Goal: Task Accomplishment & Management: Use online tool/utility

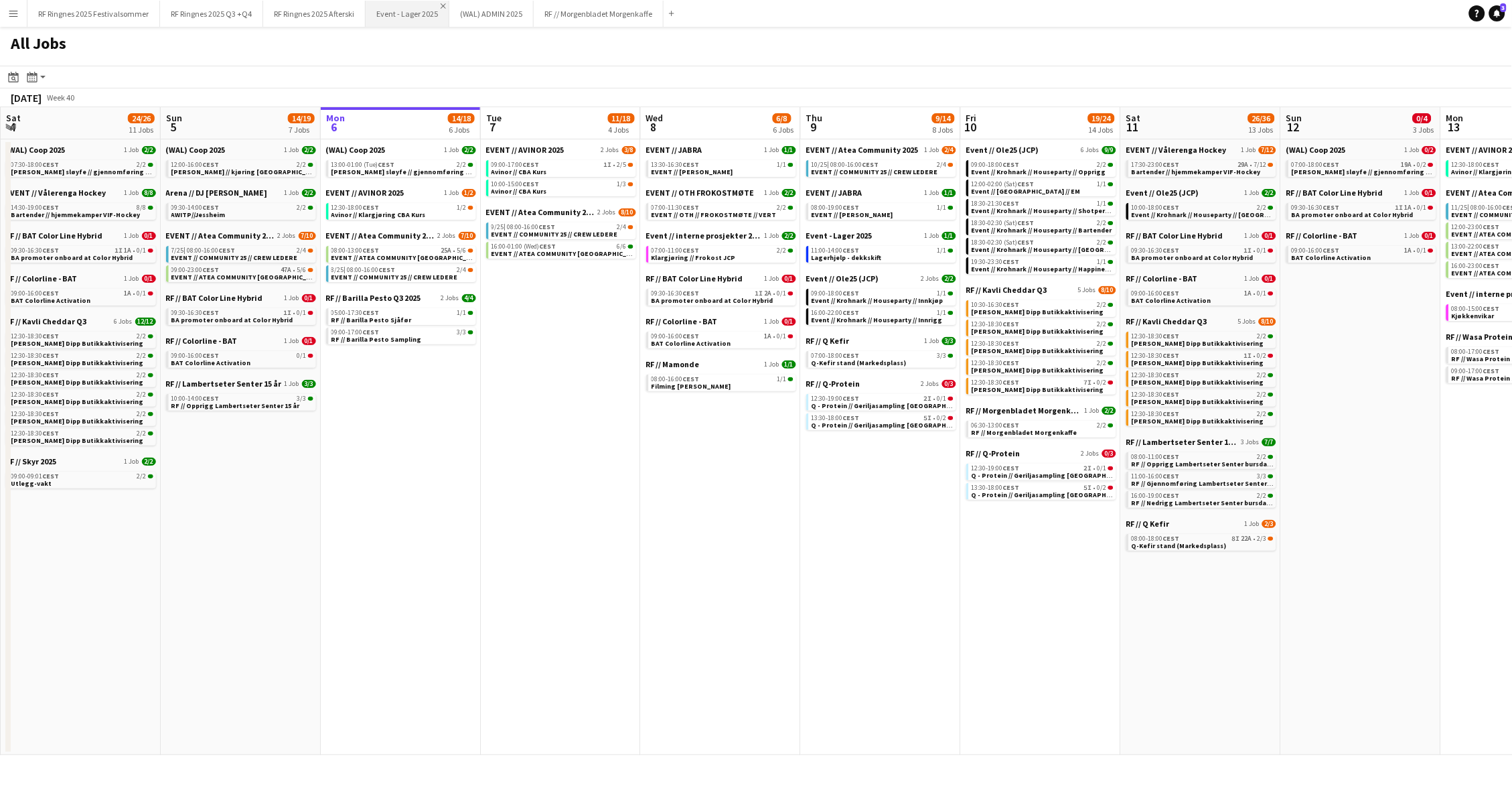
click at [441, 5] on app-icon "Close" at bounding box center [443, 5] width 5 height 5
click at [0, 0] on app-icon "Close" at bounding box center [0, 0] width 0 height 0
click at [439, 5] on button "RF // Morgenbladet Morgenkaffe Close" at bounding box center [430, 14] width 130 height 26
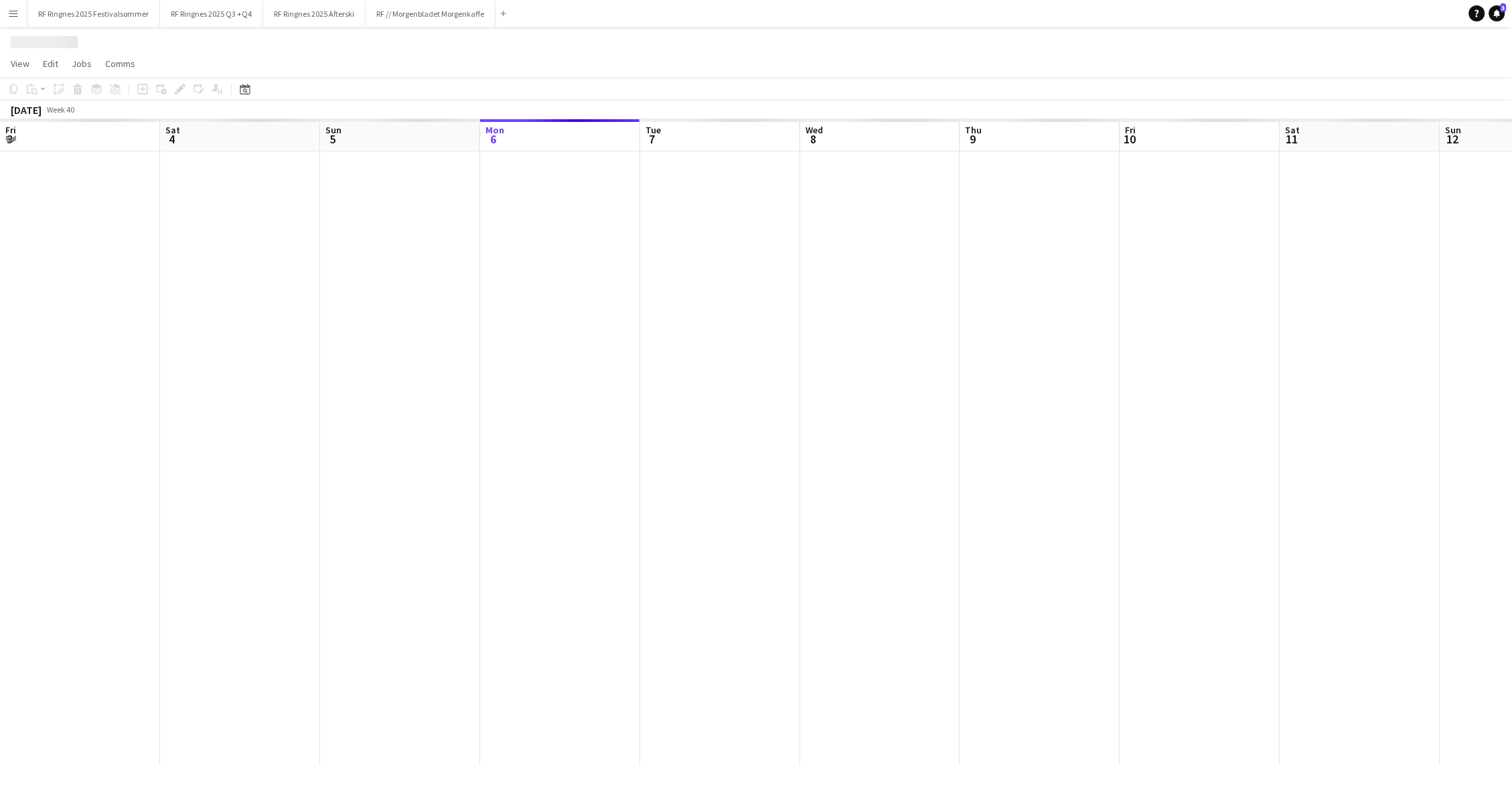
scroll to position [0, 319]
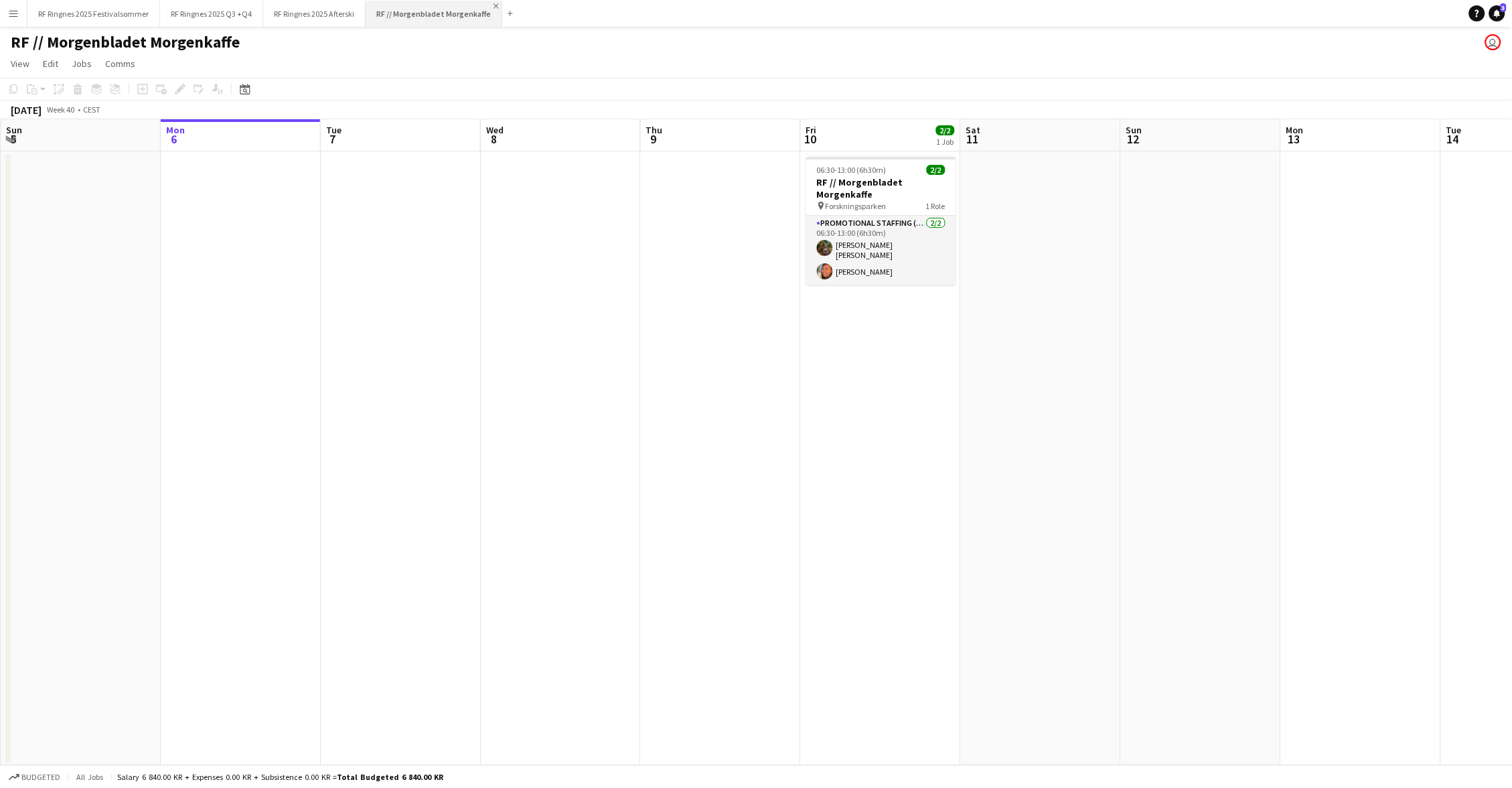
click at [494, 3] on app-icon "Close" at bounding box center [496, 5] width 5 height 5
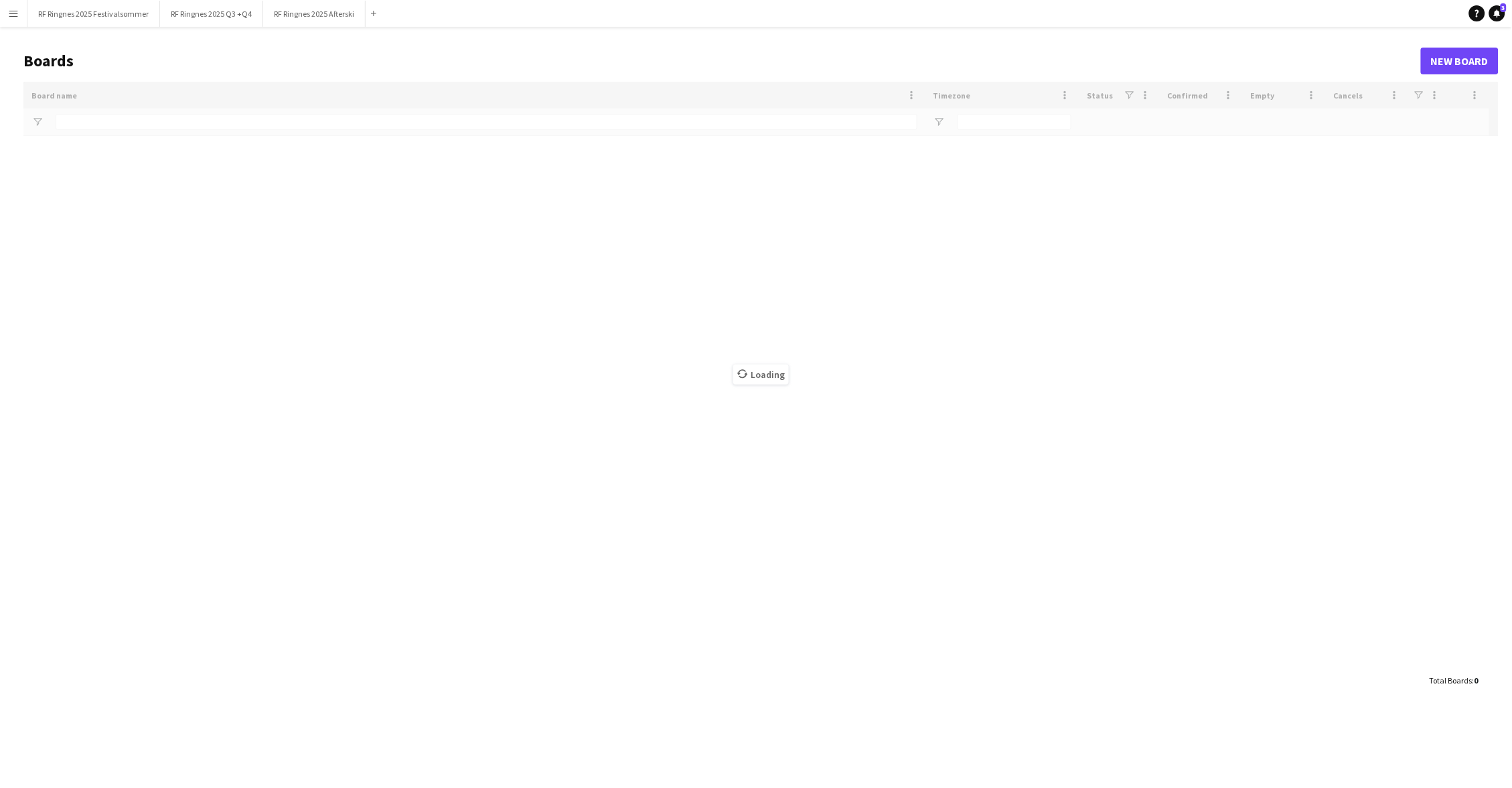
click at [15, 14] on app-icon "Menu" at bounding box center [14, 14] width 11 height 11
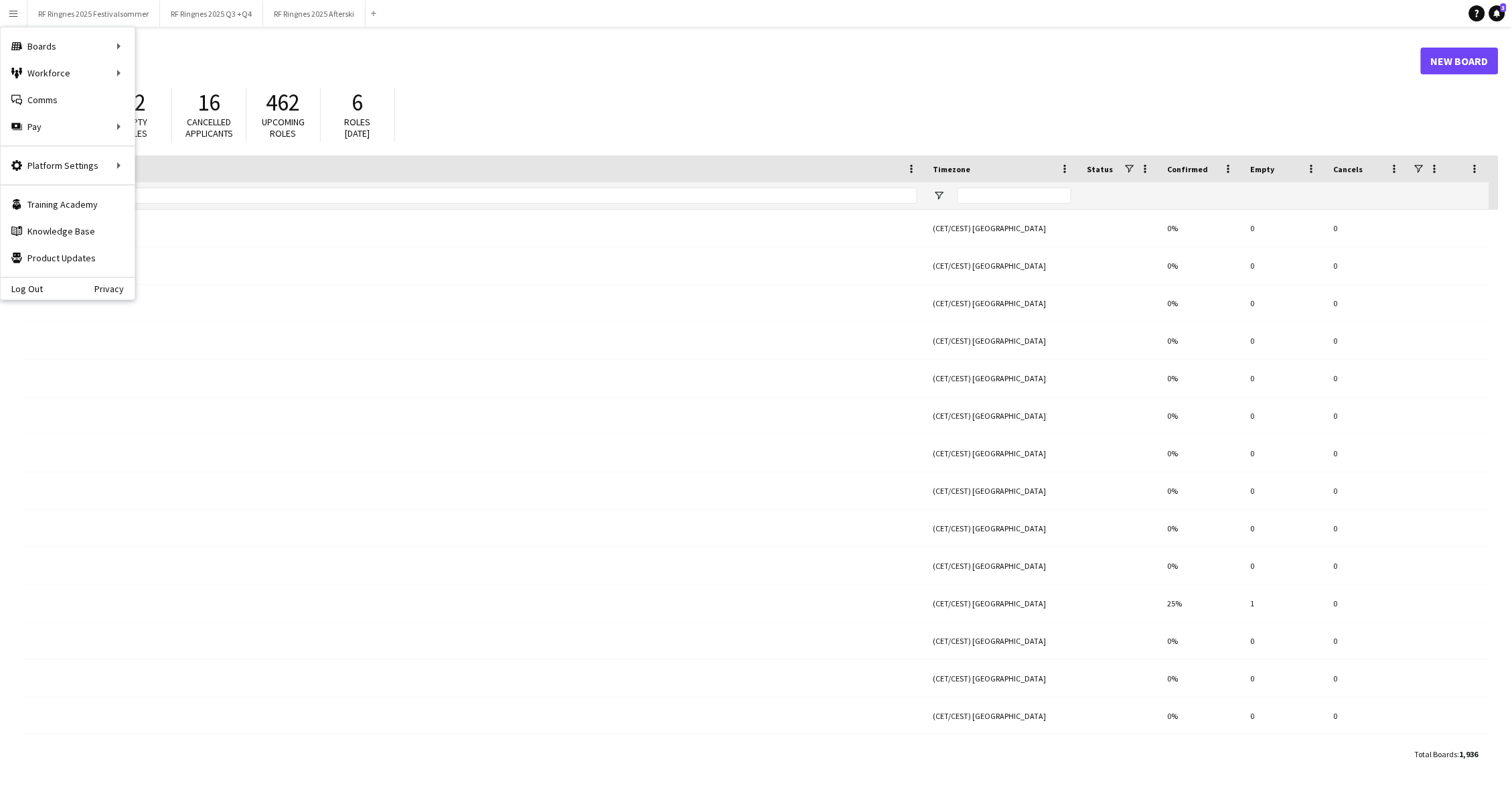
type input "*****"
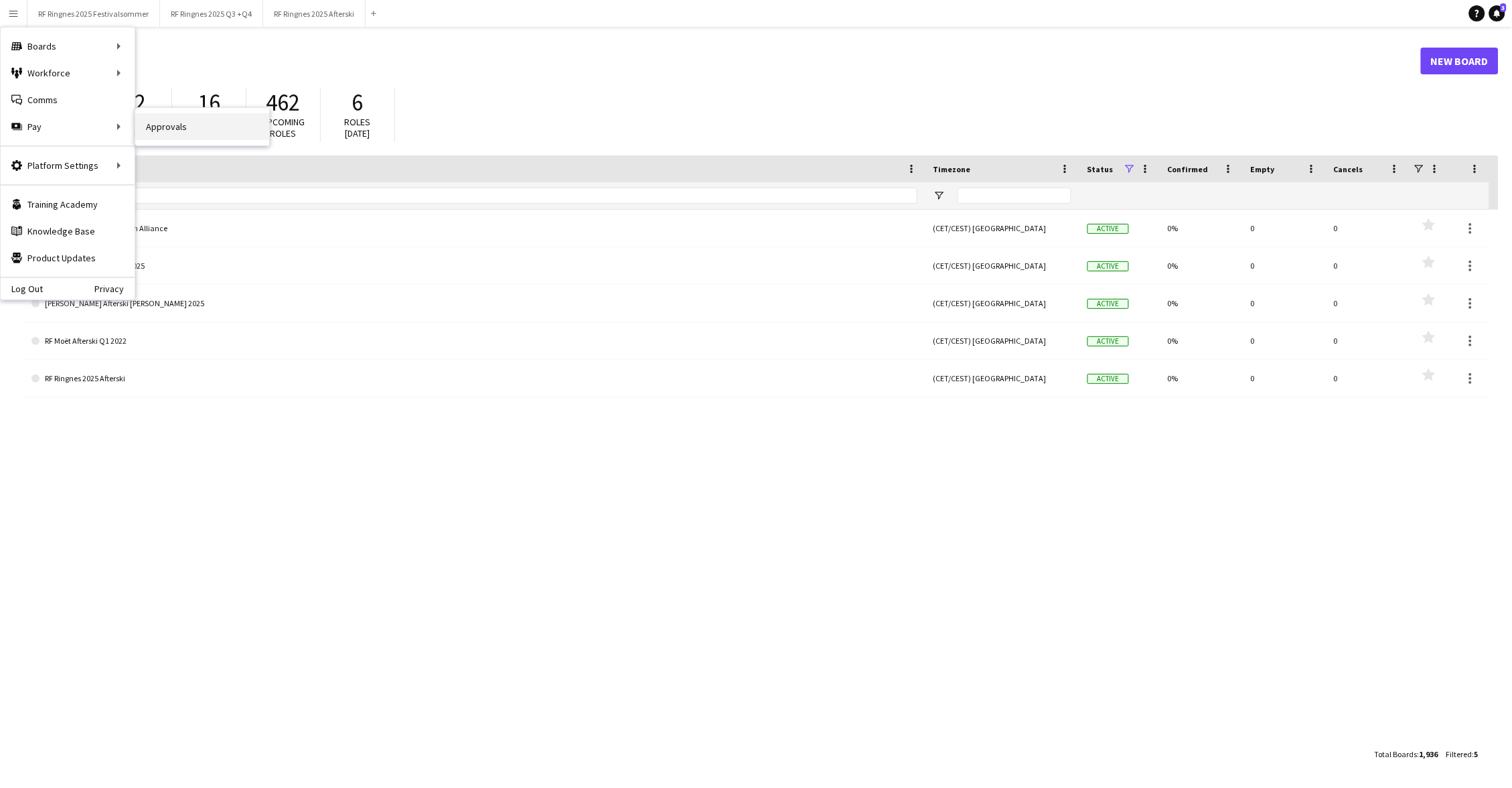
click at [152, 124] on link "Approvals" at bounding box center [202, 126] width 134 height 27
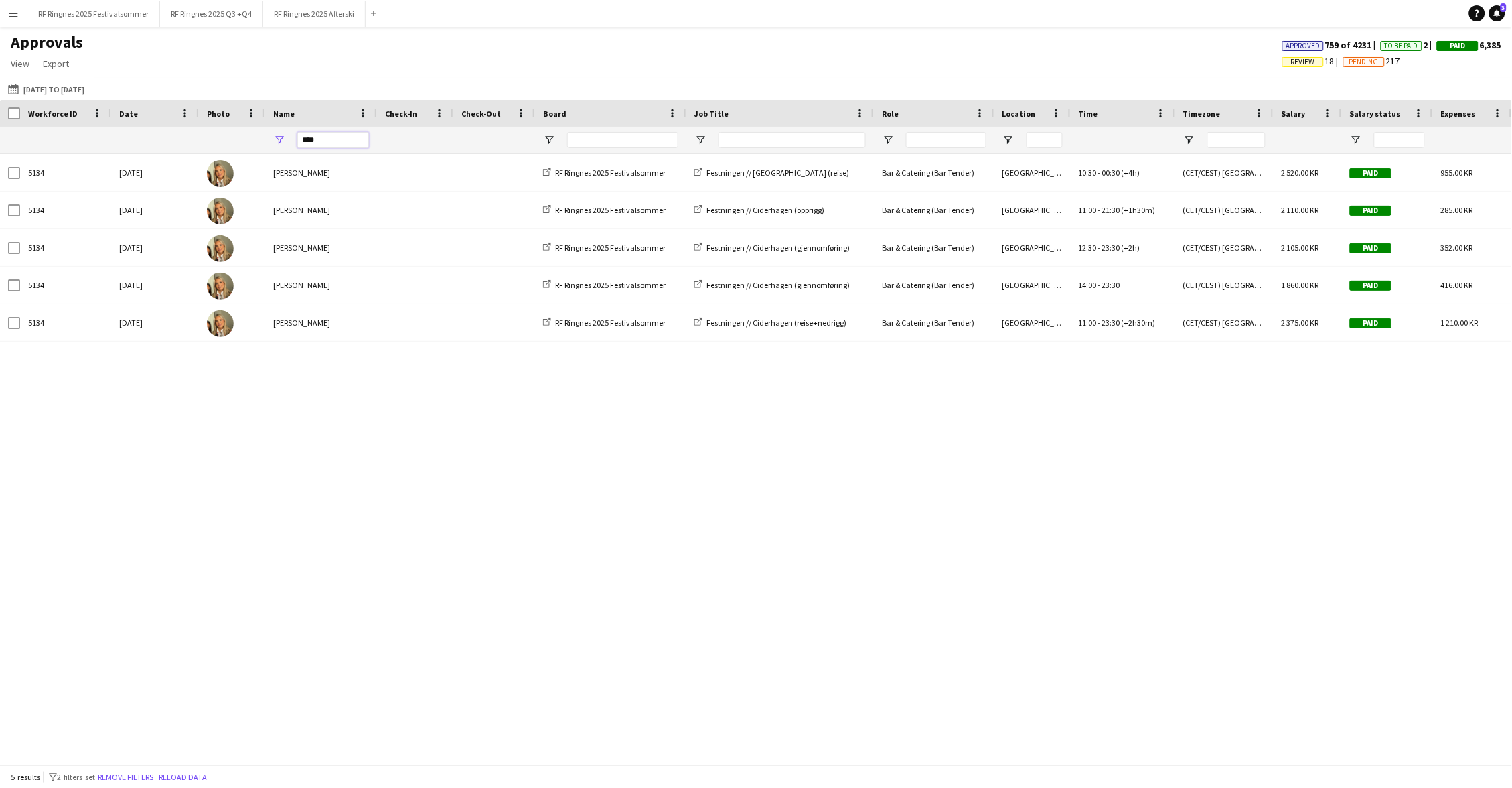
drag, startPoint x: 322, startPoint y: 138, endPoint x: 286, endPoint y: 138, distance: 36.0
click at [286, 138] on div "****" at bounding box center [321, 140] width 112 height 27
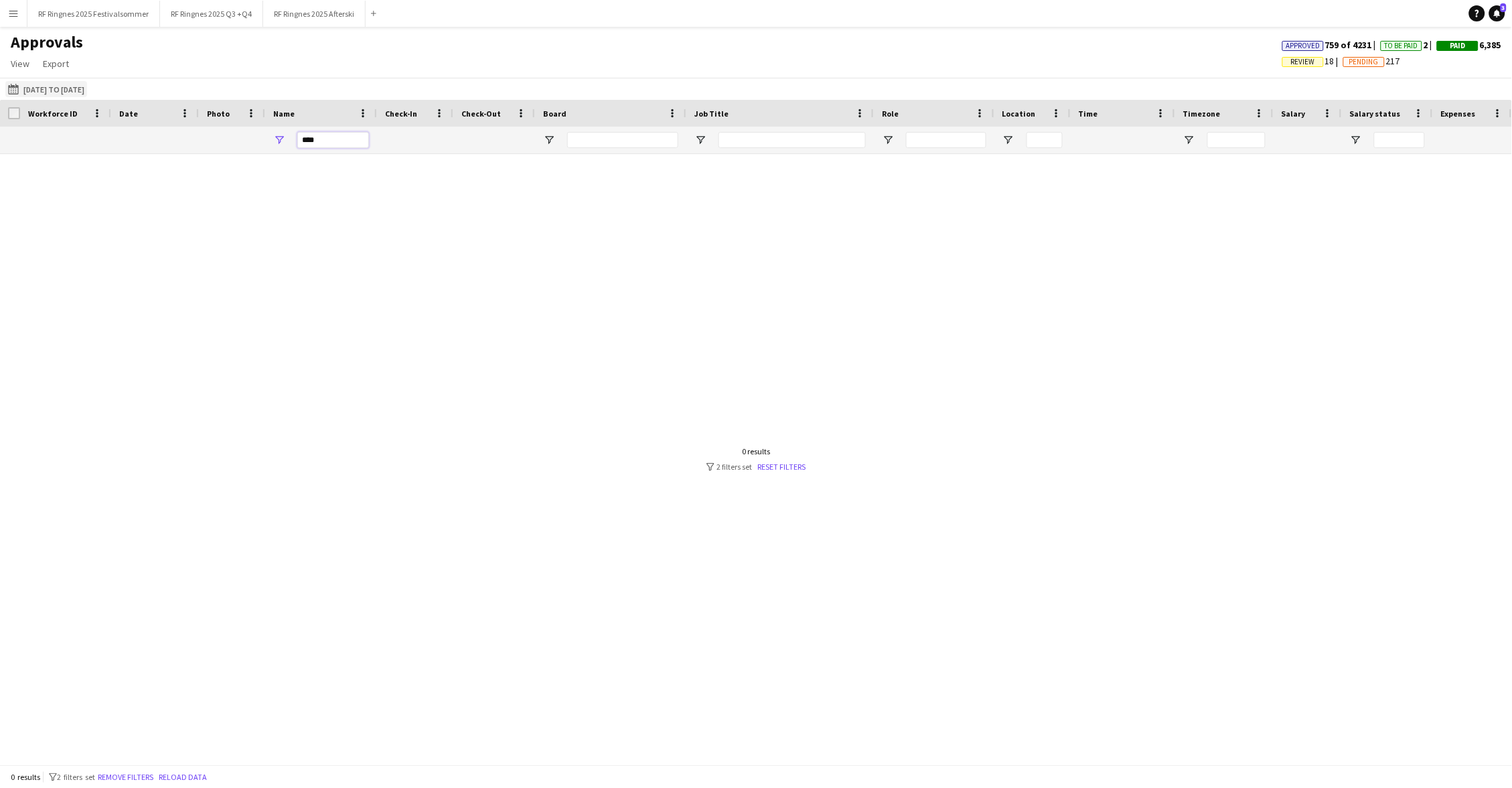
type input "****"
click at [64, 86] on button "01-05-2025 to 18-09-2025 01-05-2025 to 18-09-2025" at bounding box center [46, 89] width 82 height 16
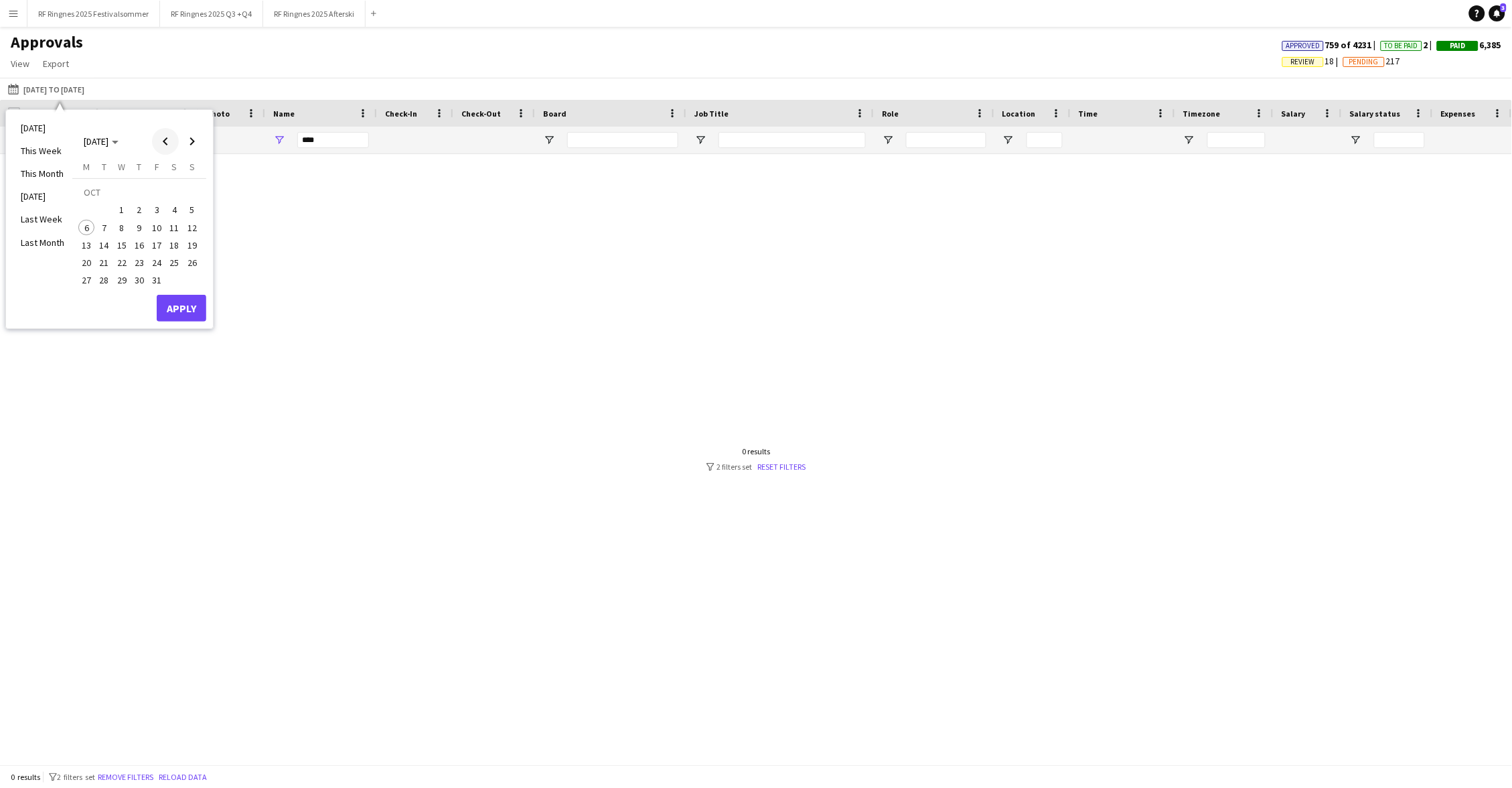
click at [161, 141] on span "Previous month" at bounding box center [165, 141] width 27 height 27
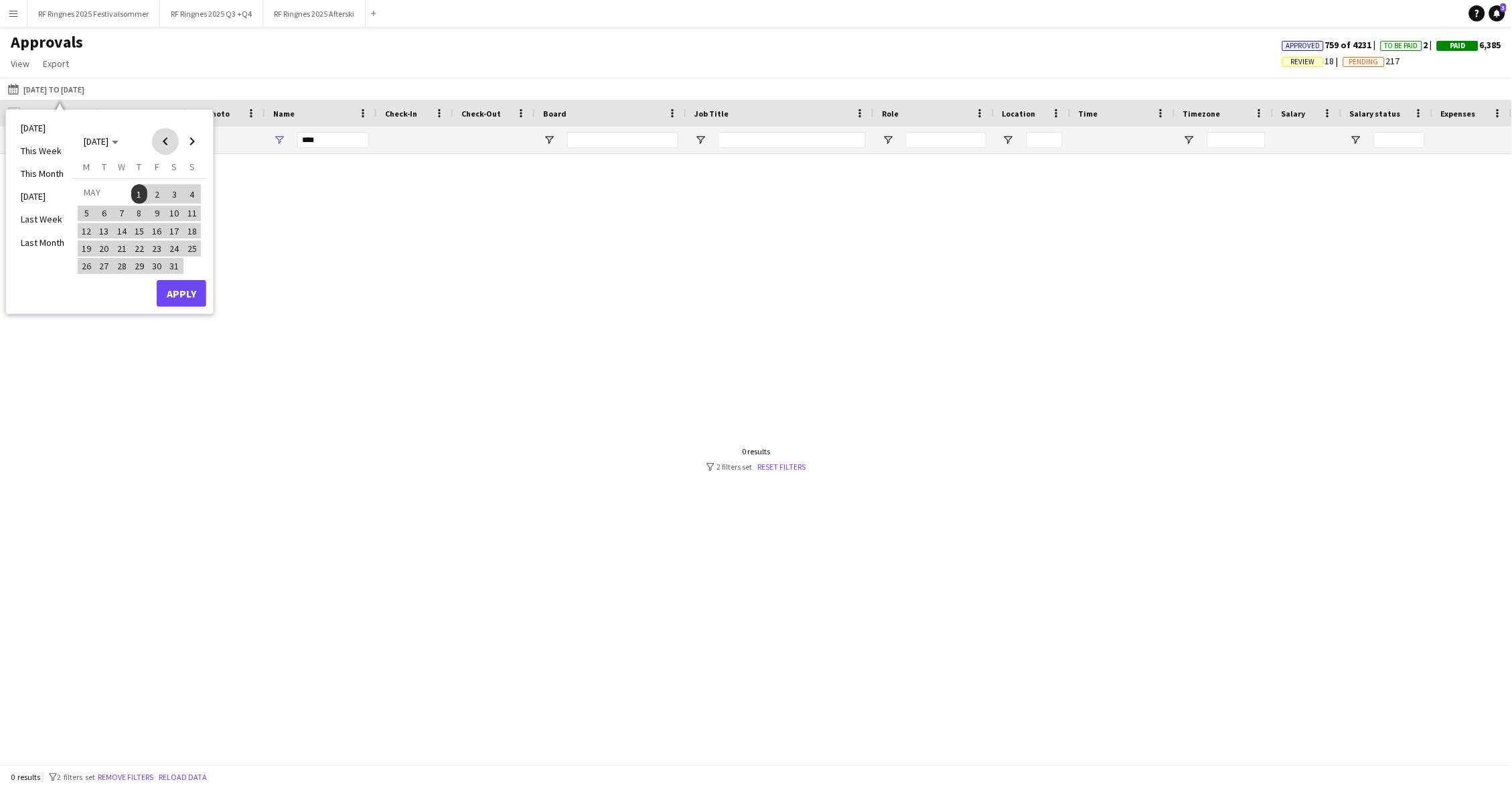
click at [161, 141] on span "Previous month" at bounding box center [165, 141] width 27 height 27
click at [164, 138] on span "Previous month" at bounding box center [165, 141] width 27 height 27
click at [112, 206] on td at bounding box center [96, 209] width 35 height 18
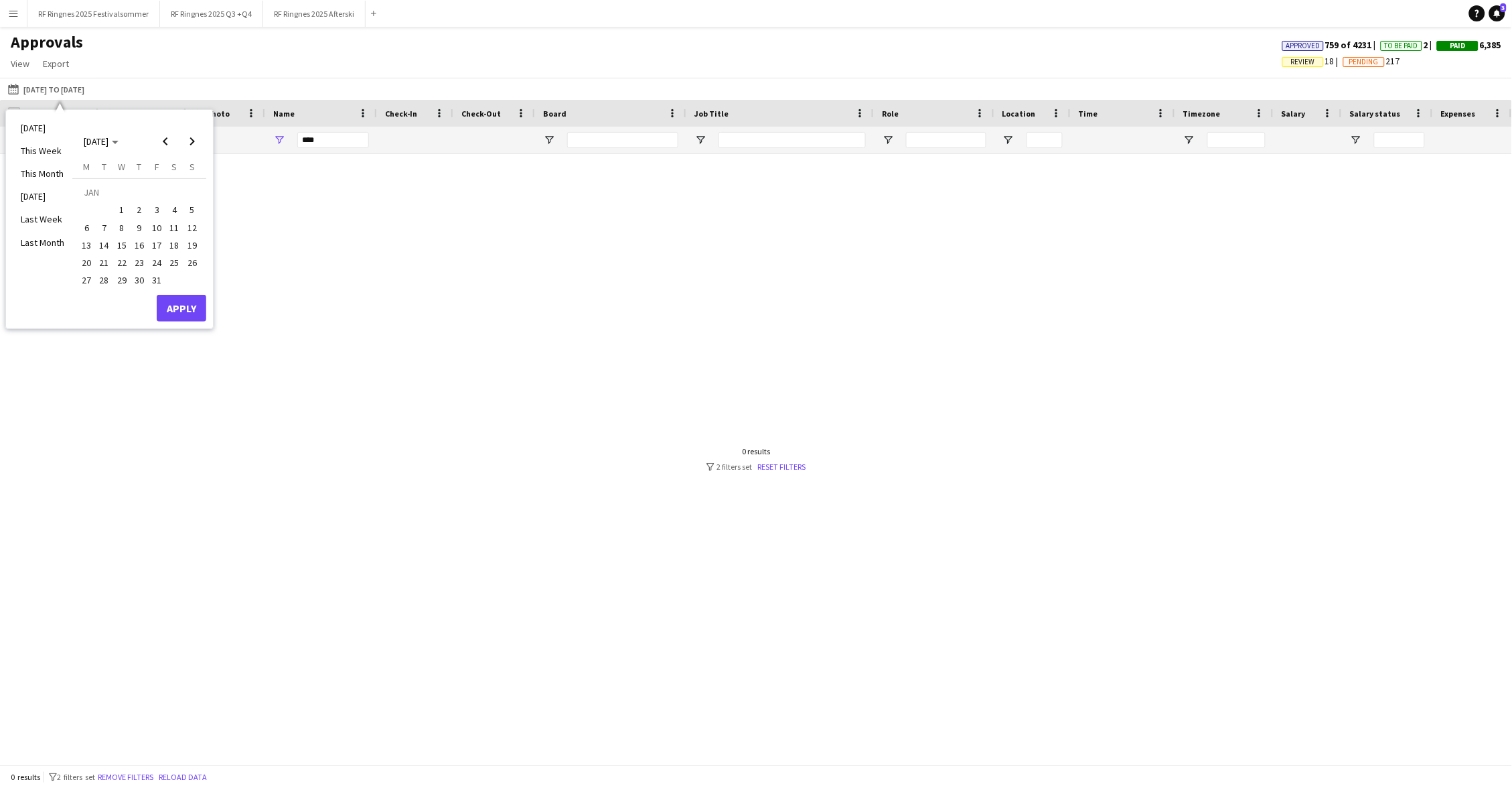
click at [116, 206] on span "1" at bounding box center [121, 210] width 16 height 16
click at [192, 150] on span "Next month" at bounding box center [192, 141] width 27 height 27
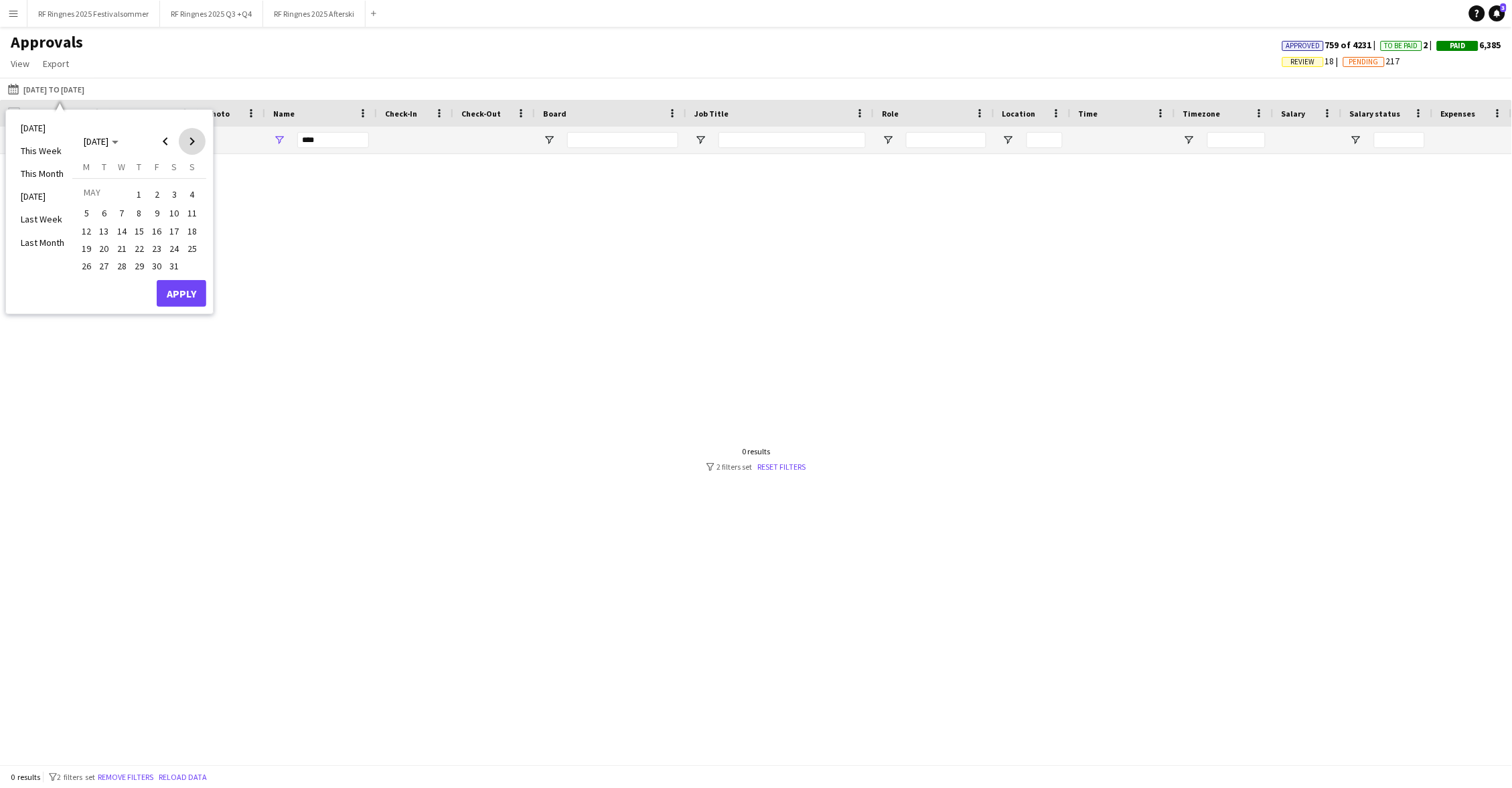
click at [192, 150] on span "Next month" at bounding box center [192, 141] width 27 height 27
click at [168, 141] on span "Previous month" at bounding box center [165, 141] width 27 height 27
click at [140, 189] on span "1" at bounding box center [139, 193] width 16 height 19
click at [189, 289] on button "Apply" at bounding box center [181, 293] width 50 height 27
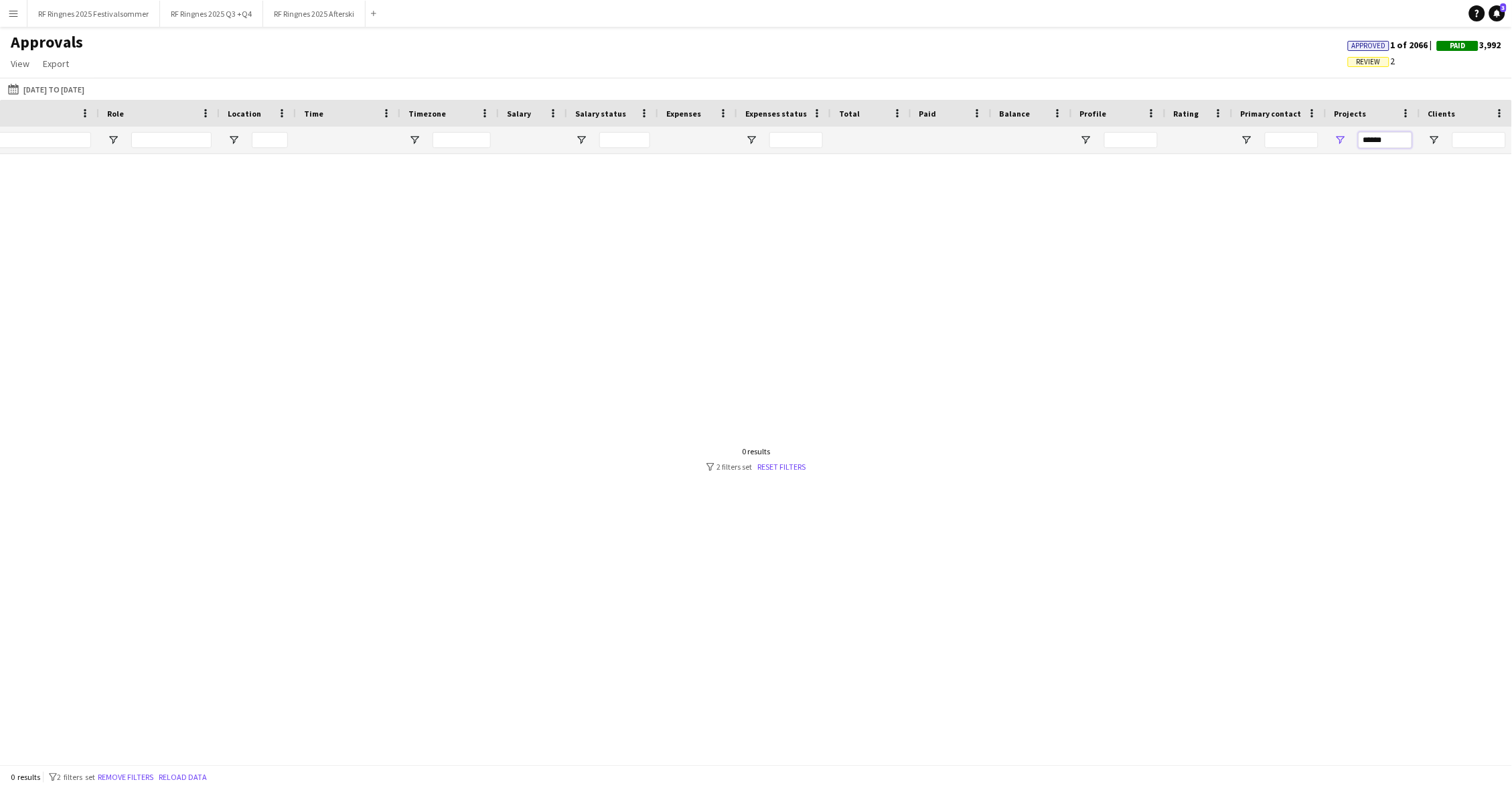
drag, startPoint x: 1394, startPoint y: 136, endPoint x: 1353, endPoint y: 136, distance: 41.0
click at [823, 136] on div "******" at bounding box center [1373, 140] width 94 height 27
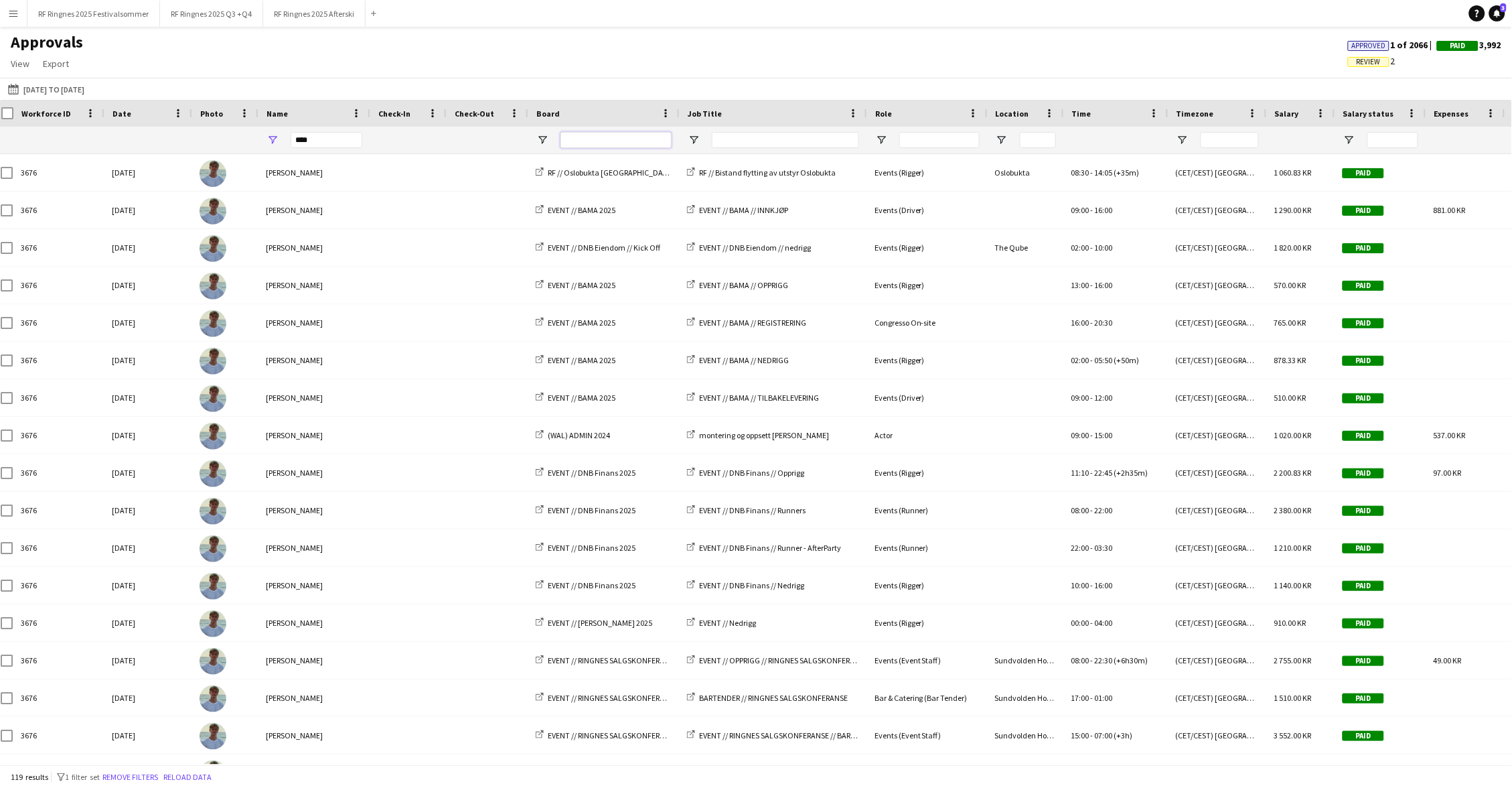
click at [624, 141] on input "Board Filter Input" at bounding box center [615, 140] width 111 height 16
type input "*"
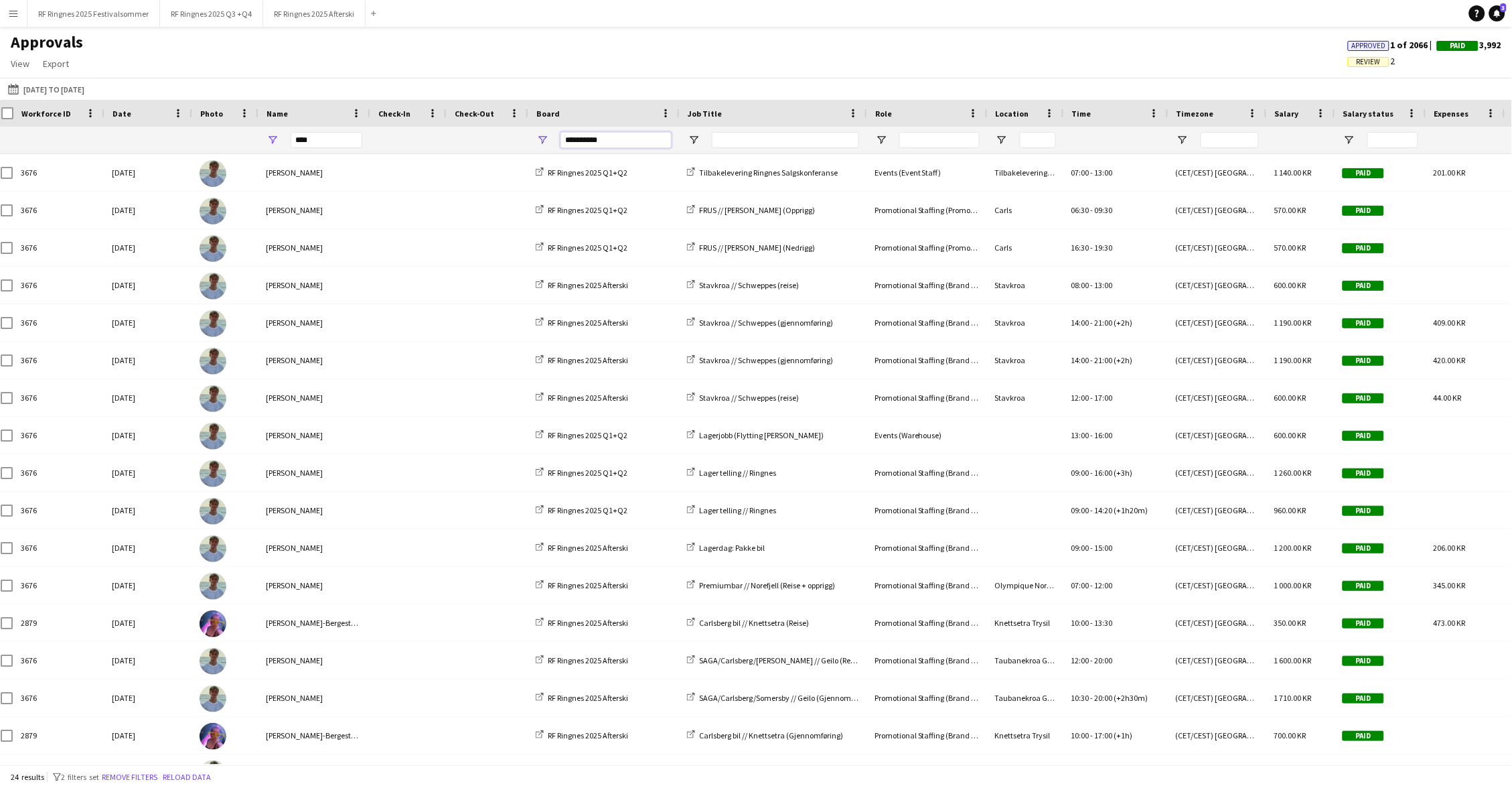
type input "**********"
click at [322, 139] on input "****" at bounding box center [326, 140] width 72 height 16
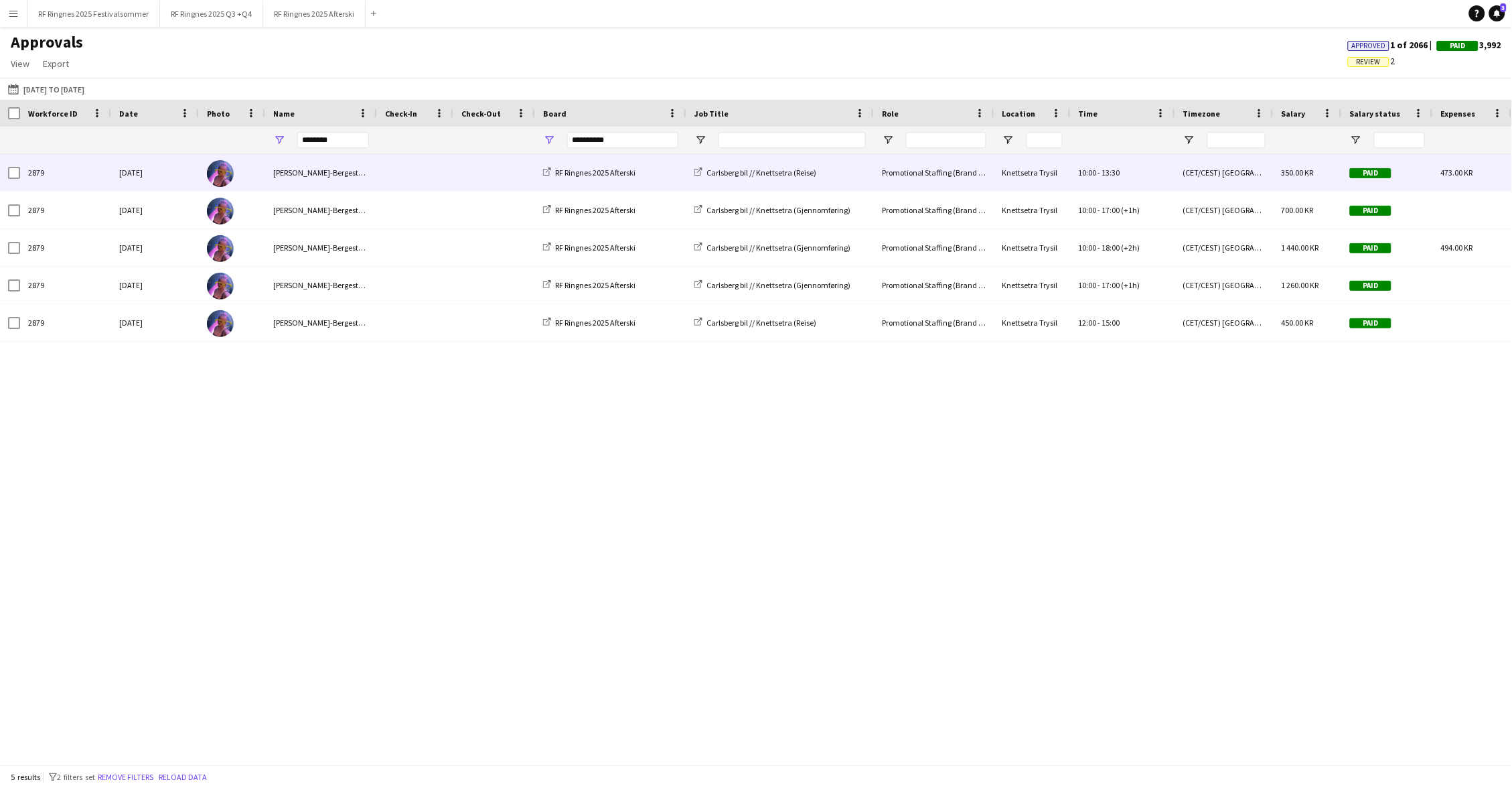
click at [469, 176] on span at bounding box center [494, 173] width 66 height 37
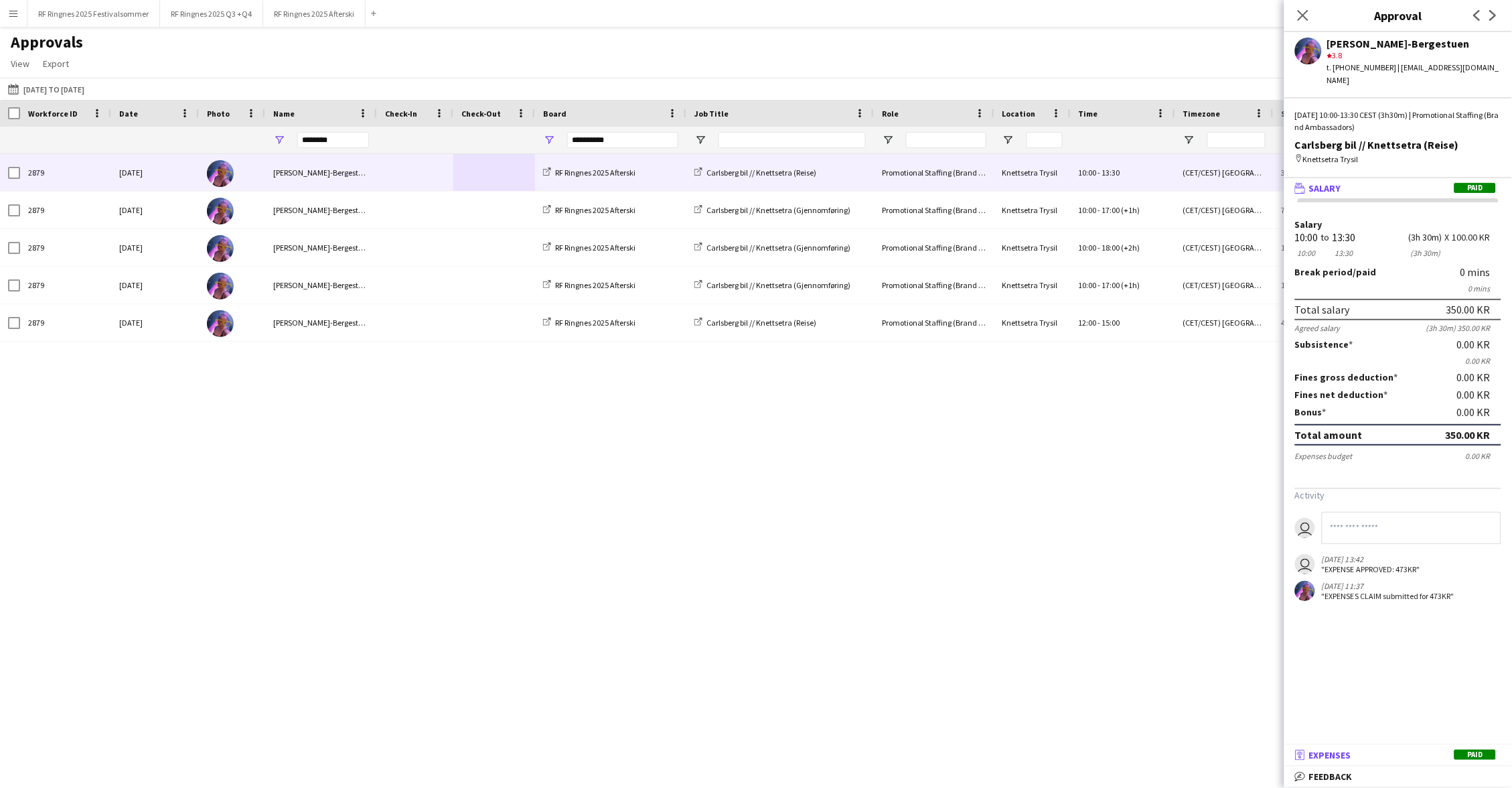
click at [823, 607] on mat-panel-title "receipt Expenses Paid" at bounding box center [1395, 755] width 222 height 12
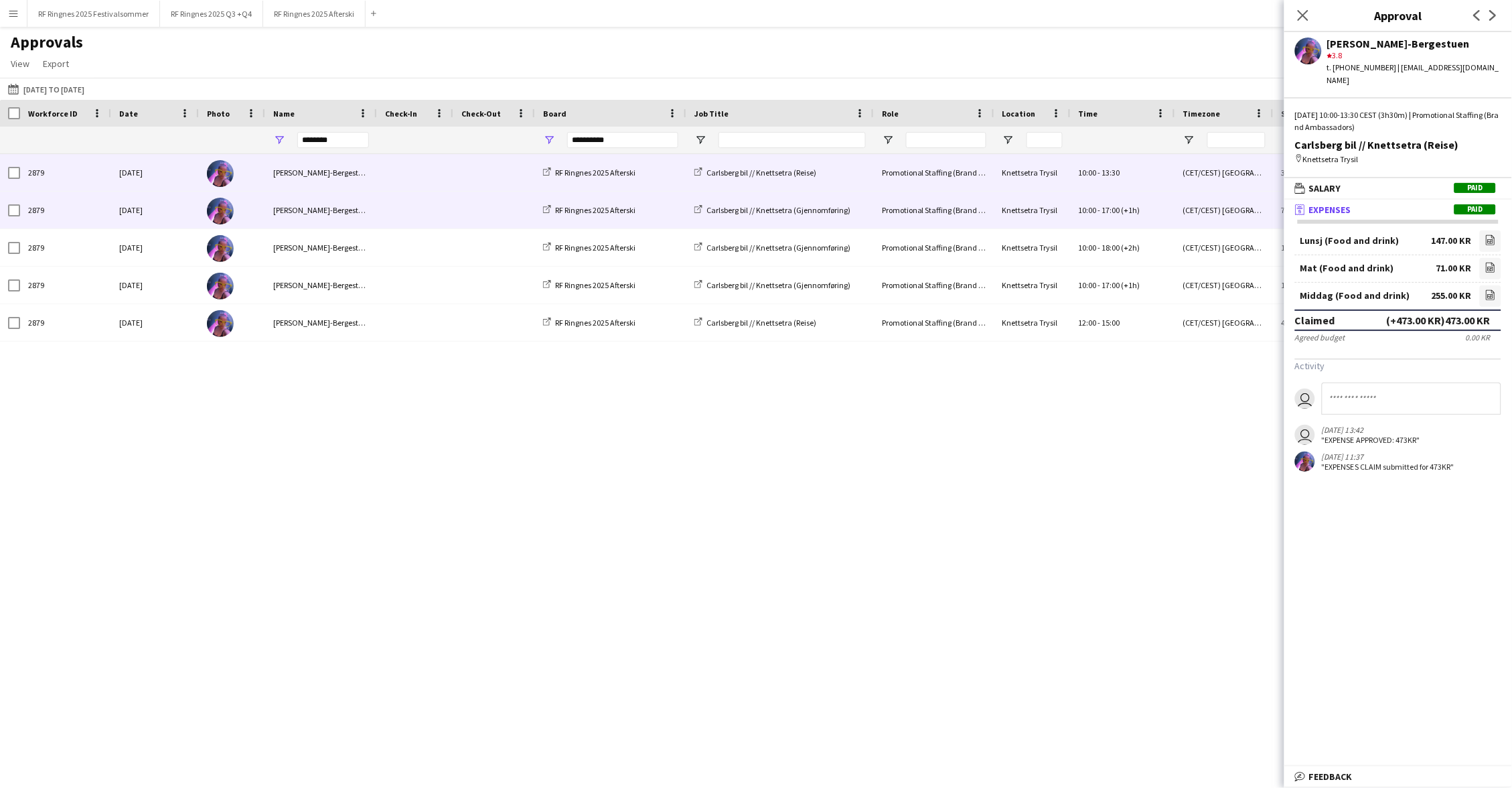
click at [823, 210] on div "Promotional Staffing (Brand Ambassadors)" at bounding box center [934, 210] width 121 height 37
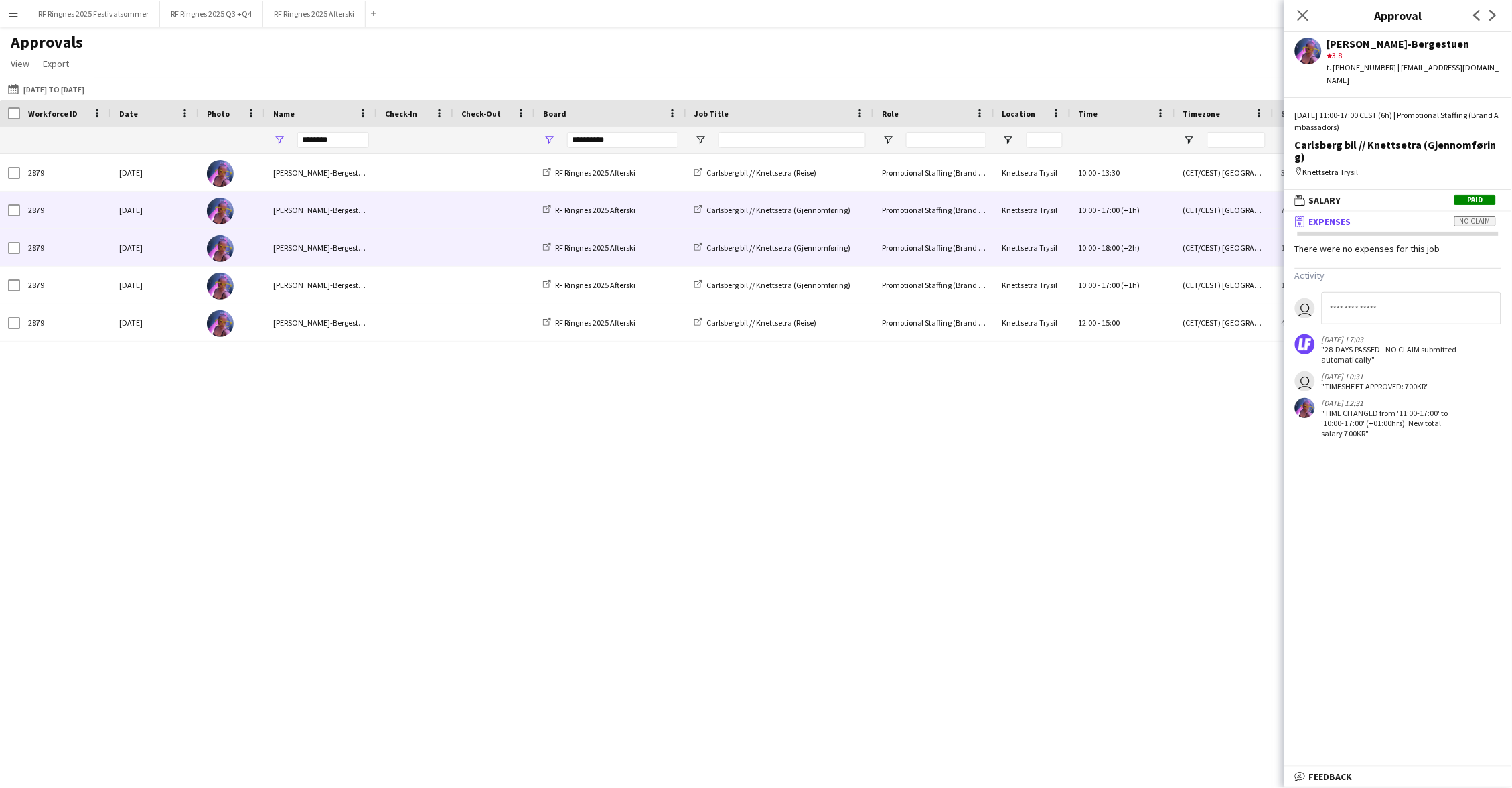
click at [823, 253] on div "Carlsberg bil // Knettsetra (Gjennomføring)" at bounding box center [779, 248] width 187 height 37
click at [823, 259] on div "Carlsberg bil // Knettsetra (Gjennomføring)" at bounding box center [779, 248] width 187 height 37
click at [823, 251] on div "Carlsberg bil // Knettsetra (Gjennomføring)" at bounding box center [779, 248] width 187 height 37
click at [448, 242] on div at bounding box center [415, 248] width 76 height 37
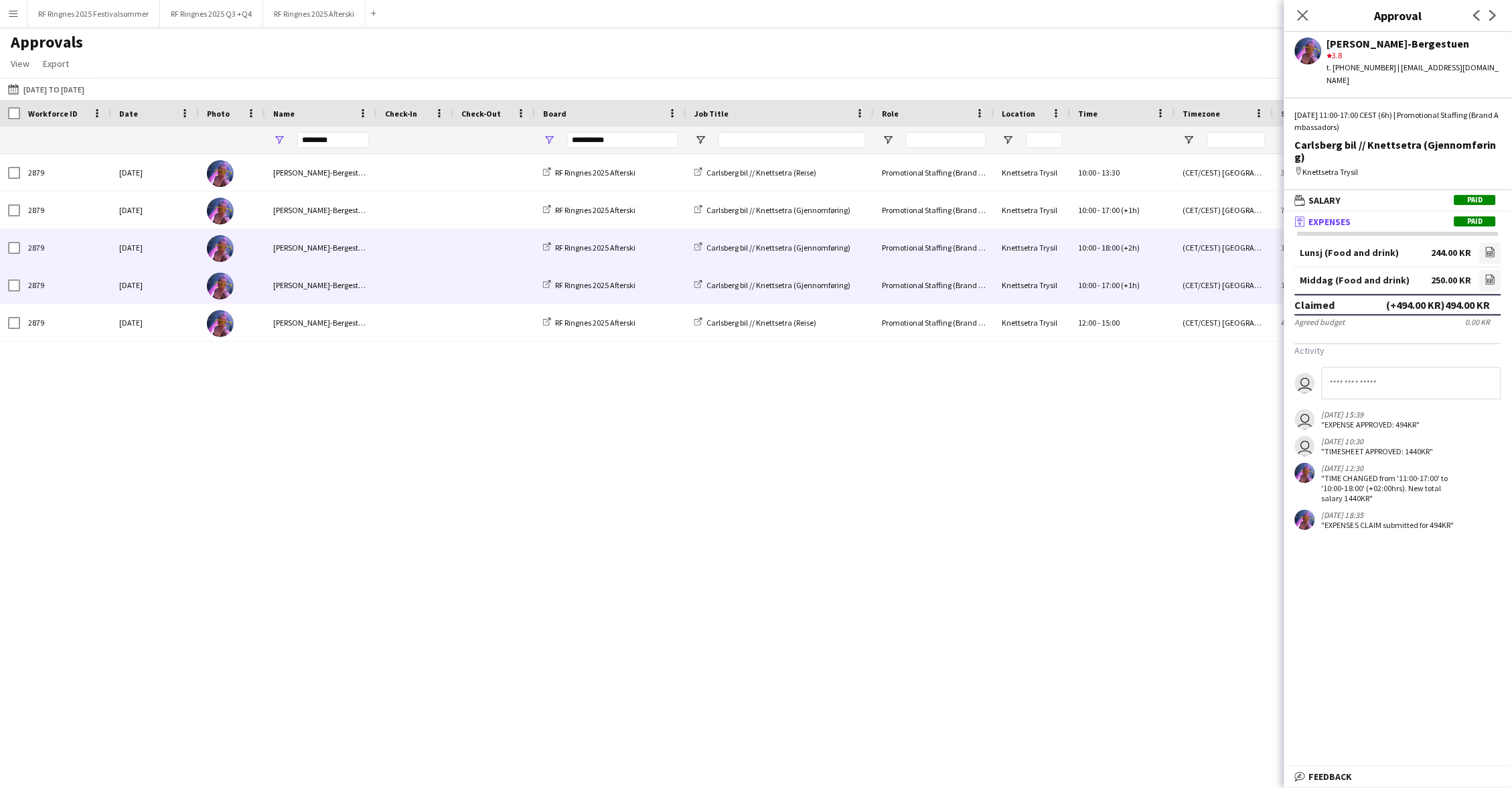
click at [444, 280] on span at bounding box center [415, 285] width 60 height 37
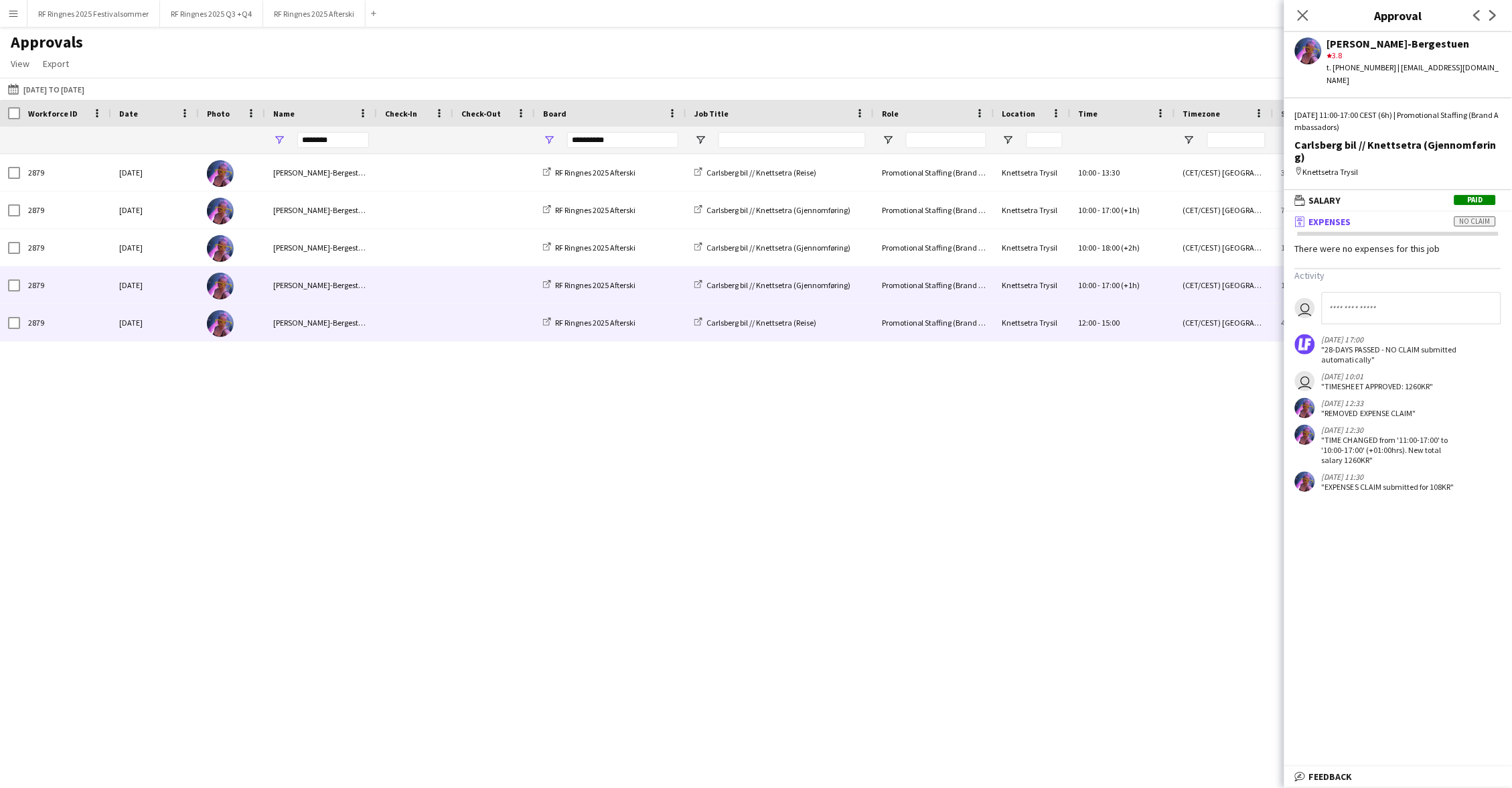
click at [438, 311] on span at bounding box center [415, 323] width 60 height 37
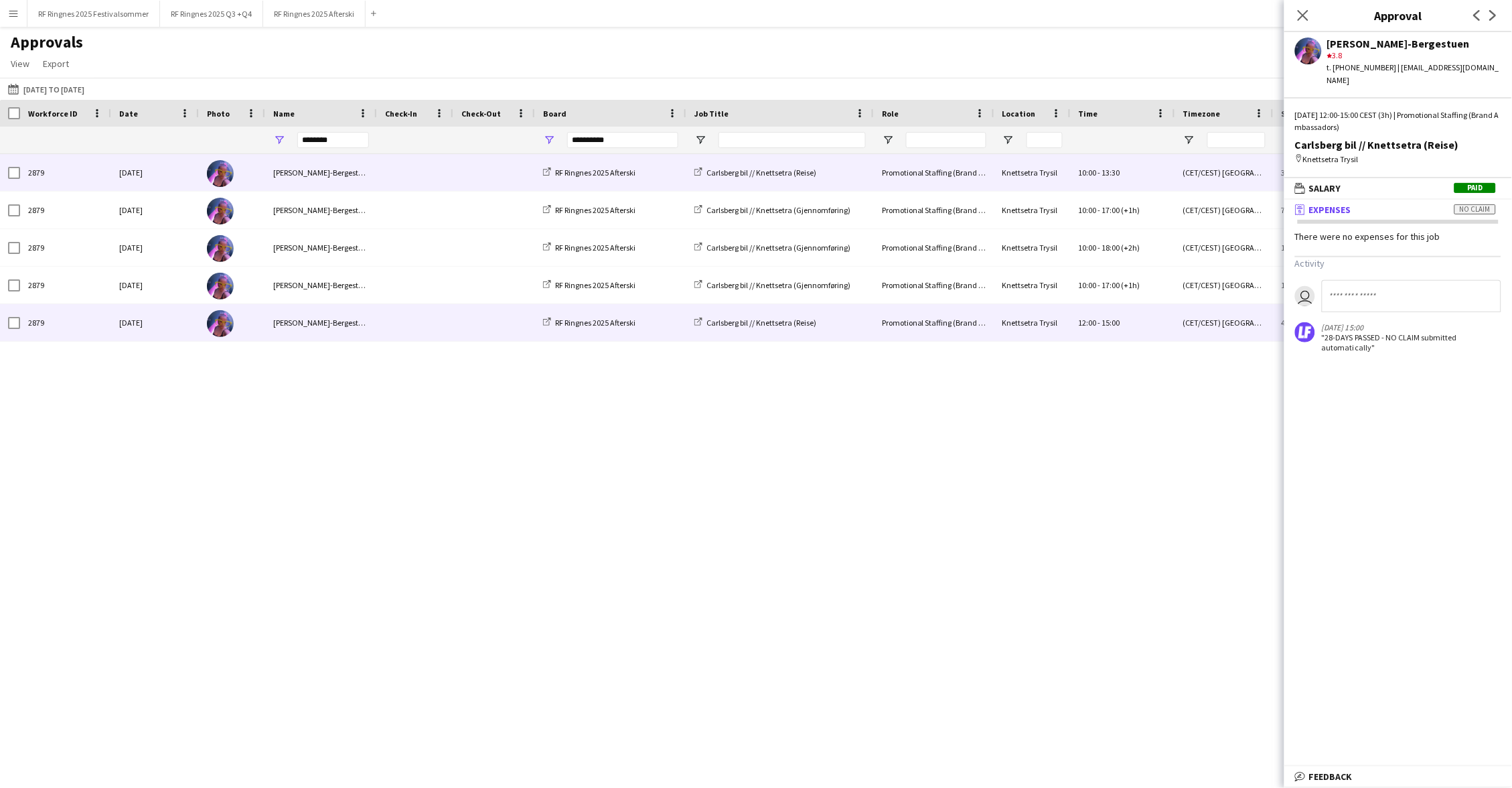
click at [426, 175] on span at bounding box center [415, 173] width 60 height 37
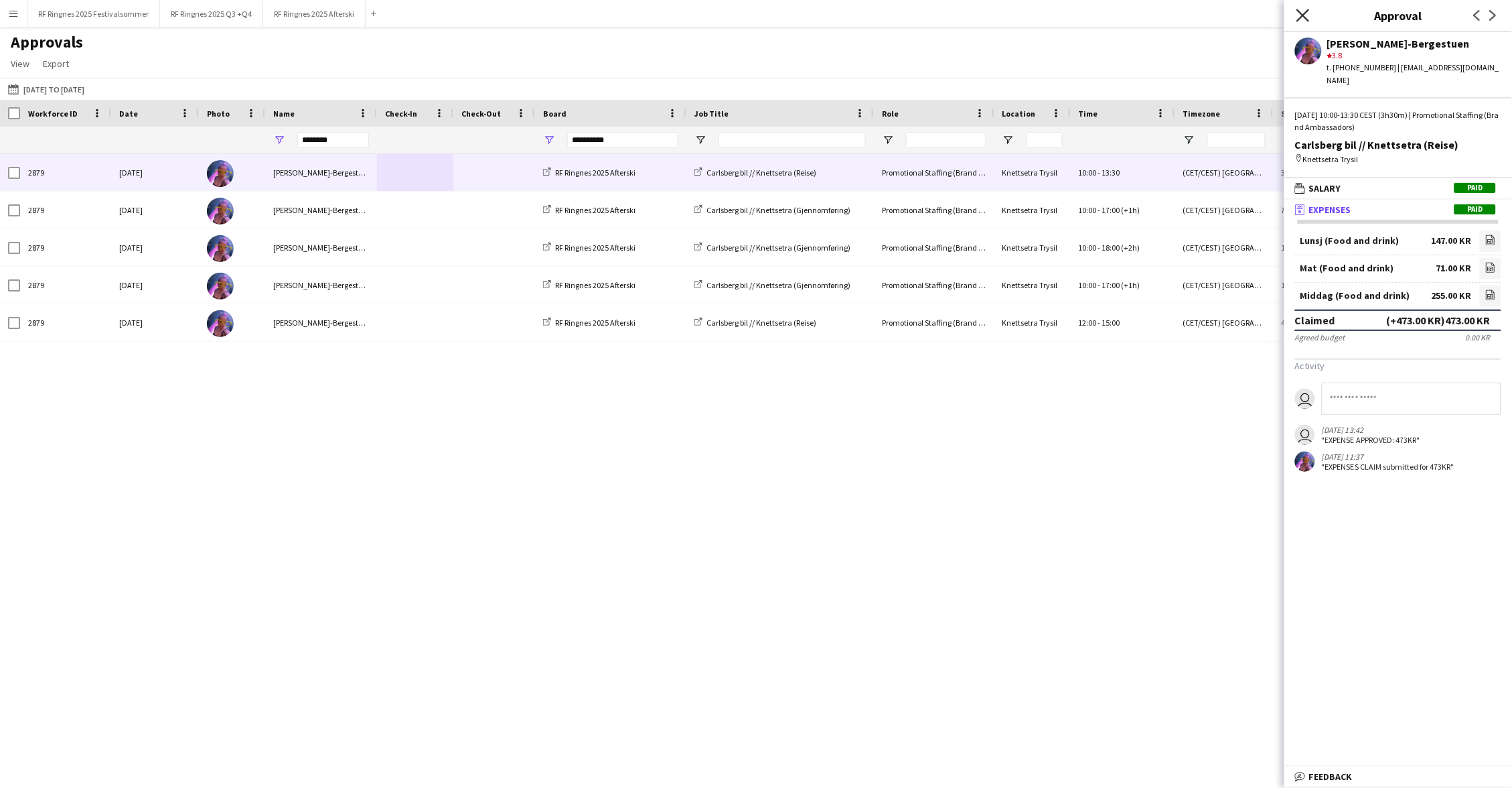
click at [823, 12] on icon "Close pop-in" at bounding box center [1302, 15] width 13 height 13
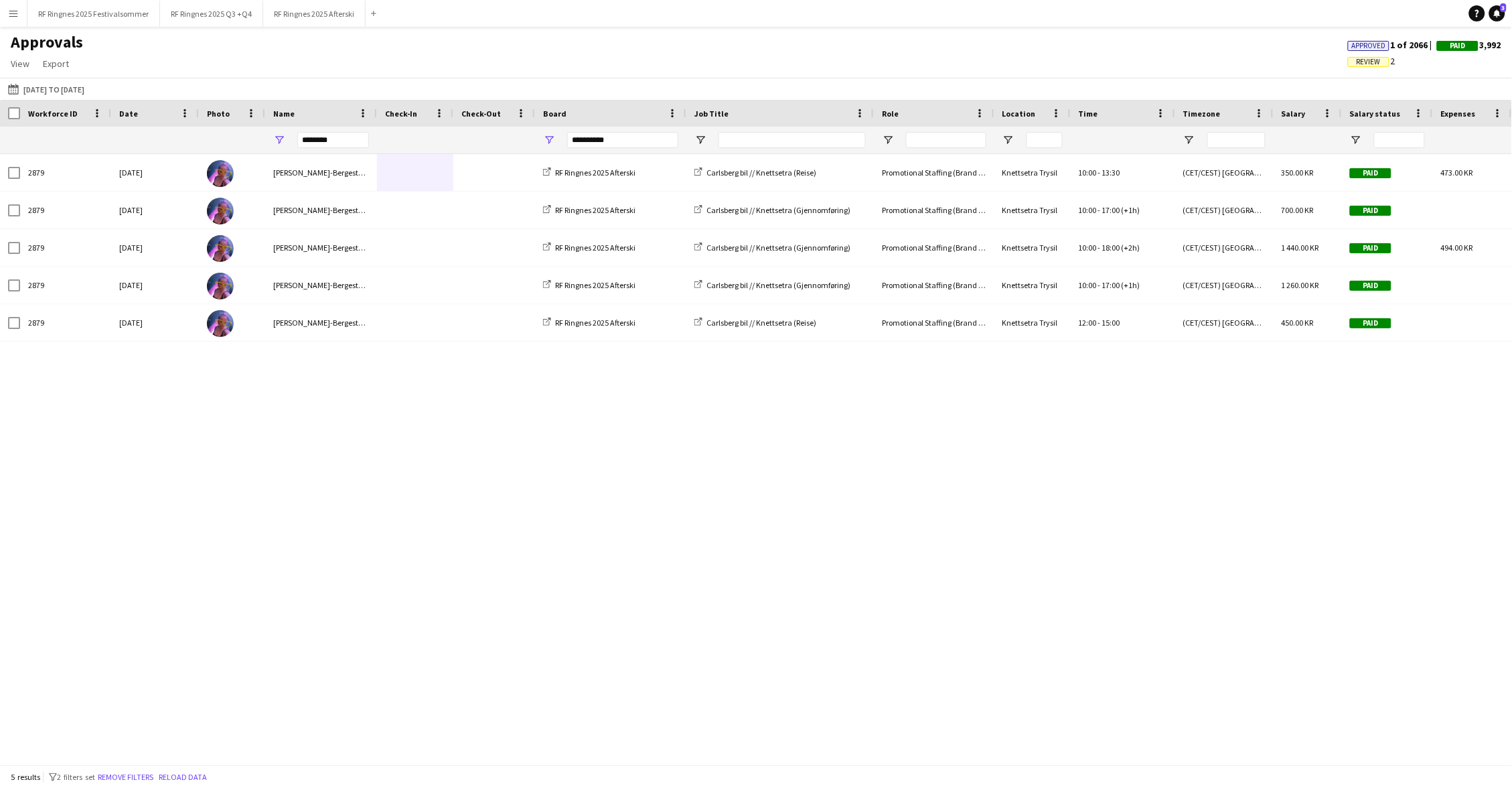
click at [309, 61] on div "Approvals View Customise view Customise filters Reset Filters Reset View Reset …" at bounding box center [756, 55] width 1512 height 46
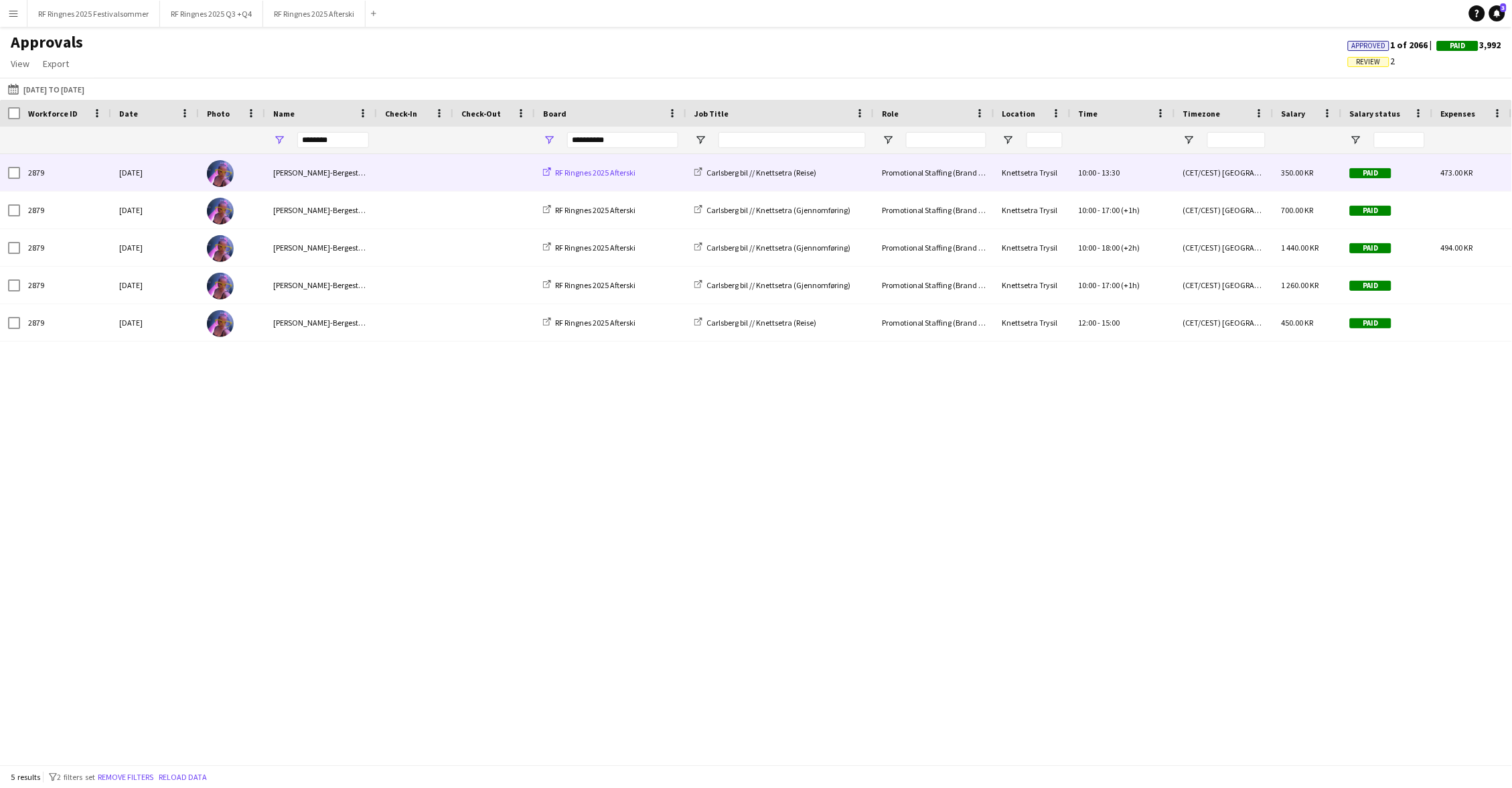
click at [607, 173] on span "RF Ringnes 2025 Afterski" at bounding box center [594, 172] width 80 height 10
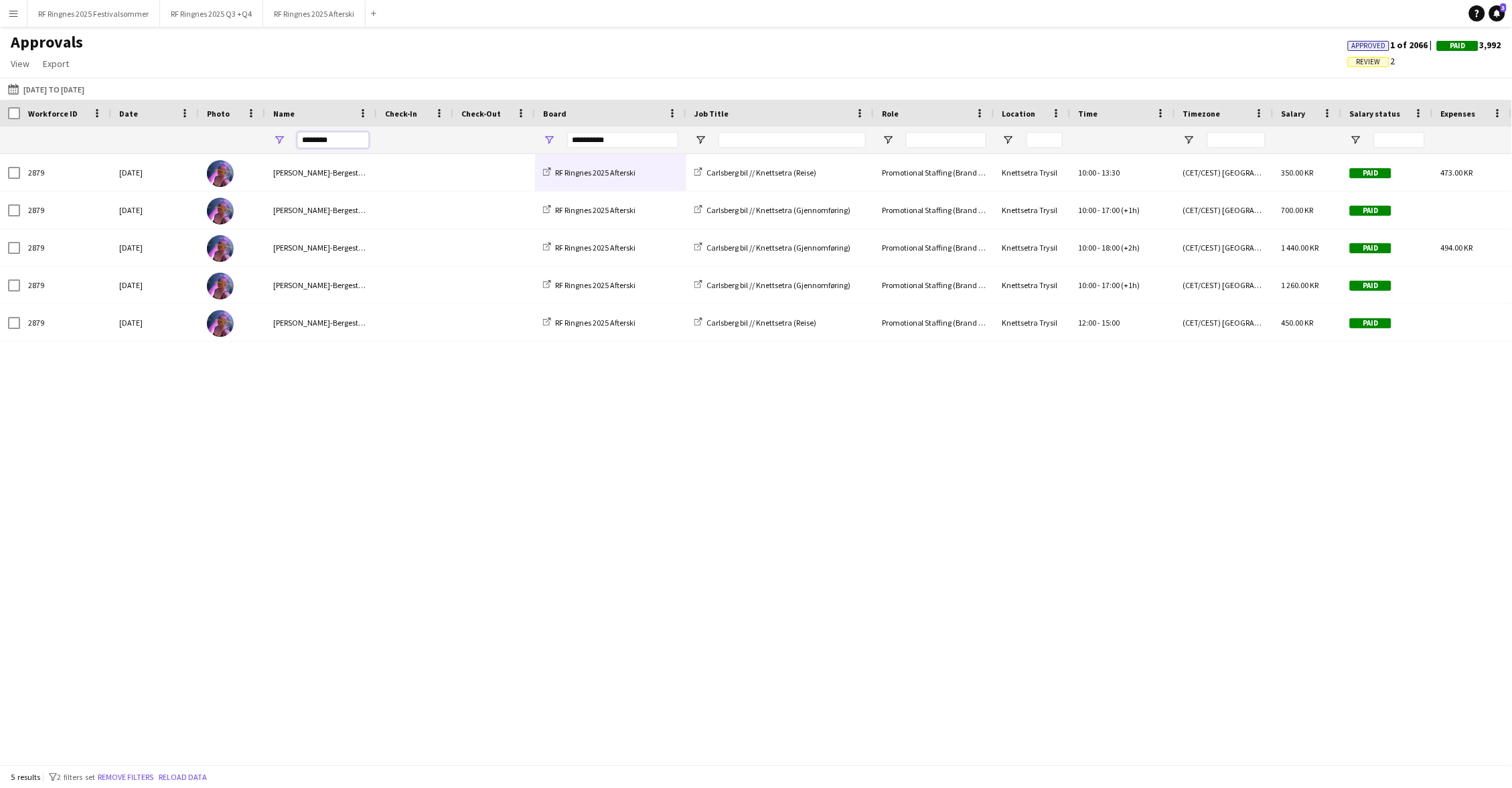
drag, startPoint x: 342, startPoint y: 133, endPoint x: 355, endPoint y: 149, distance: 20.6
click at [355, 149] on div "********" at bounding box center [333, 140] width 72 height 27
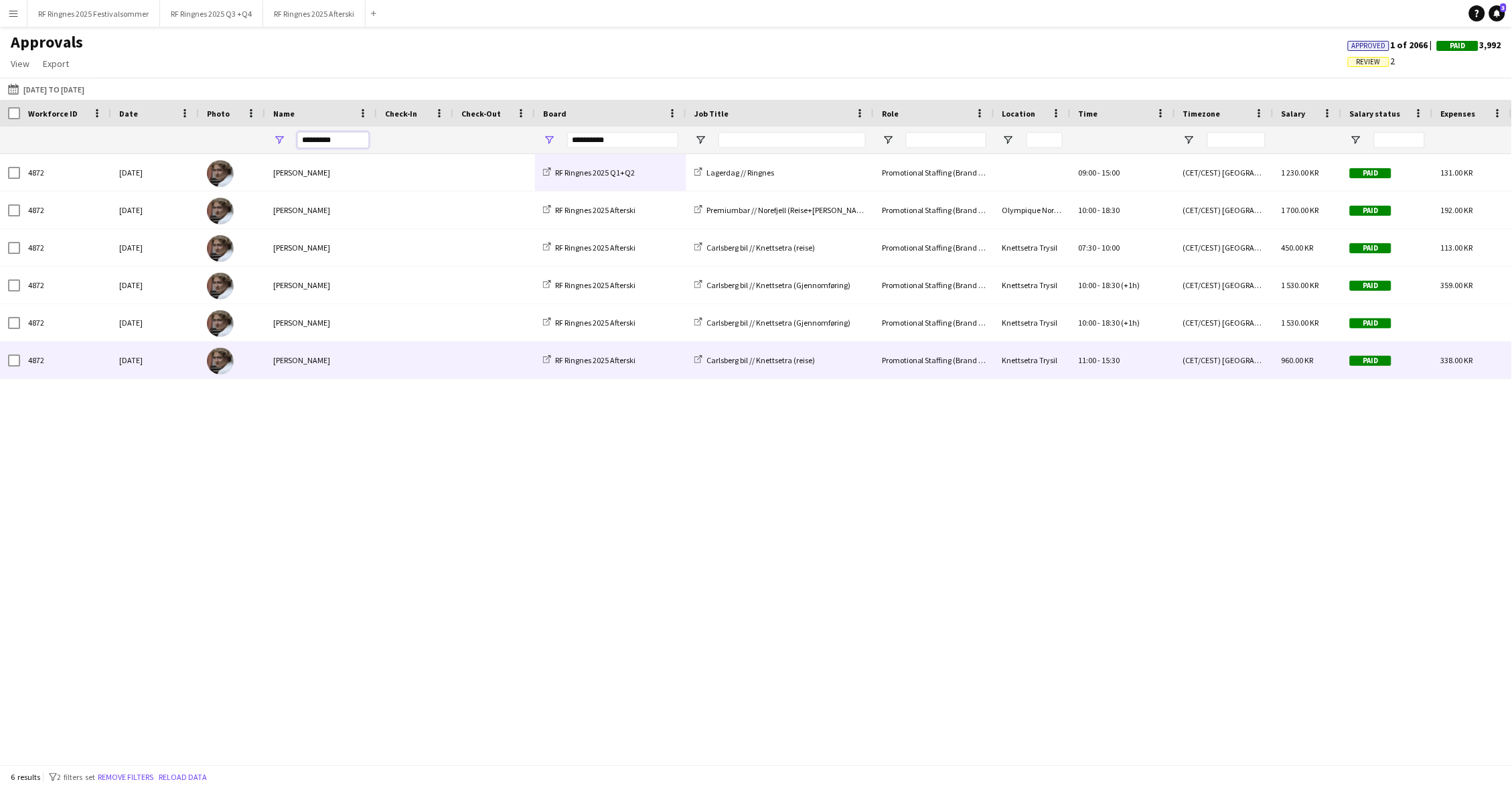
type input "*********"
click at [371, 367] on div "Jesper Roth" at bounding box center [321, 360] width 112 height 37
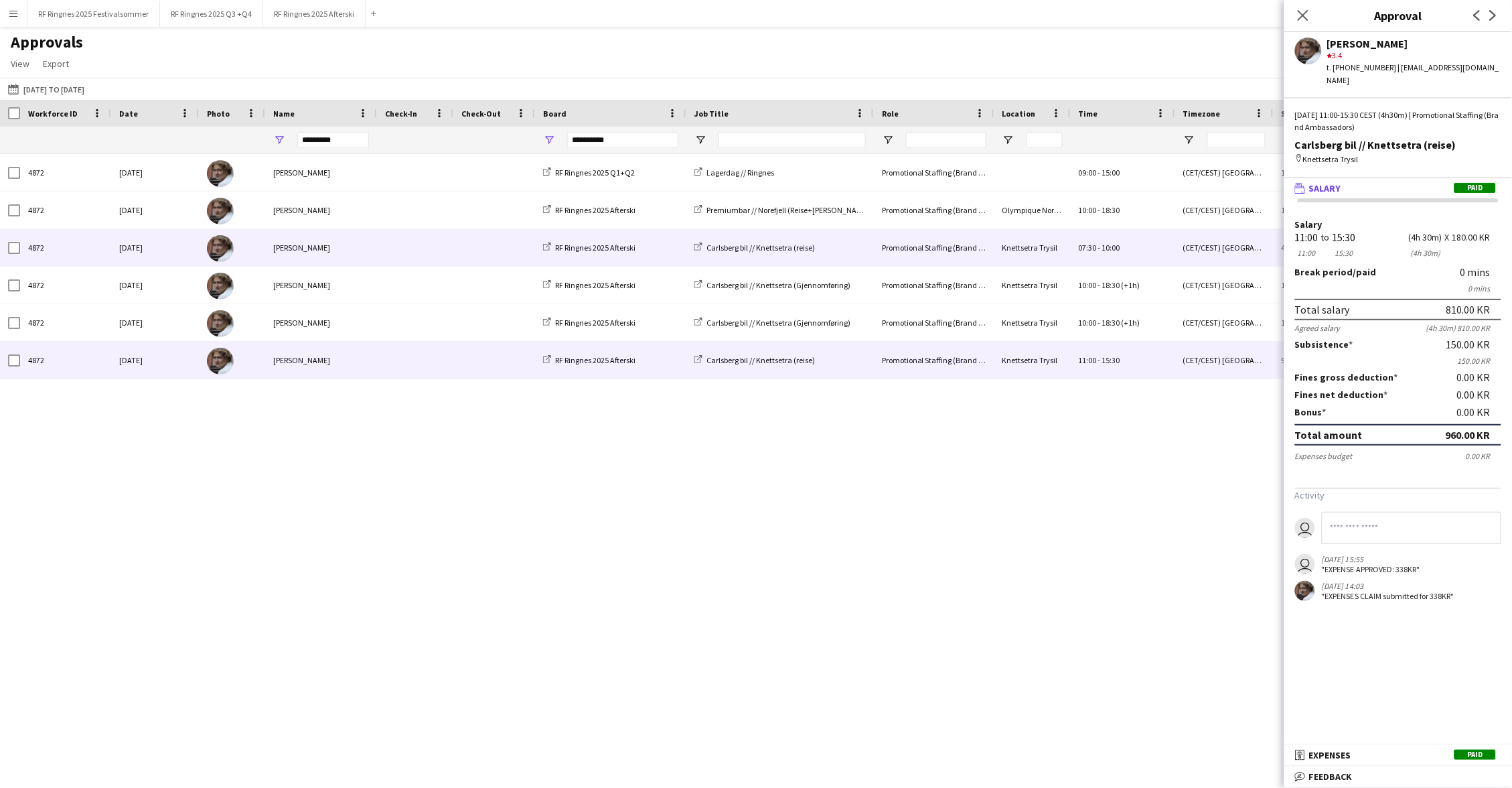
click at [386, 259] on span at bounding box center [415, 248] width 60 height 37
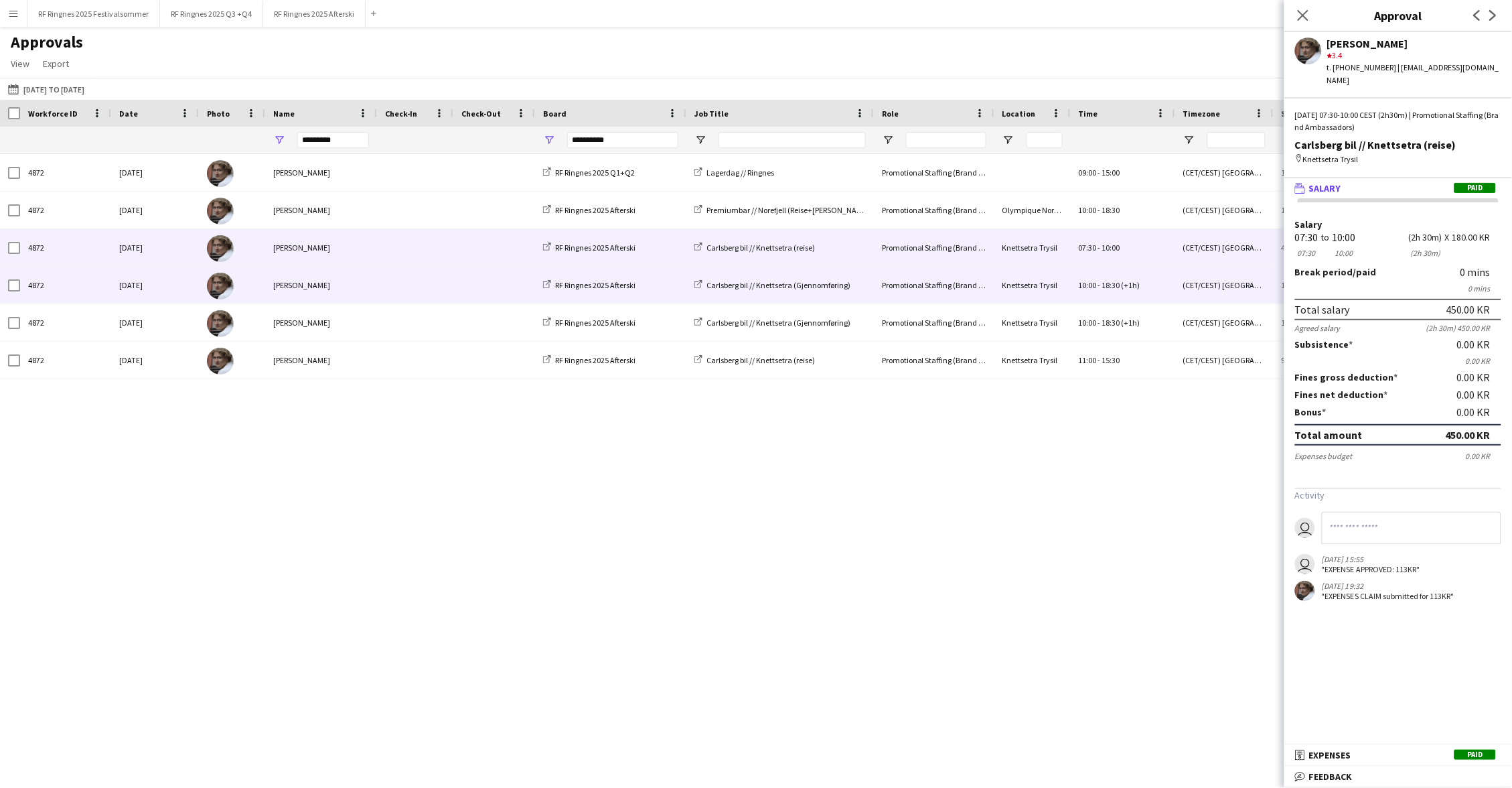
click at [380, 290] on div at bounding box center [415, 285] width 76 height 37
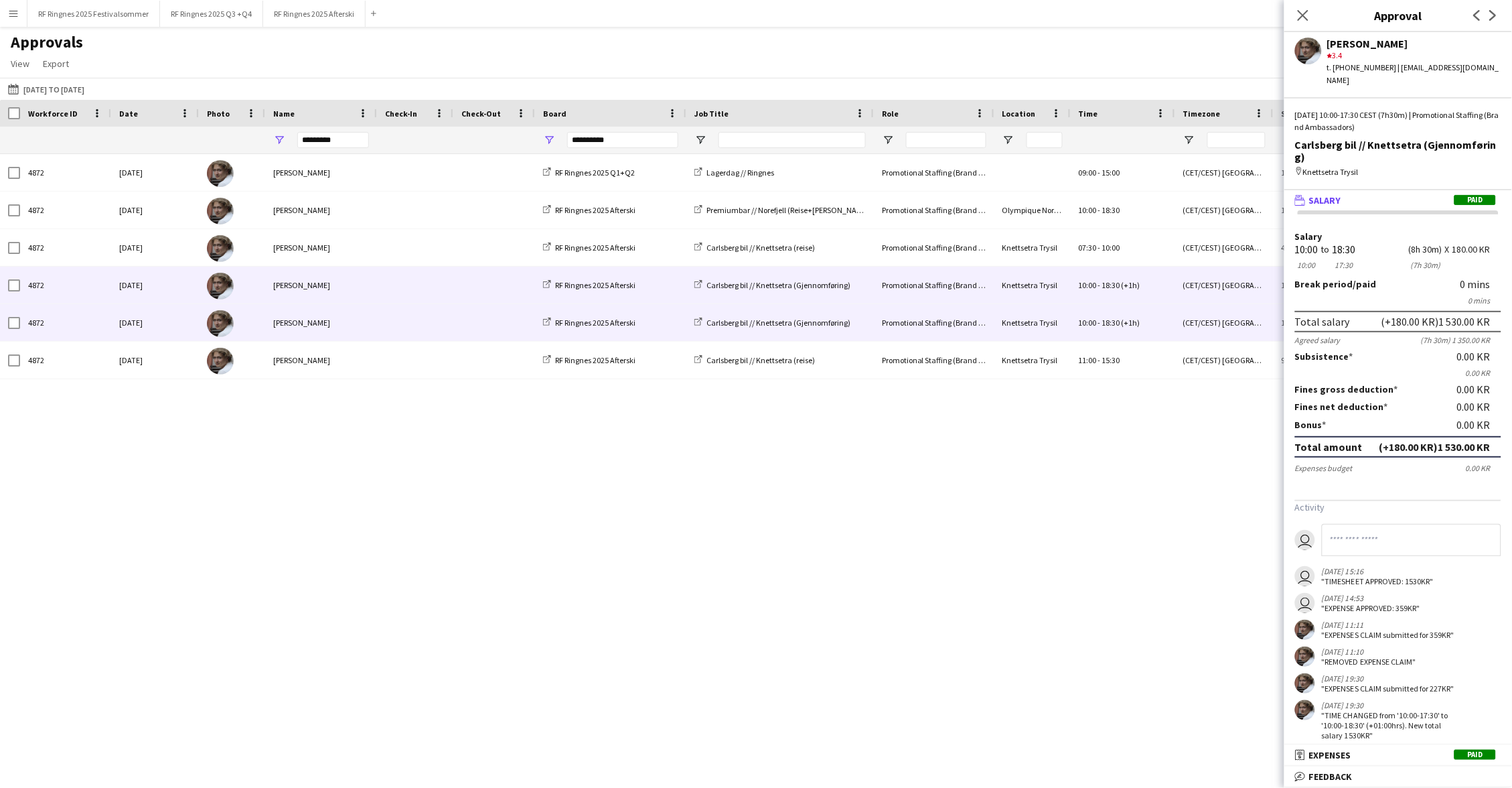
click at [371, 319] on div "Jesper Roth" at bounding box center [321, 323] width 112 height 37
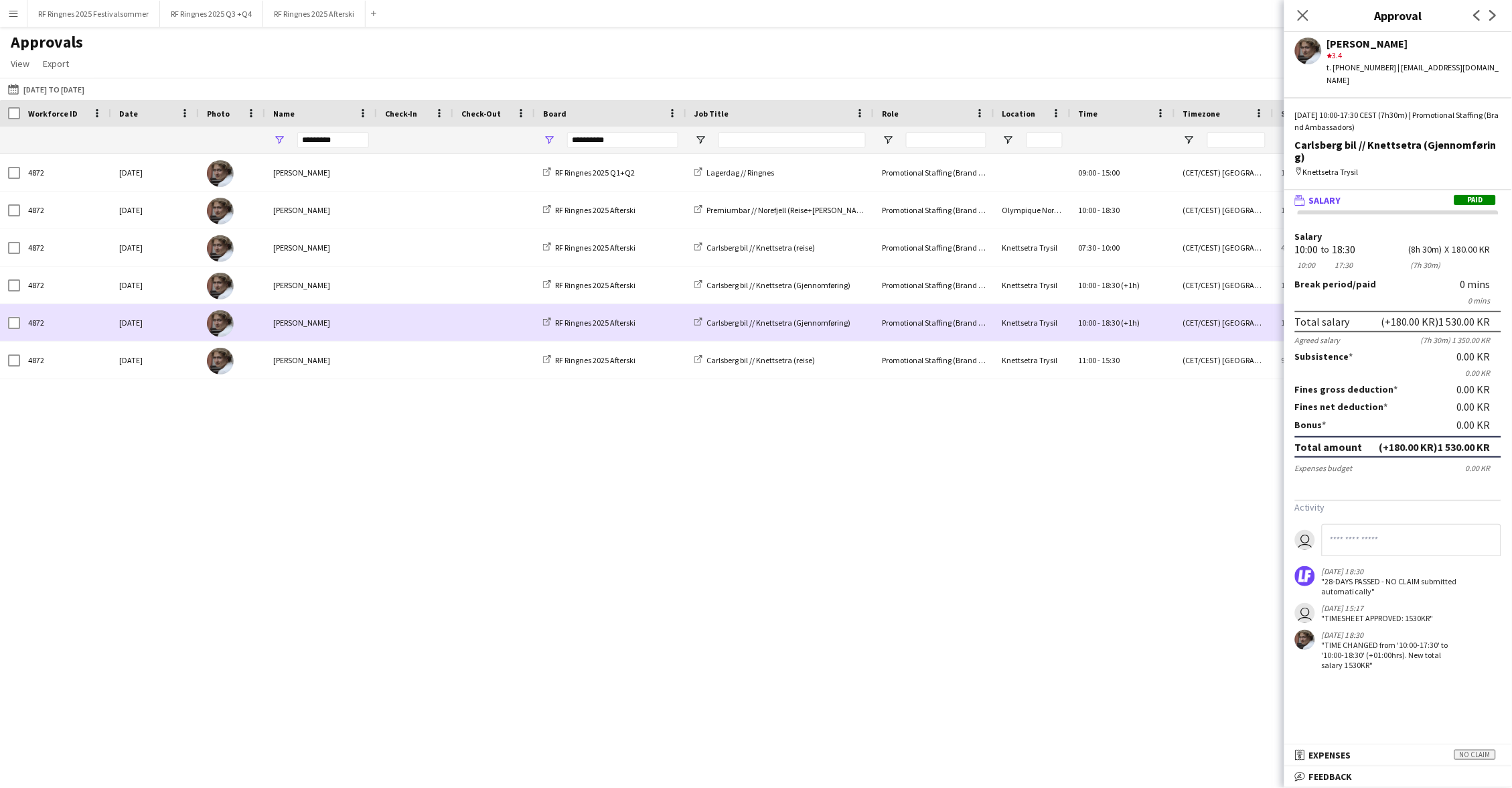
click at [371, 336] on div "Jesper Roth" at bounding box center [321, 323] width 112 height 37
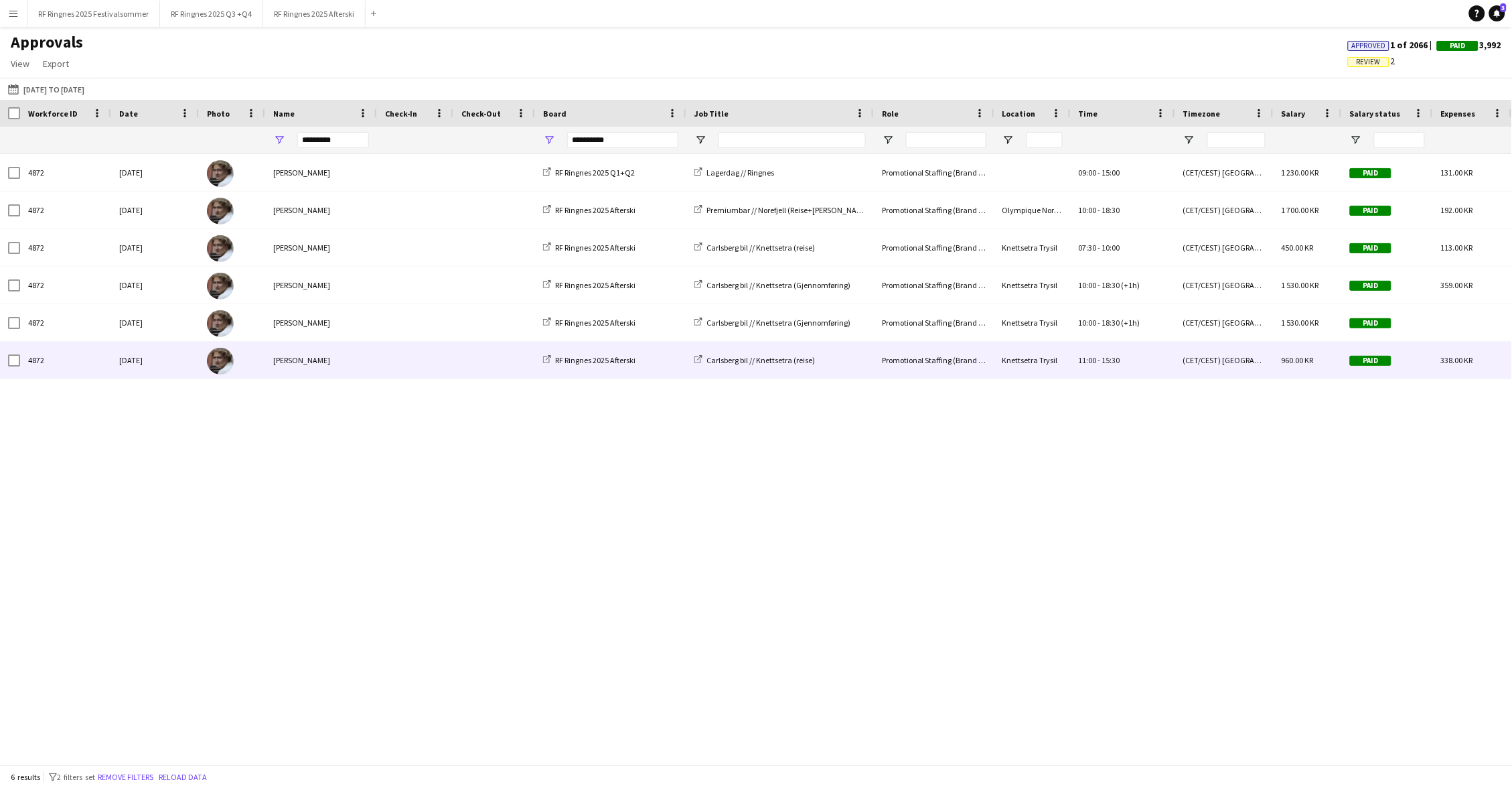
click at [377, 368] on div at bounding box center [415, 360] width 76 height 37
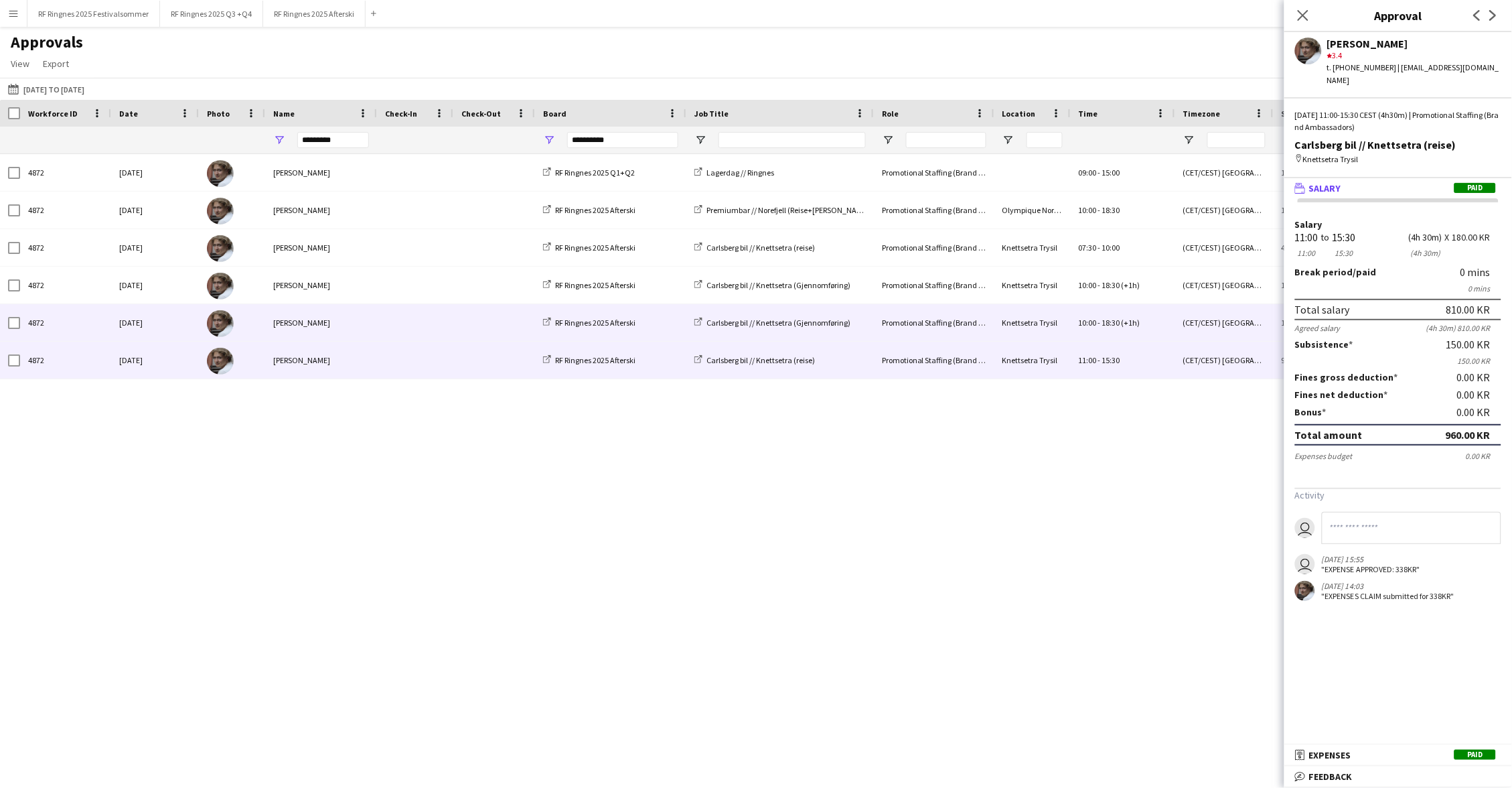
click at [418, 319] on span at bounding box center [415, 323] width 60 height 37
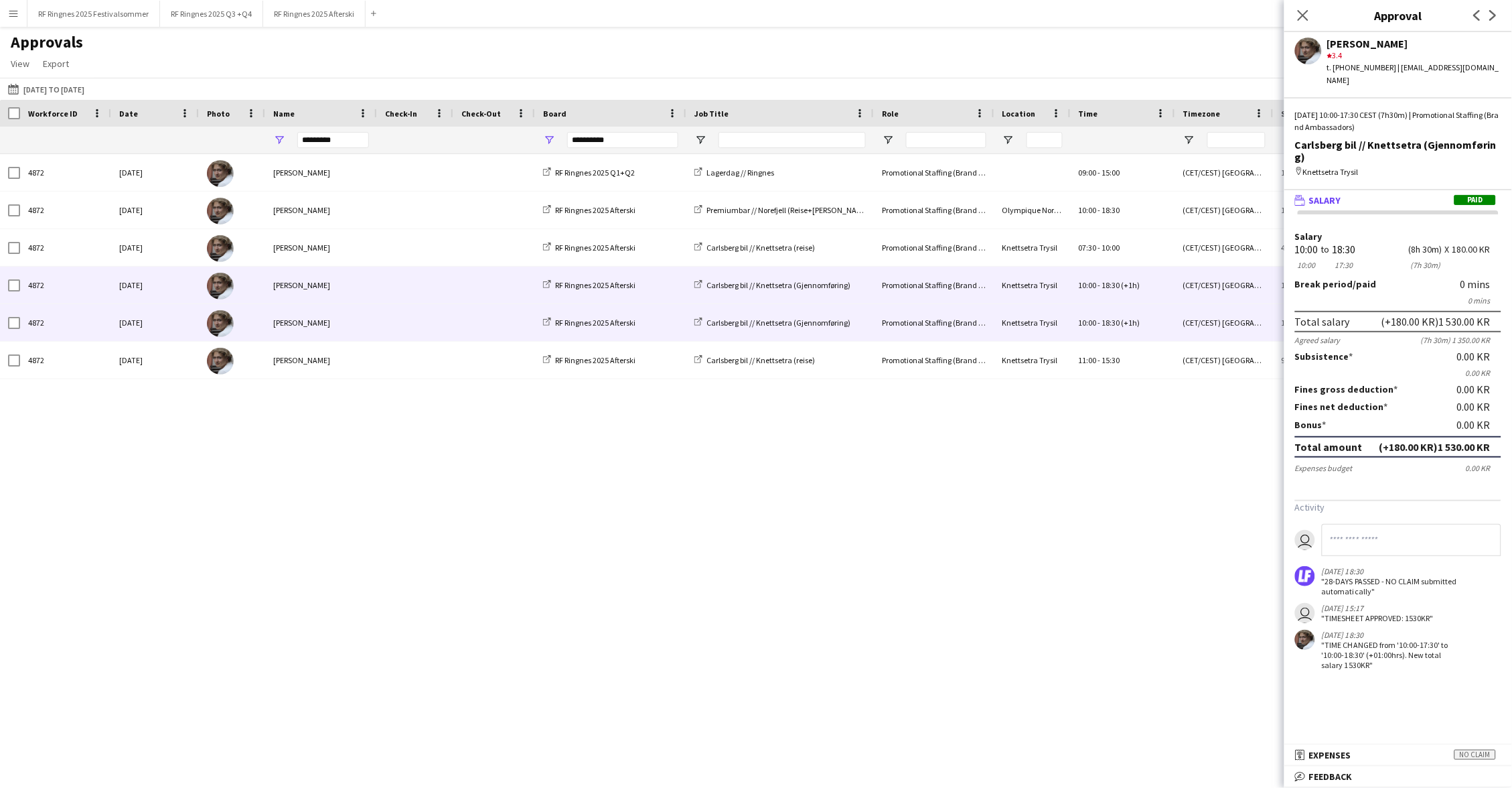
click at [423, 288] on span at bounding box center [415, 285] width 60 height 37
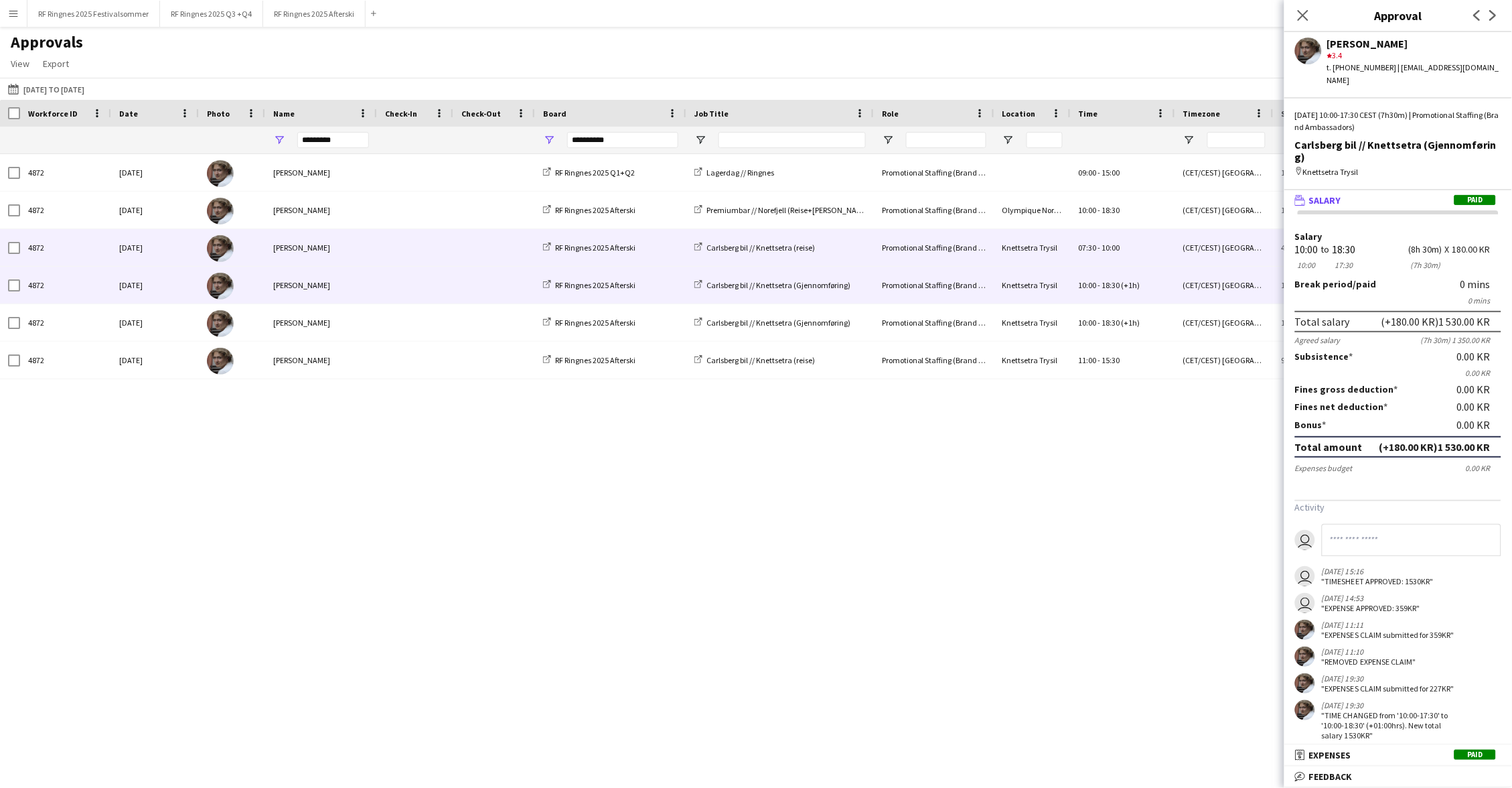
click at [426, 251] on span at bounding box center [415, 248] width 60 height 37
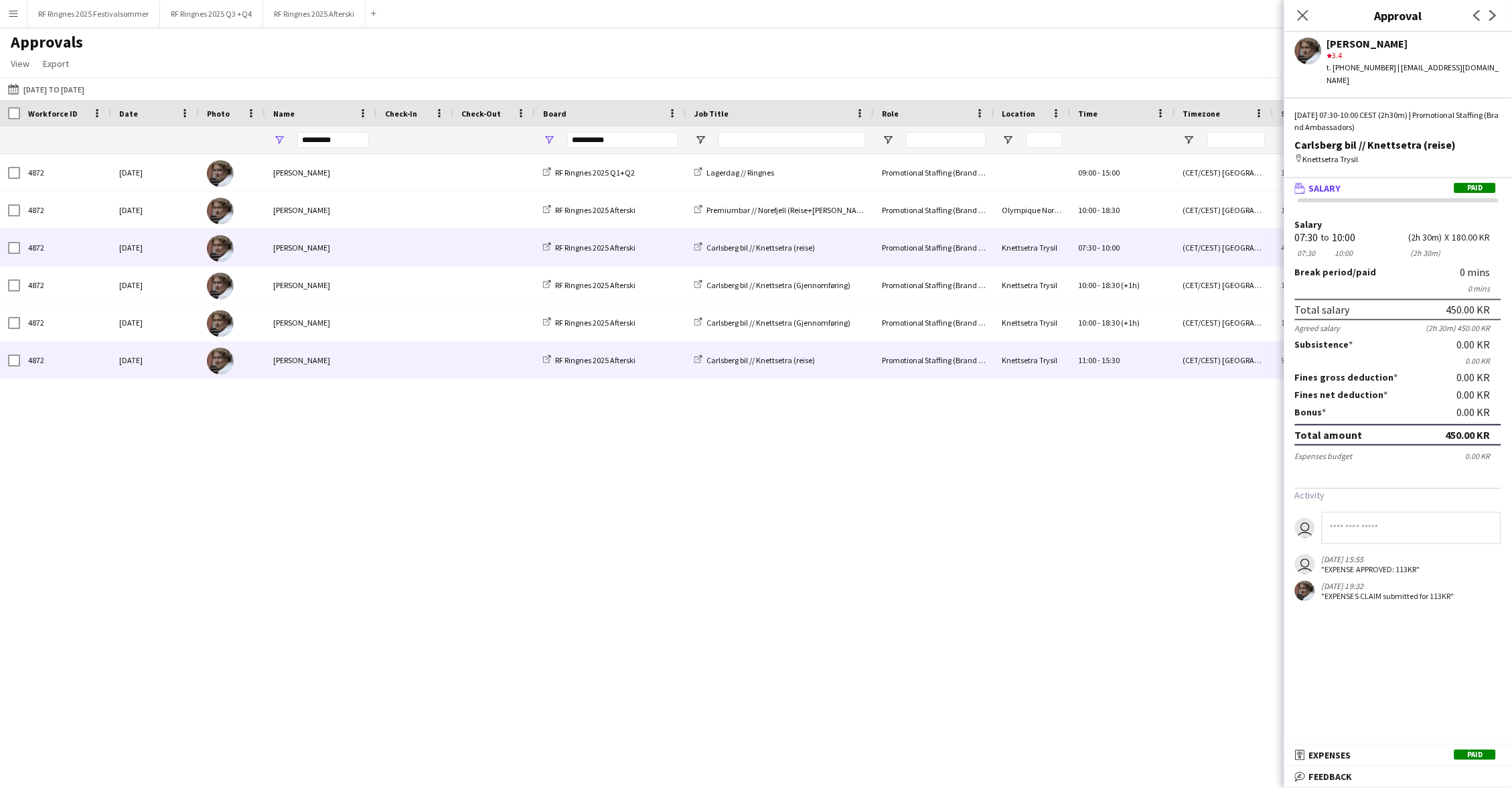
click at [420, 365] on span at bounding box center [415, 360] width 60 height 37
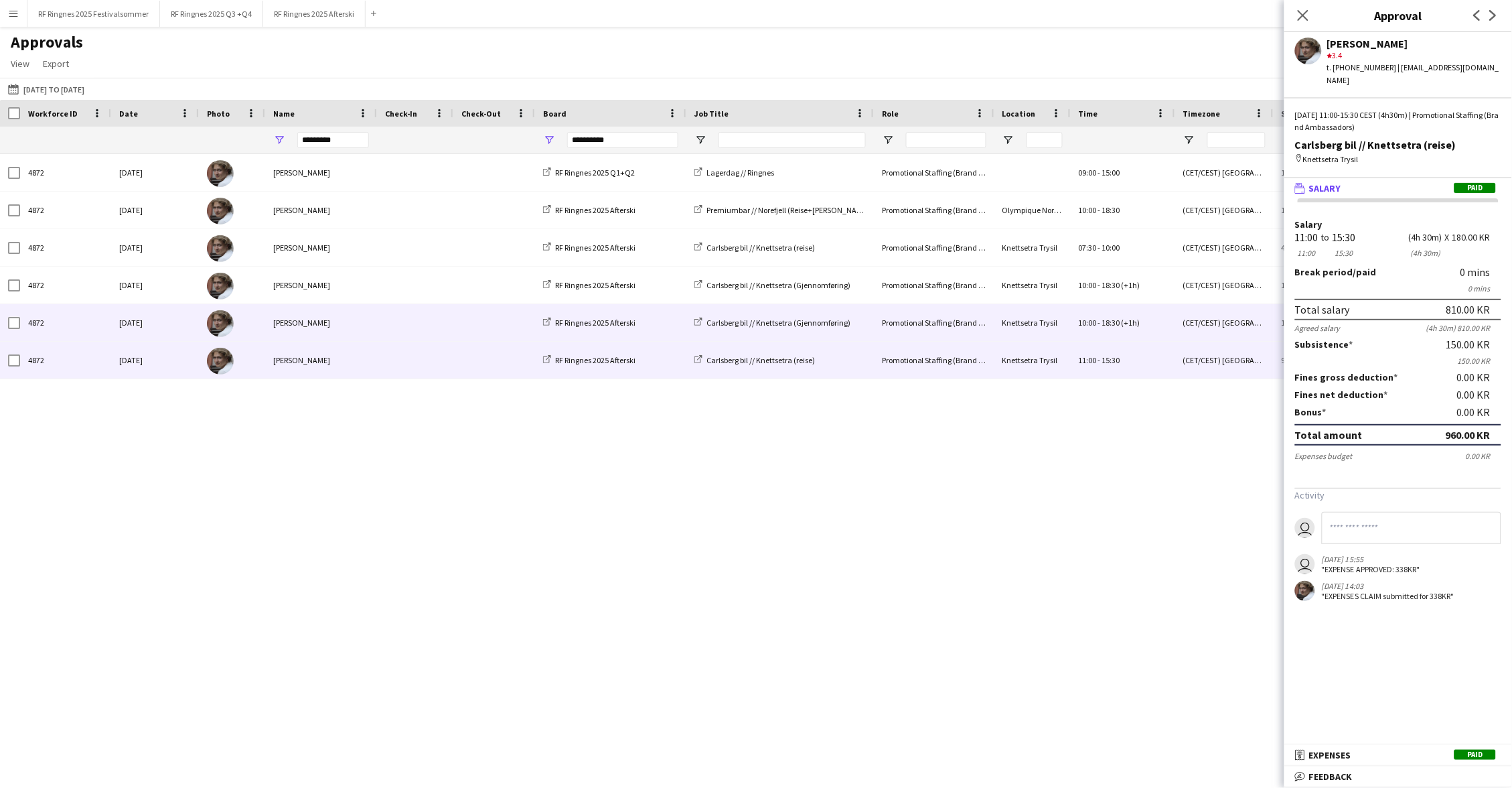
click at [433, 326] on span at bounding box center [415, 323] width 60 height 37
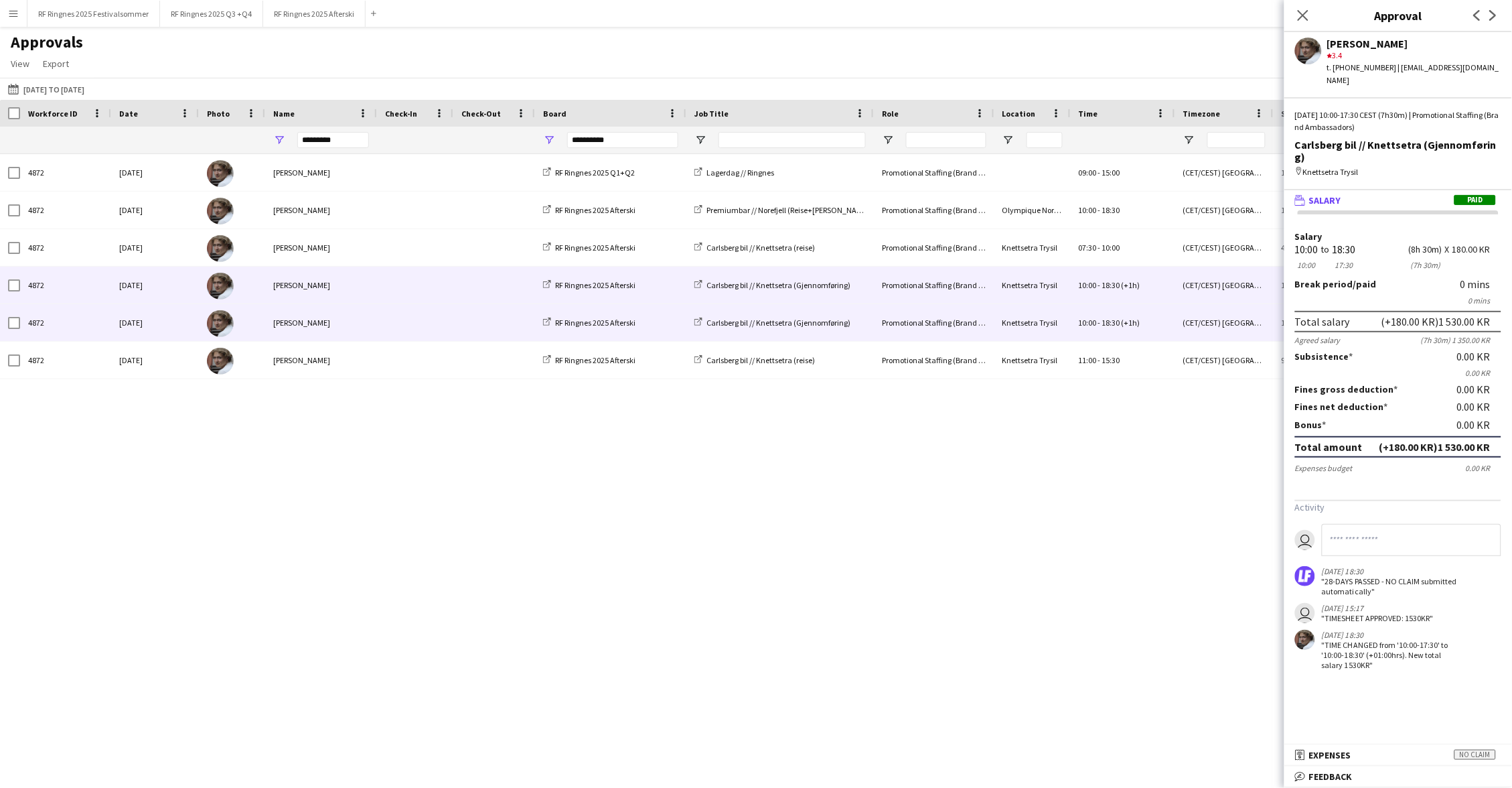
click at [428, 282] on span at bounding box center [415, 285] width 60 height 37
click at [426, 310] on span at bounding box center [415, 323] width 60 height 37
click at [428, 286] on span at bounding box center [415, 285] width 60 height 37
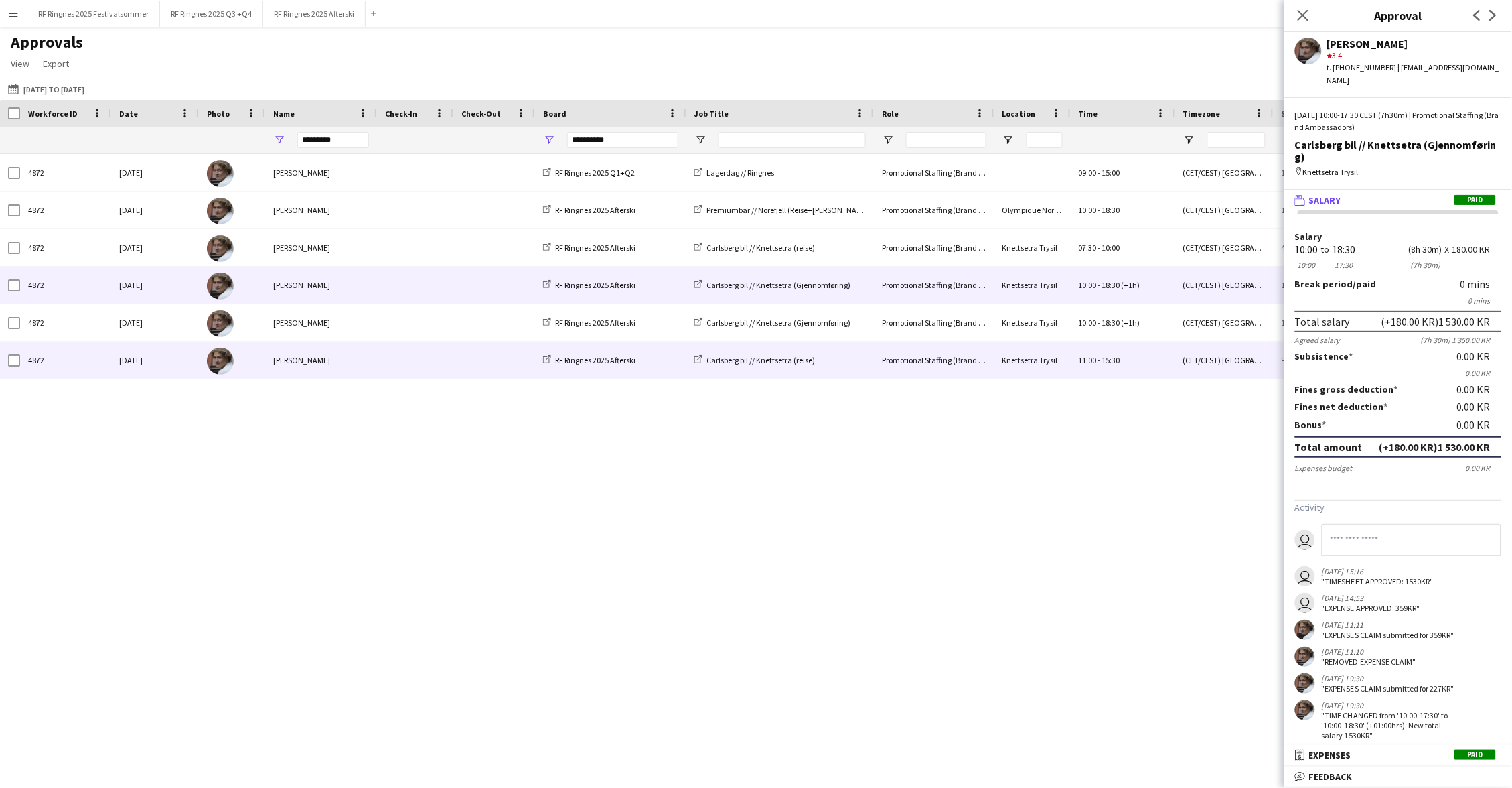
click at [351, 364] on div "Jesper Roth" at bounding box center [321, 360] width 112 height 37
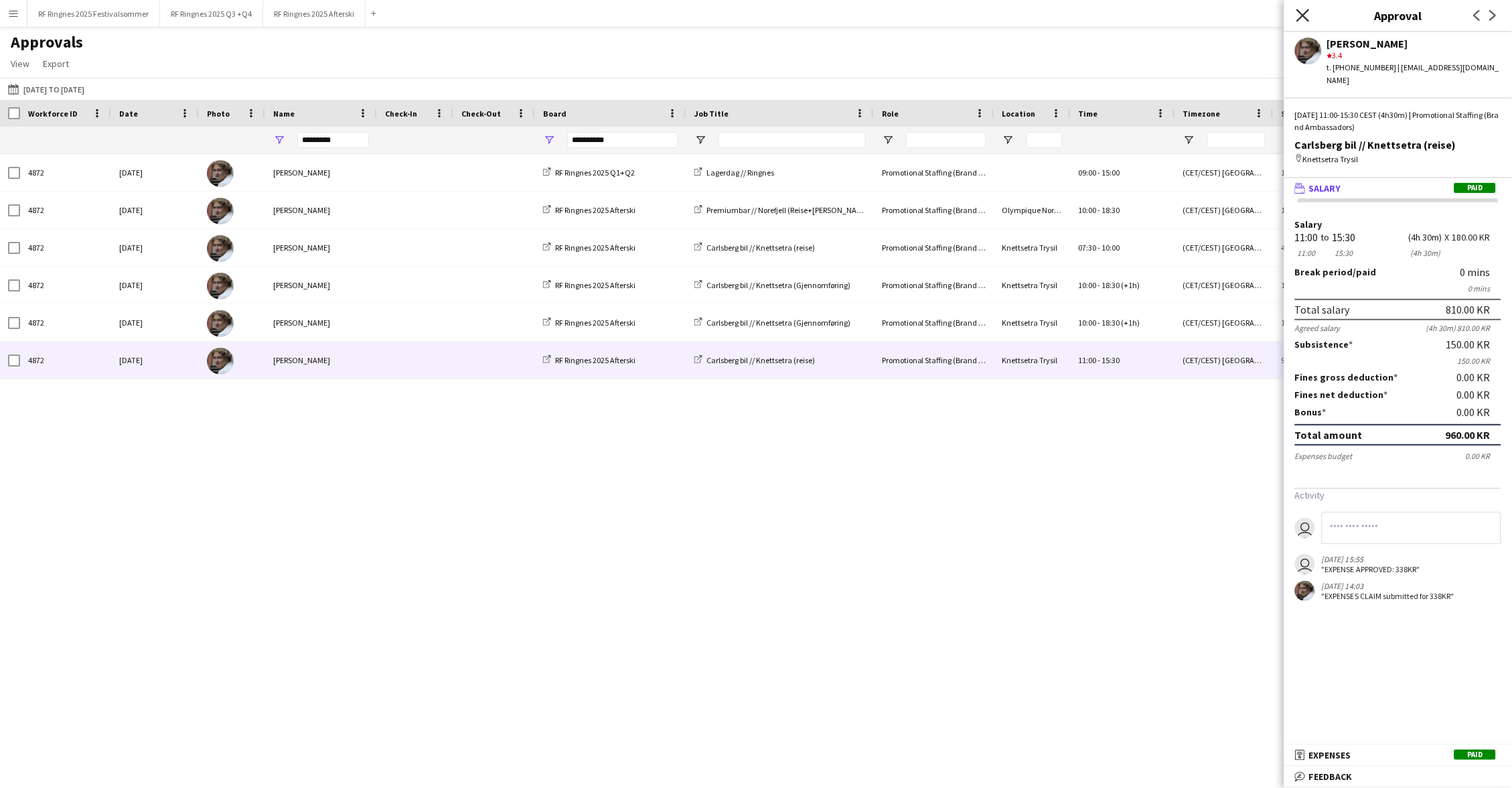
click at [823, 10] on icon "Close pop-in" at bounding box center [1302, 15] width 13 height 13
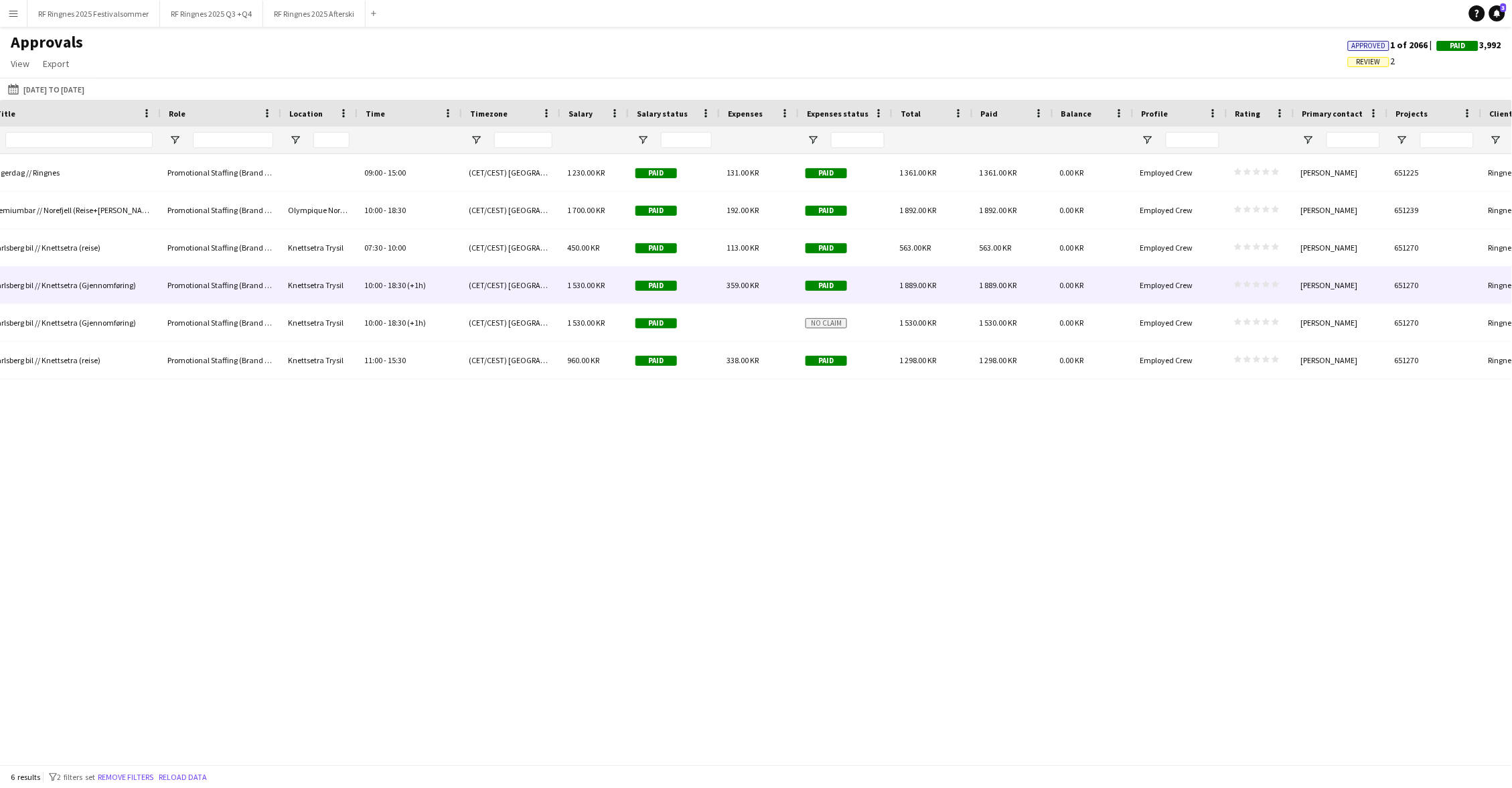
scroll to position [0, 481]
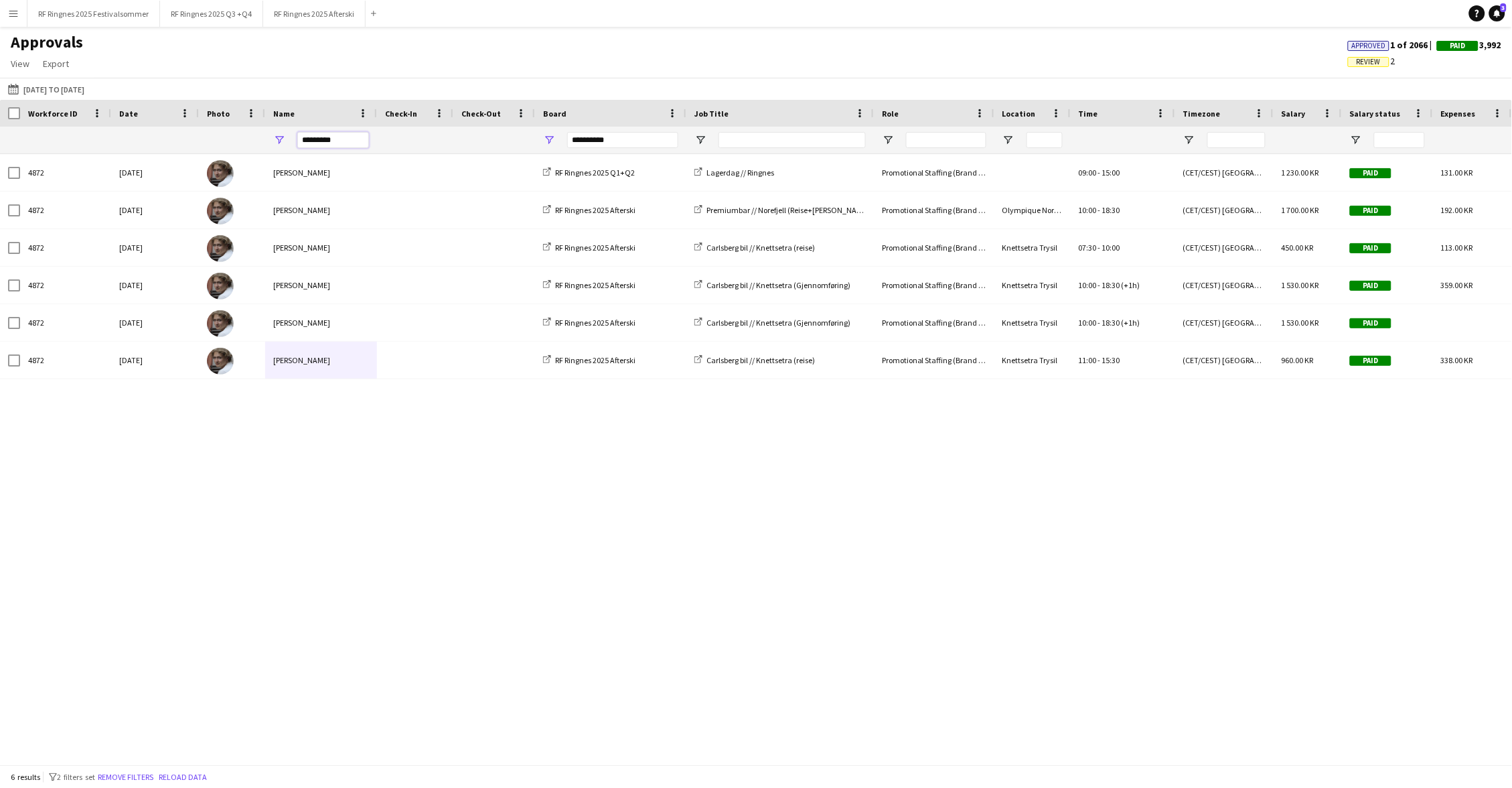
drag, startPoint x: 341, startPoint y: 138, endPoint x: 242, endPoint y: 138, distance: 99.0
click at [242, 138] on div "**********" at bounding box center [1144, 140] width 2288 height 27
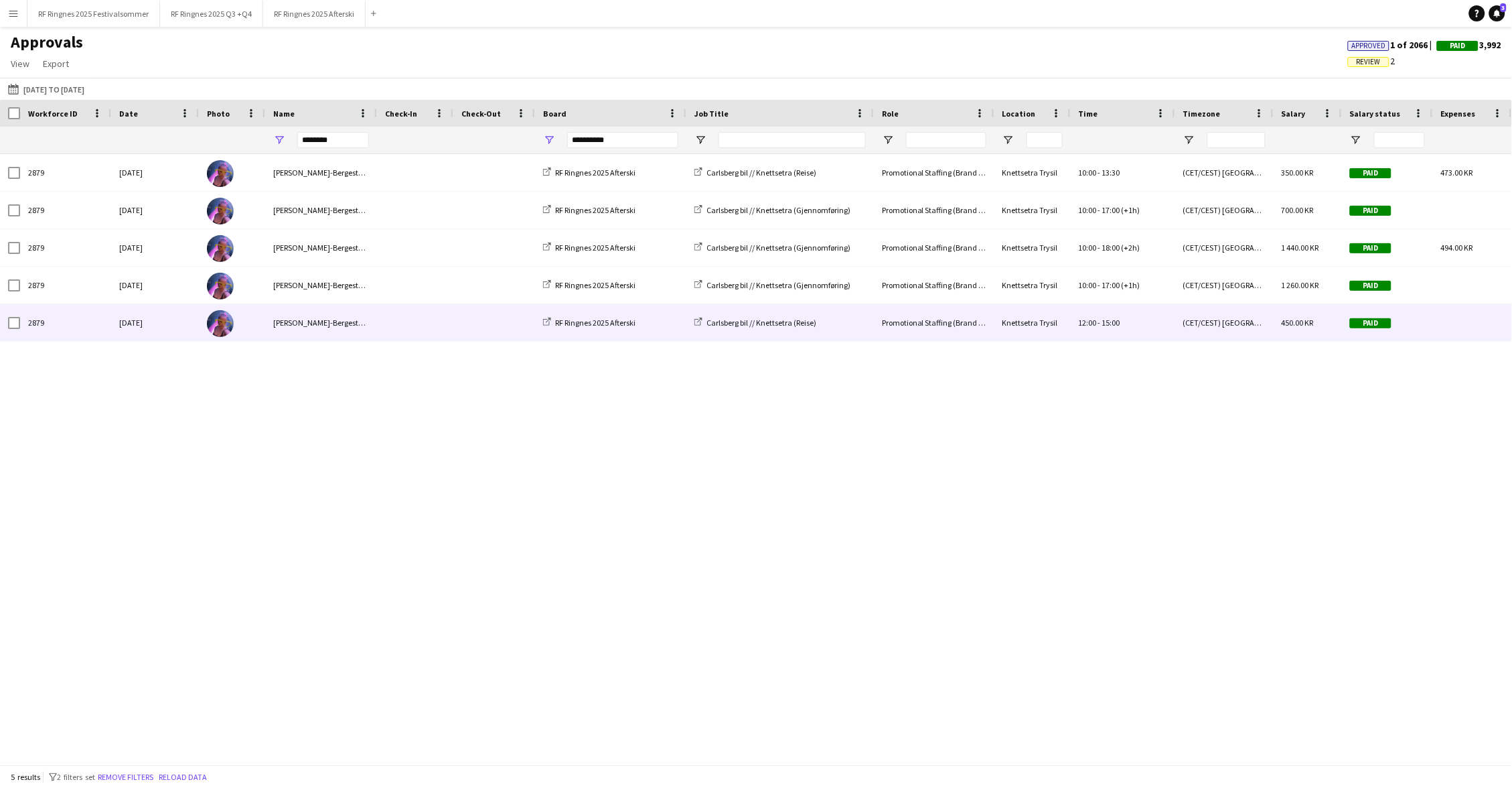
click at [438, 323] on span at bounding box center [415, 323] width 60 height 37
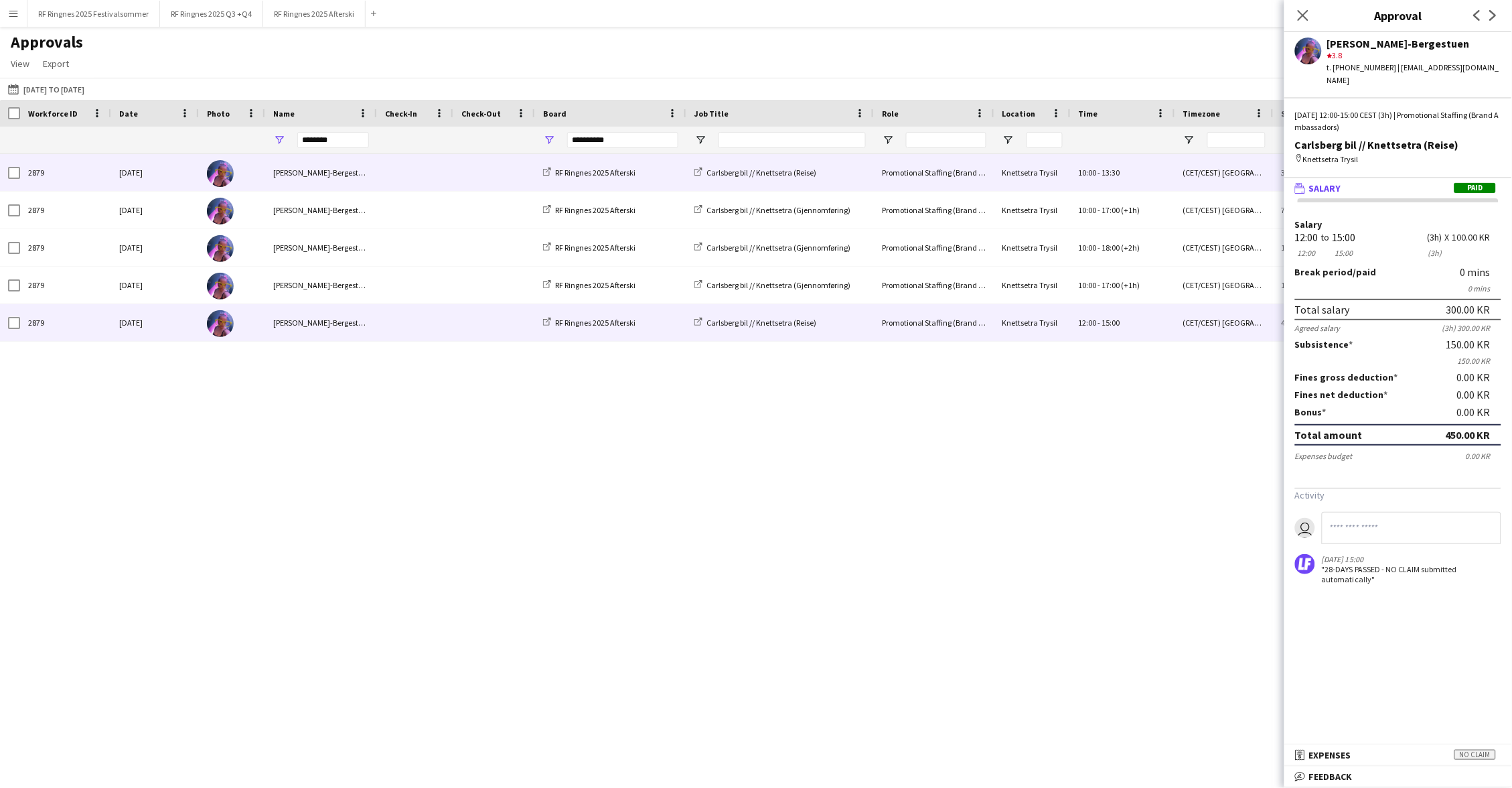
click at [427, 177] on span at bounding box center [415, 173] width 60 height 37
click at [417, 311] on span at bounding box center [415, 323] width 60 height 37
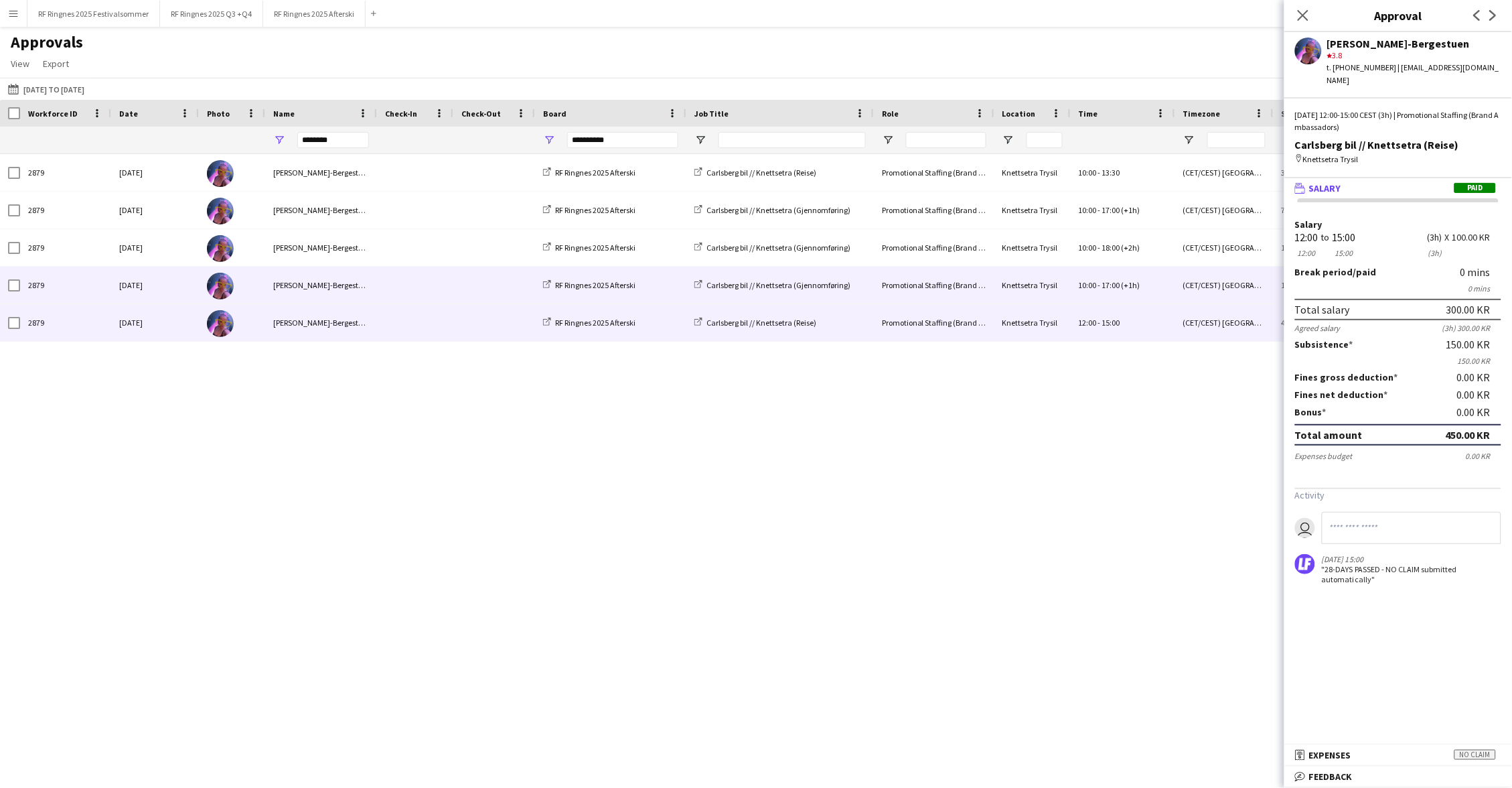
click at [403, 281] on span at bounding box center [415, 285] width 60 height 37
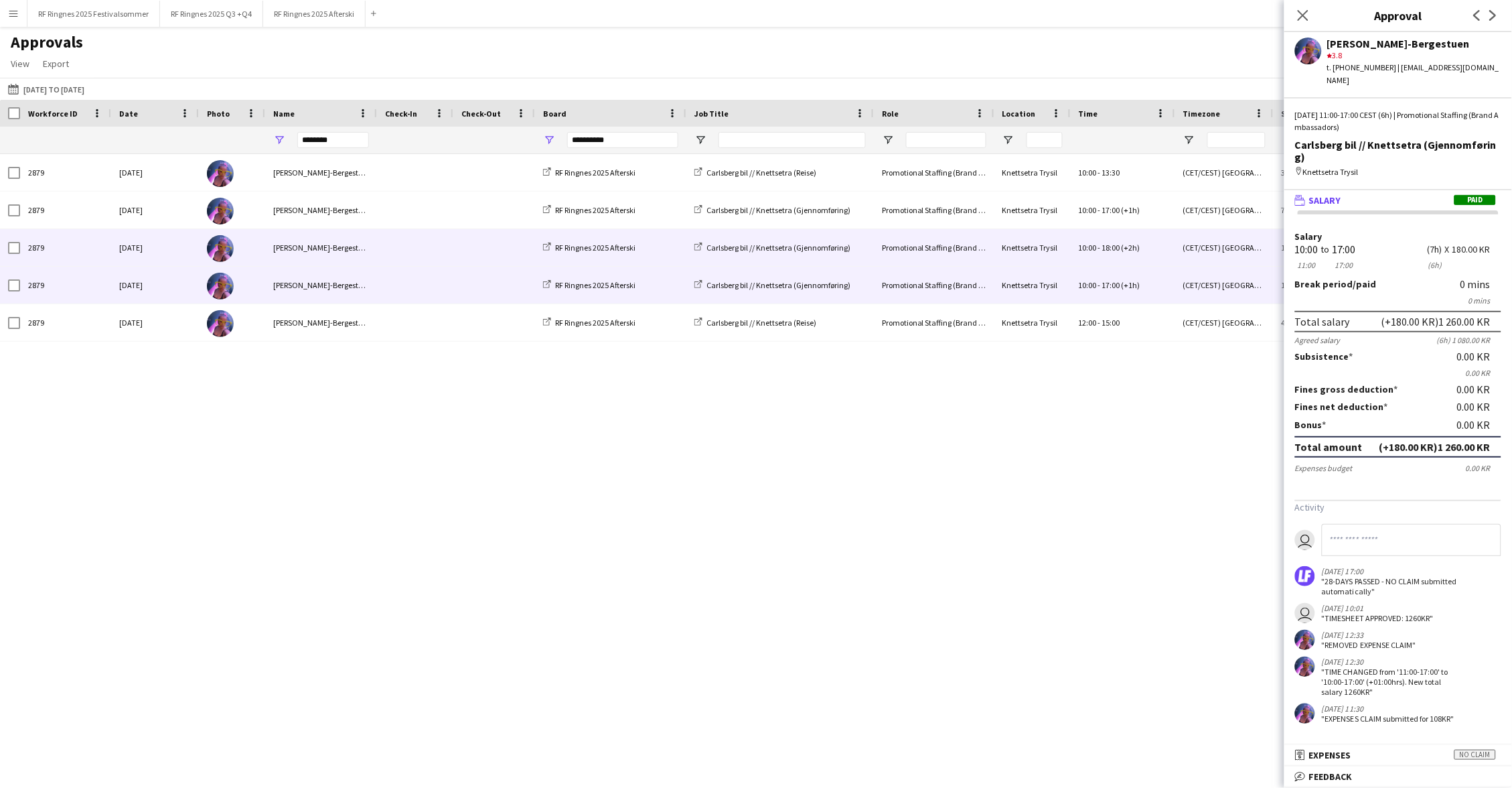
click at [405, 252] on span at bounding box center [415, 248] width 60 height 37
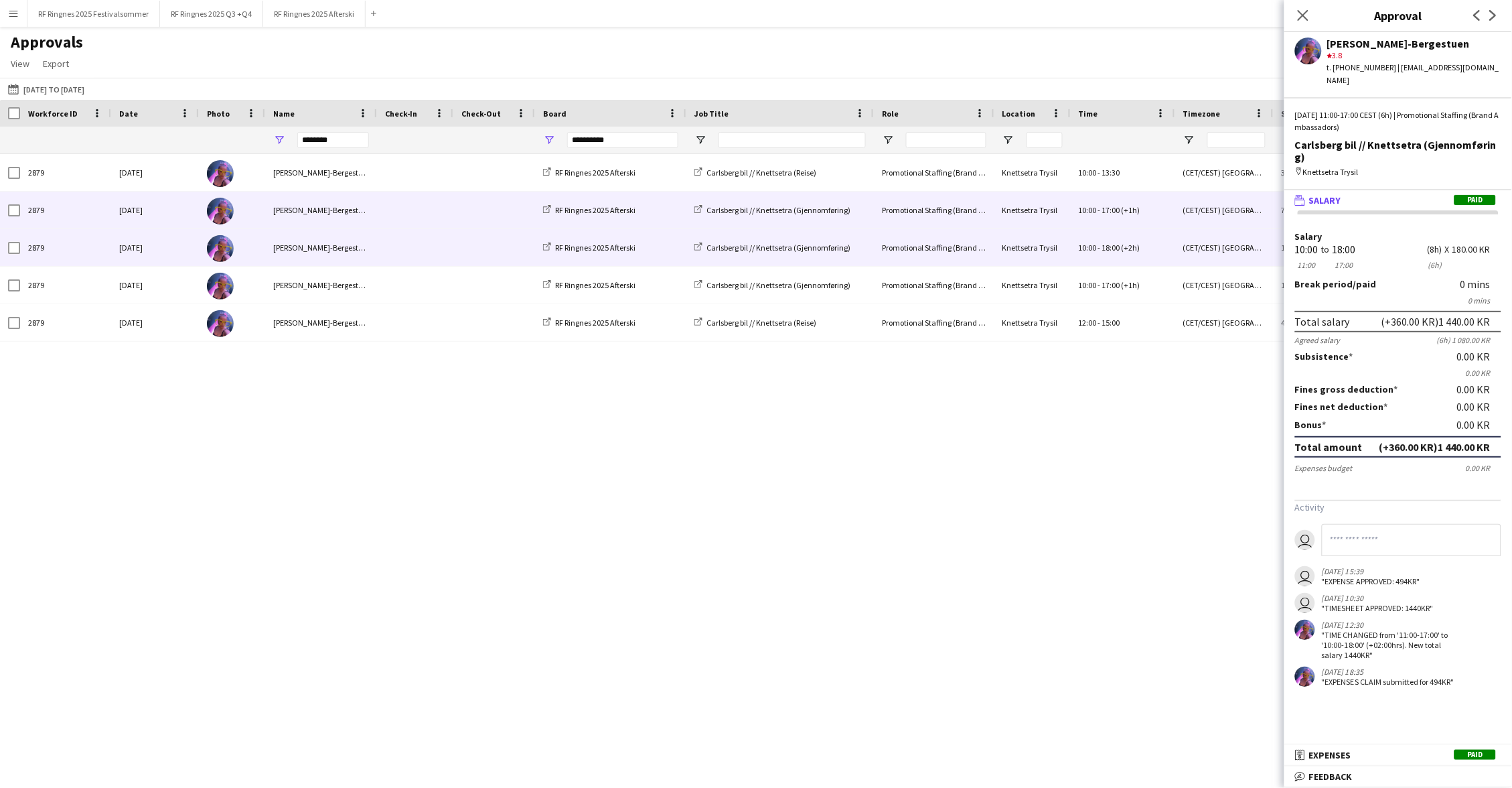
click at [400, 216] on span at bounding box center [415, 210] width 60 height 37
click at [400, 244] on span at bounding box center [415, 248] width 60 height 37
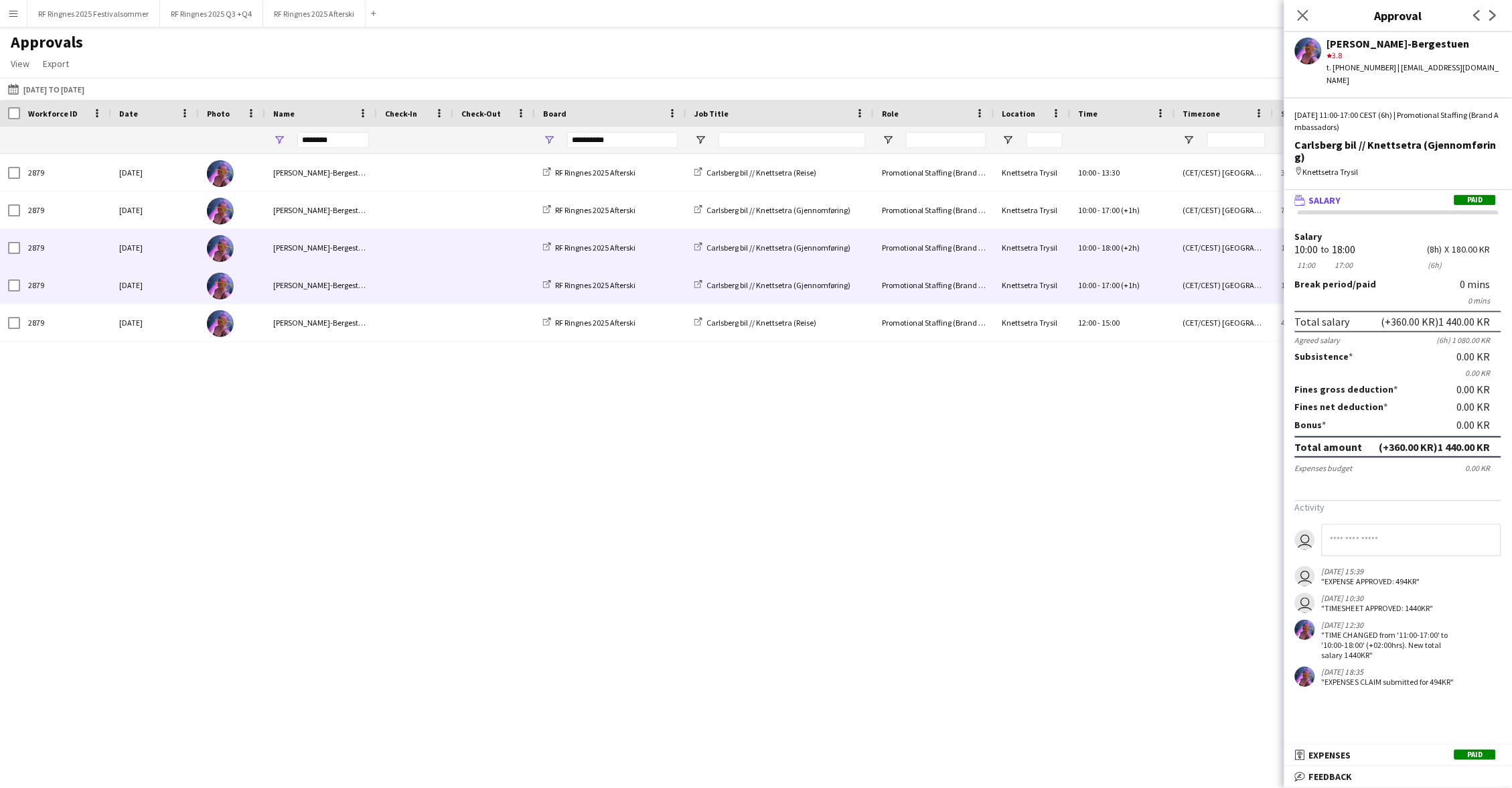
click at [406, 271] on span at bounding box center [415, 285] width 60 height 37
click at [405, 248] on span at bounding box center [415, 248] width 60 height 37
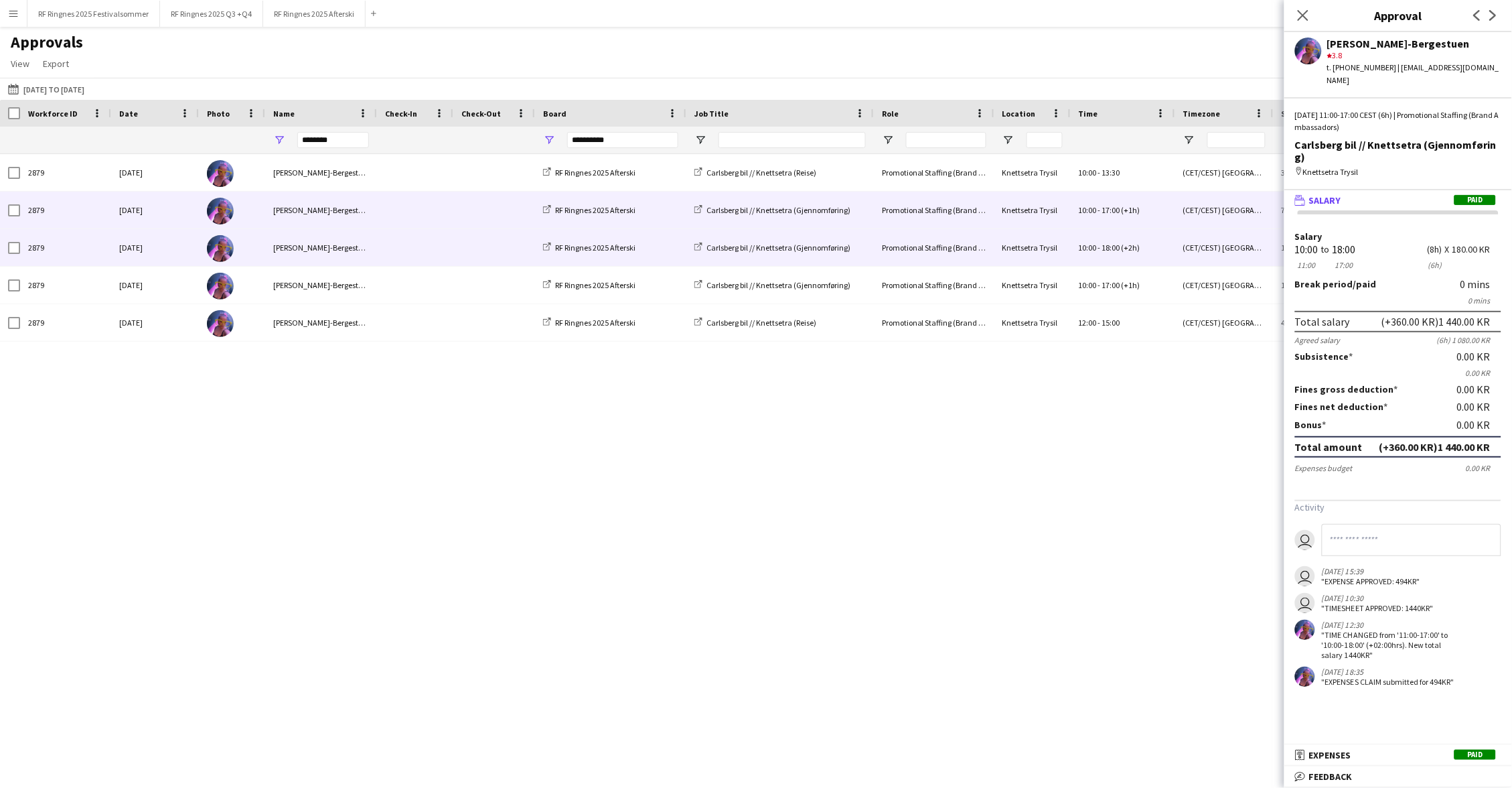
click at [407, 217] on span at bounding box center [415, 210] width 60 height 37
click at [356, 247] on div "[PERSON_NAME]" at bounding box center [321, 248] width 112 height 37
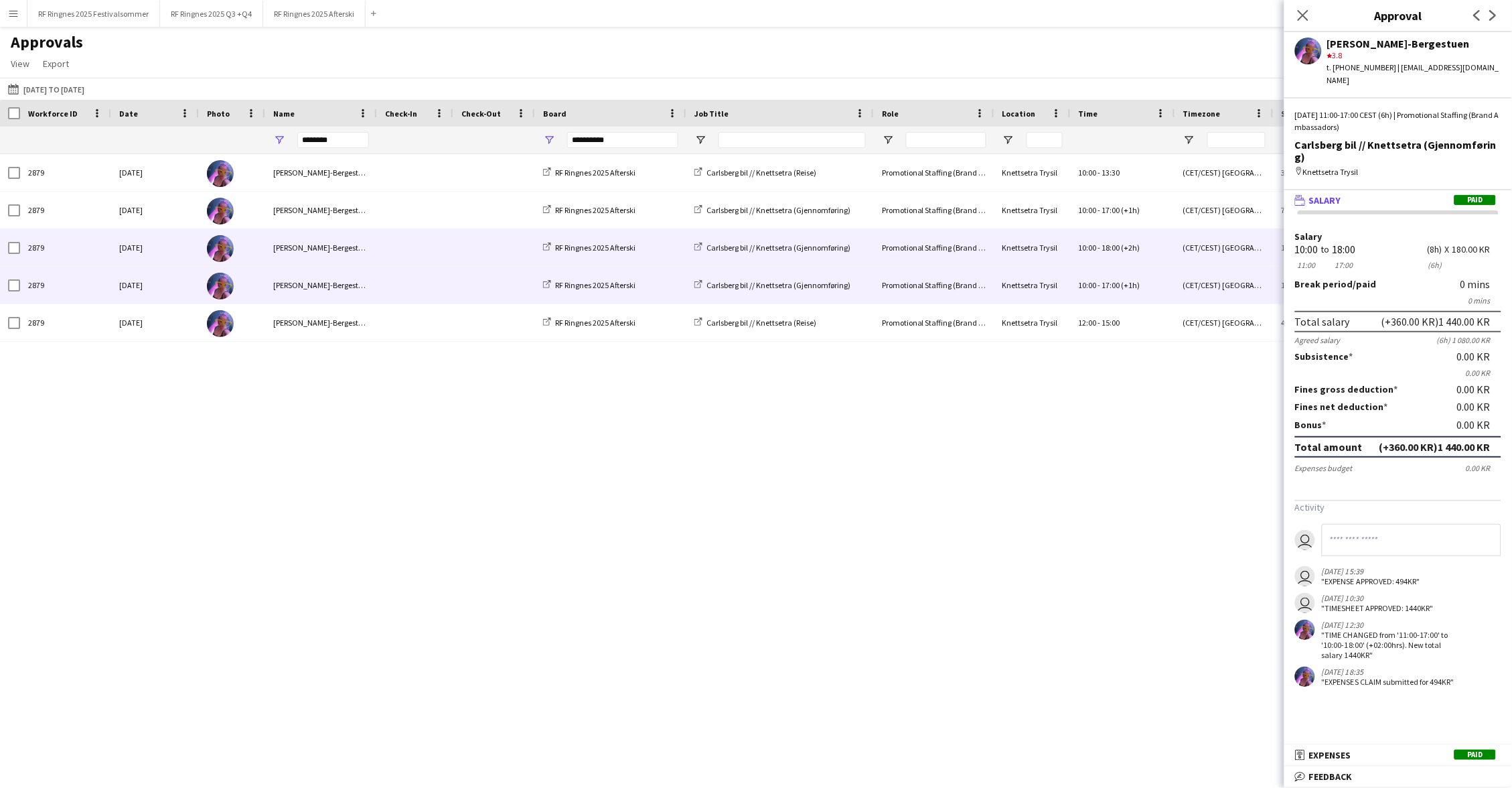
click at [377, 279] on div at bounding box center [415, 285] width 76 height 37
click at [387, 256] on span at bounding box center [415, 248] width 60 height 37
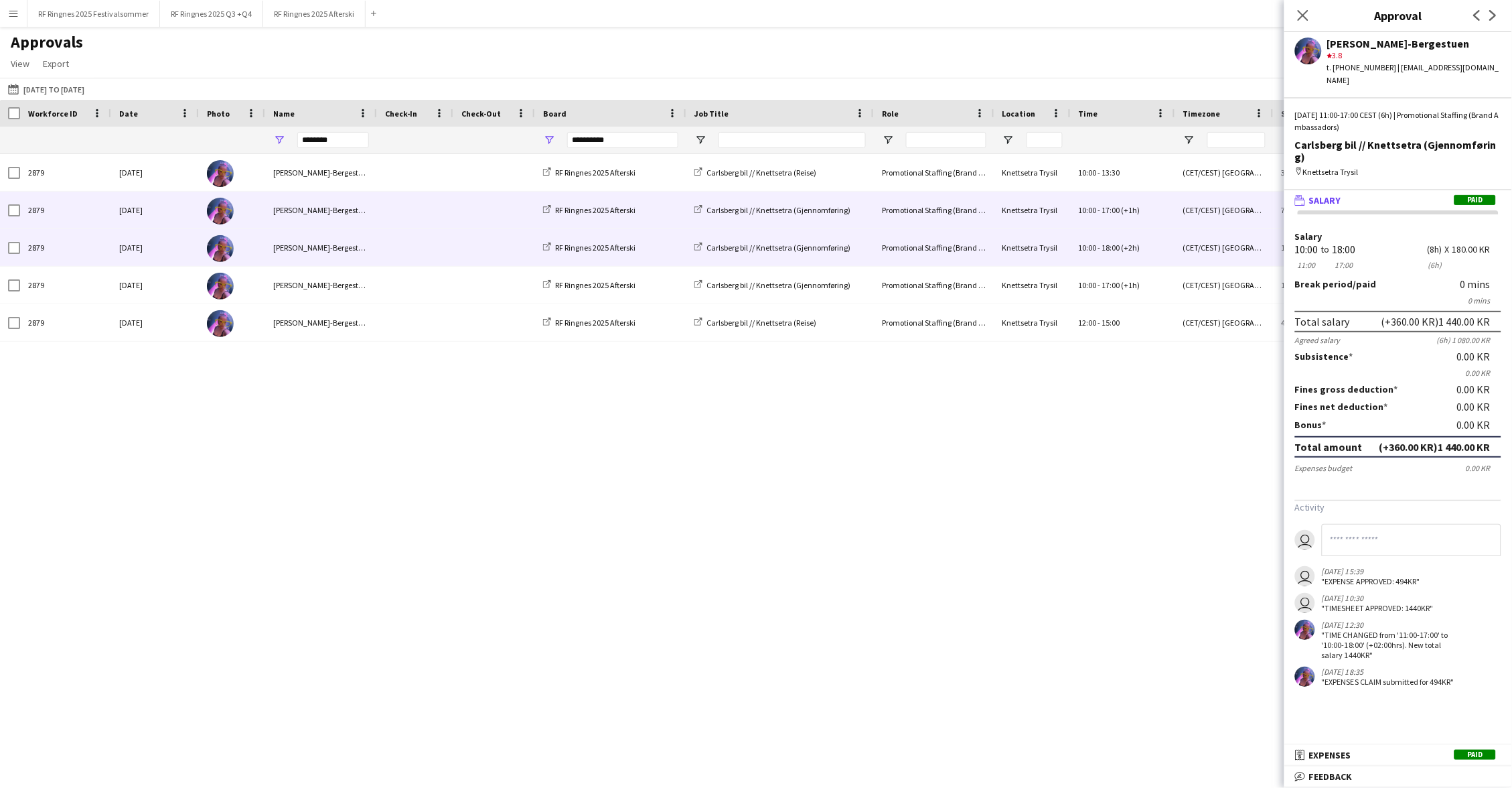
click at [400, 222] on span at bounding box center [415, 210] width 60 height 37
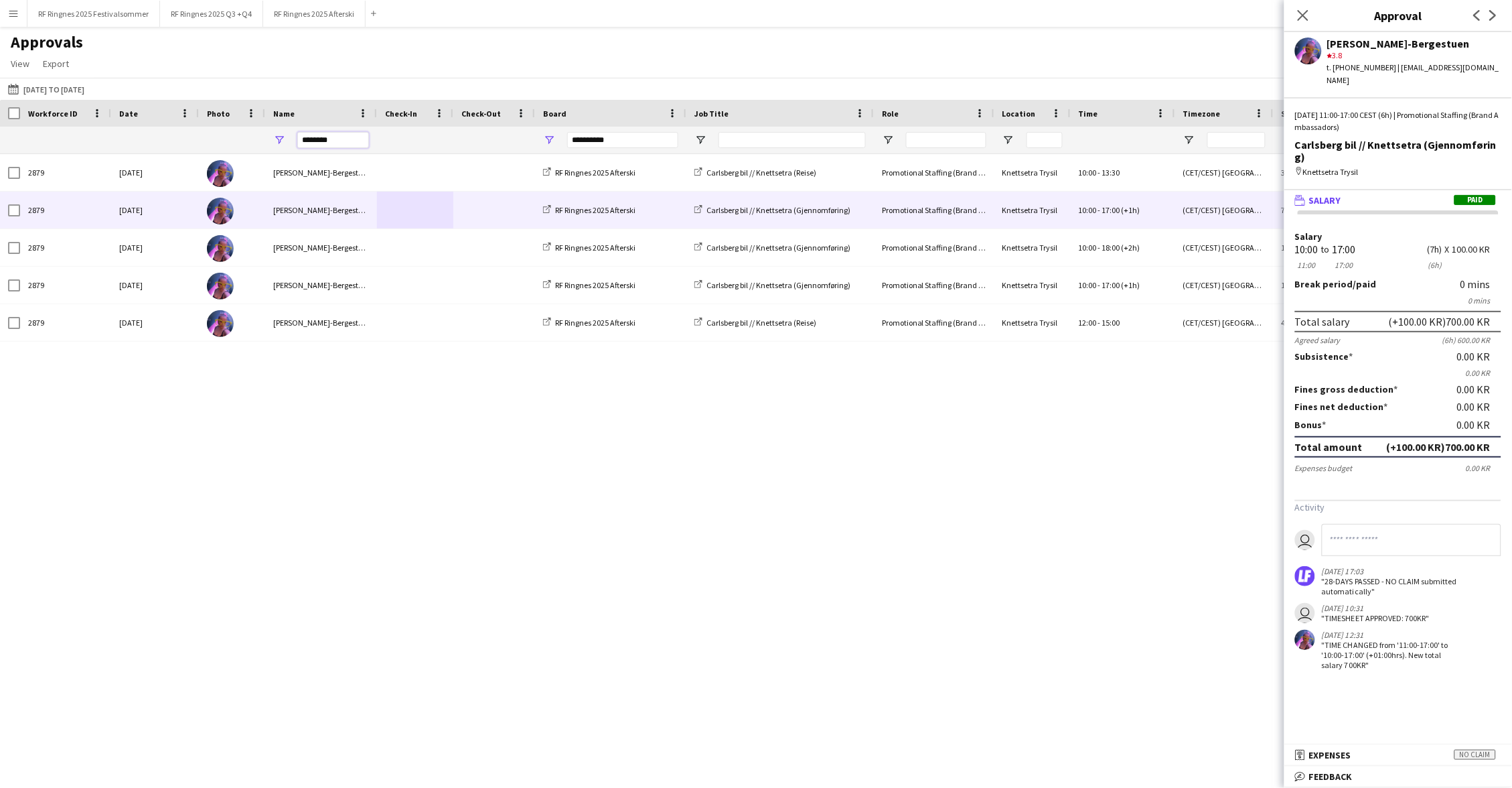
drag, startPoint x: 345, startPoint y: 136, endPoint x: 300, endPoint y: 128, distance: 45.7
click at [299, 132] on input "********" at bounding box center [333, 140] width 72 height 16
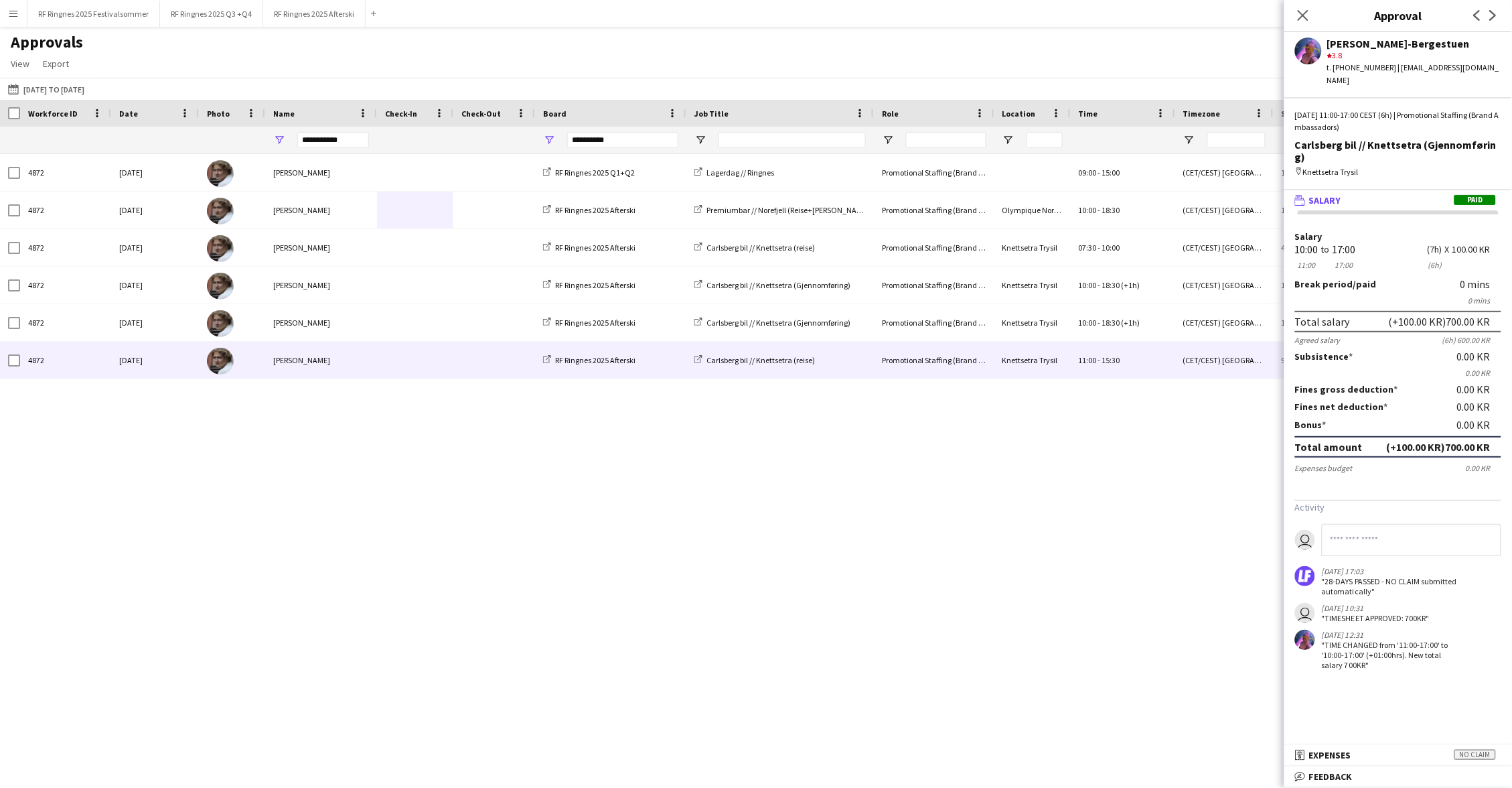
click at [413, 367] on span at bounding box center [415, 360] width 60 height 37
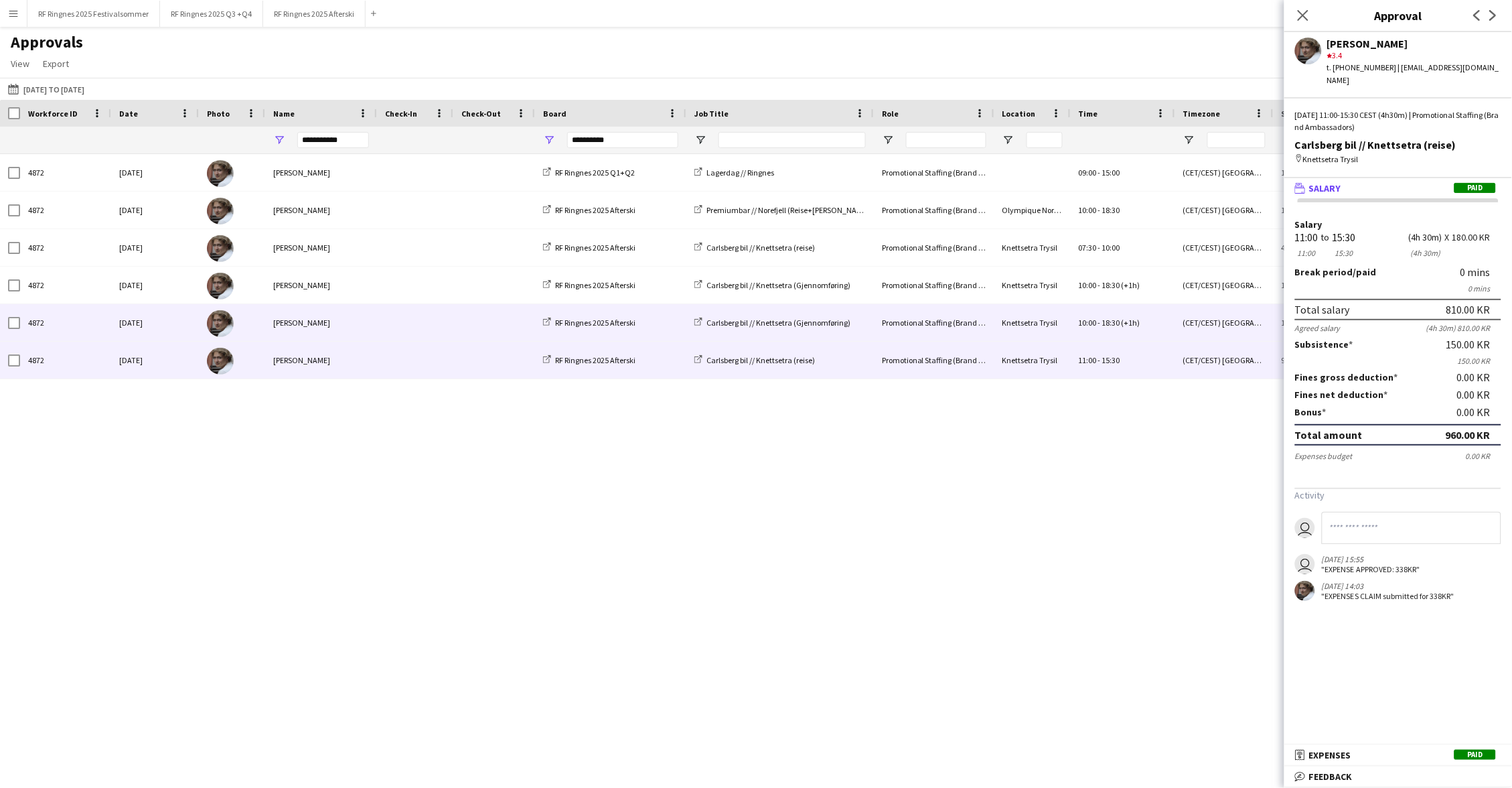
click at [410, 328] on span at bounding box center [415, 323] width 60 height 37
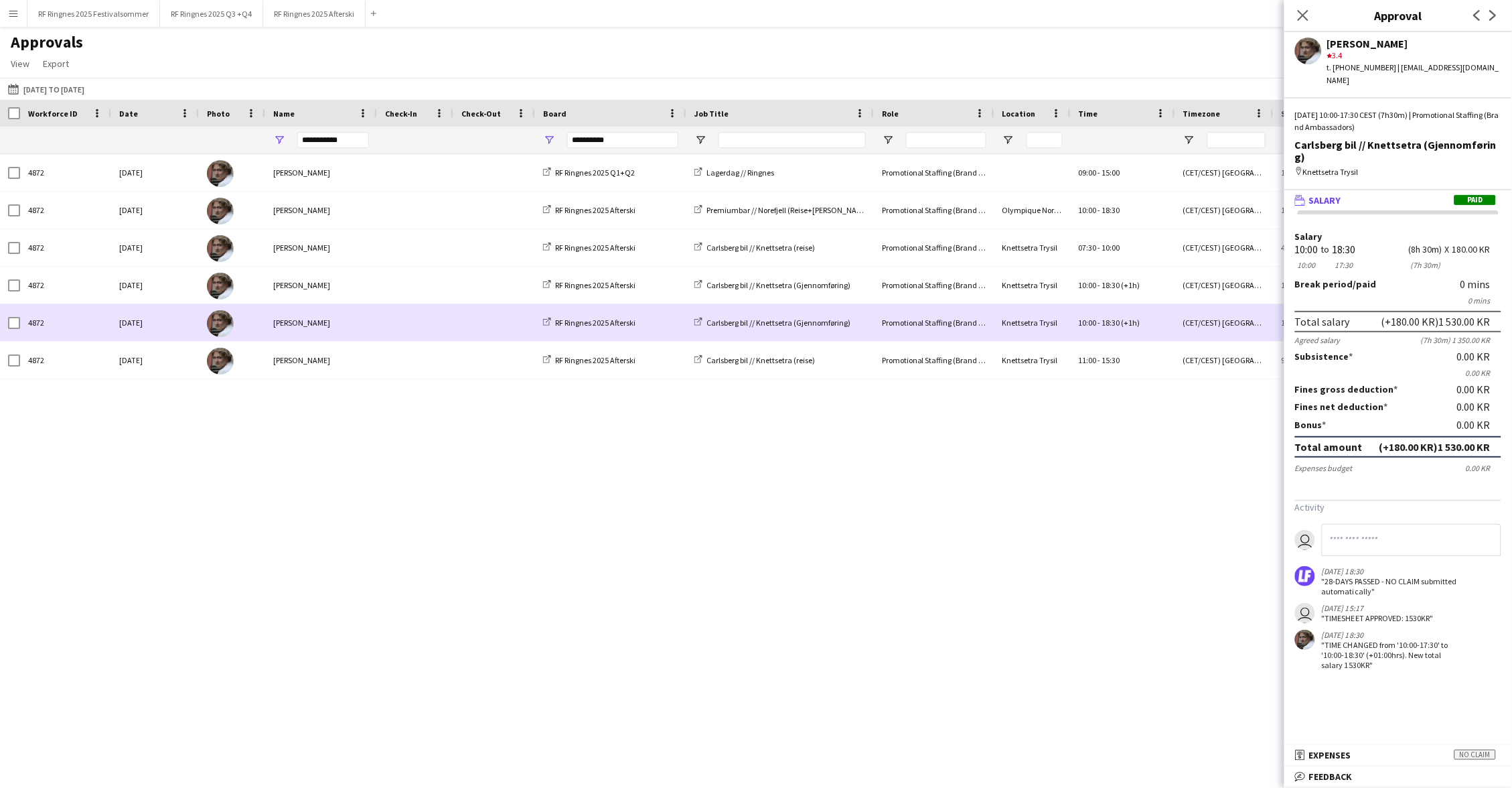
click at [400, 305] on span at bounding box center [415, 323] width 60 height 37
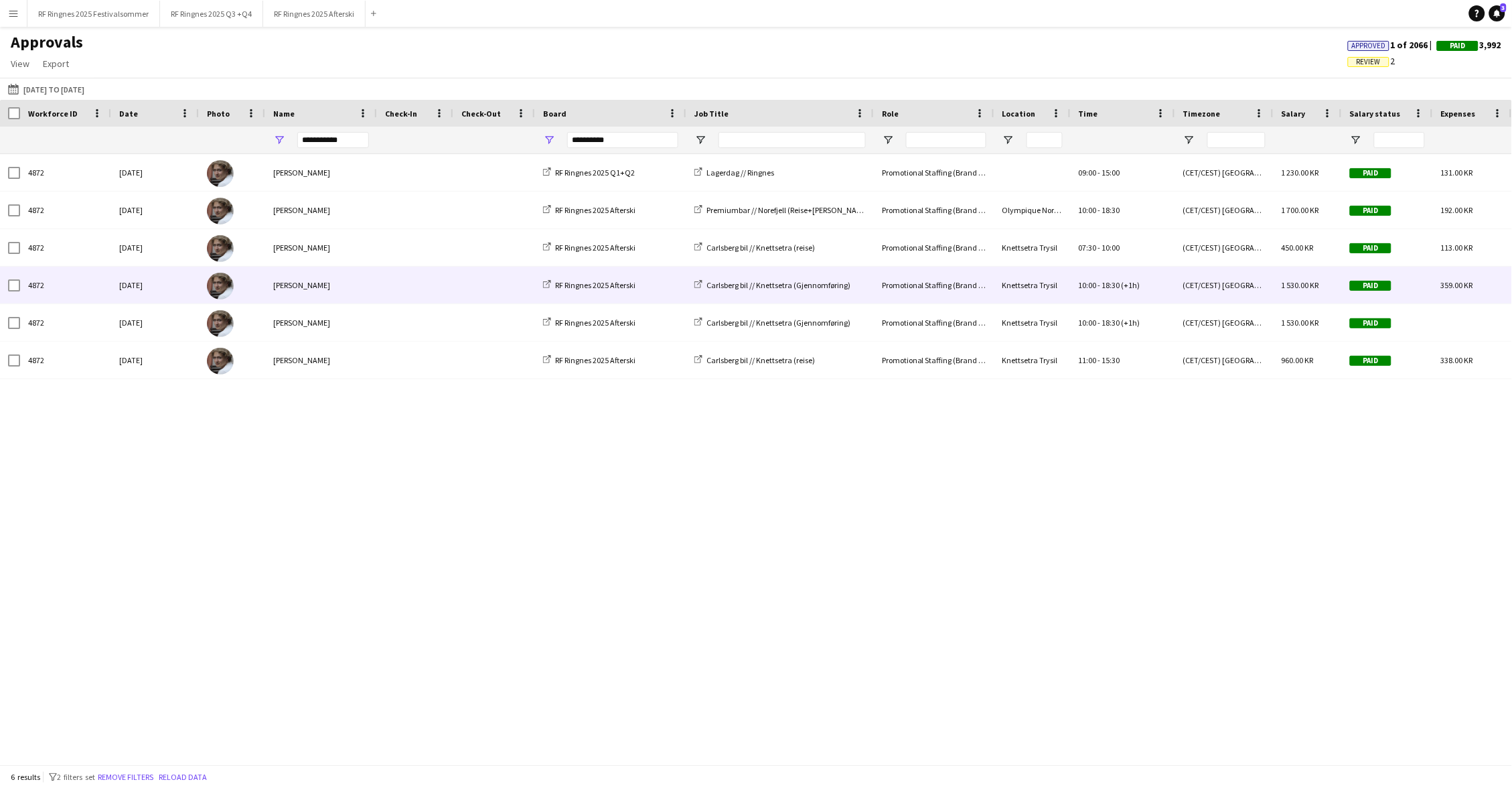
click at [390, 278] on span at bounding box center [415, 285] width 60 height 37
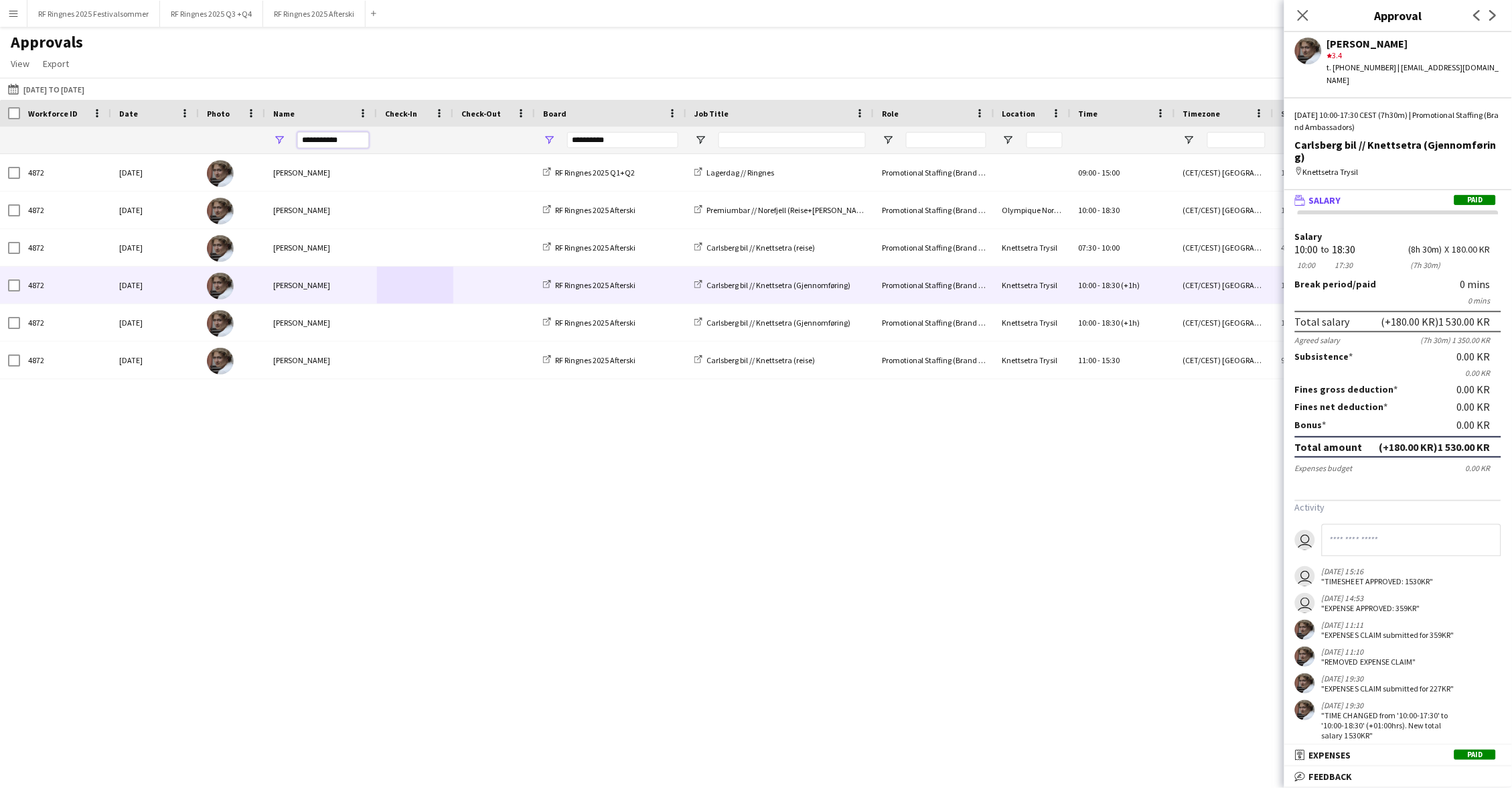
drag, startPoint x: 345, startPoint y: 142, endPoint x: 291, endPoint y: 141, distance: 54.0
click at [291, 141] on div "**********" at bounding box center [321, 140] width 112 height 27
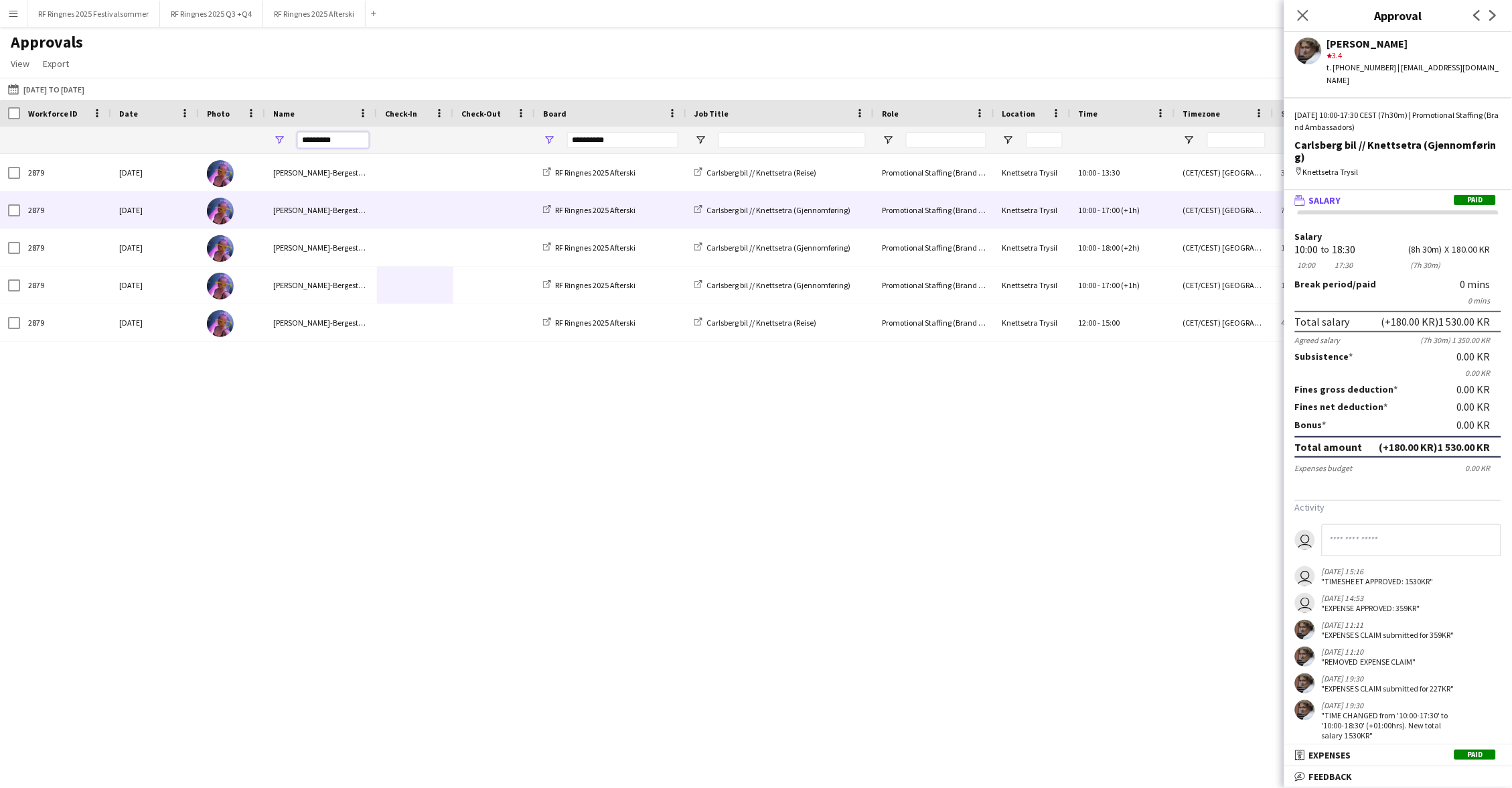
type input "*********"
drag, startPoint x: 348, startPoint y: 203, endPoint x: 363, endPoint y: 297, distance: 95.2
click at [363, 297] on div "[PERSON_NAME]" at bounding box center [321, 285] width 112 height 37
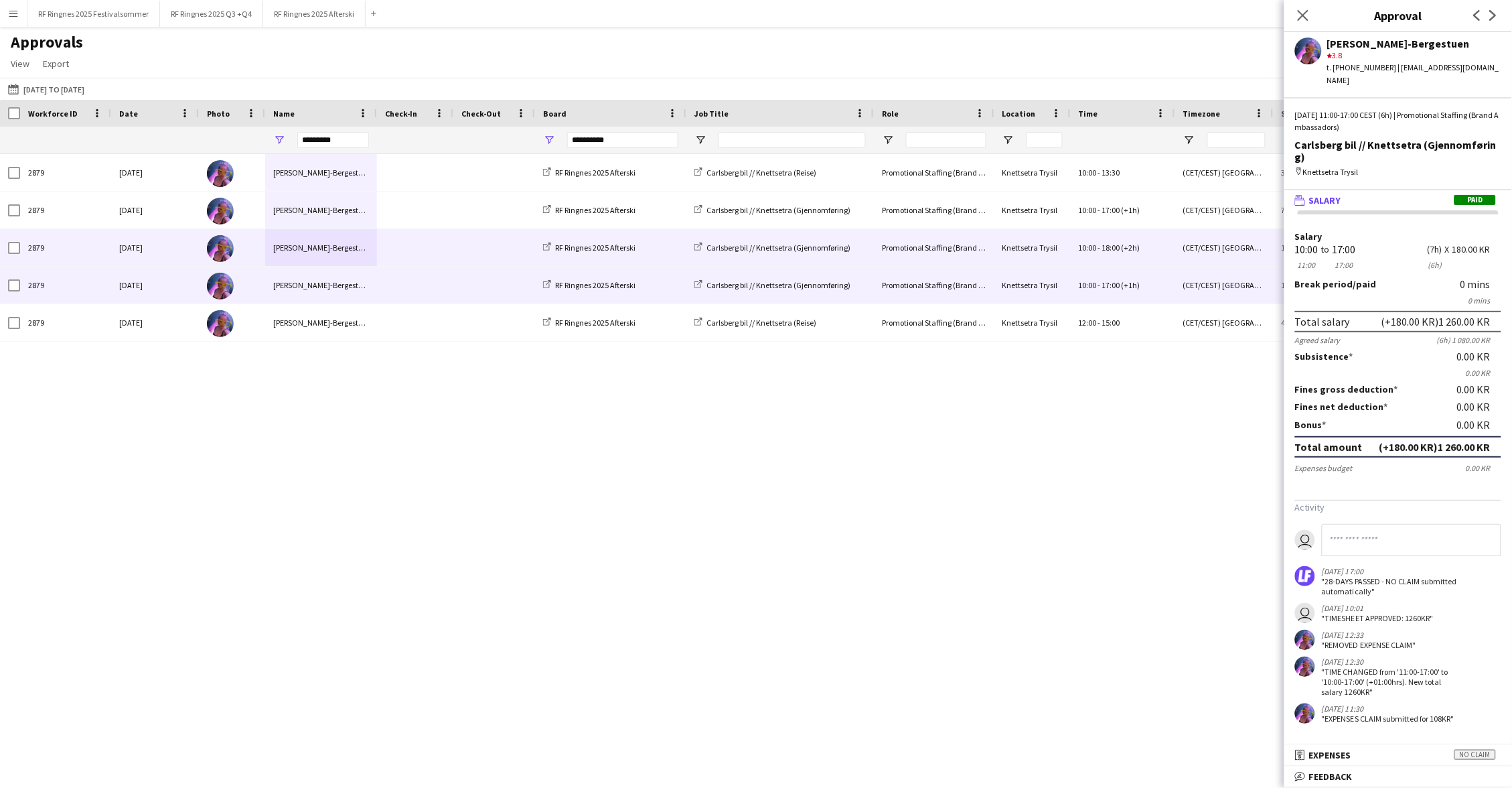
click at [387, 246] on span at bounding box center [415, 248] width 60 height 37
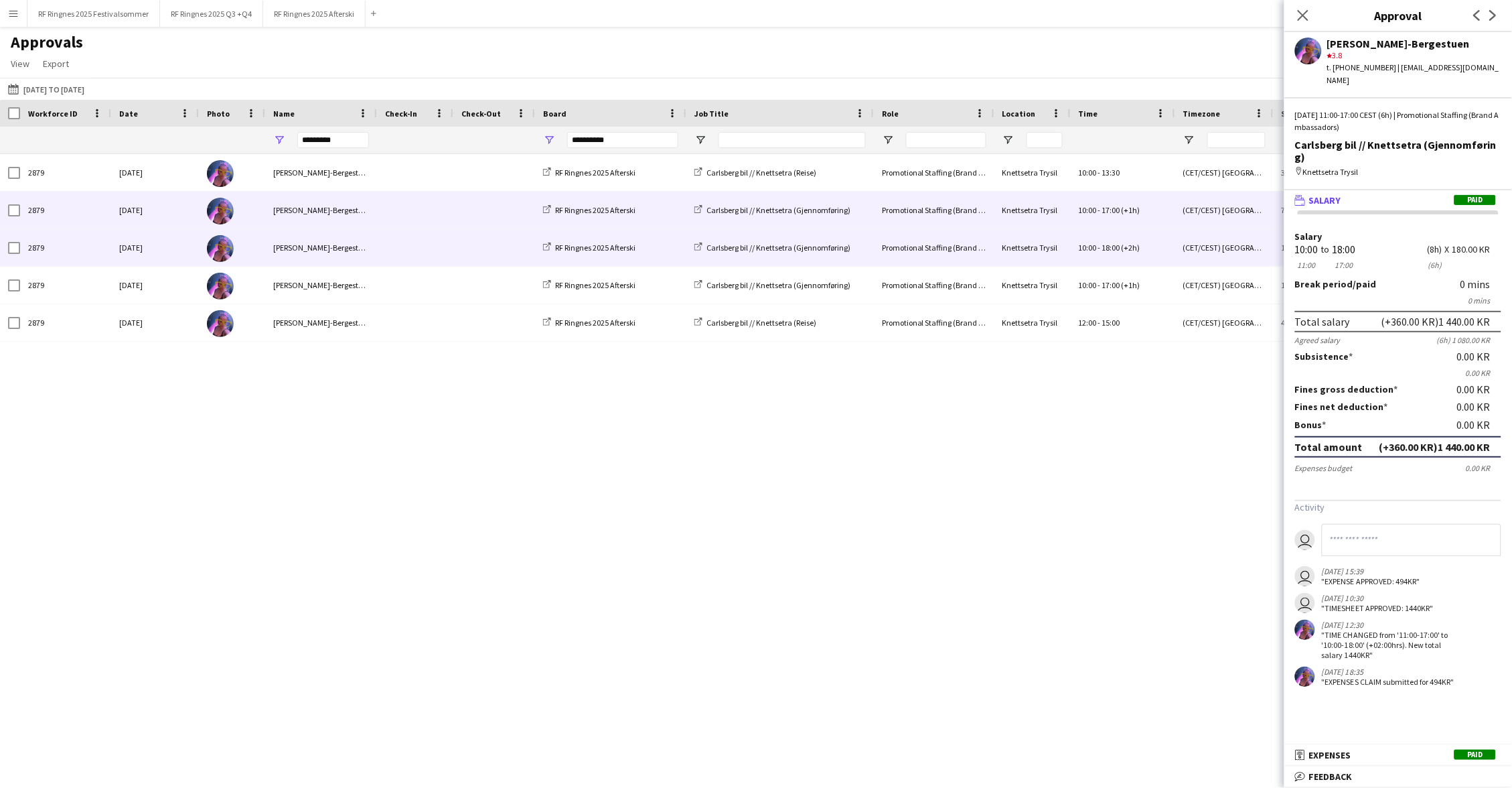
click at [385, 215] on span at bounding box center [415, 210] width 60 height 37
click at [387, 242] on span at bounding box center [415, 248] width 60 height 37
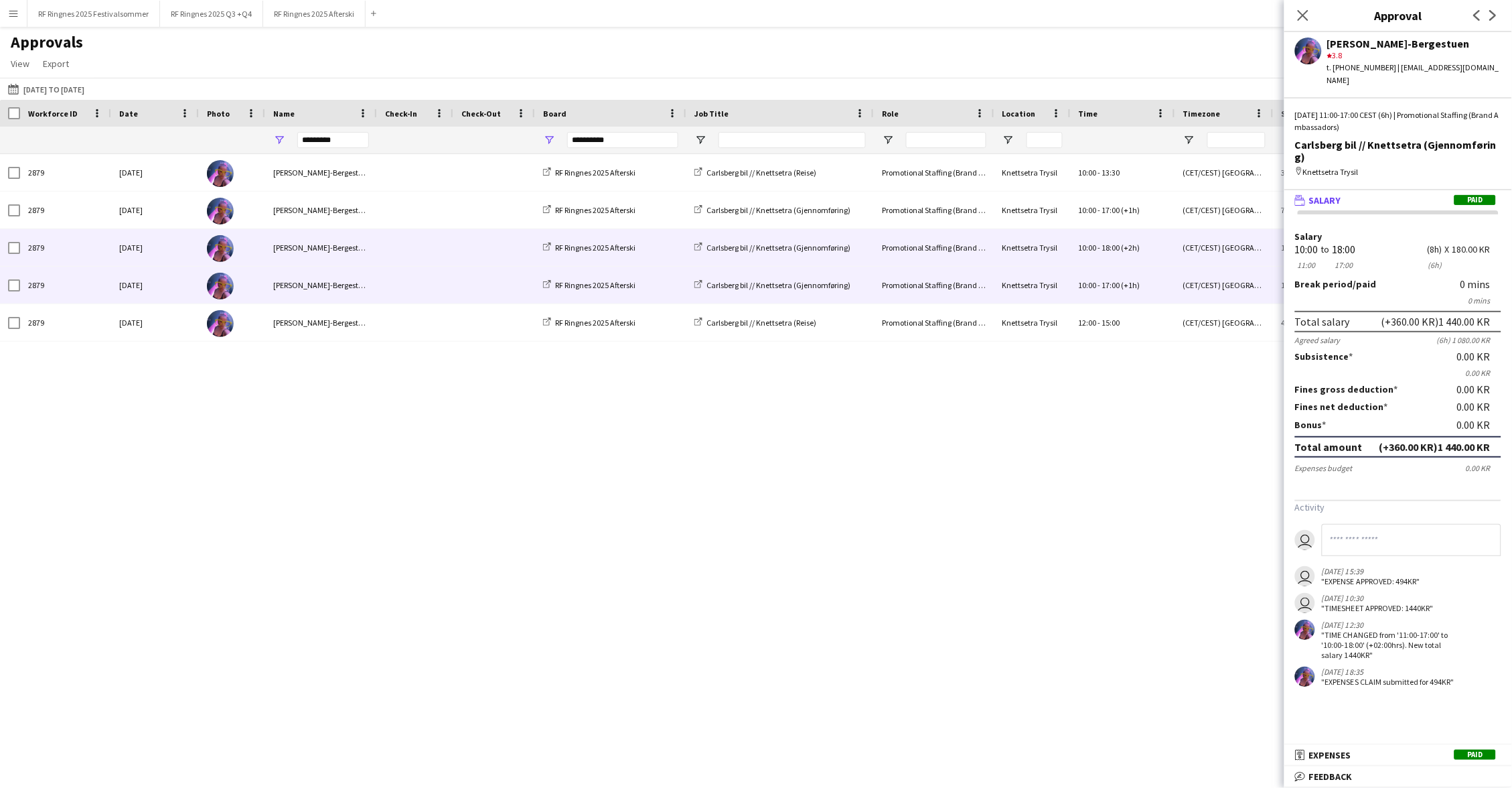
click at [393, 290] on span at bounding box center [415, 285] width 60 height 37
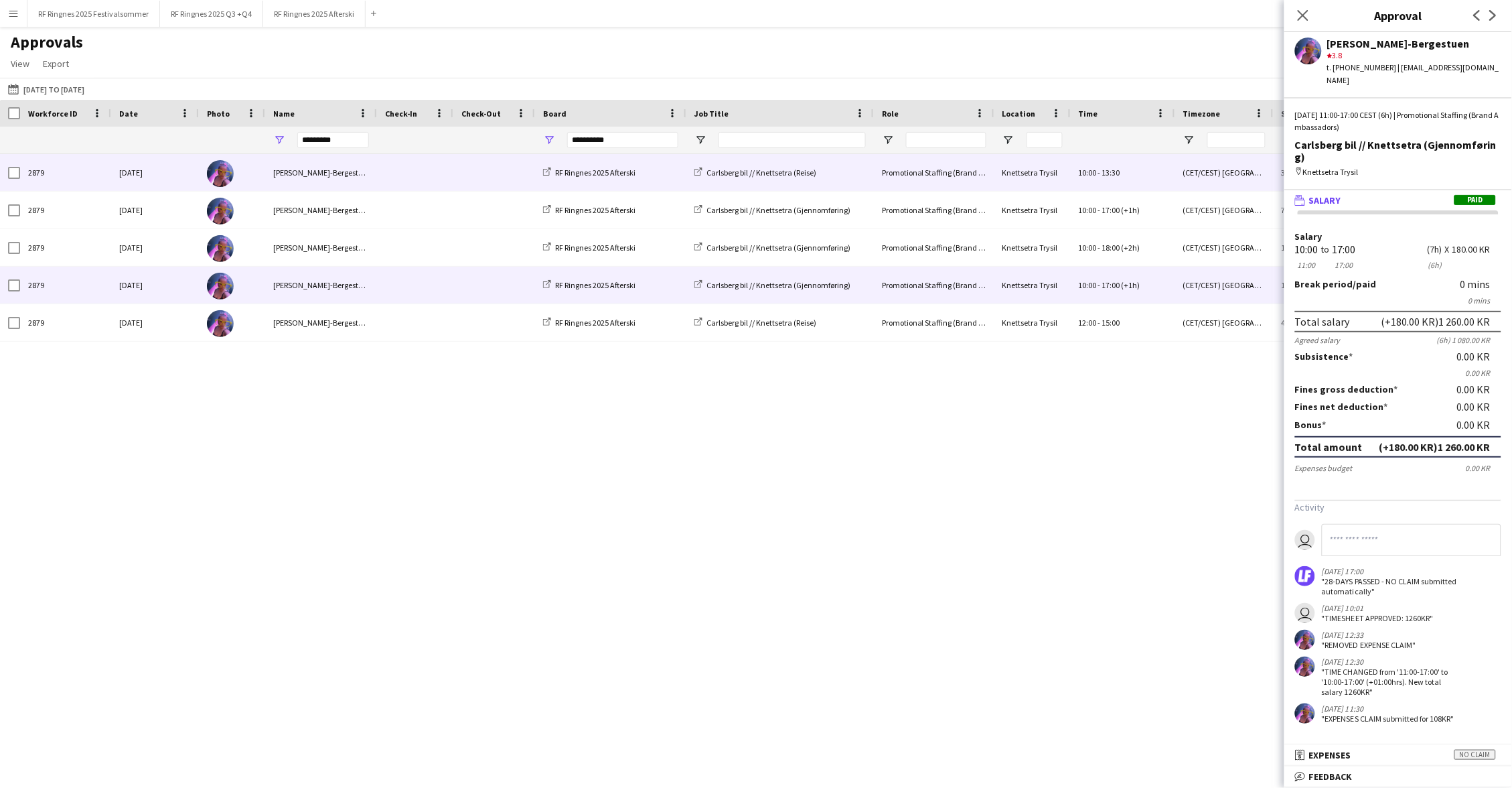
click at [377, 179] on div at bounding box center [415, 173] width 76 height 37
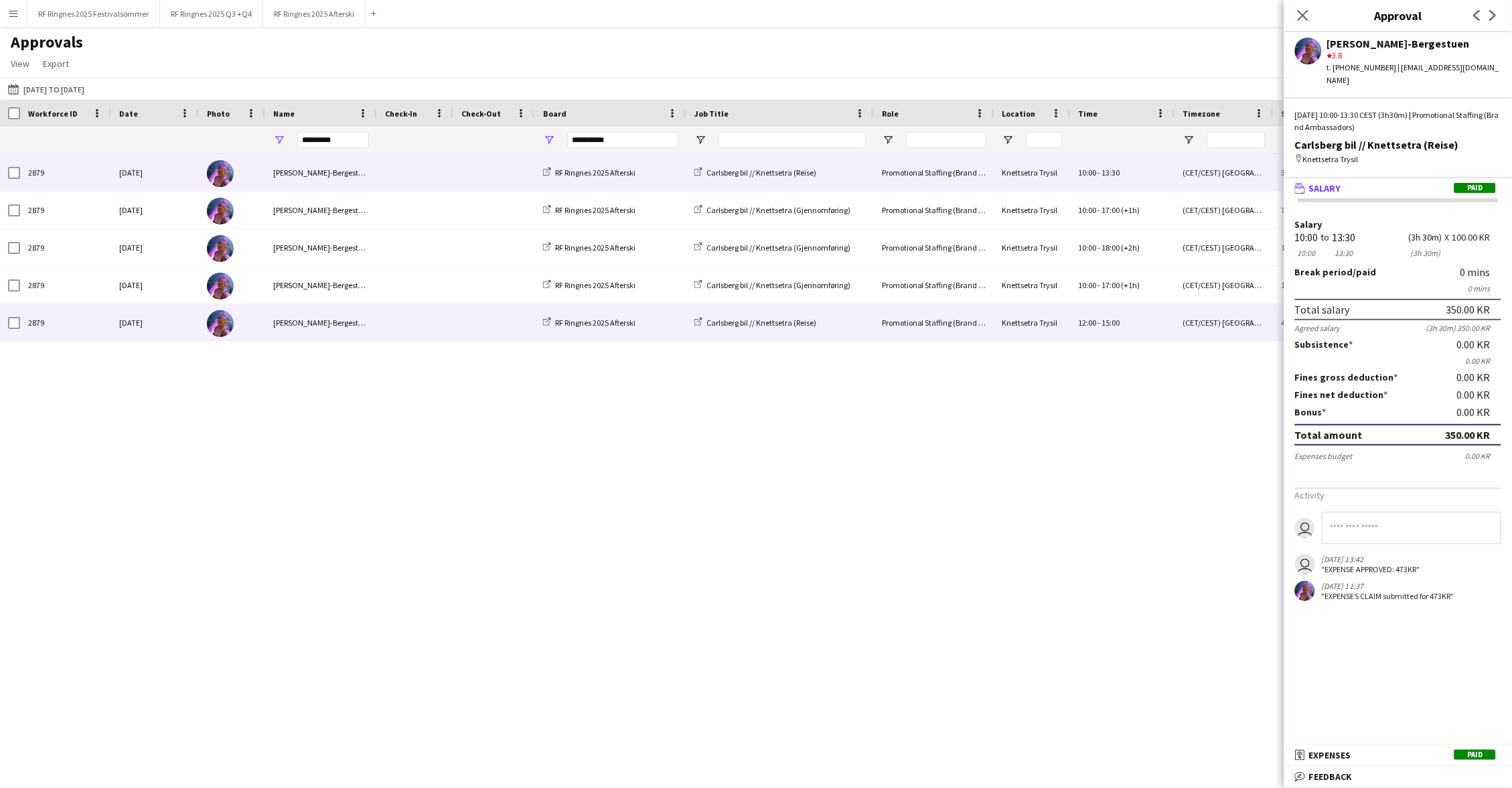
click at [400, 329] on span at bounding box center [415, 323] width 60 height 37
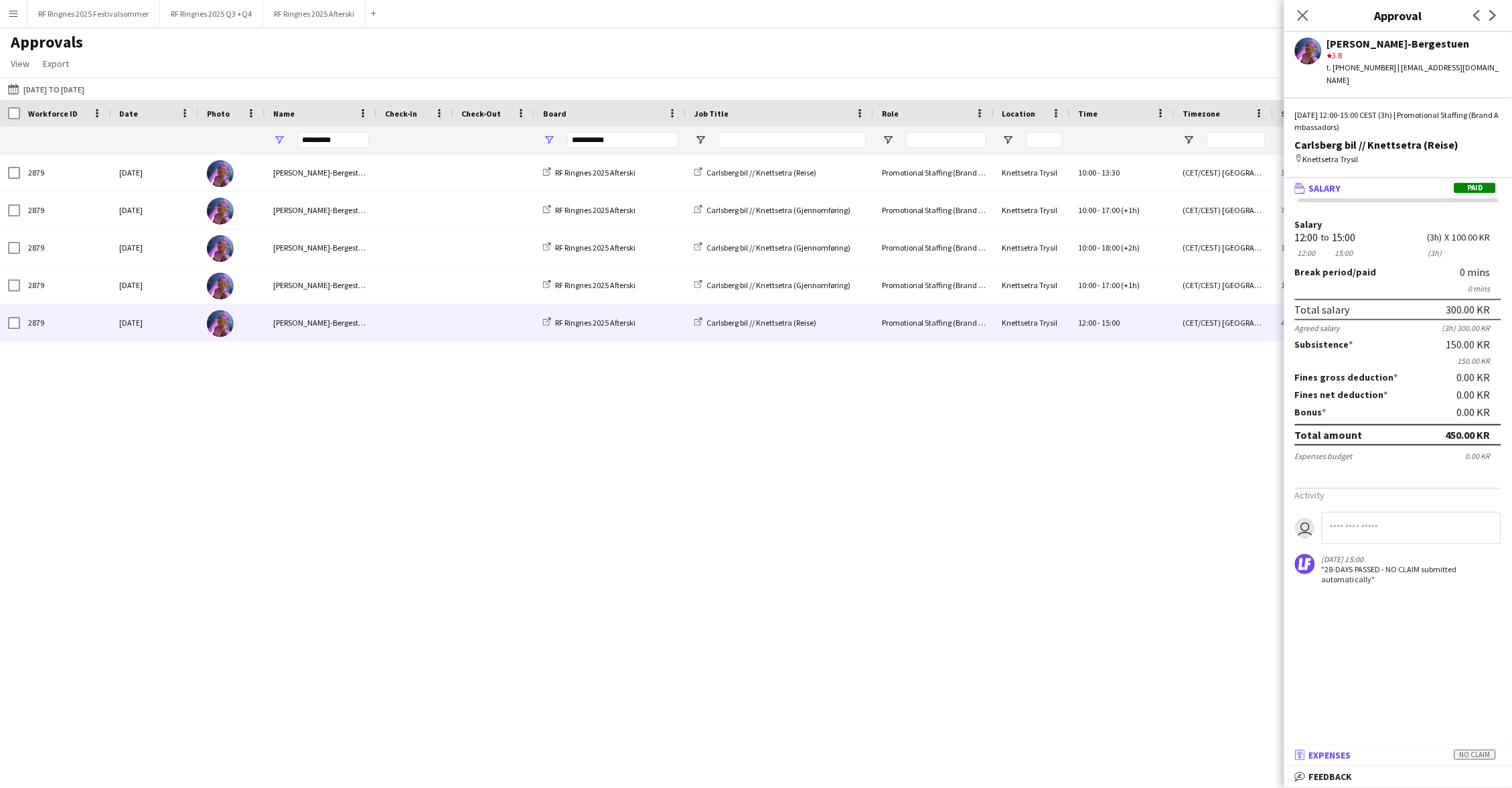
click at [823, 607] on mat-panel-title "receipt Expenses No claim" at bounding box center [1395, 755] width 222 height 12
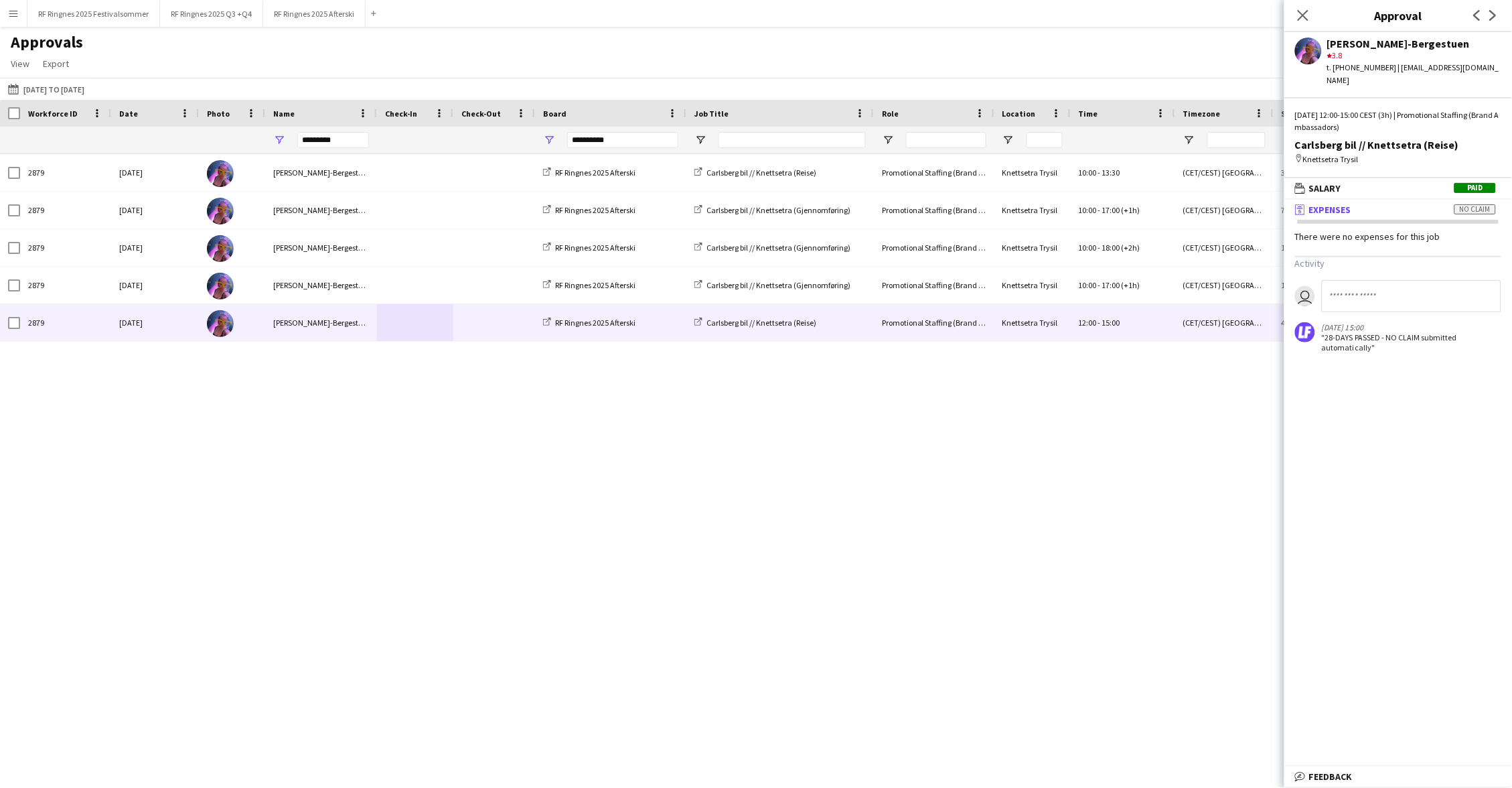
click at [12, 13] on app-icon "Menu" at bounding box center [14, 14] width 11 height 11
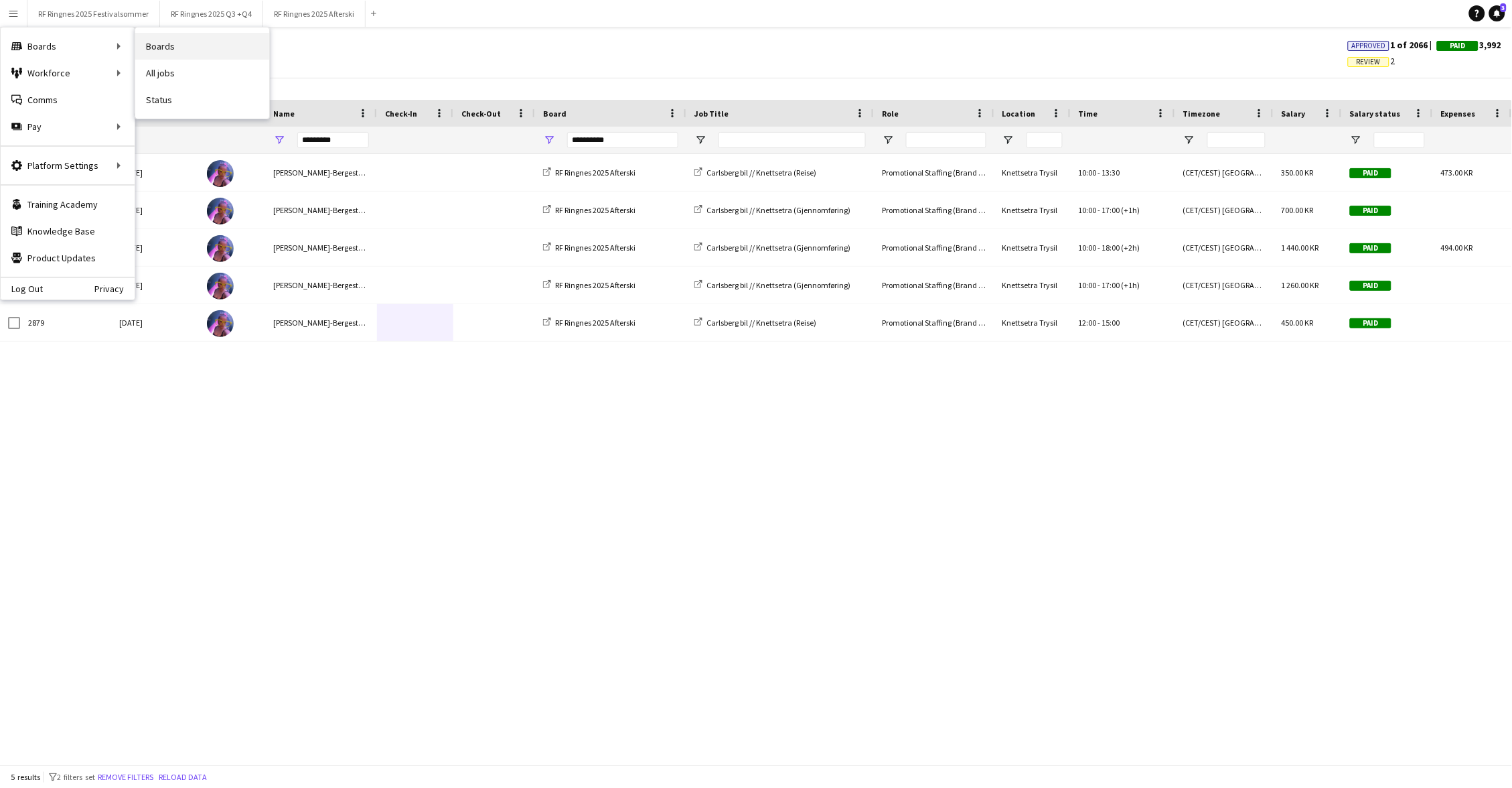
click at [157, 51] on link "Boards" at bounding box center [202, 46] width 134 height 27
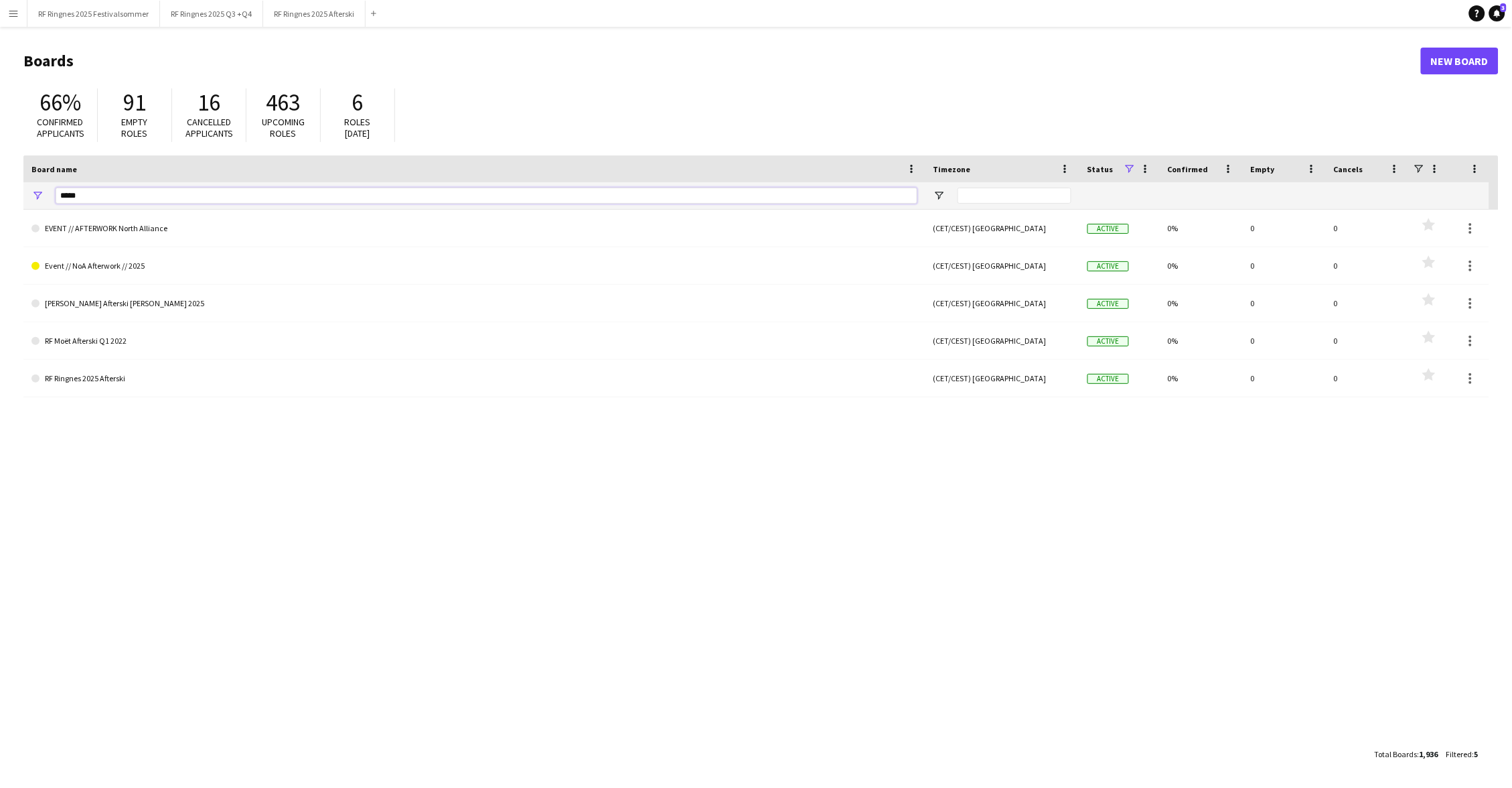
drag, startPoint x: 169, startPoint y: 196, endPoint x: 43, endPoint y: 196, distance: 126.0
click at [43, 196] on div "*****" at bounding box center [474, 195] width 902 height 27
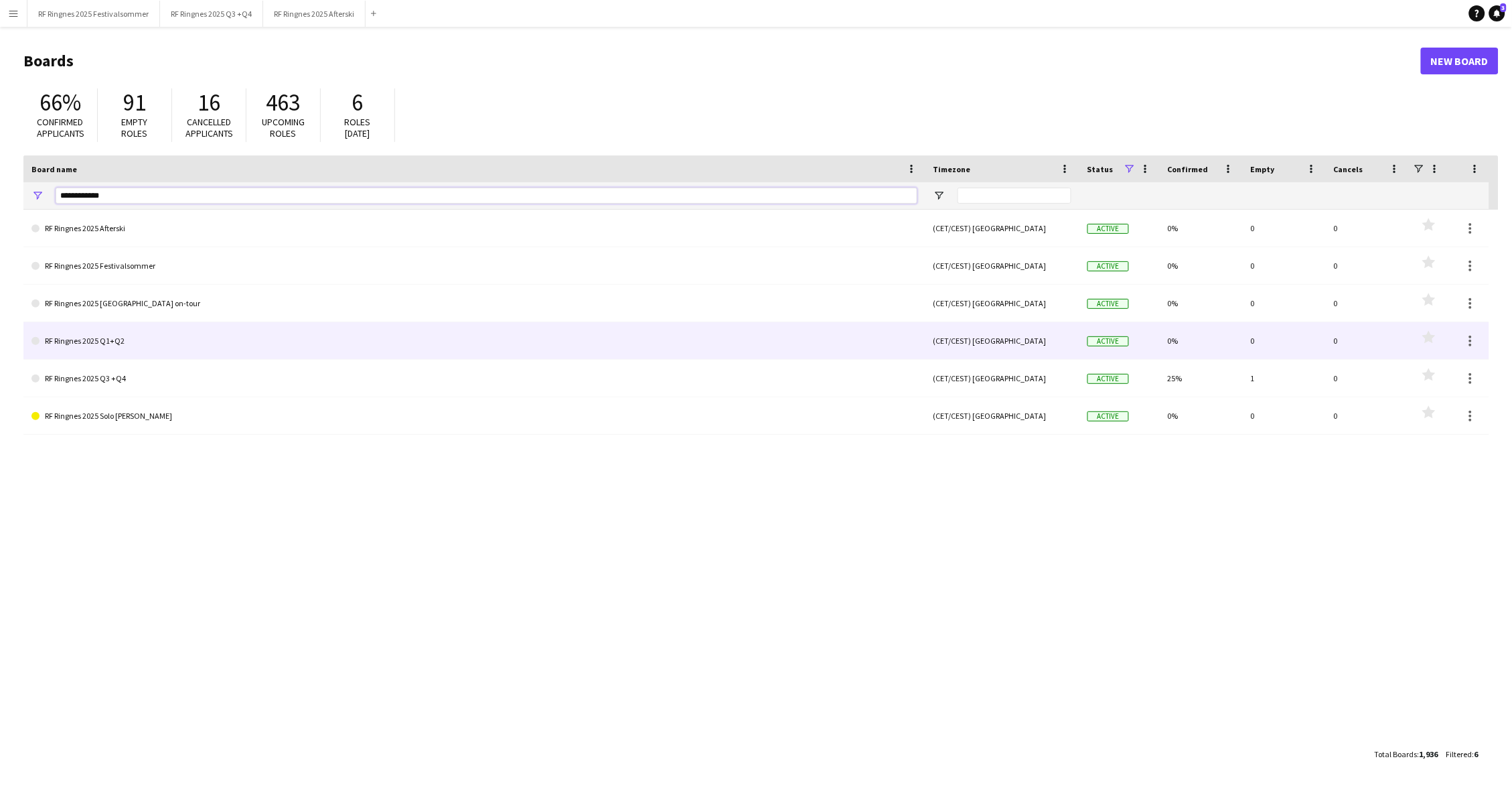
type input "**********"
click at [137, 333] on link "RF Ringnes 2025 Q1+Q2" at bounding box center [474, 340] width 886 height 37
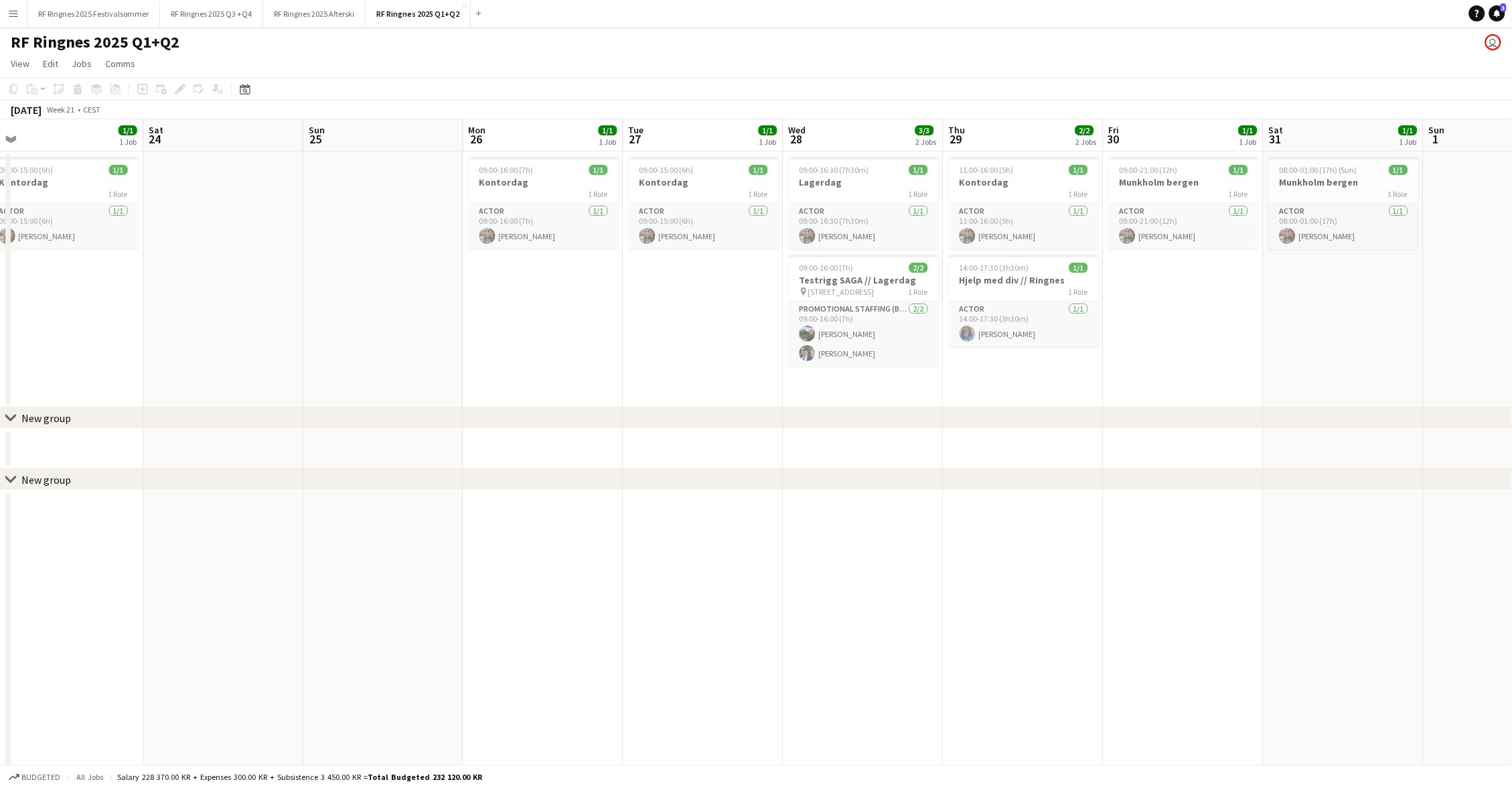
scroll to position [0, 500]
click at [5, 3] on button "Menu" at bounding box center [13, 13] width 27 height 27
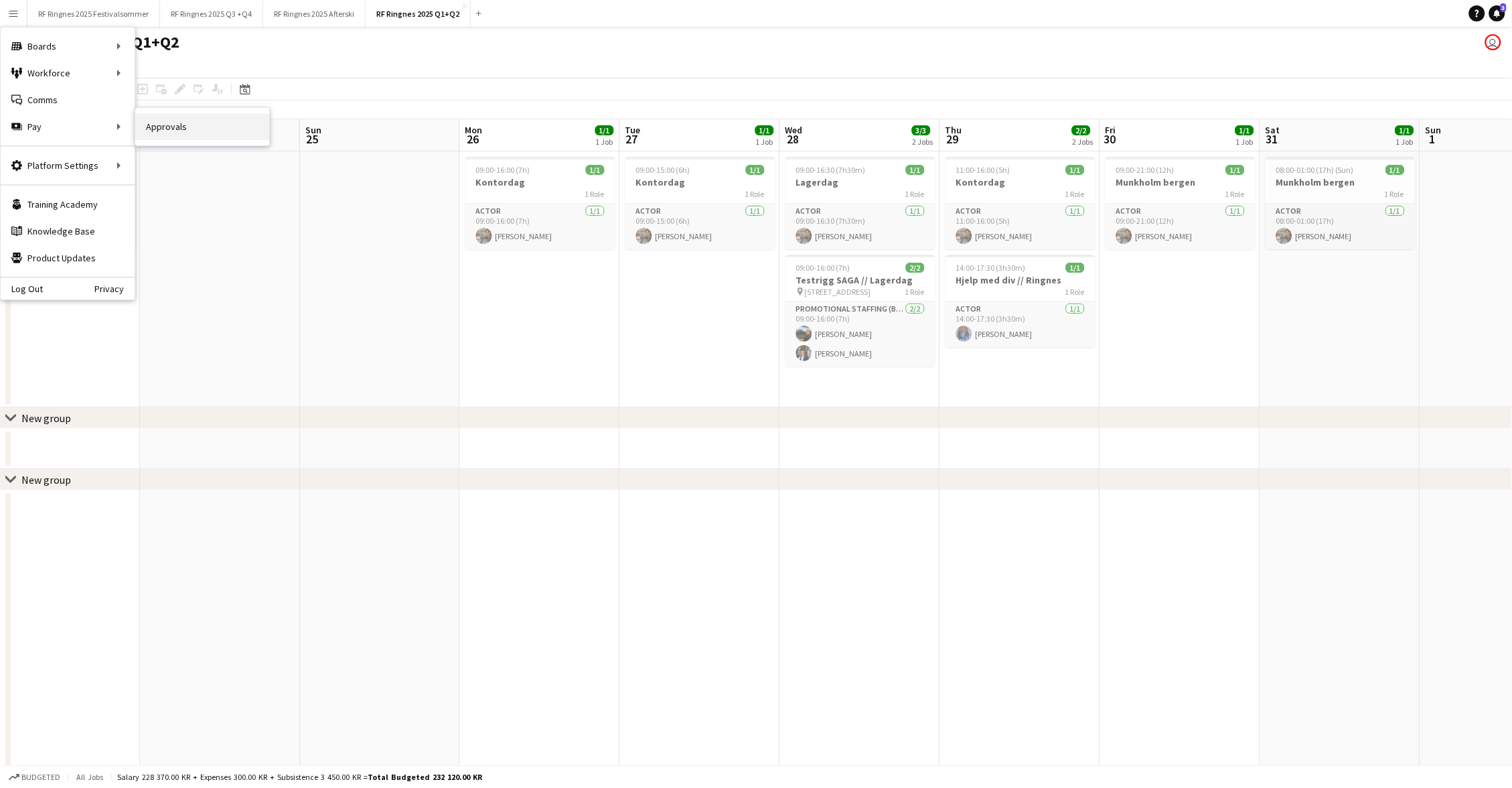
click at [157, 135] on link "Approvals" at bounding box center [202, 126] width 134 height 27
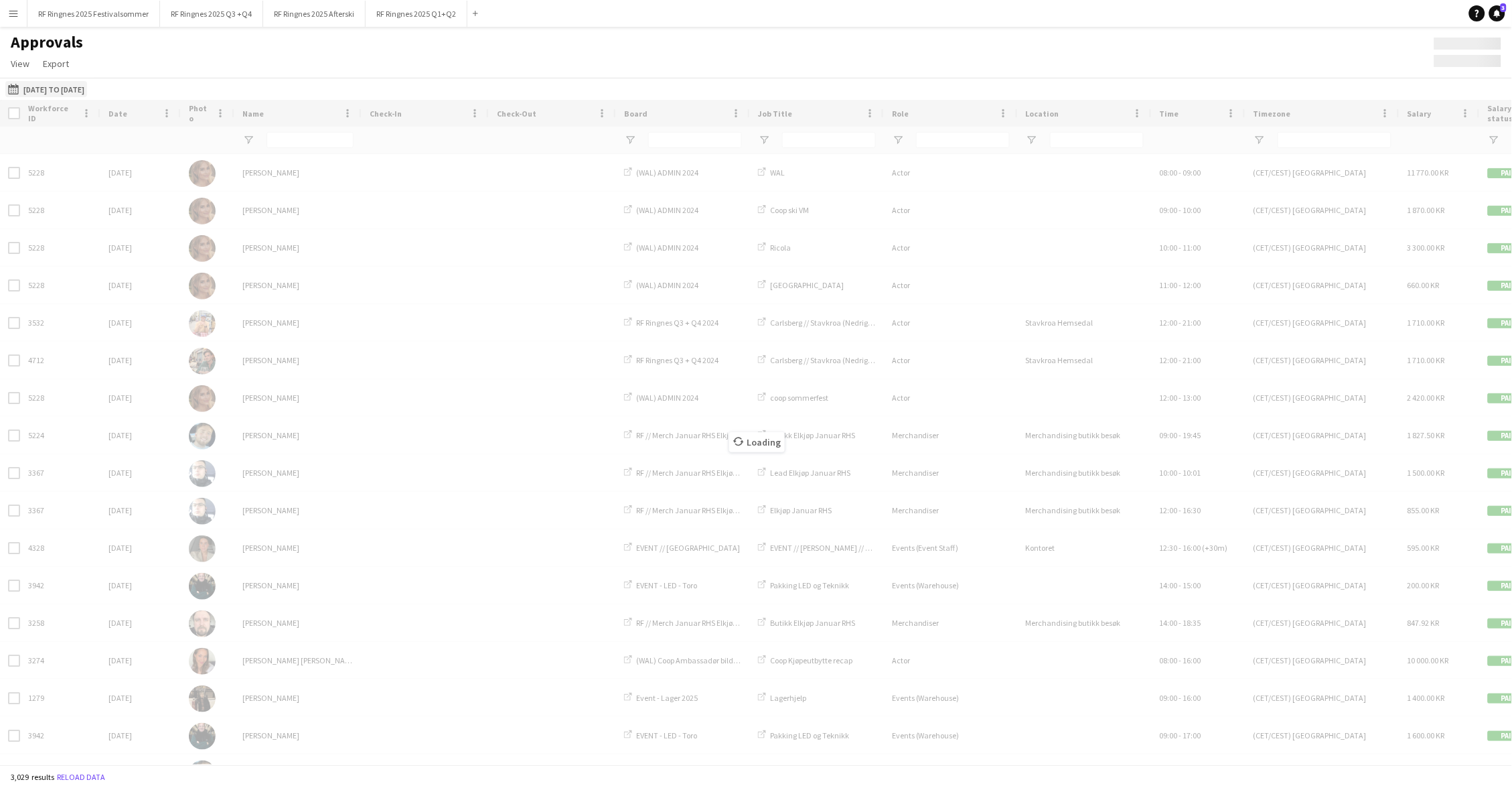
click at [87, 82] on button "01-01-2025 to 01-05-2025 01-01-2025 to 01-05-2025" at bounding box center [46, 89] width 82 height 16
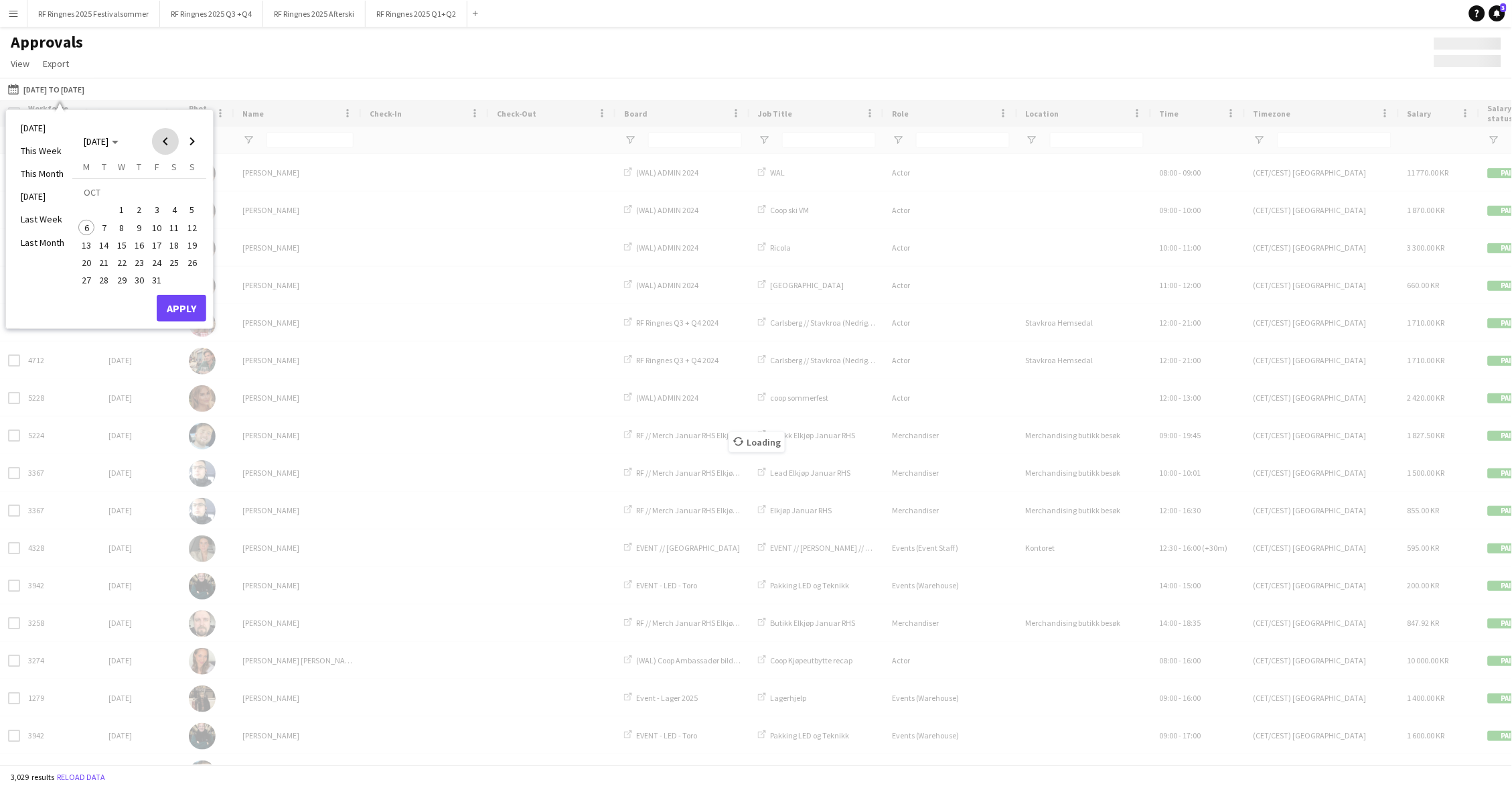
click at [158, 139] on span "Previous month" at bounding box center [165, 141] width 27 height 27
type input "*********"
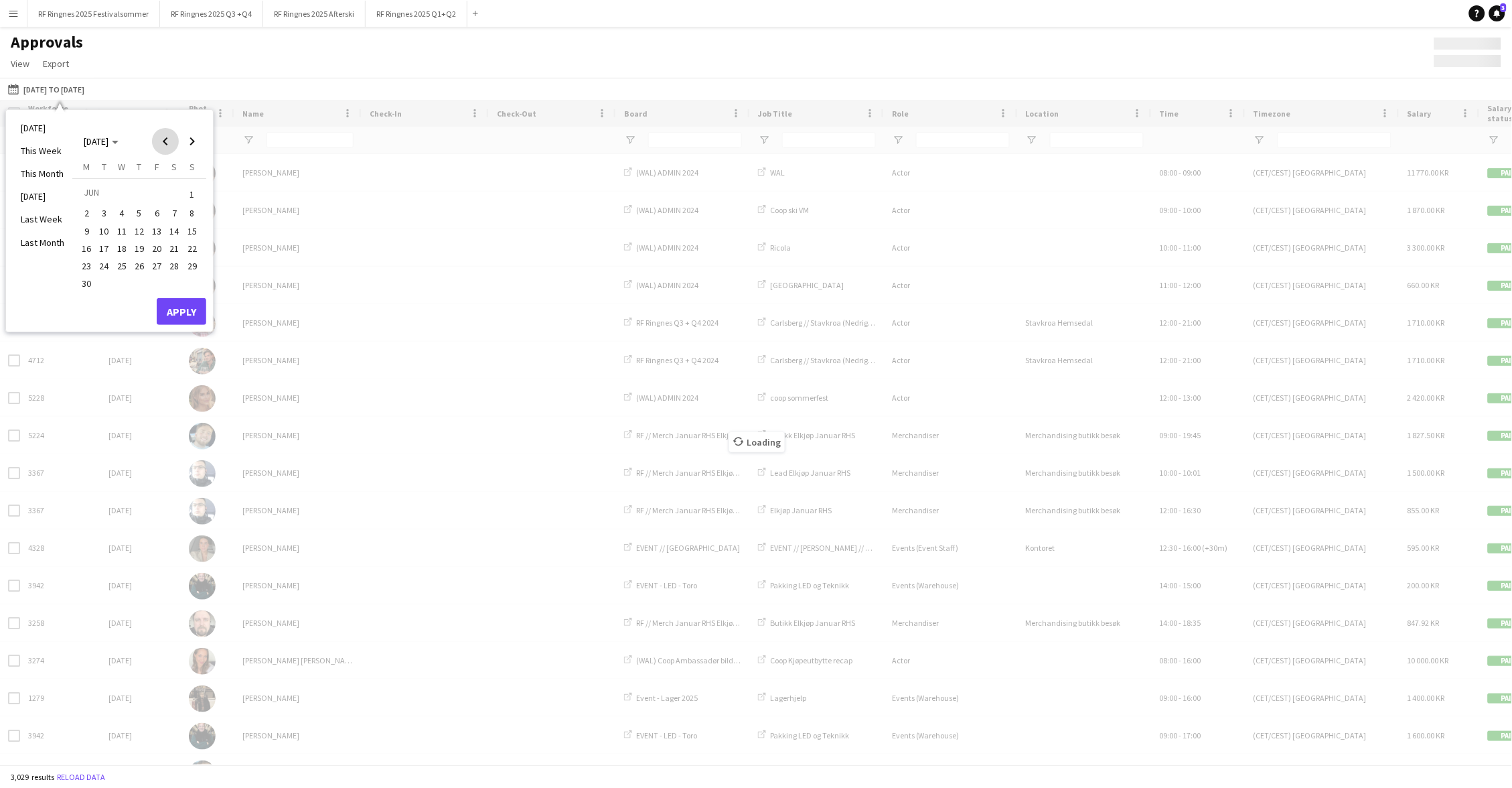
type input "**********"
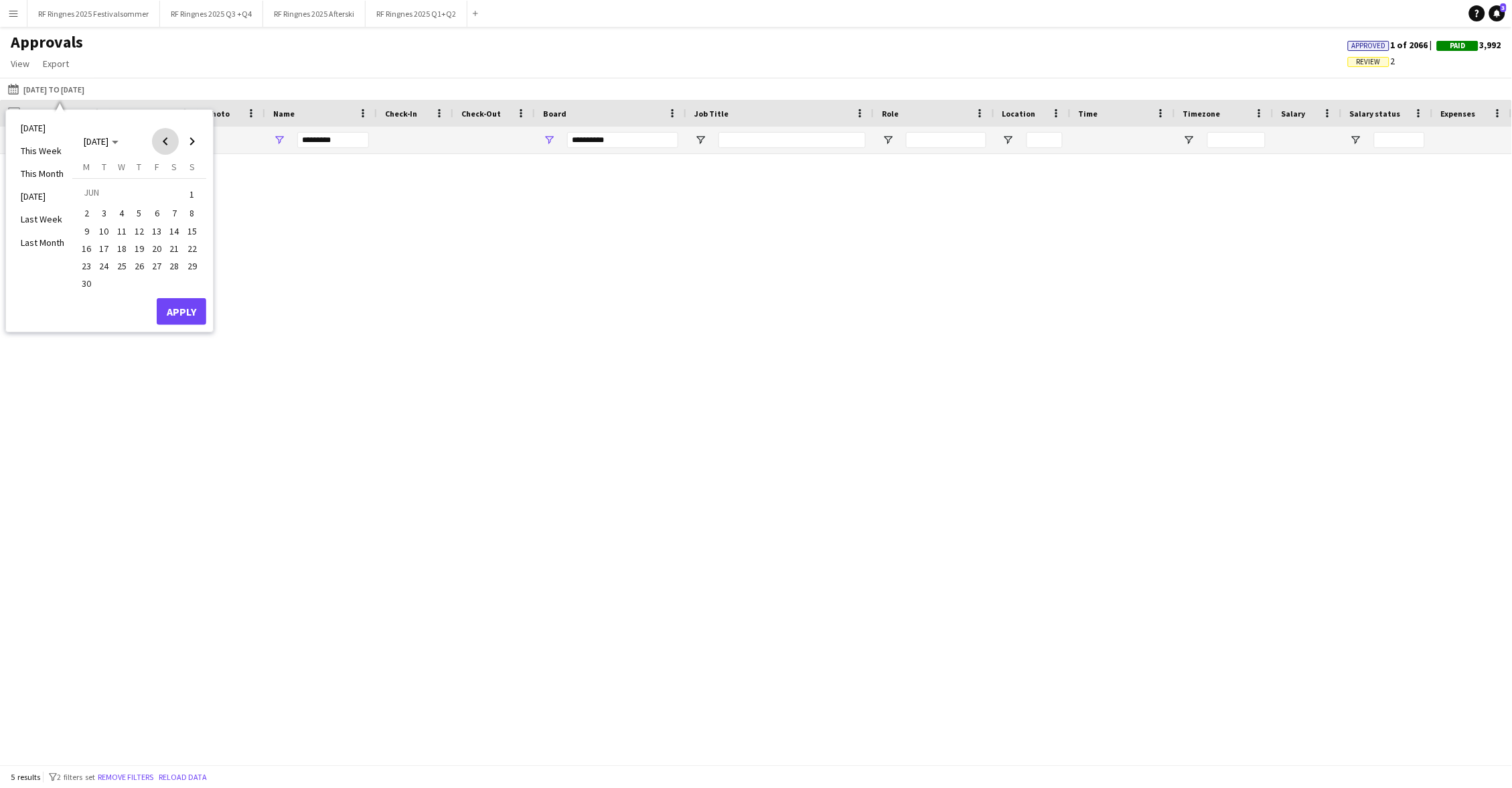
click at [158, 139] on span "Previous month" at bounding box center [165, 141] width 27 height 27
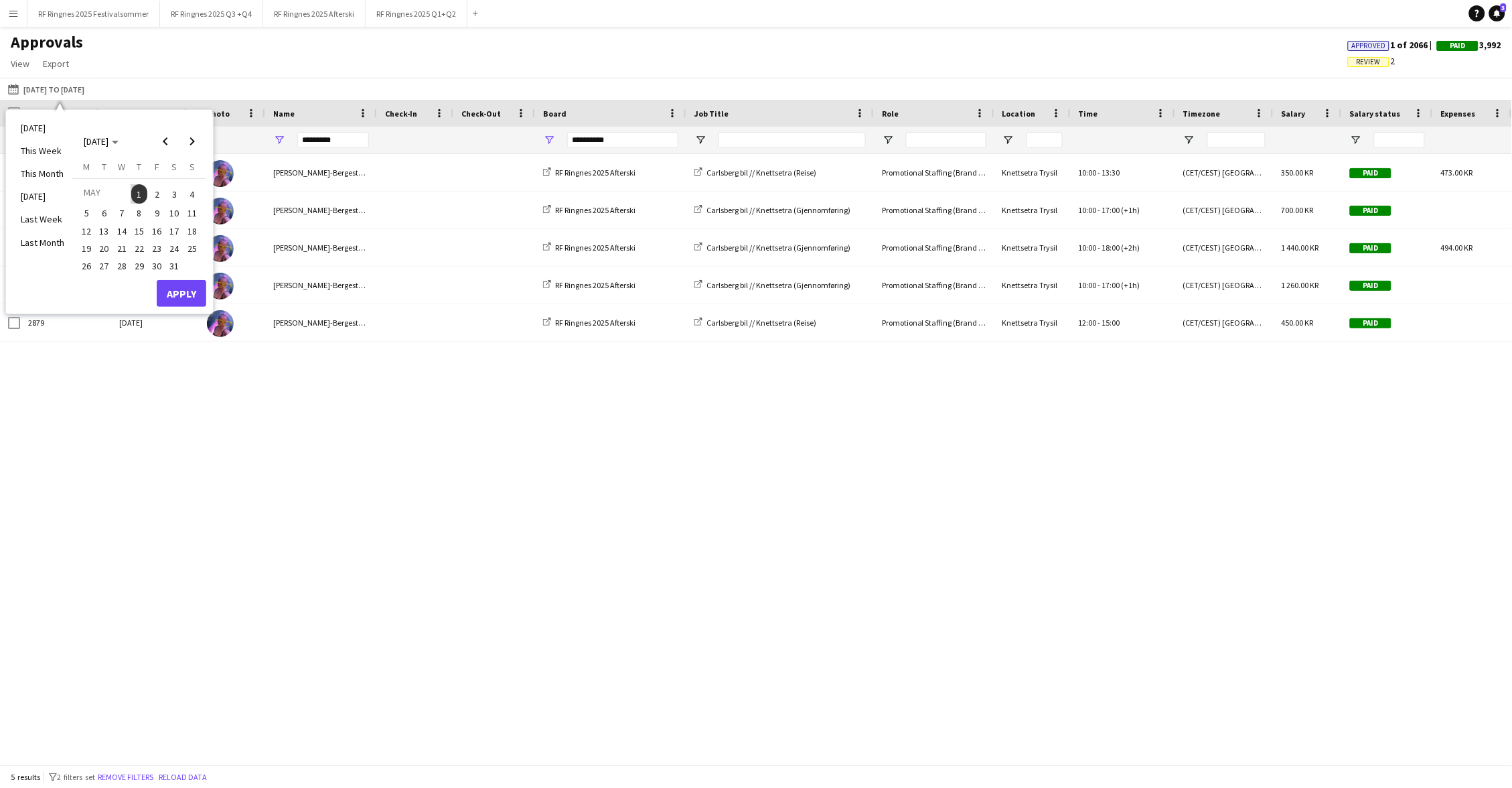
click at [142, 189] on span "1" at bounding box center [139, 193] width 16 height 19
click at [196, 141] on span "Next month" at bounding box center [192, 141] width 27 height 27
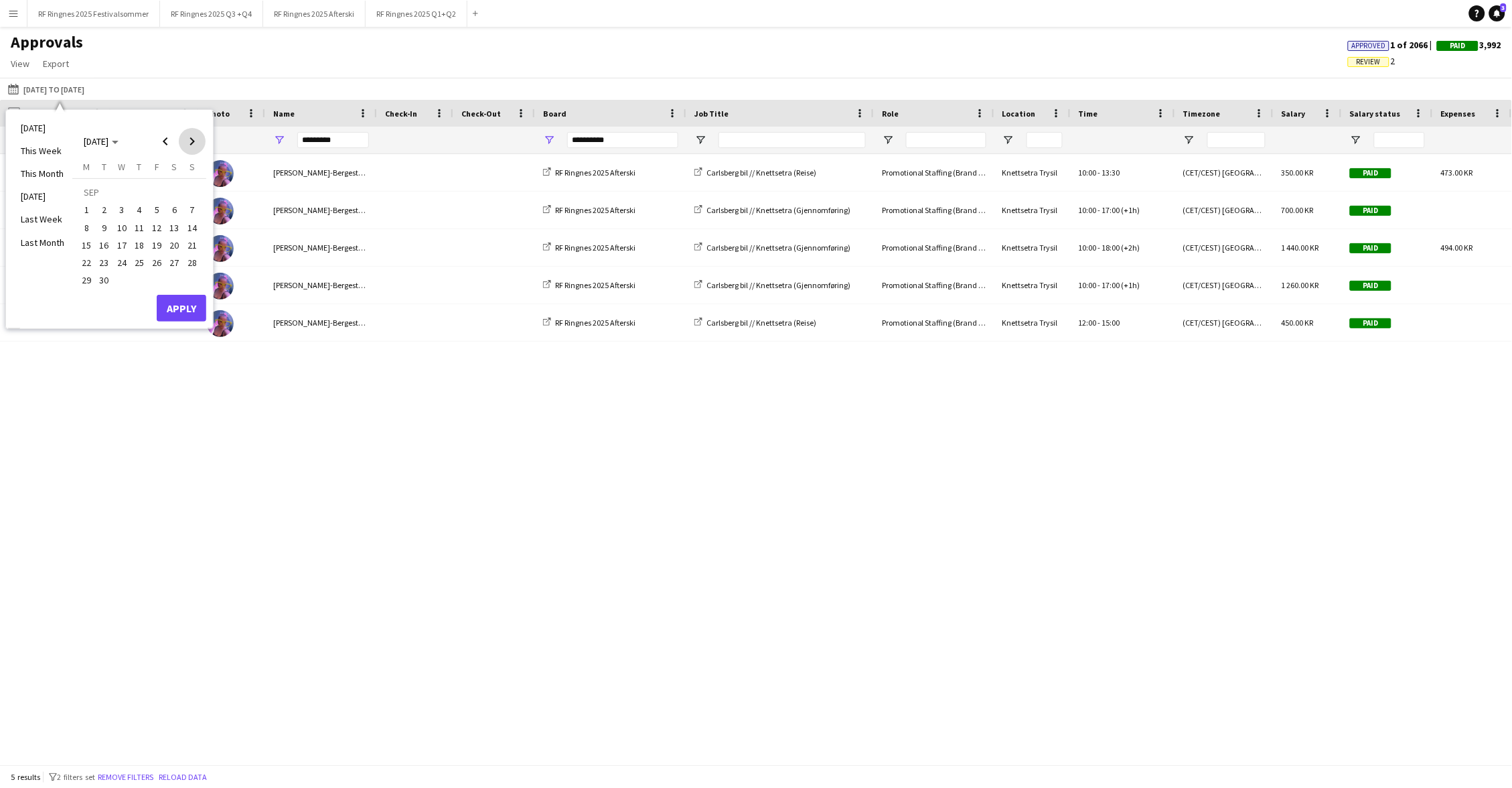
click at [196, 141] on span "Next month" at bounding box center [192, 141] width 27 height 27
click at [116, 203] on span "1" at bounding box center [121, 210] width 16 height 16
click at [181, 300] on button "Apply" at bounding box center [181, 308] width 50 height 27
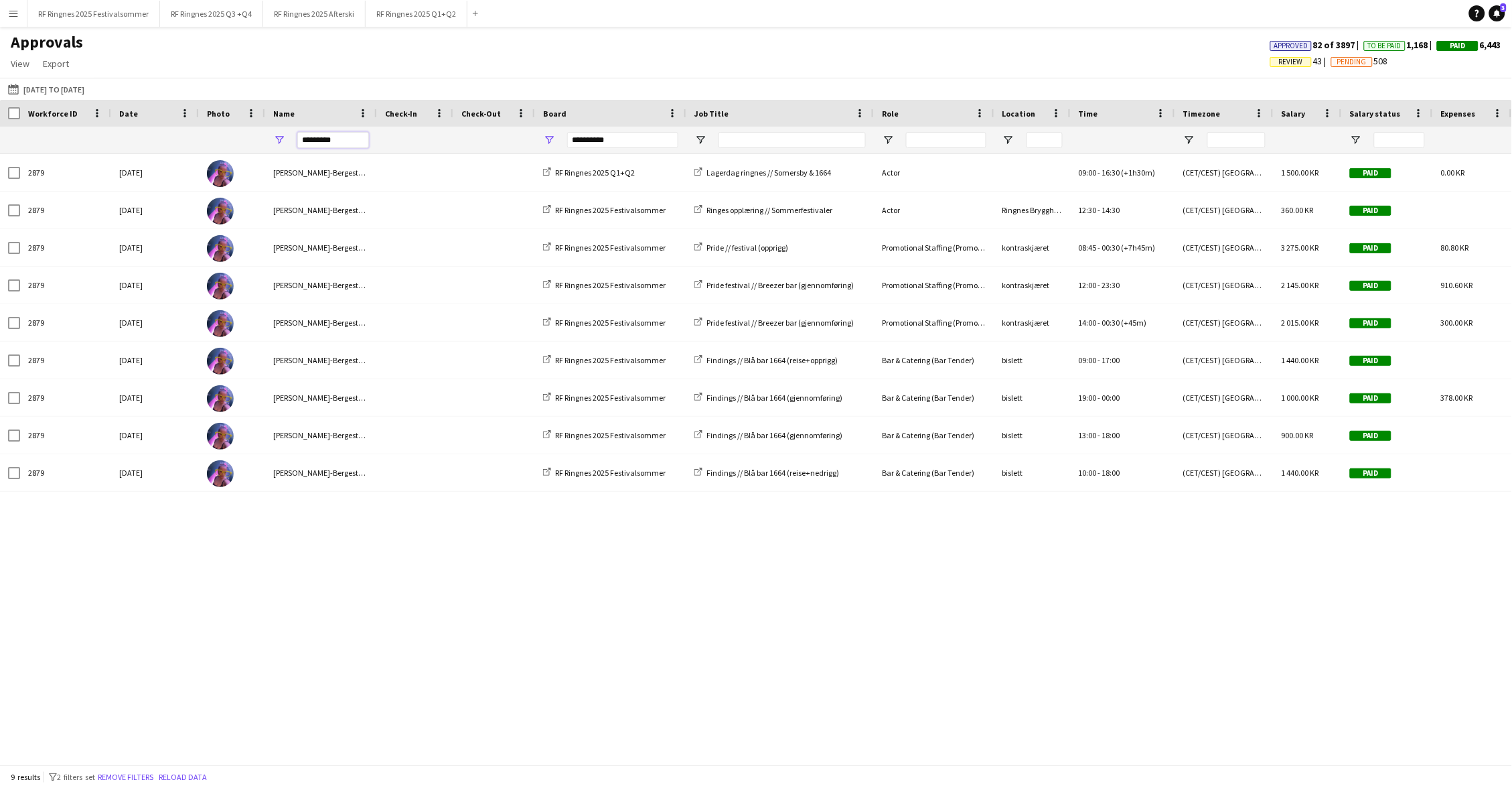
drag, startPoint x: 346, startPoint y: 138, endPoint x: 279, endPoint y: 137, distance: 67.0
click at [279, 137] on div "*********" at bounding box center [321, 140] width 112 height 27
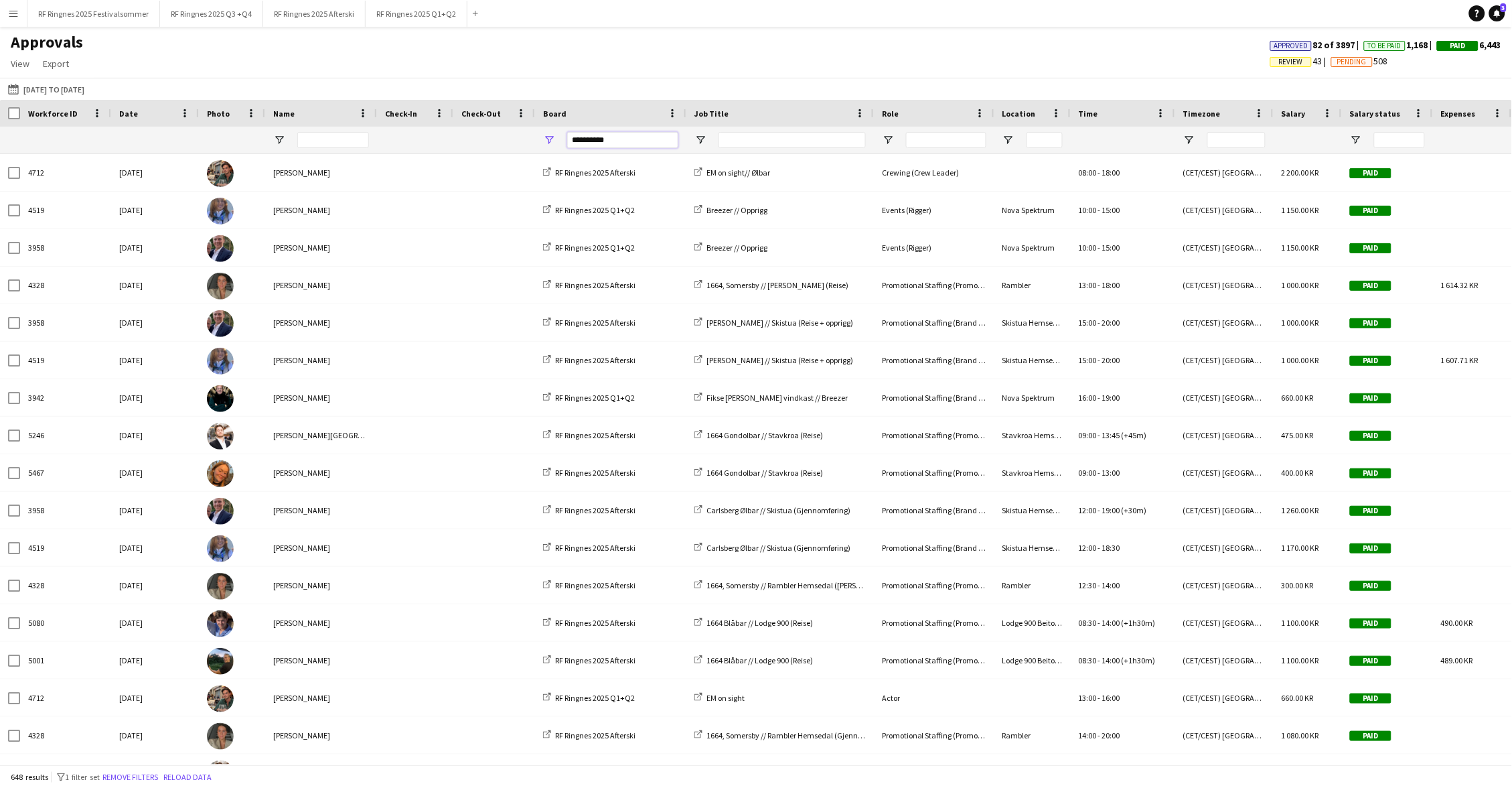
drag, startPoint x: 624, startPoint y: 141, endPoint x: 536, endPoint y: 140, distance: 88.0
click at [535, 141] on div "**********" at bounding box center [610, 140] width 151 height 27
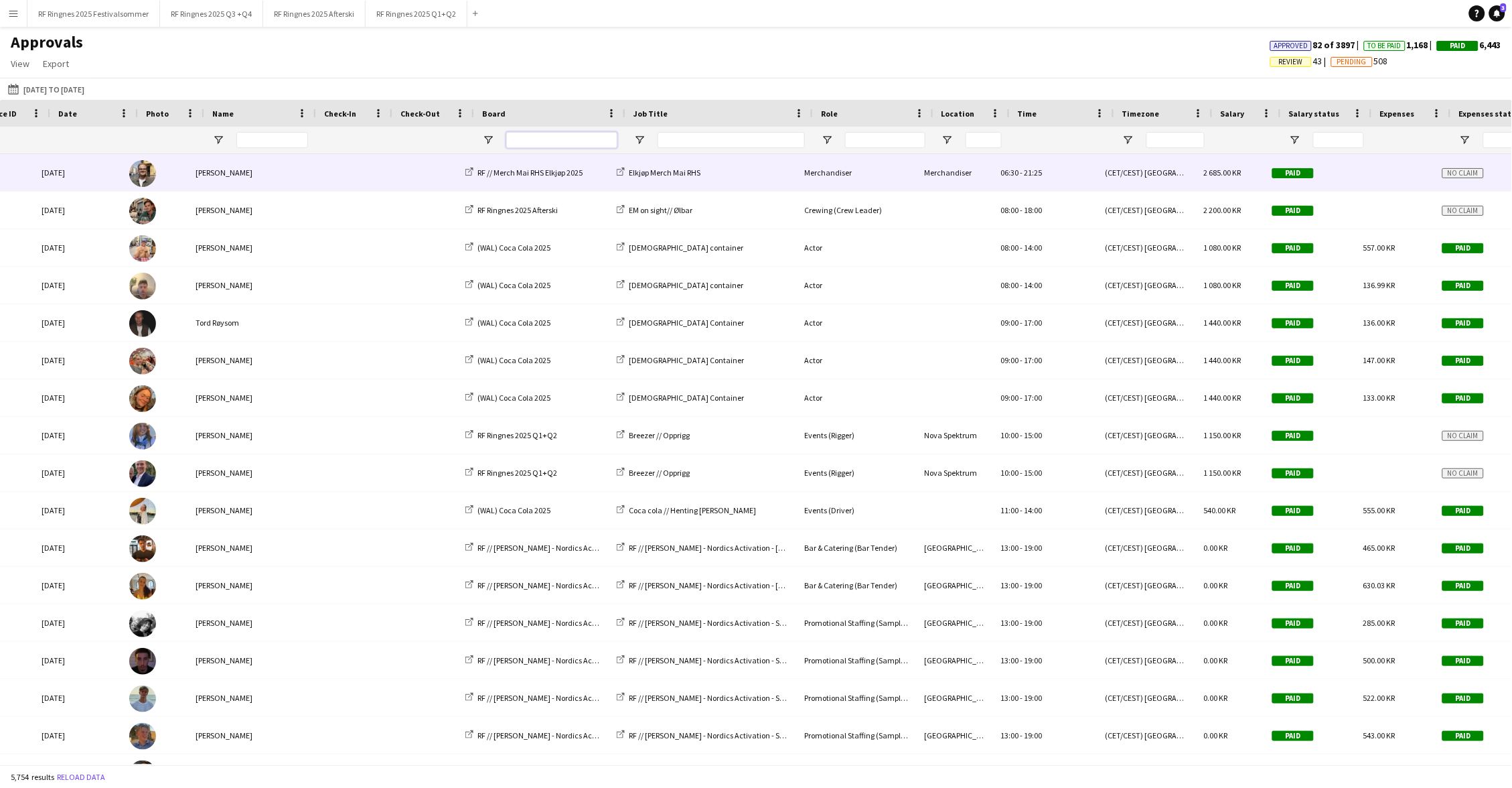
scroll to position [0, 182]
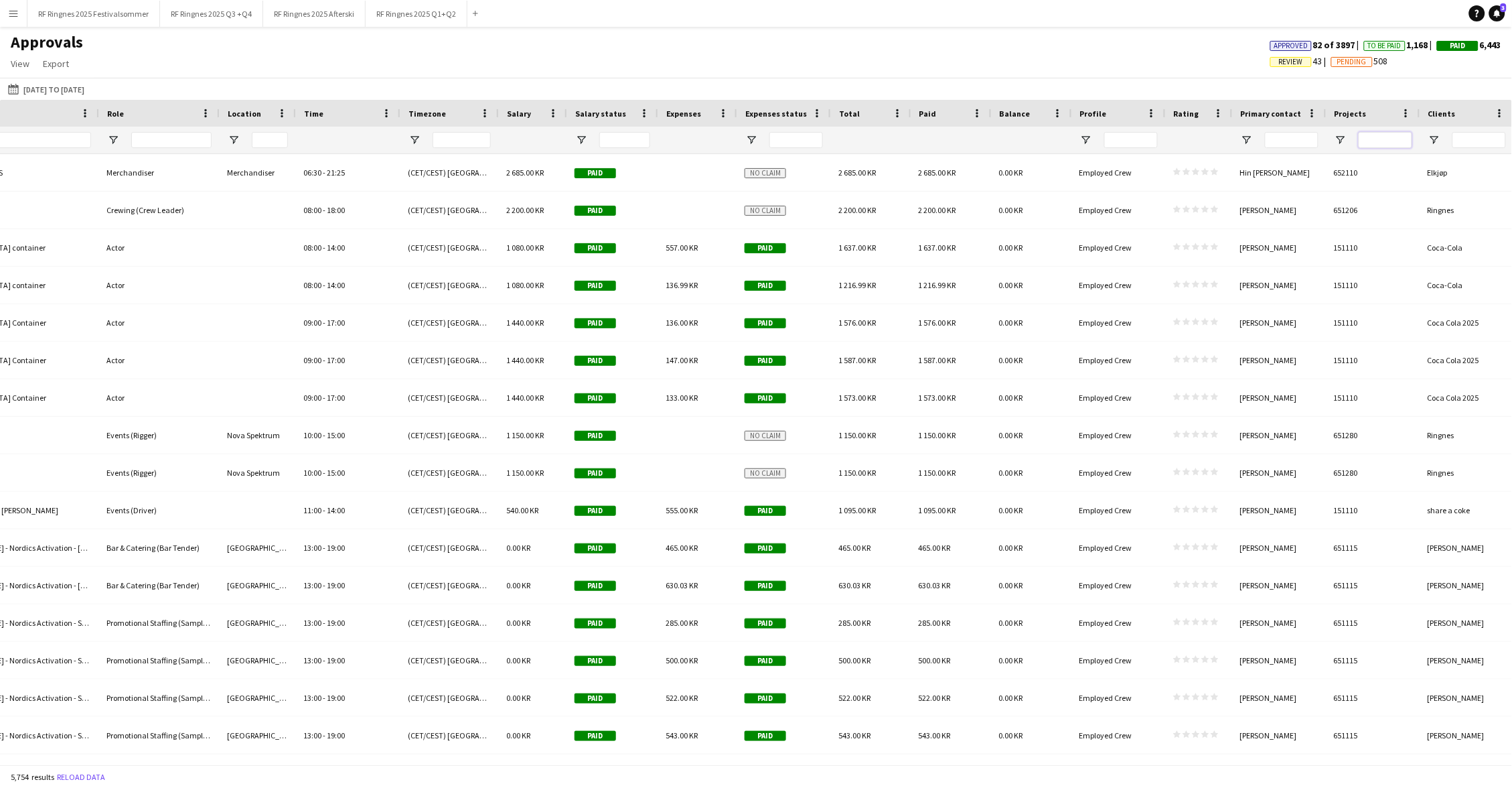
click at [823, 144] on input "Projects Filter Input" at bounding box center [1385, 140] width 53 height 16
paste input "******"
type input "******"
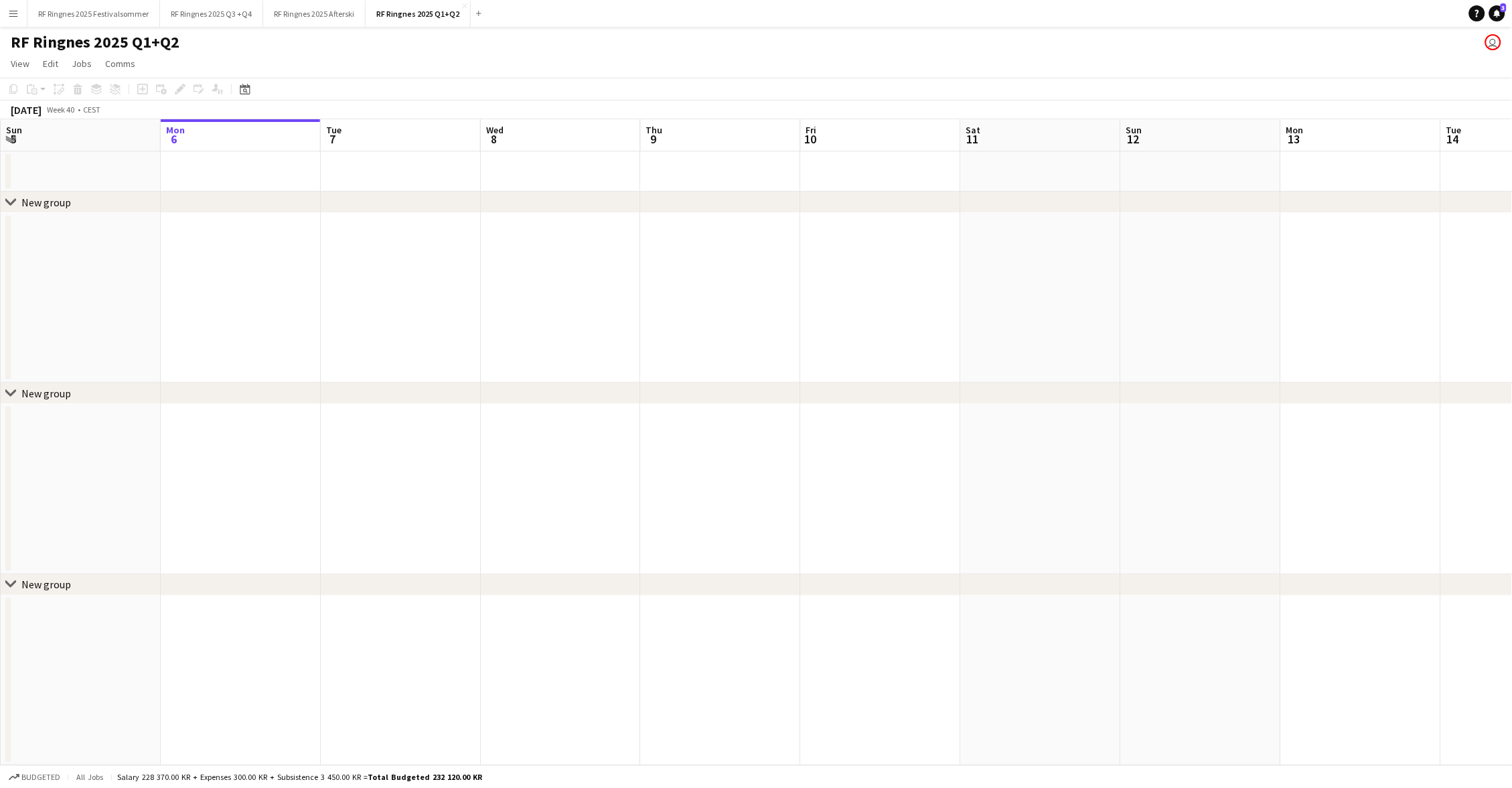
click at [110, 123] on app-board-header-date "Sun 5" at bounding box center [80, 135] width 160 height 32
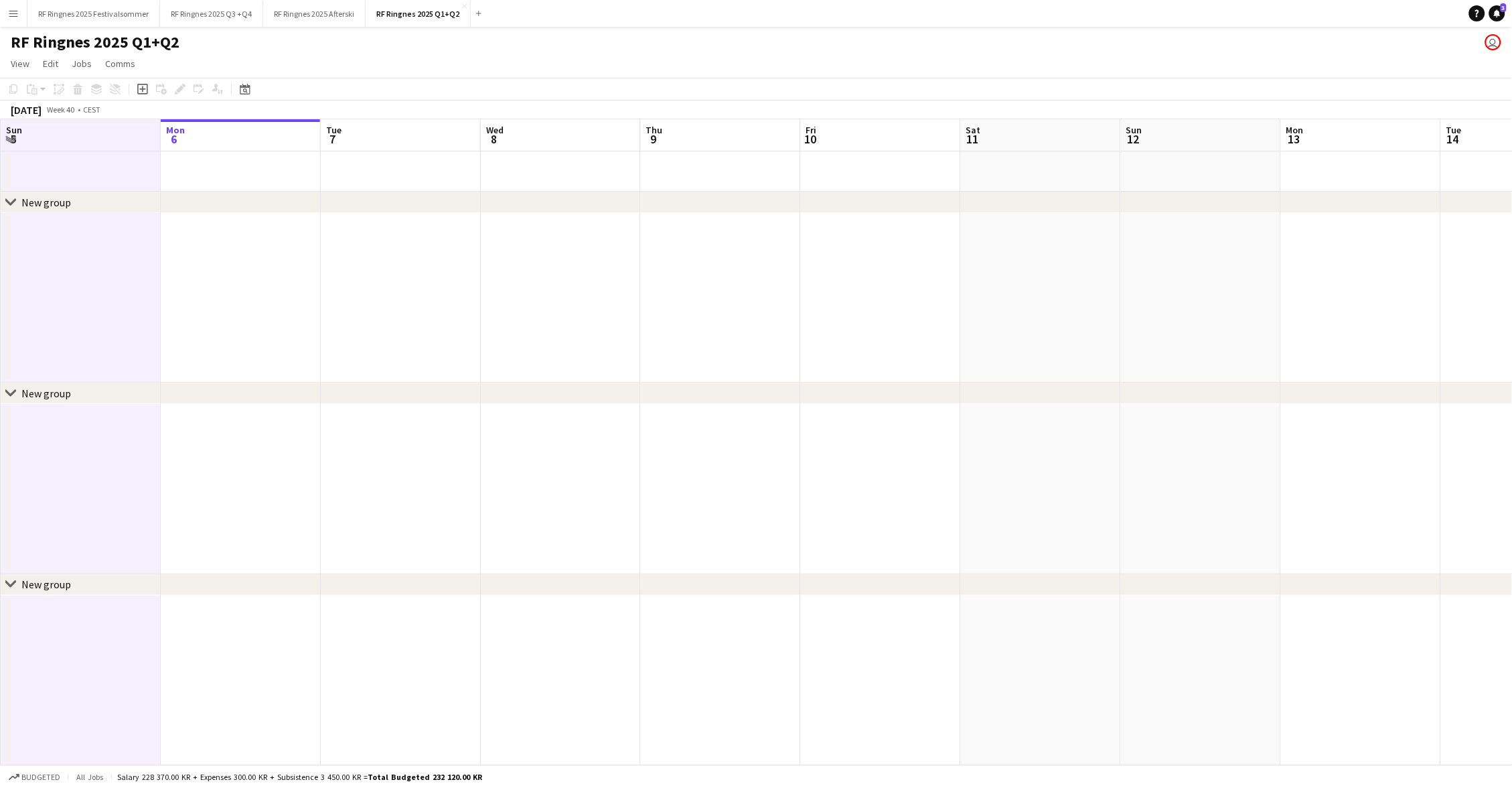
click at [118, 128] on app-board-header-date "Sun 5" at bounding box center [80, 135] width 160 height 32
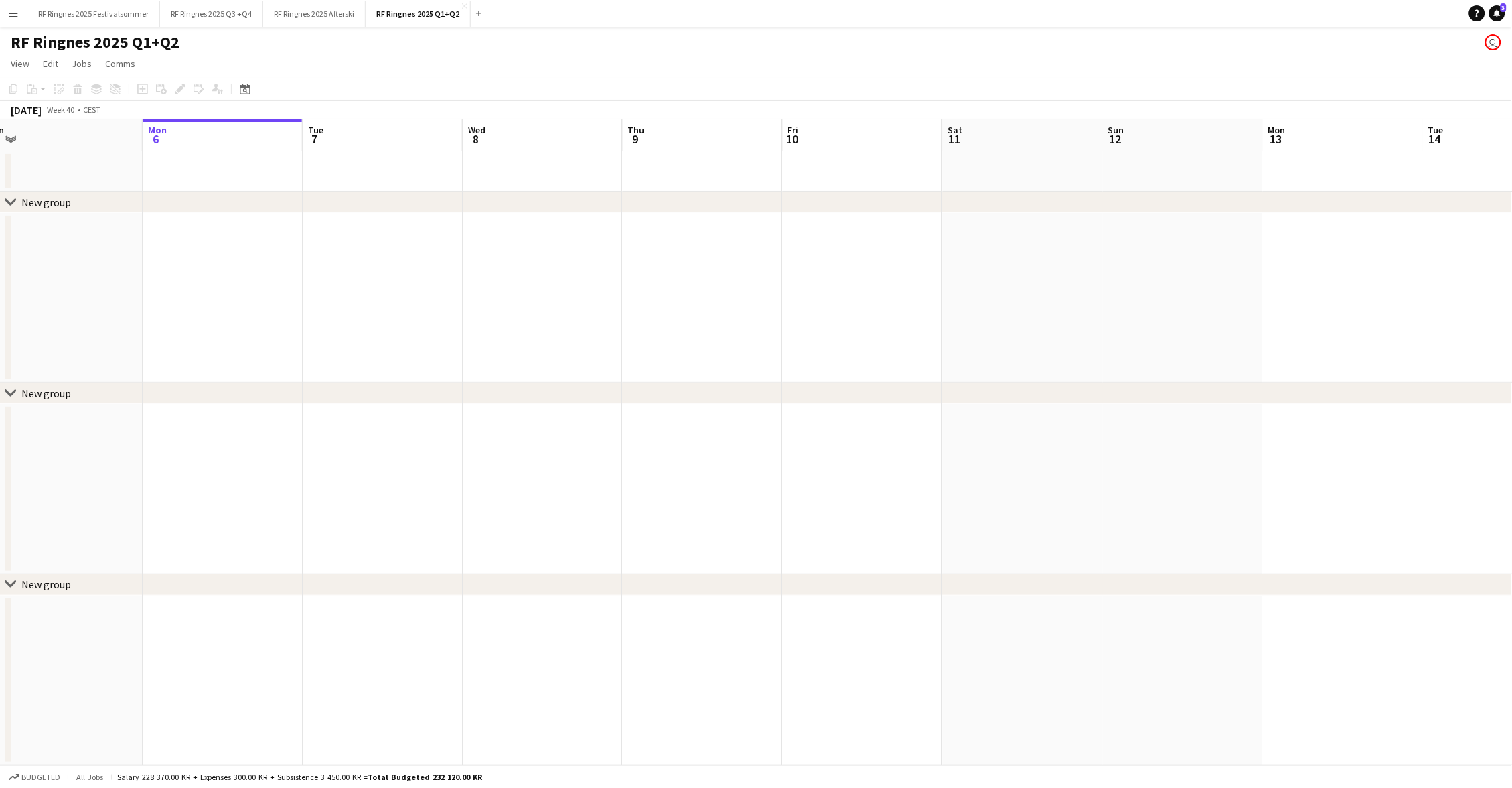
click at [11, 12] on app-icon "Menu" at bounding box center [14, 14] width 11 height 11
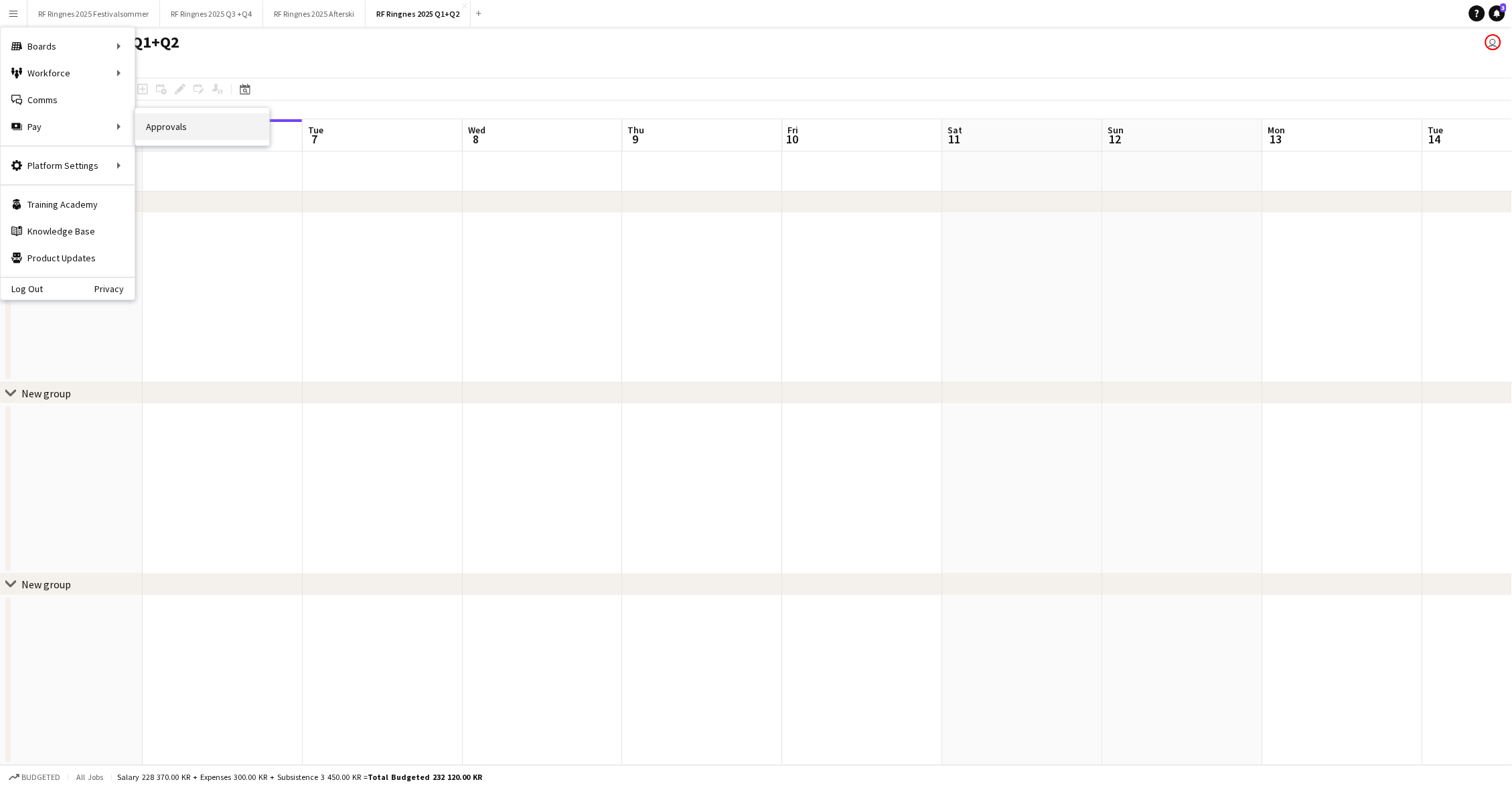
click at [173, 131] on link "Approvals" at bounding box center [202, 126] width 134 height 27
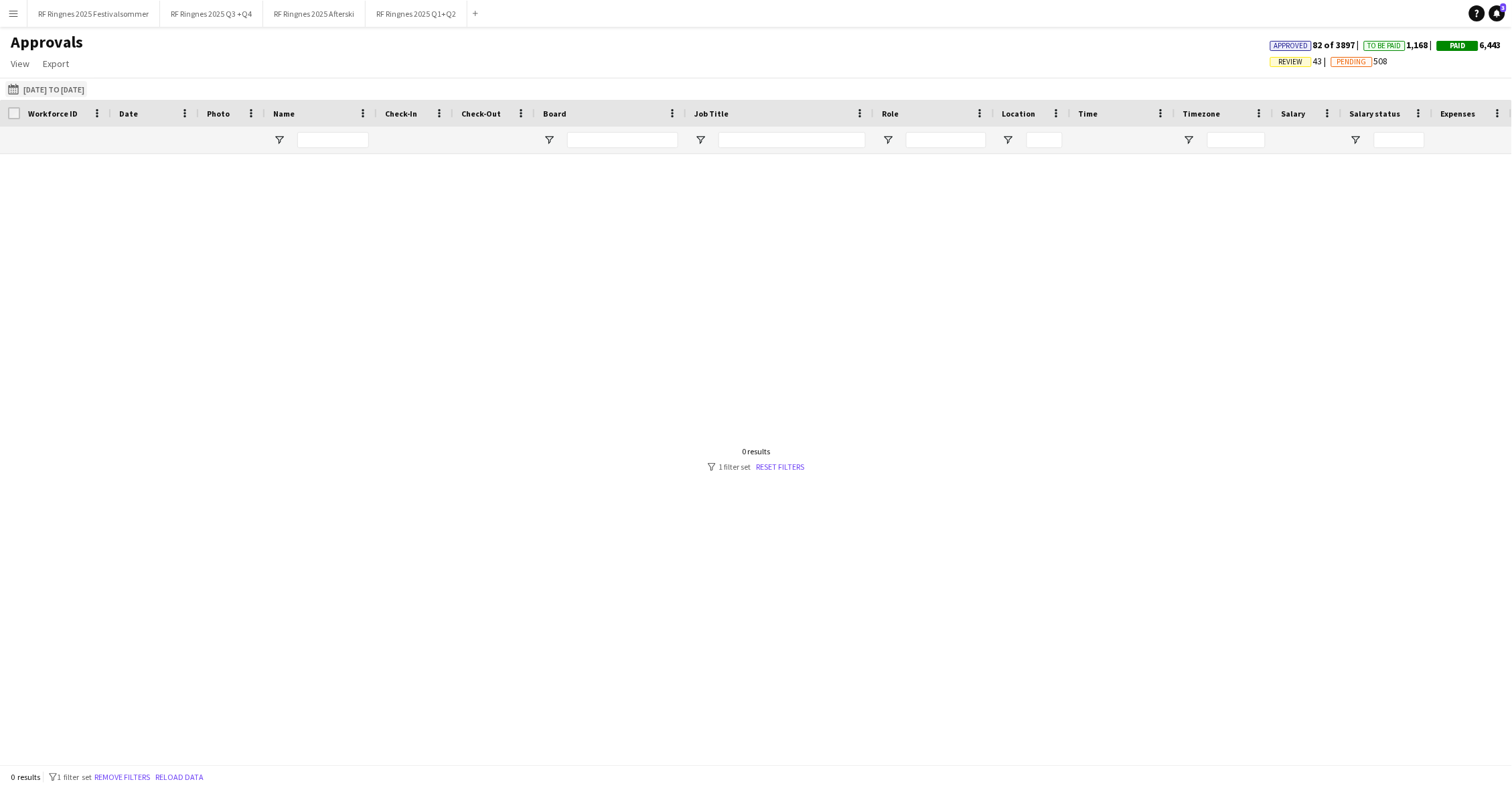
click at [56, 86] on button "01-05-2025 to 01-10-2025 01-05-2025 to 01-10-2025" at bounding box center [46, 89] width 82 height 16
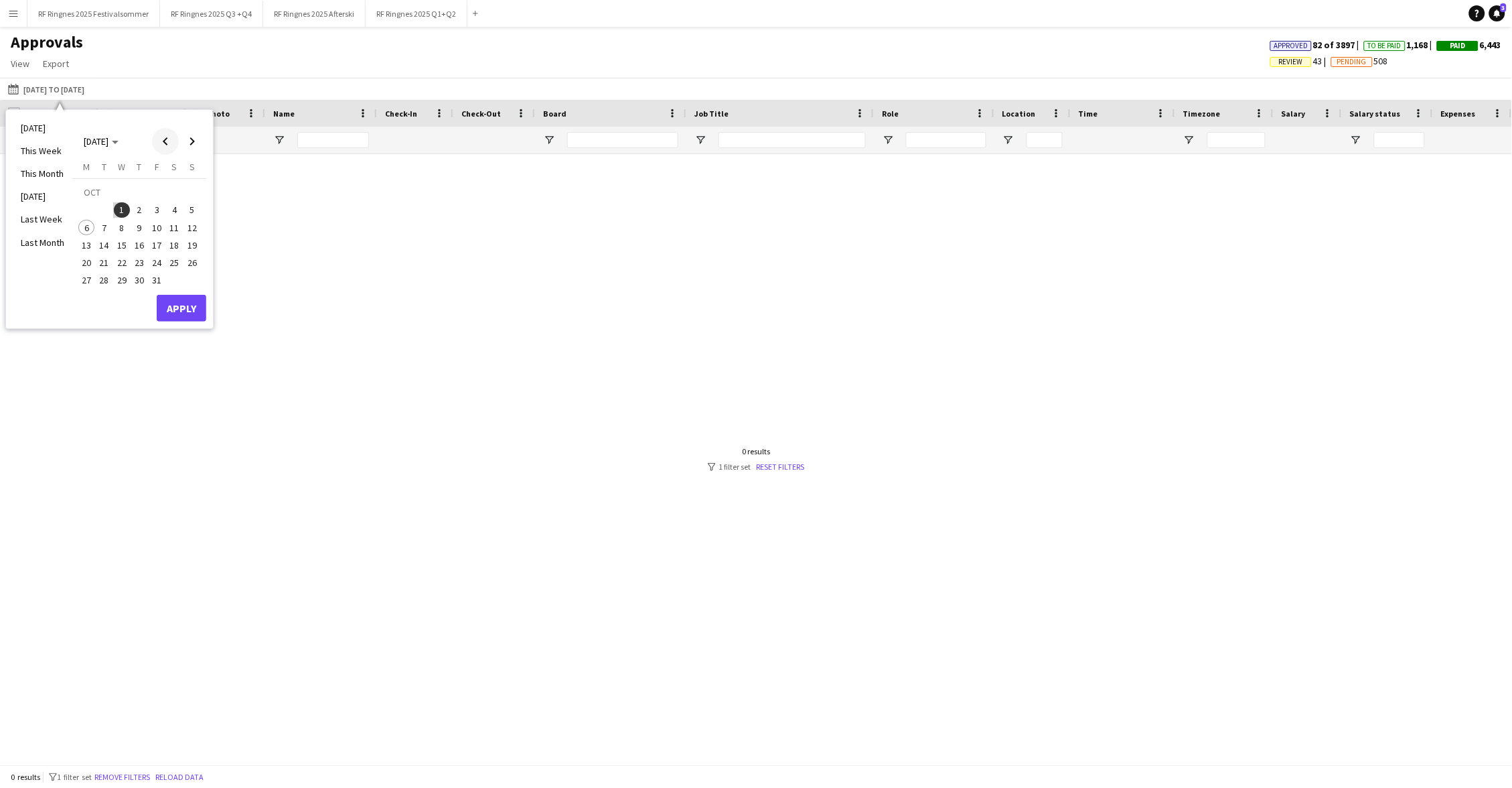
click at [155, 145] on span "Previous month" at bounding box center [165, 141] width 27 height 27
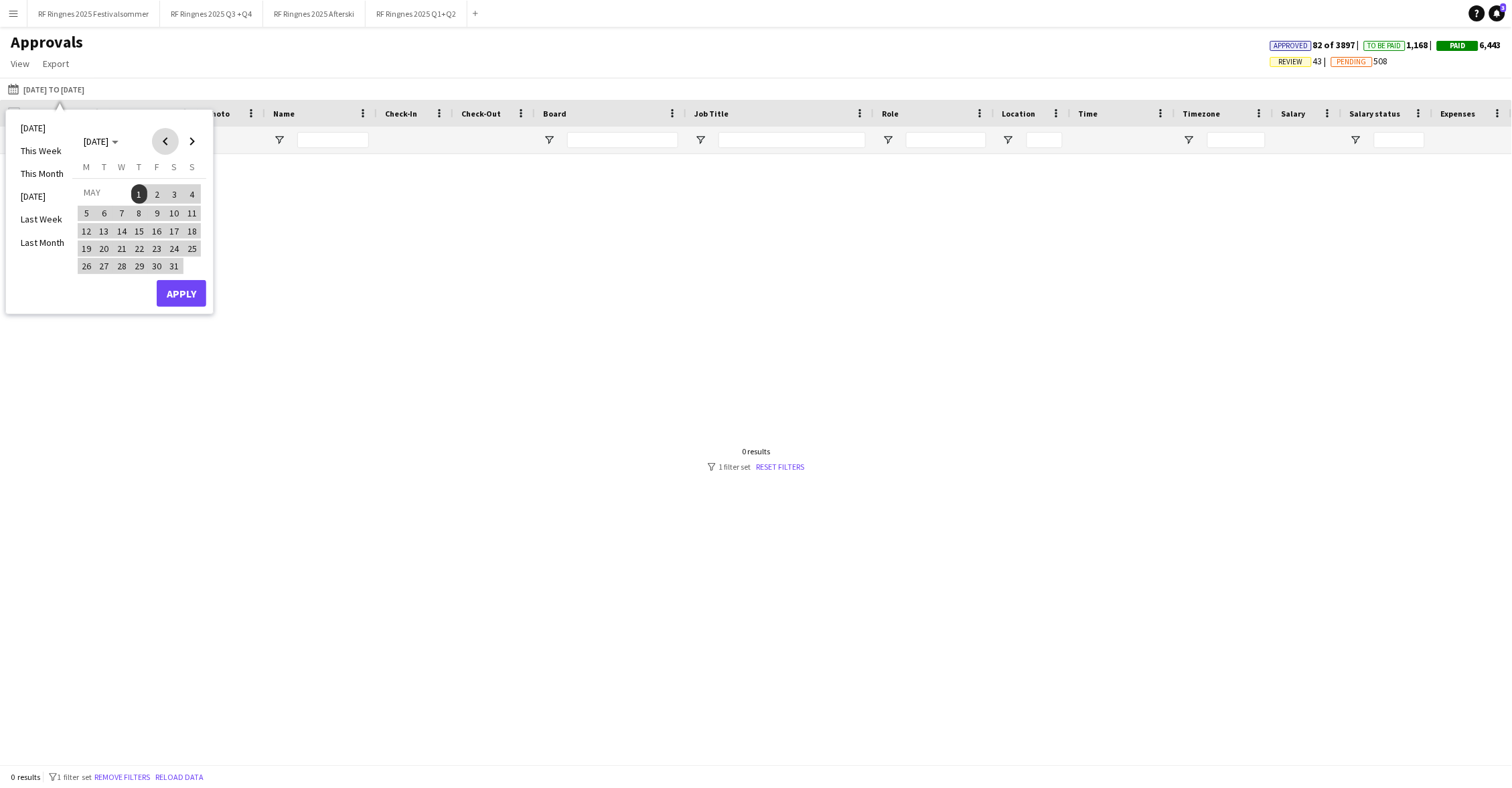
click at [155, 145] on span "Previous month" at bounding box center [165, 141] width 27 height 27
click at [165, 146] on span "Previous month" at bounding box center [165, 141] width 27 height 27
click at [170, 190] on span "1" at bounding box center [174, 193] width 16 height 19
click at [197, 139] on span "Next month" at bounding box center [192, 141] width 27 height 27
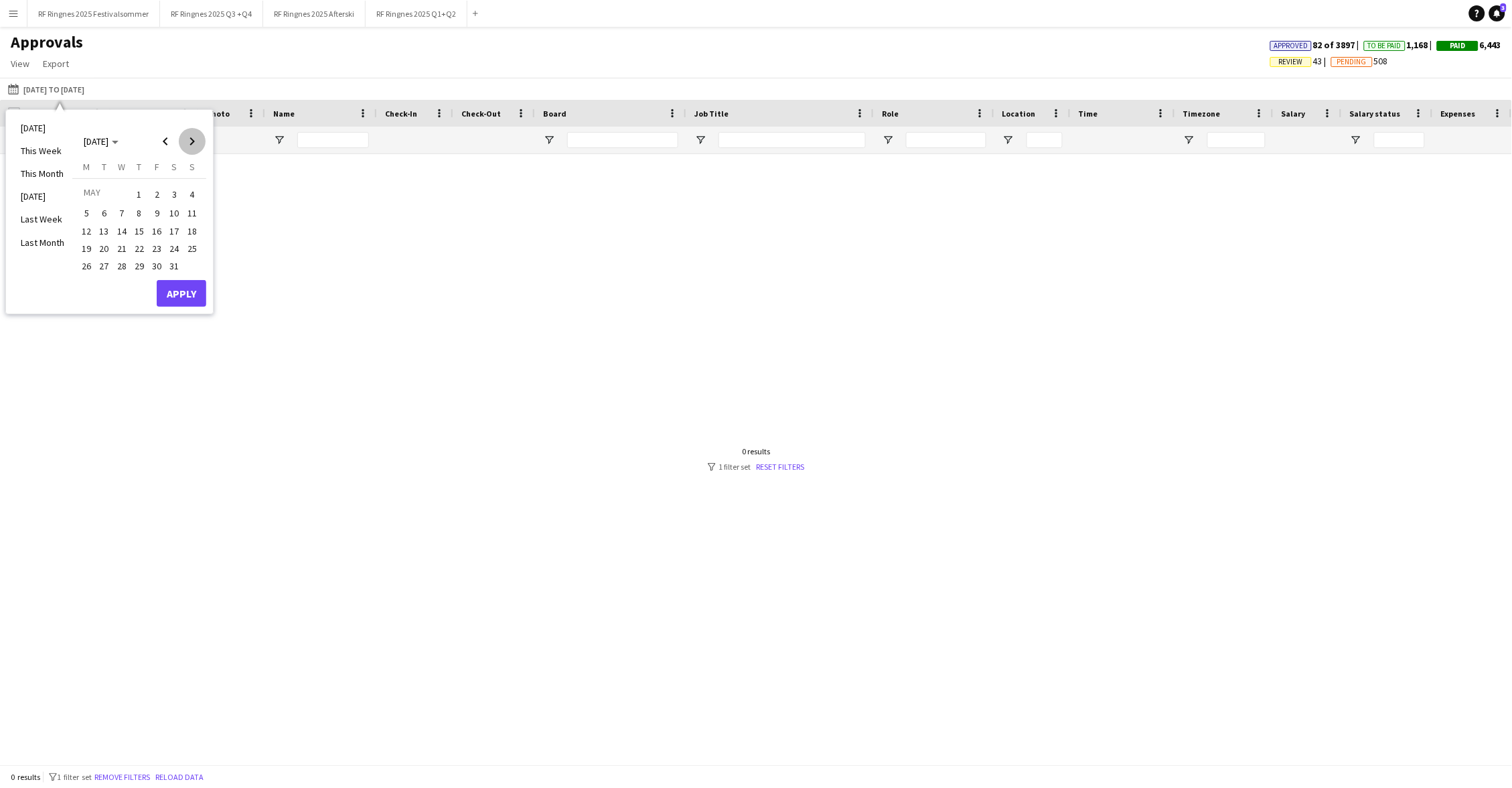
click at [197, 139] on span "Next month" at bounding box center [192, 141] width 27 height 27
click at [194, 193] on span "3" at bounding box center [192, 193] width 16 height 19
click at [191, 293] on button "Apply" at bounding box center [181, 293] width 50 height 27
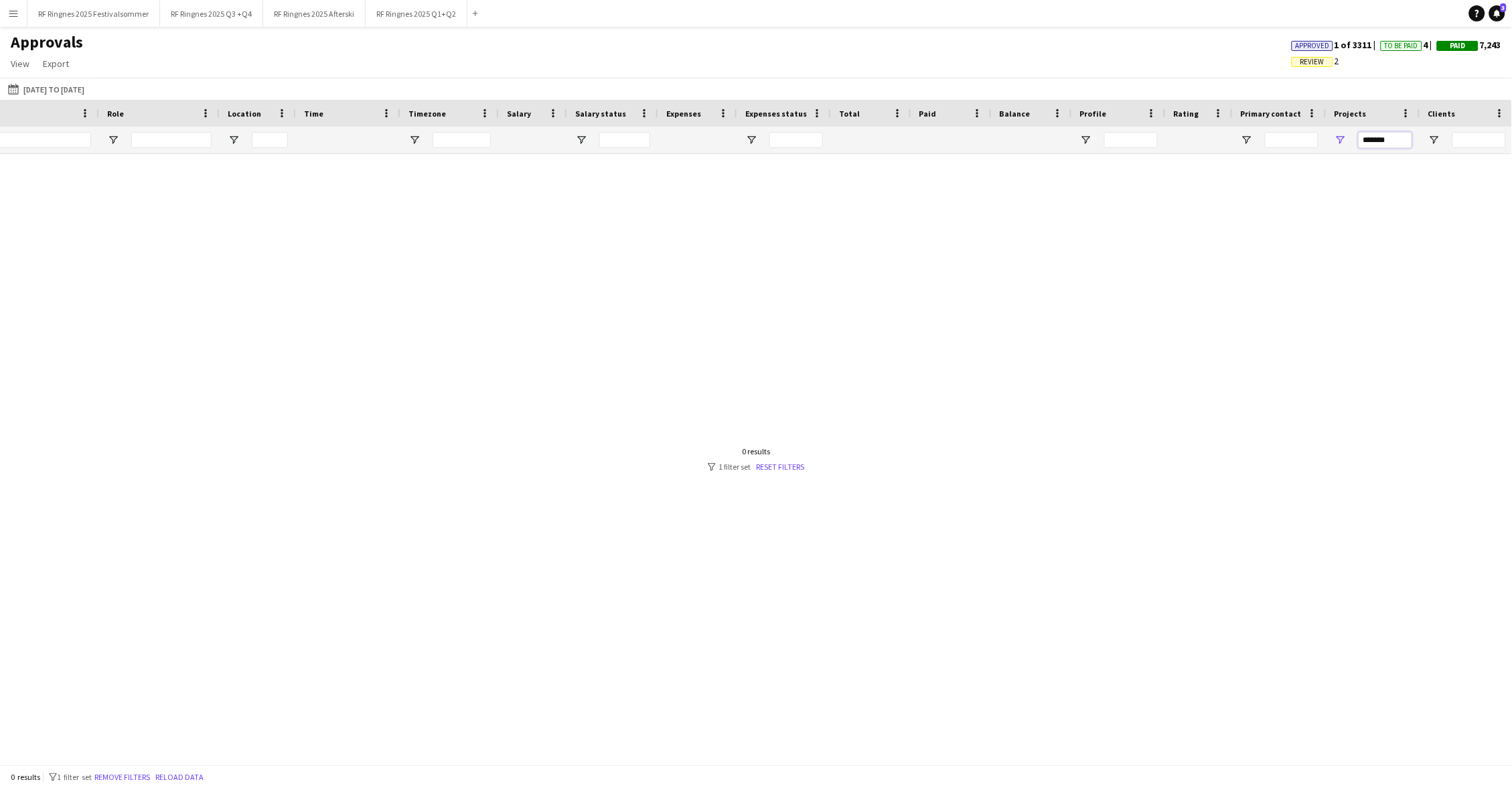
click at [823, 138] on input "******" at bounding box center [1385, 140] width 53 height 16
click at [823, 140] on input "******" at bounding box center [1385, 140] width 53 height 16
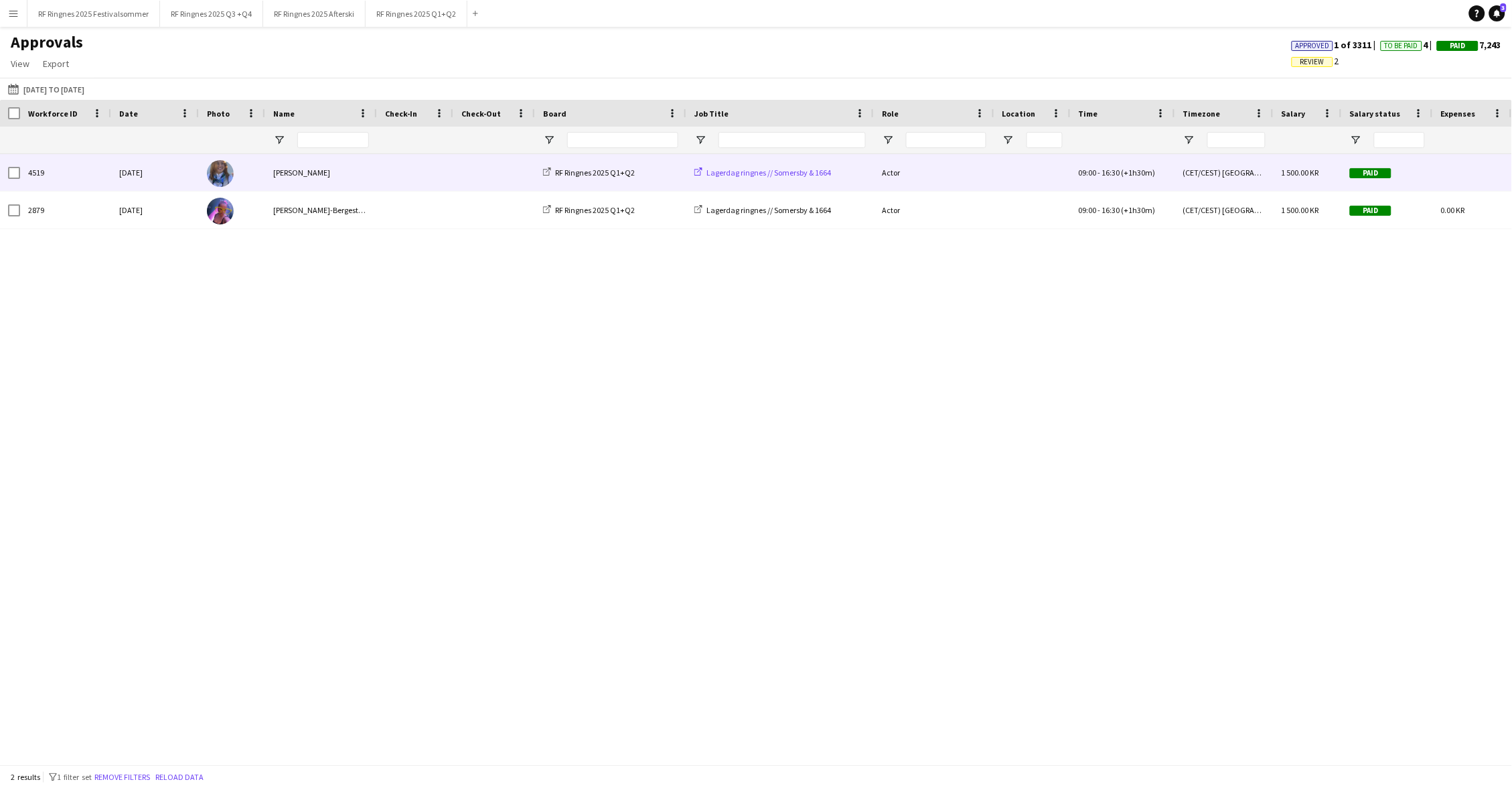
type input "******"
click at [711, 173] on span "Lagerdag ringnes // Somersby & 1664" at bounding box center [768, 172] width 125 height 10
click at [416, 170] on span at bounding box center [415, 173] width 60 height 37
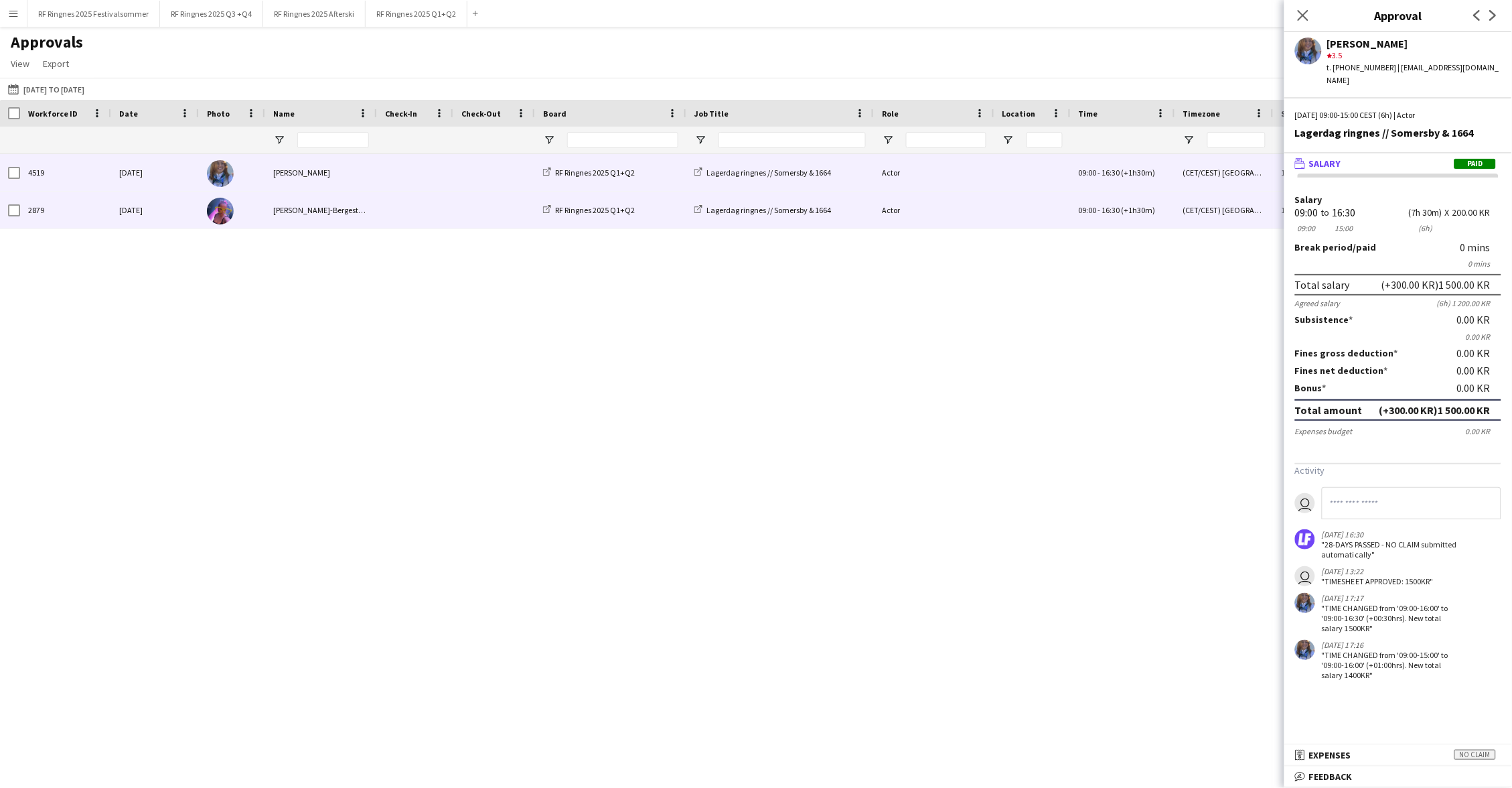
click at [469, 206] on span at bounding box center [494, 210] width 66 height 37
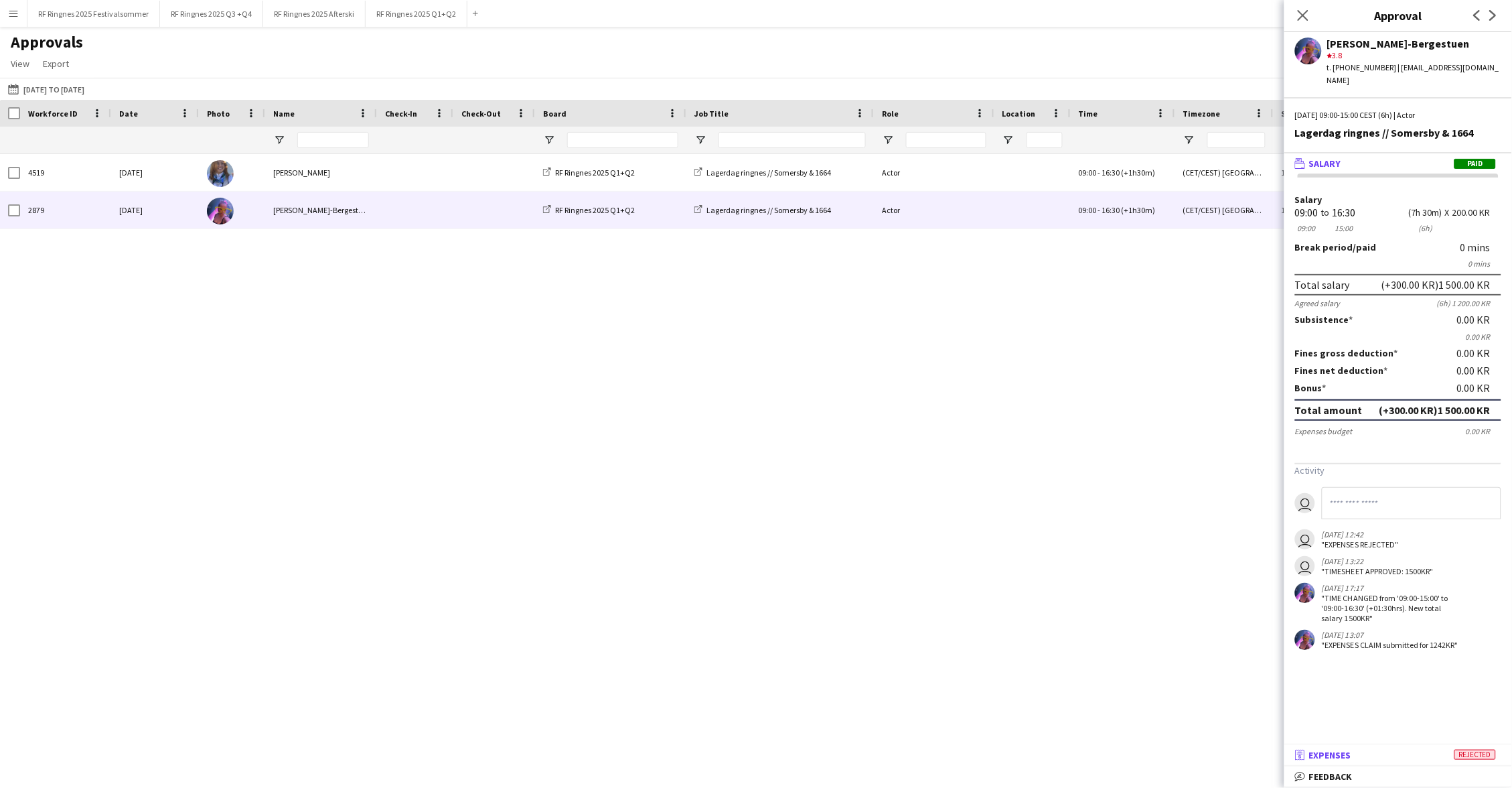
click at [823, 607] on mat-panel-title "receipt Expenses Rejected" at bounding box center [1395, 755] width 222 height 12
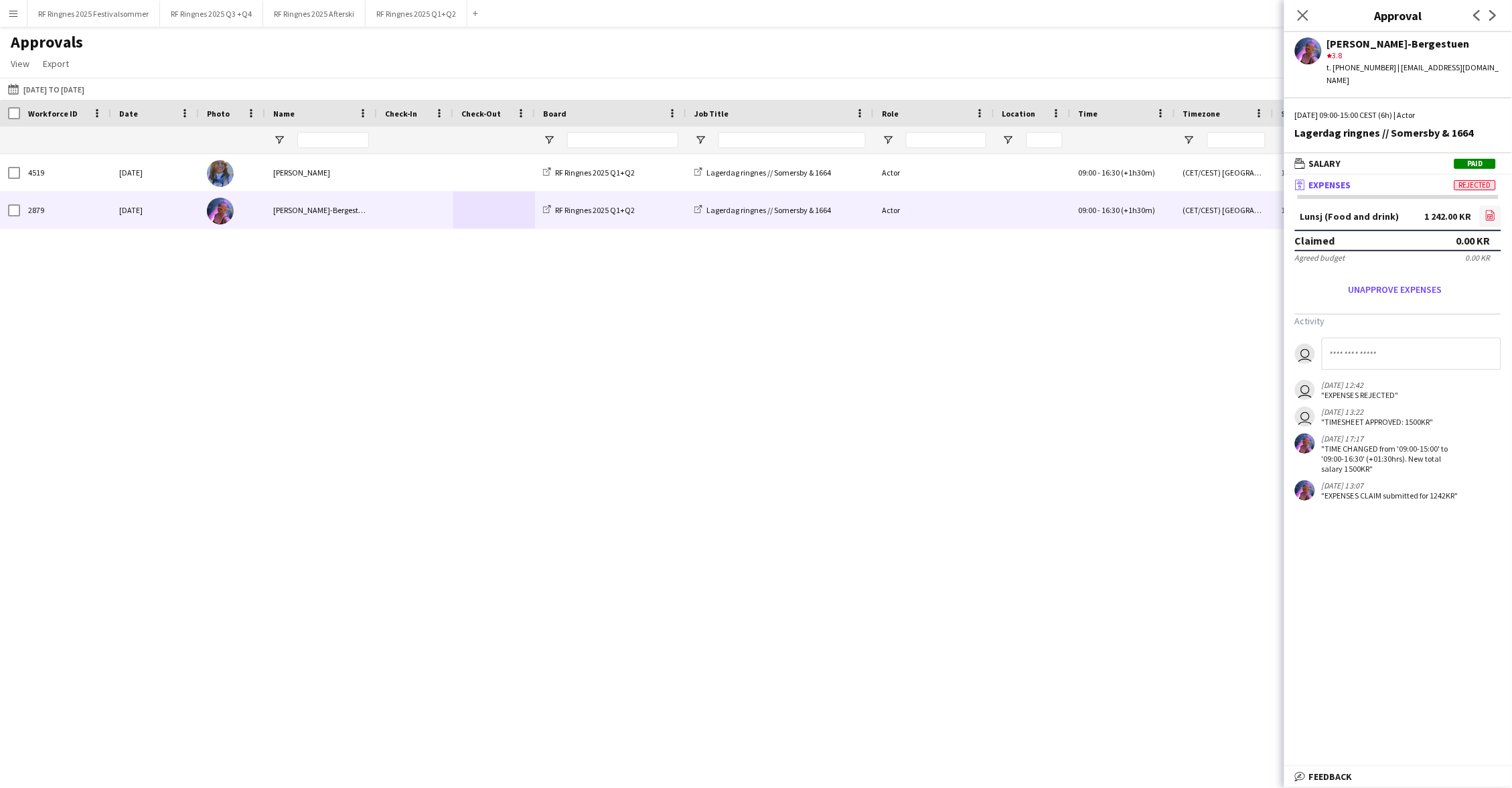
click at [823, 206] on link "file-image" at bounding box center [1491, 216] width 21 height 21
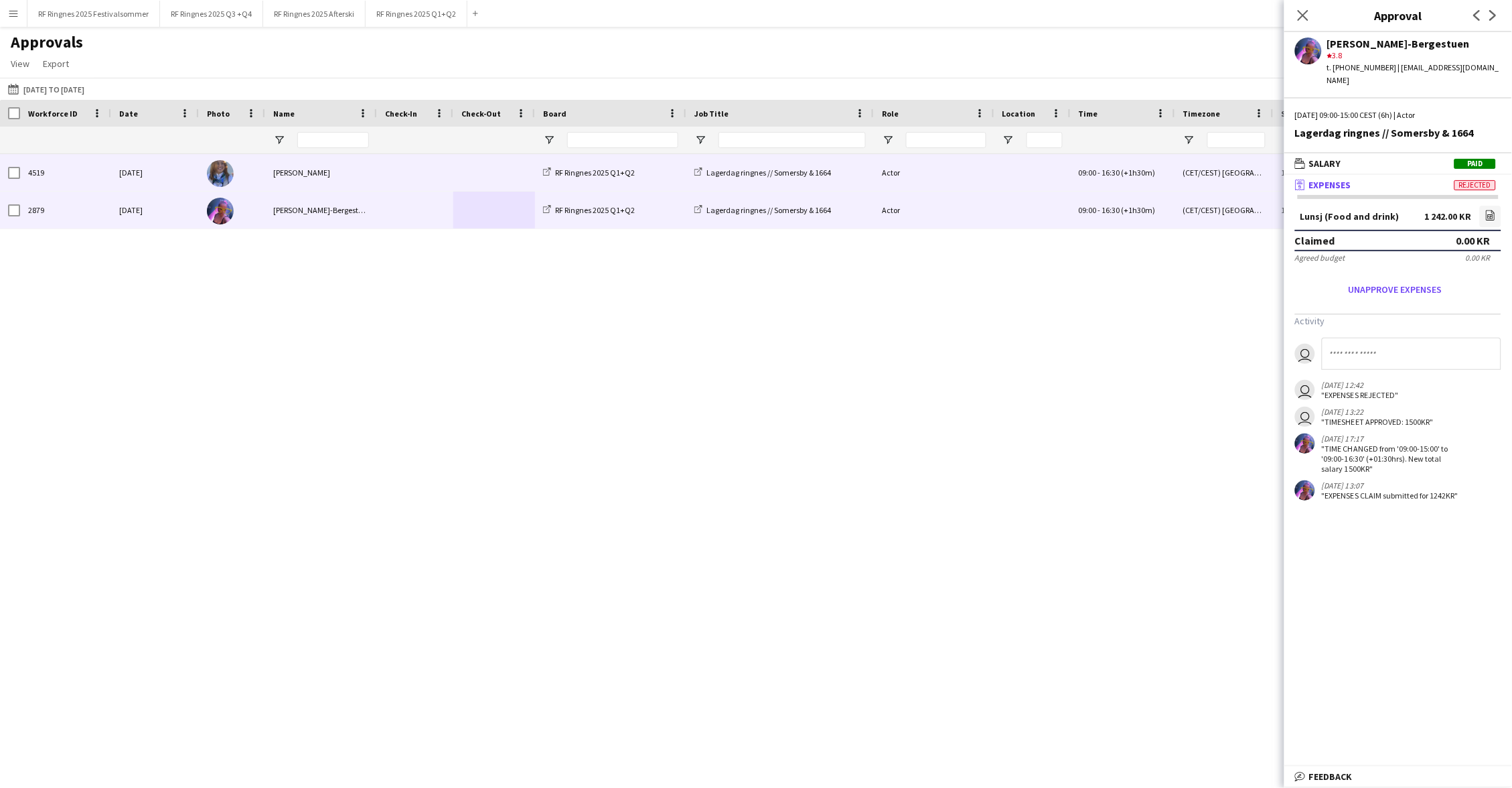
click at [823, 176] on div "Actor" at bounding box center [934, 173] width 121 height 37
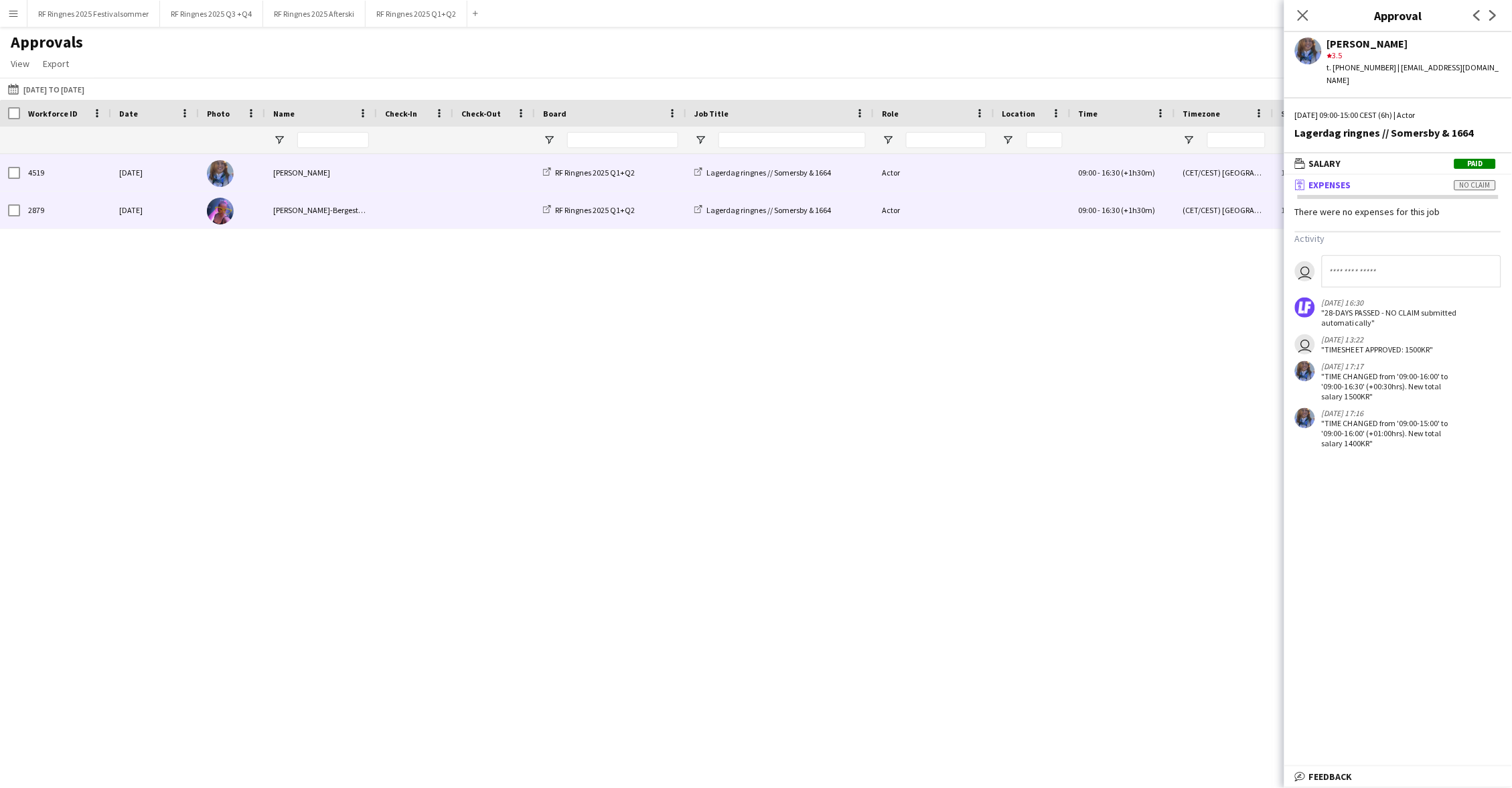
click at [823, 199] on div "Actor" at bounding box center [934, 210] width 121 height 37
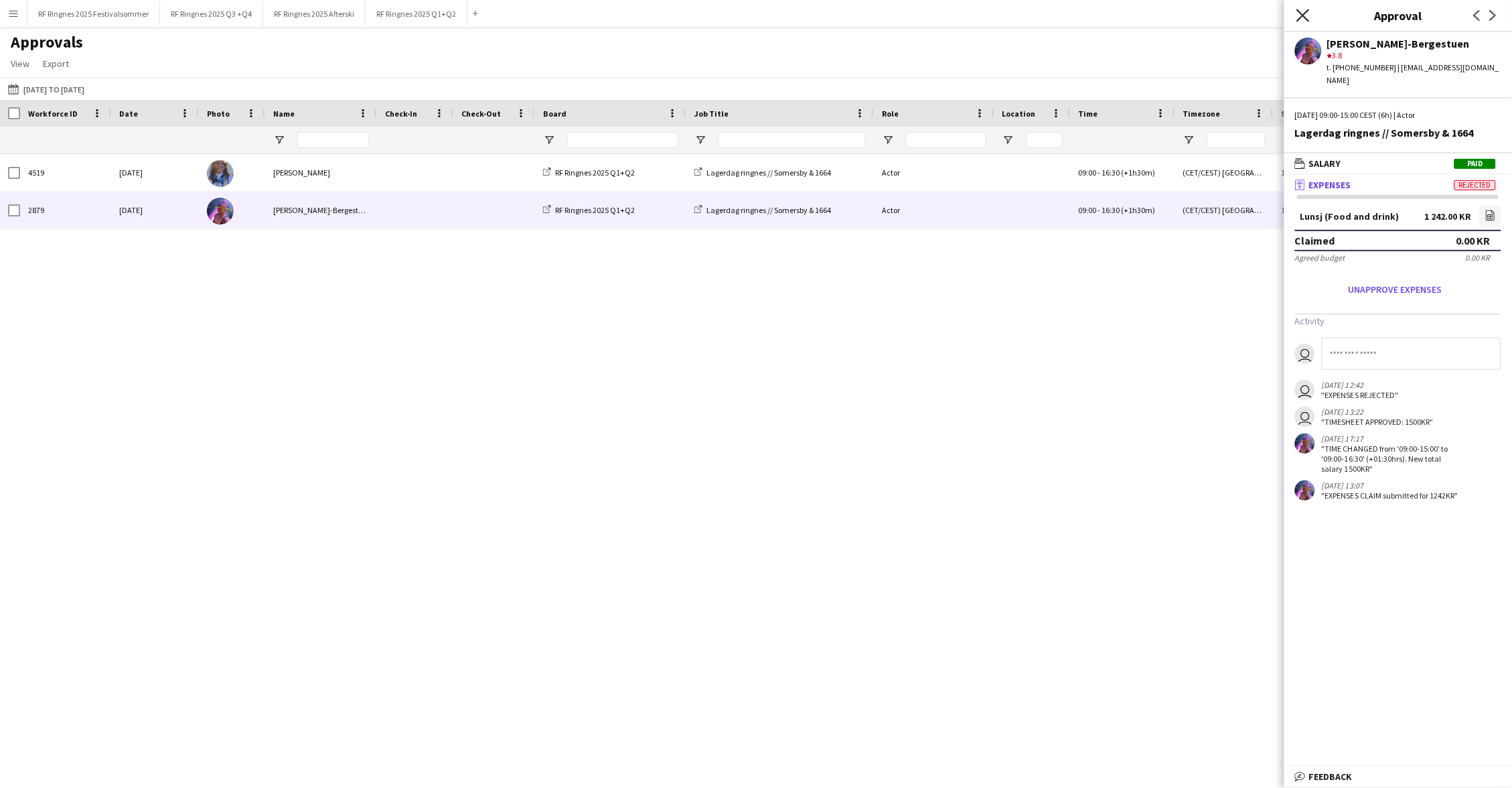
click at [823, 21] on icon "Close pop-in" at bounding box center [1302, 15] width 13 height 13
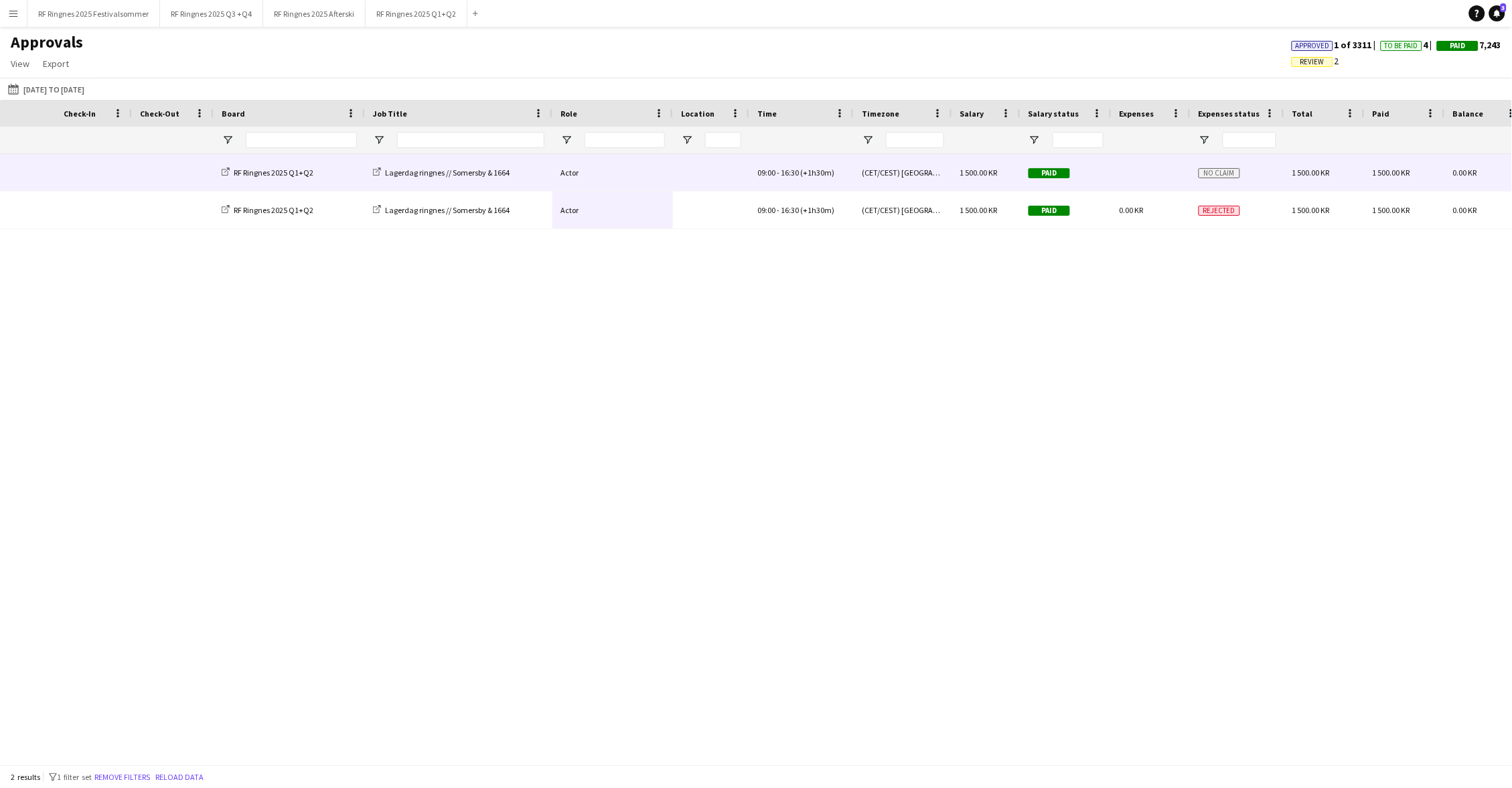
scroll to position [0, 746]
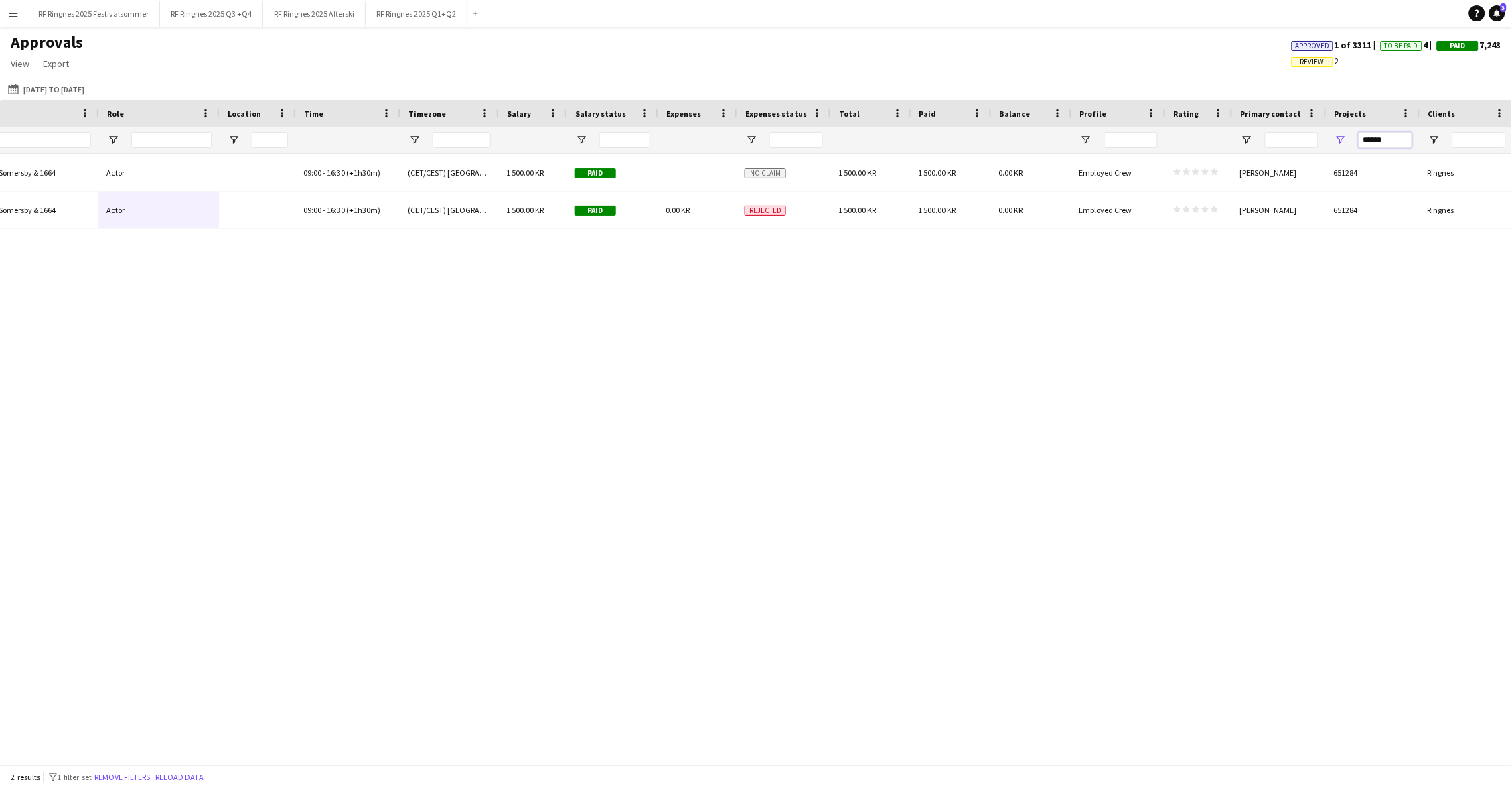
drag, startPoint x: 1390, startPoint y: 138, endPoint x: 1358, endPoint y: 138, distance: 32.0
click at [823, 138] on input "******" at bounding box center [1385, 140] width 53 height 16
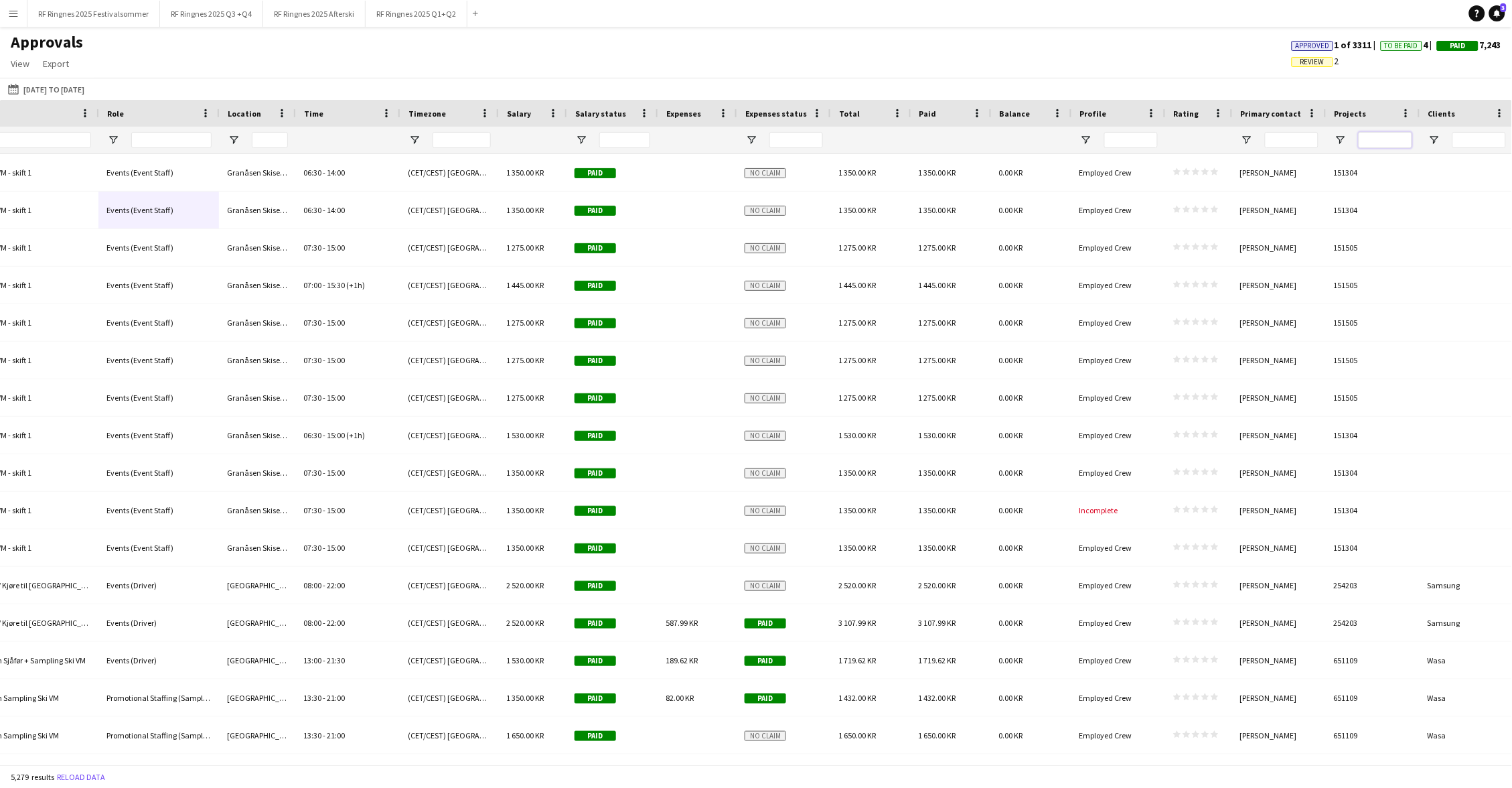
paste input "******"
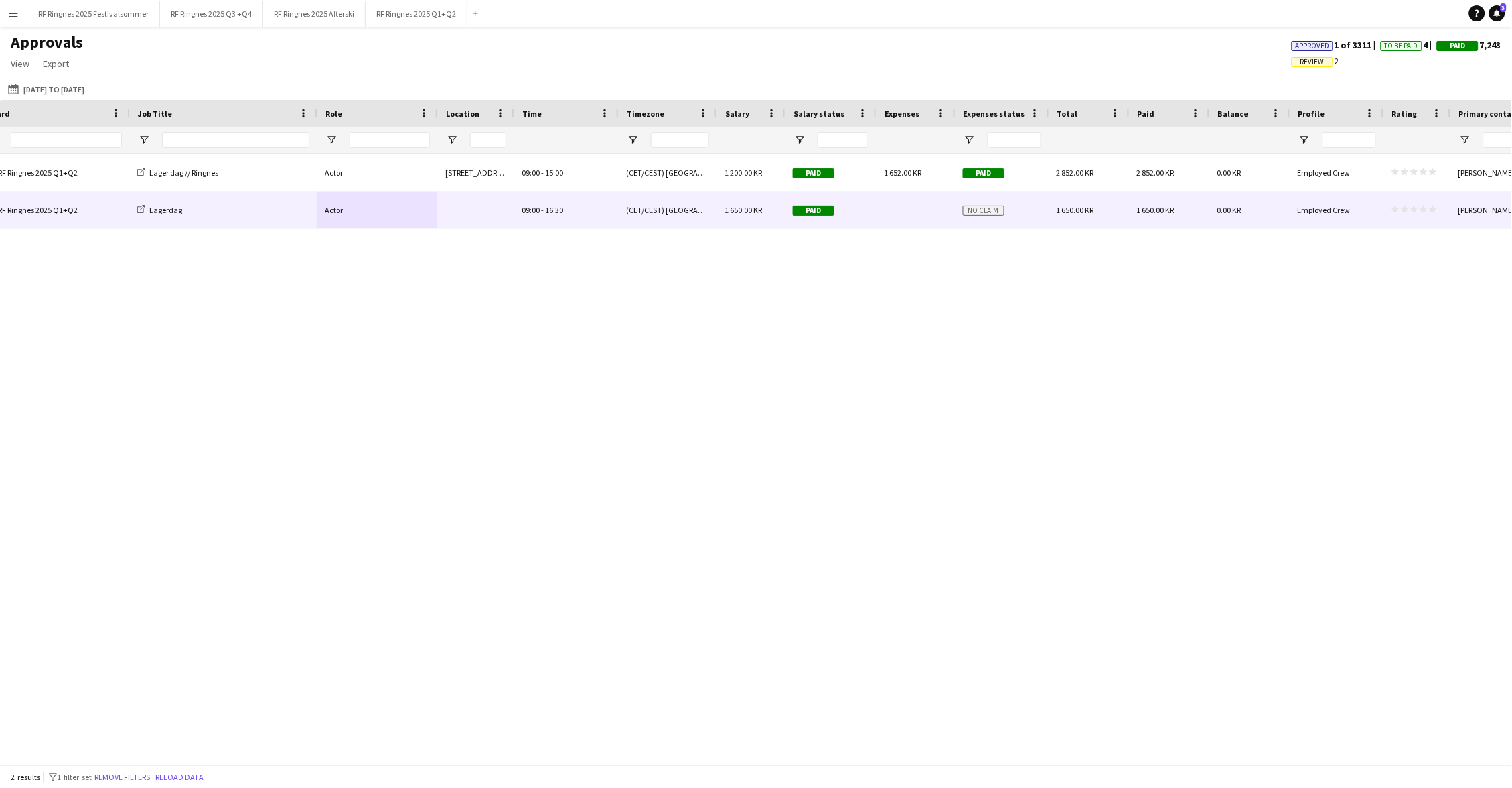
scroll to position [0, 426]
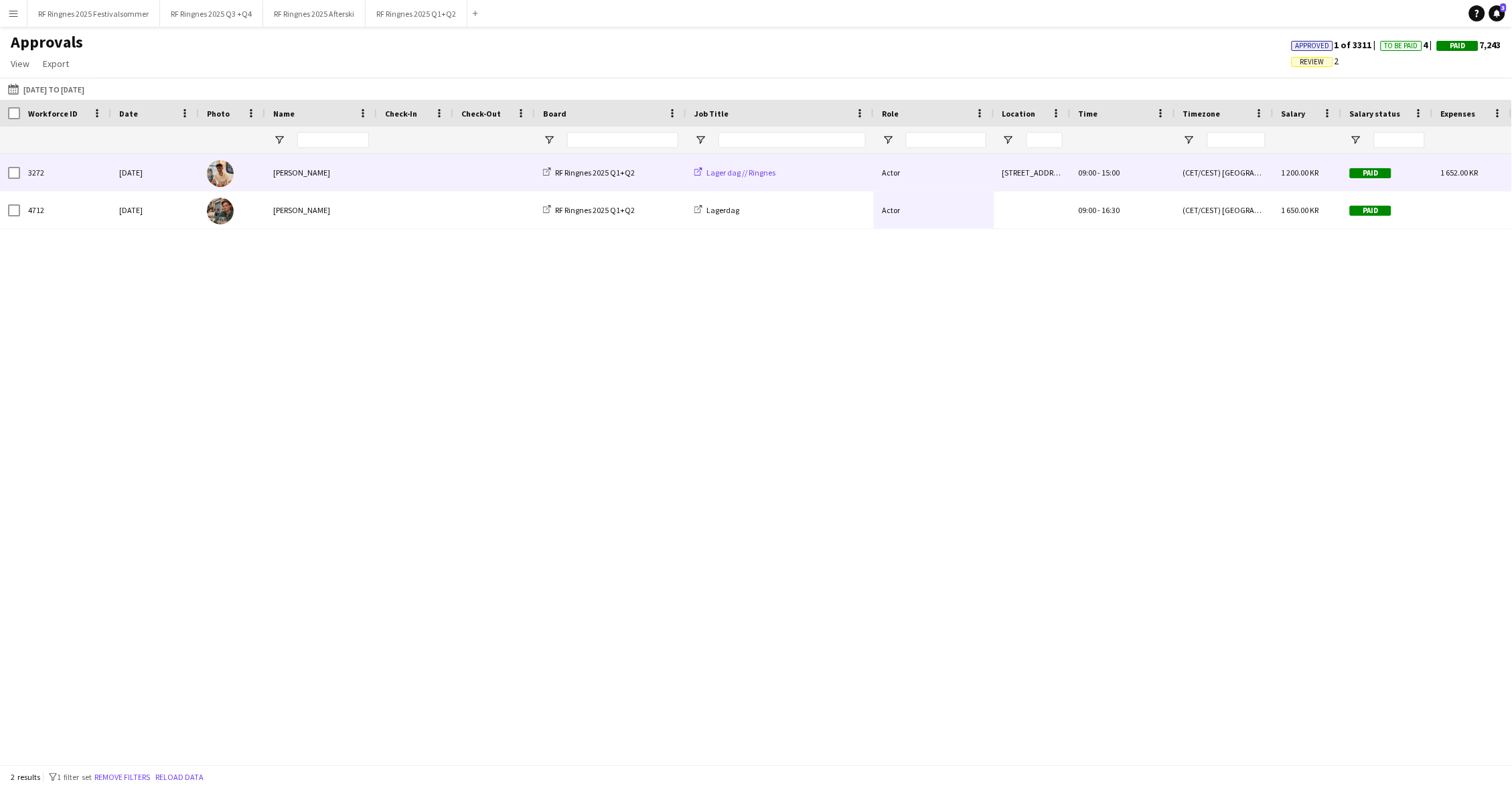
type input "******"
click at [717, 172] on span "Lager dag // Ringnes" at bounding box center [740, 172] width 69 height 10
click at [448, 181] on div at bounding box center [415, 173] width 76 height 37
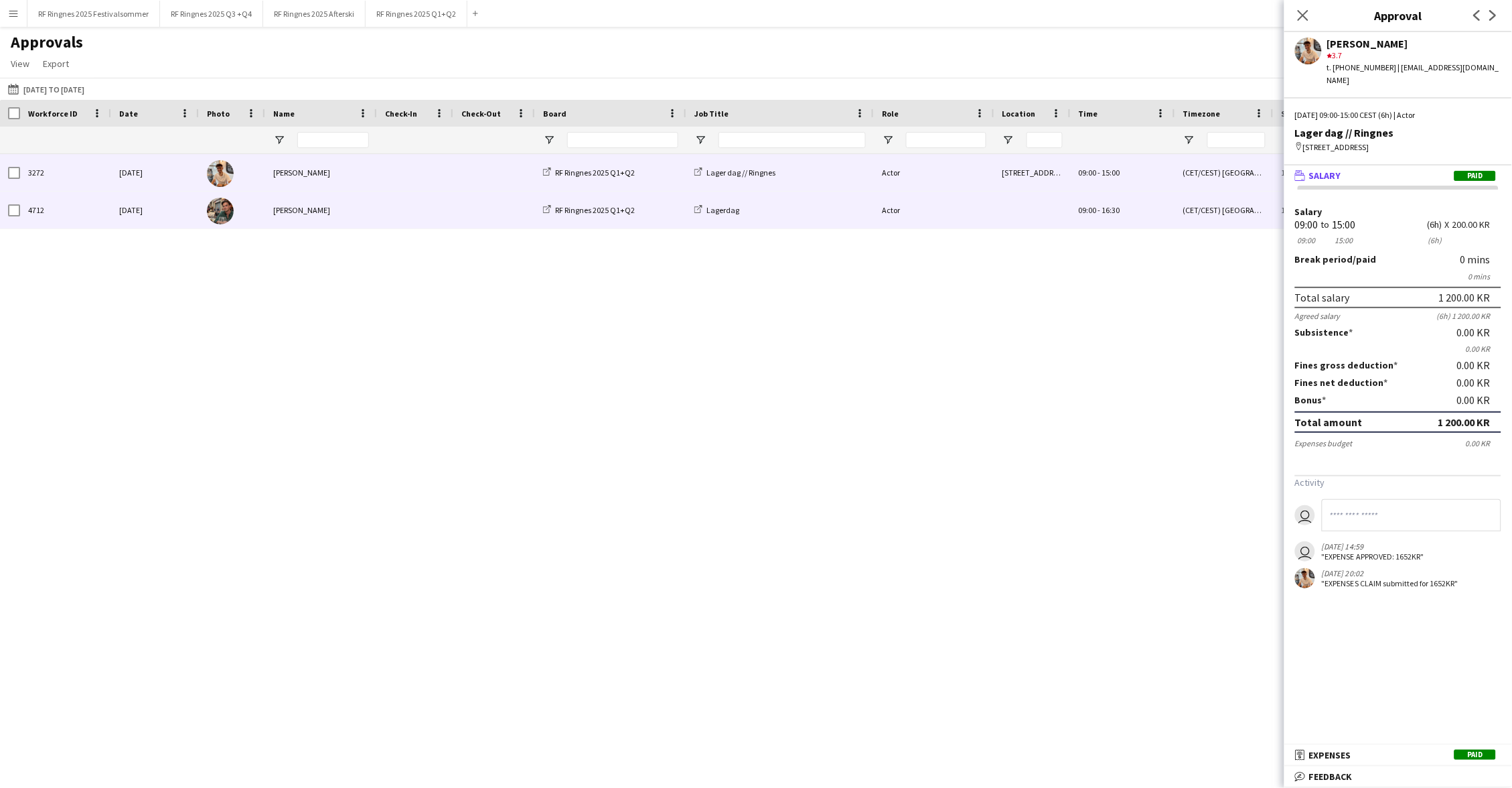
click at [358, 214] on div "[PERSON_NAME]" at bounding box center [321, 210] width 112 height 37
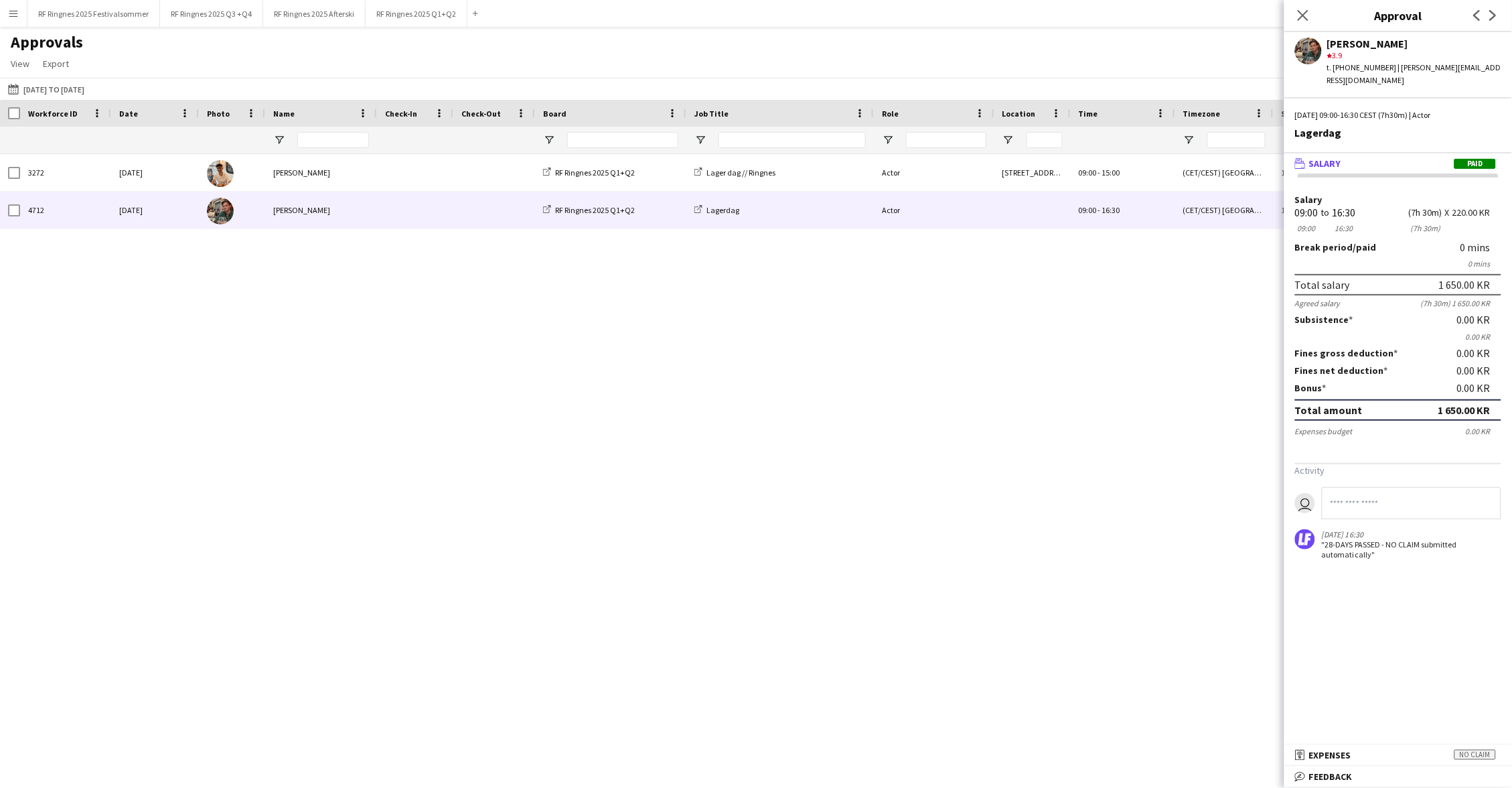
click at [823, 11] on div "Close pop-in" at bounding box center [1303, 15] width 37 height 31
click at [823, 15] on icon at bounding box center [1302, 15] width 13 height 13
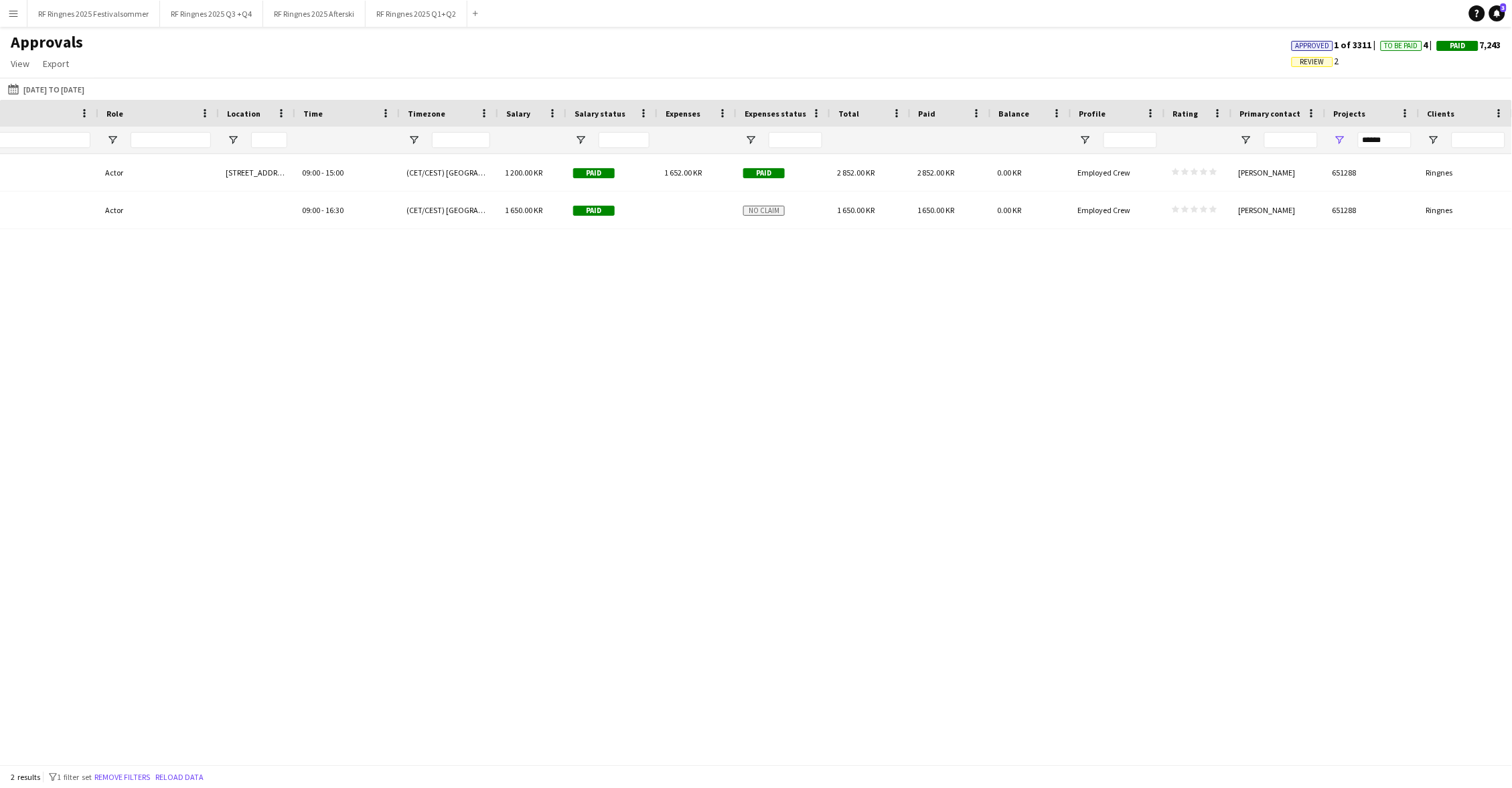
scroll to position [0, 775]
click at [823, 137] on input "******" at bounding box center [1385, 140] width 53 height 16
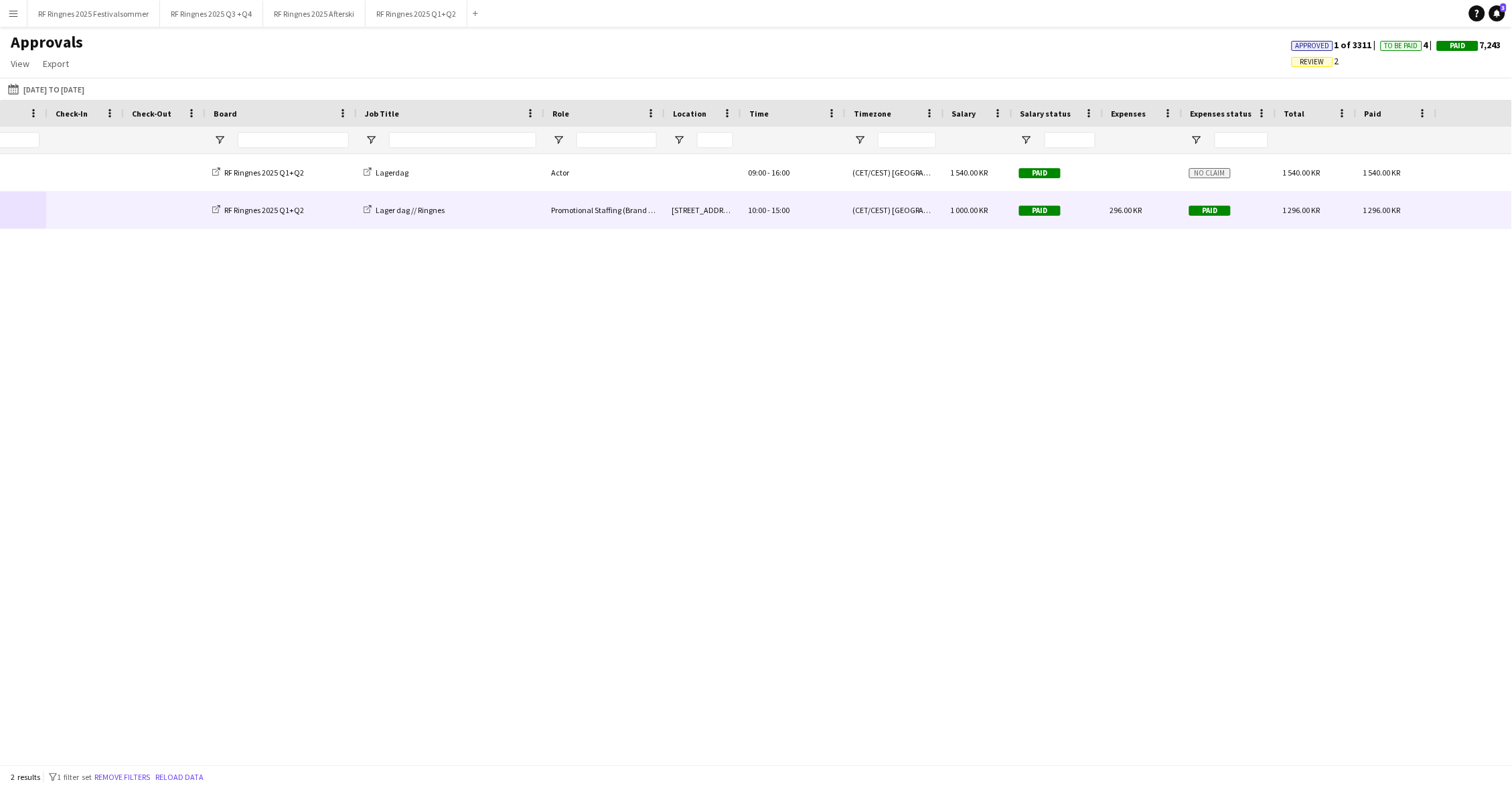
scroll to position [0, 10]
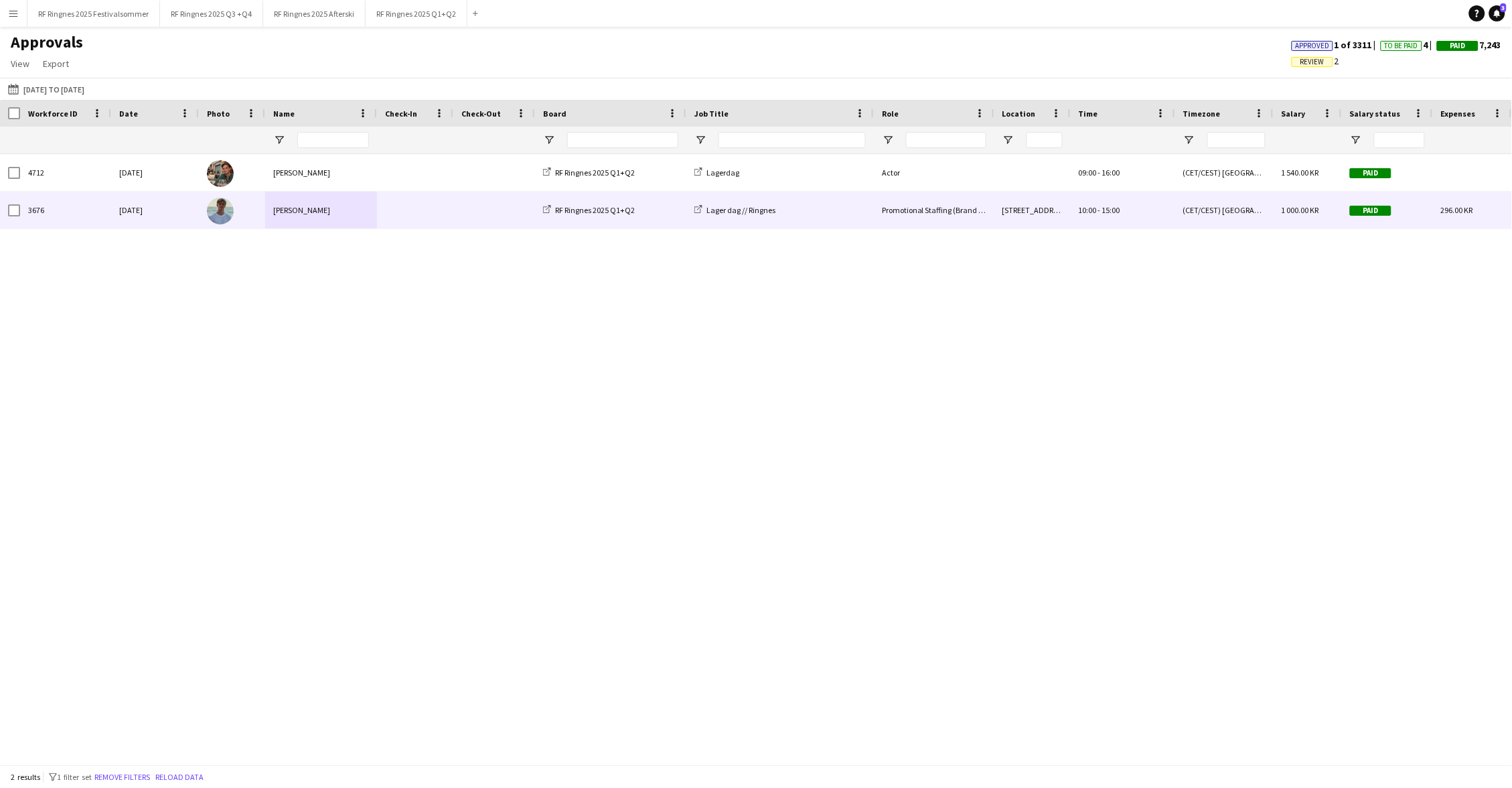
type input "******"
click at [650, 212] on div "RF Ringnes 2025 Q1+Q2" at bounding box center [610, 210] width 151 height 37
click at [604, 203] on div "RF Ringnes 2025 Q1+Q2" at bounding box center [610, 210] width 151 height 37
click at [283, 209] on div "Fredrik Bronken Næss" at bounding box center [321, 210] width 112 height 37
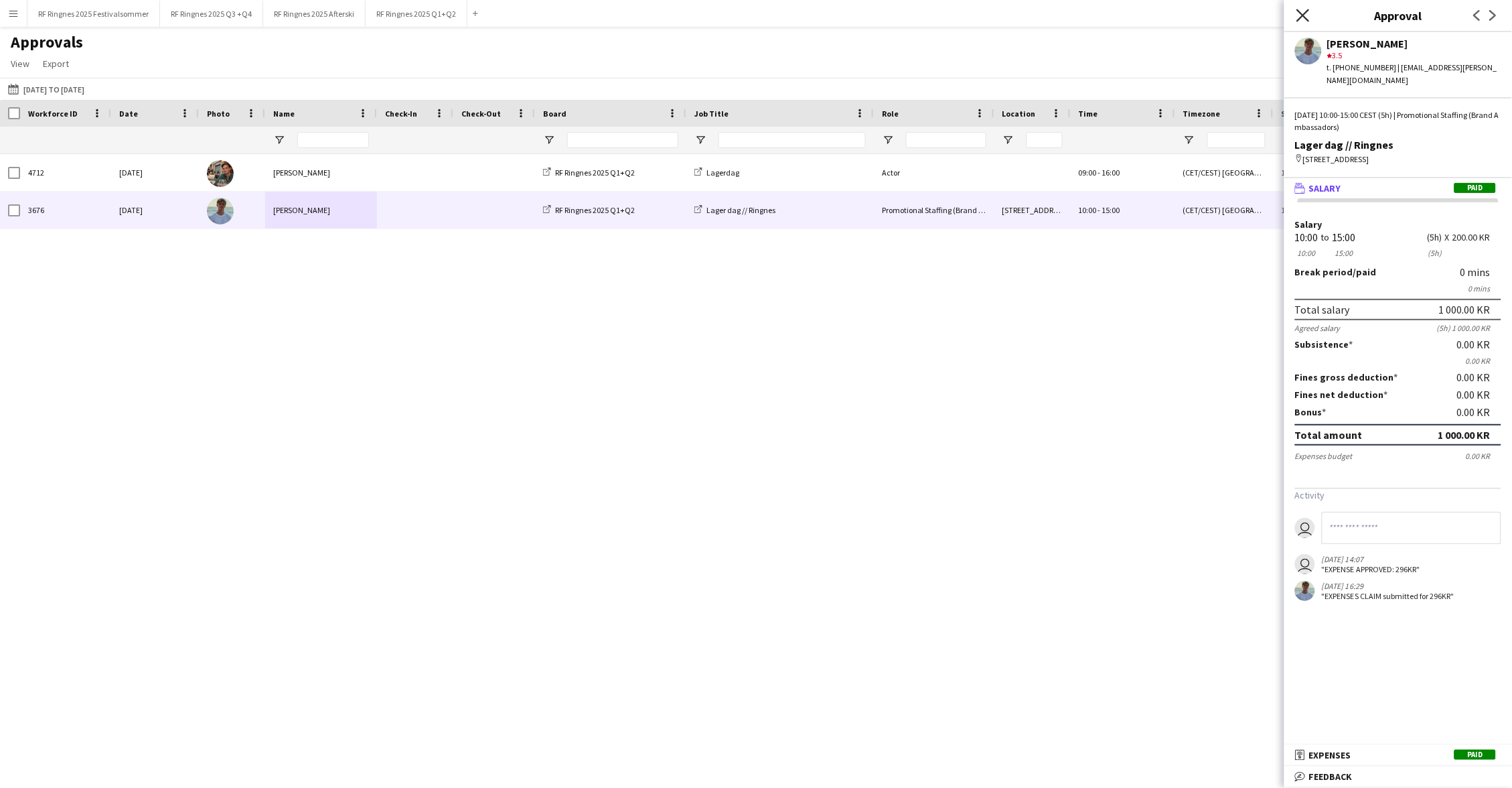
click at [823, 15] on icon "Close pop-in" at bounding box center [1302, 15] width 13 height 13
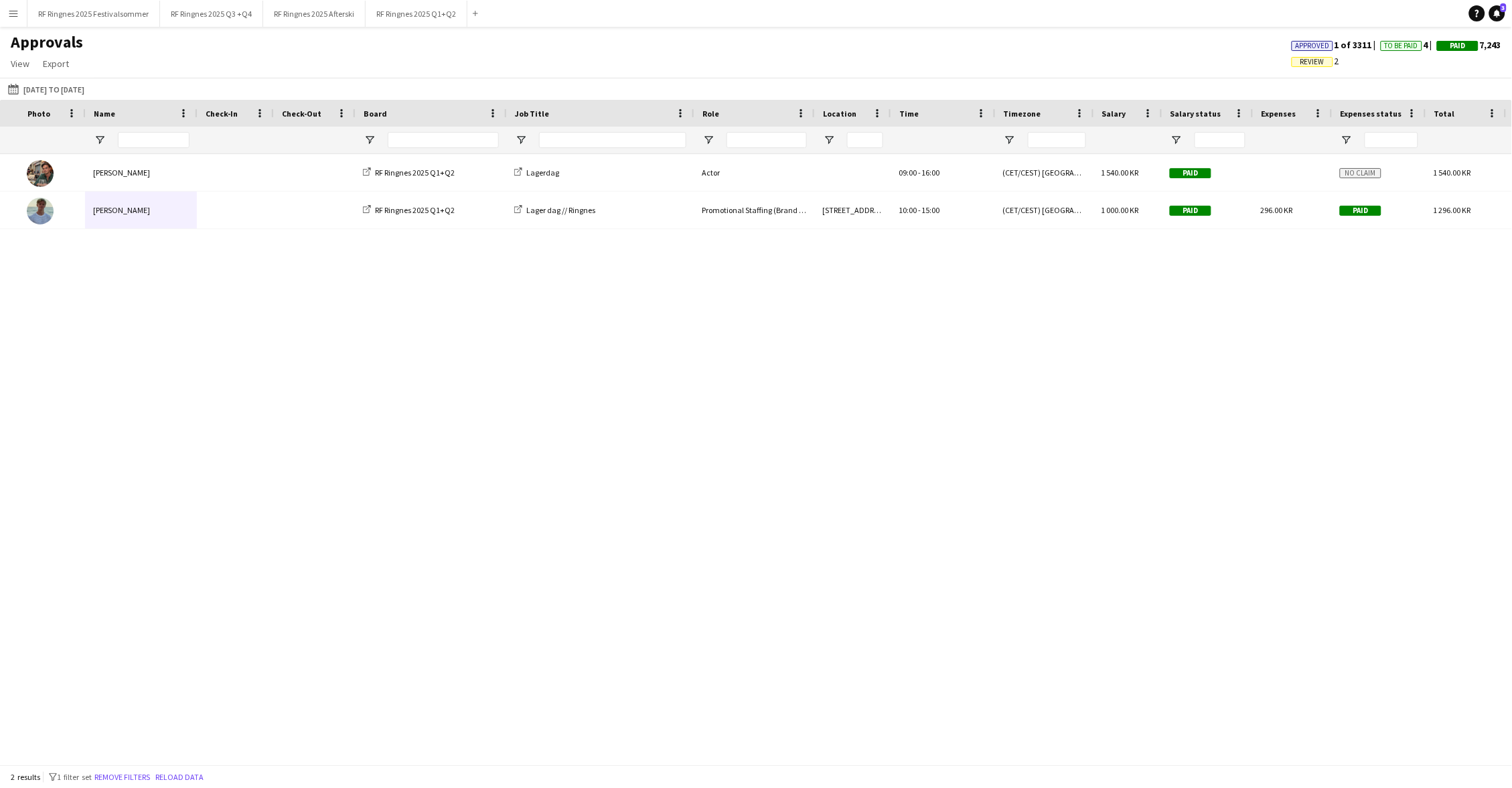
scroll to position [0, 472]
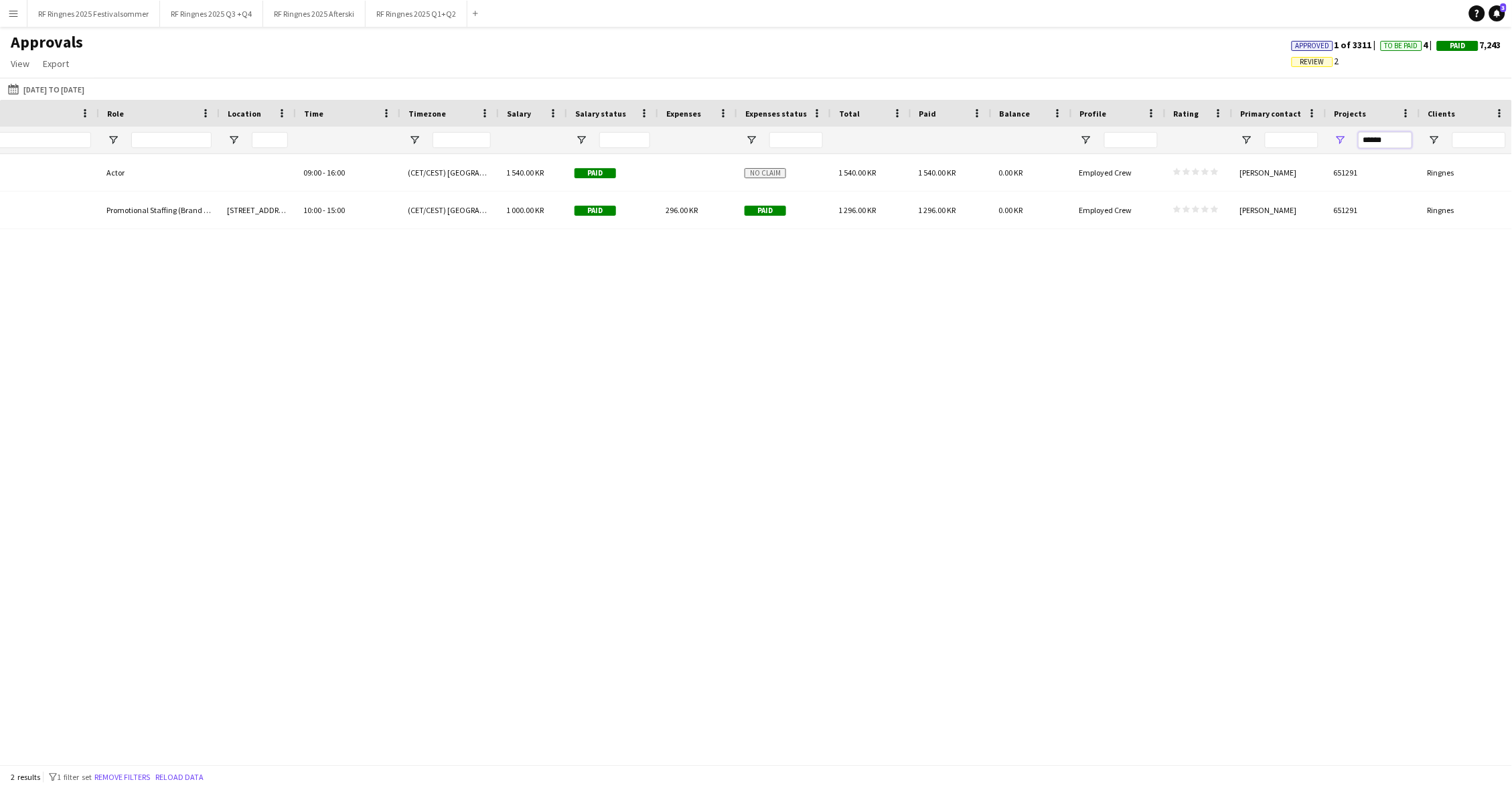
click at [823, 136] on input "******" at bounding box center [1385, 140] width 53 height 16
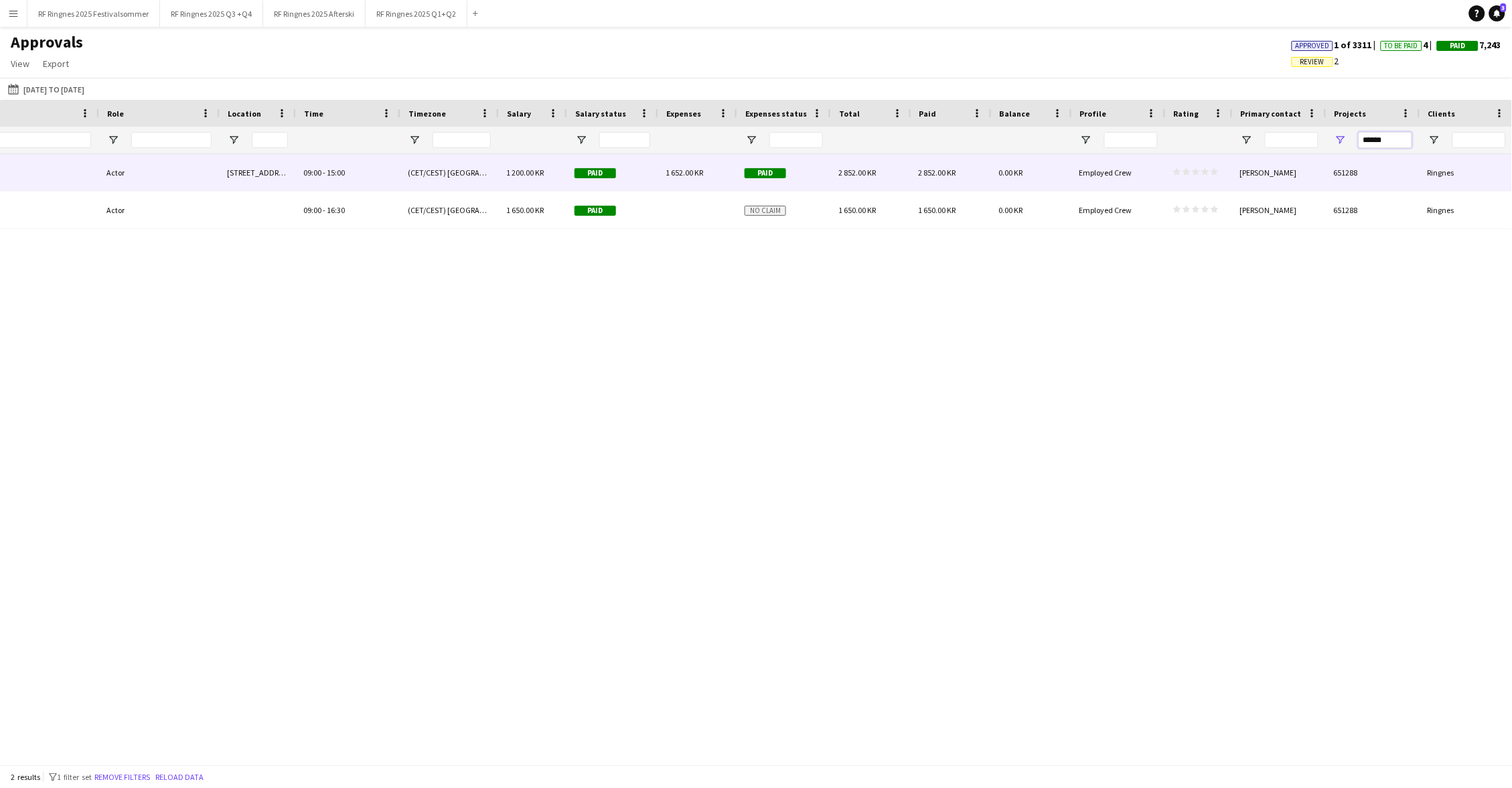
type input "******"
click at [516, 173] on span "1 200.00 KR" at bounding box center [524, 172] width 37 height 10
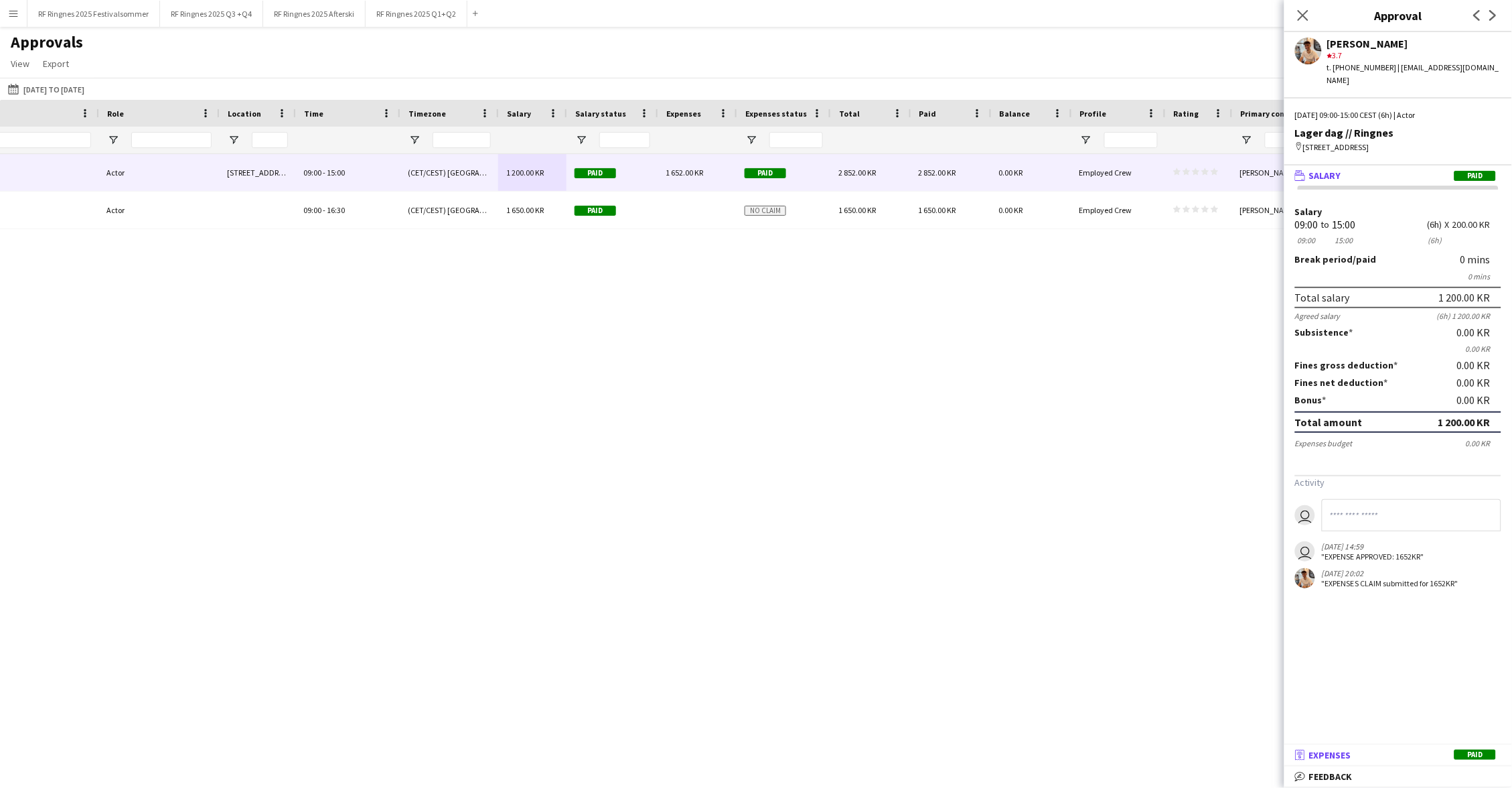
click at [823, 607] on mat-panel-title "receipt Expenses Paid" at bounding box center [1395, 755] width 222 height 12
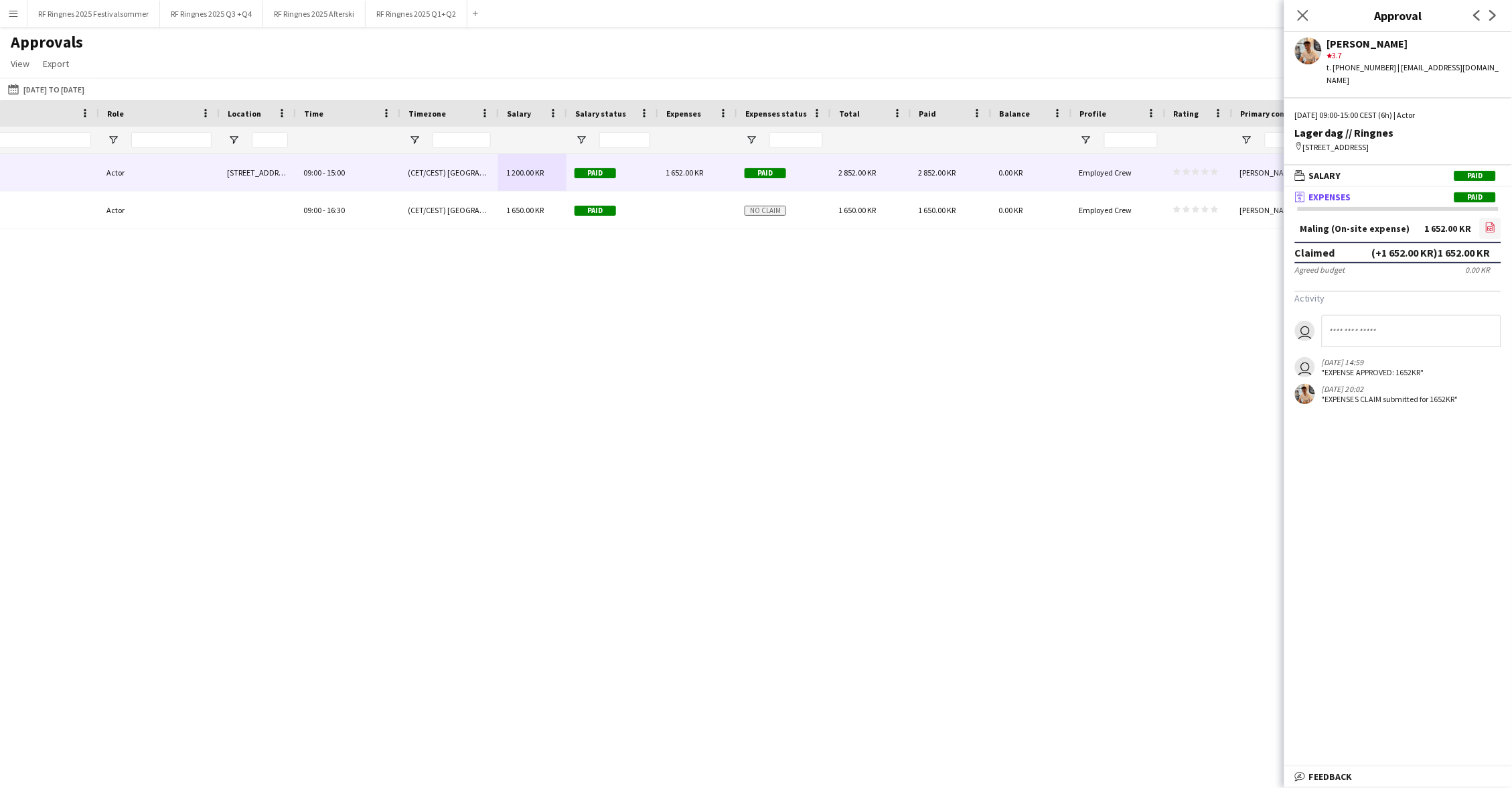
click at [823, 222] on icon at bounding box center [1490, 227] width 8 height 10
click at [823, 12] on icon "Close pop-in" at bounding box center [1302, 15] width 13 height 13
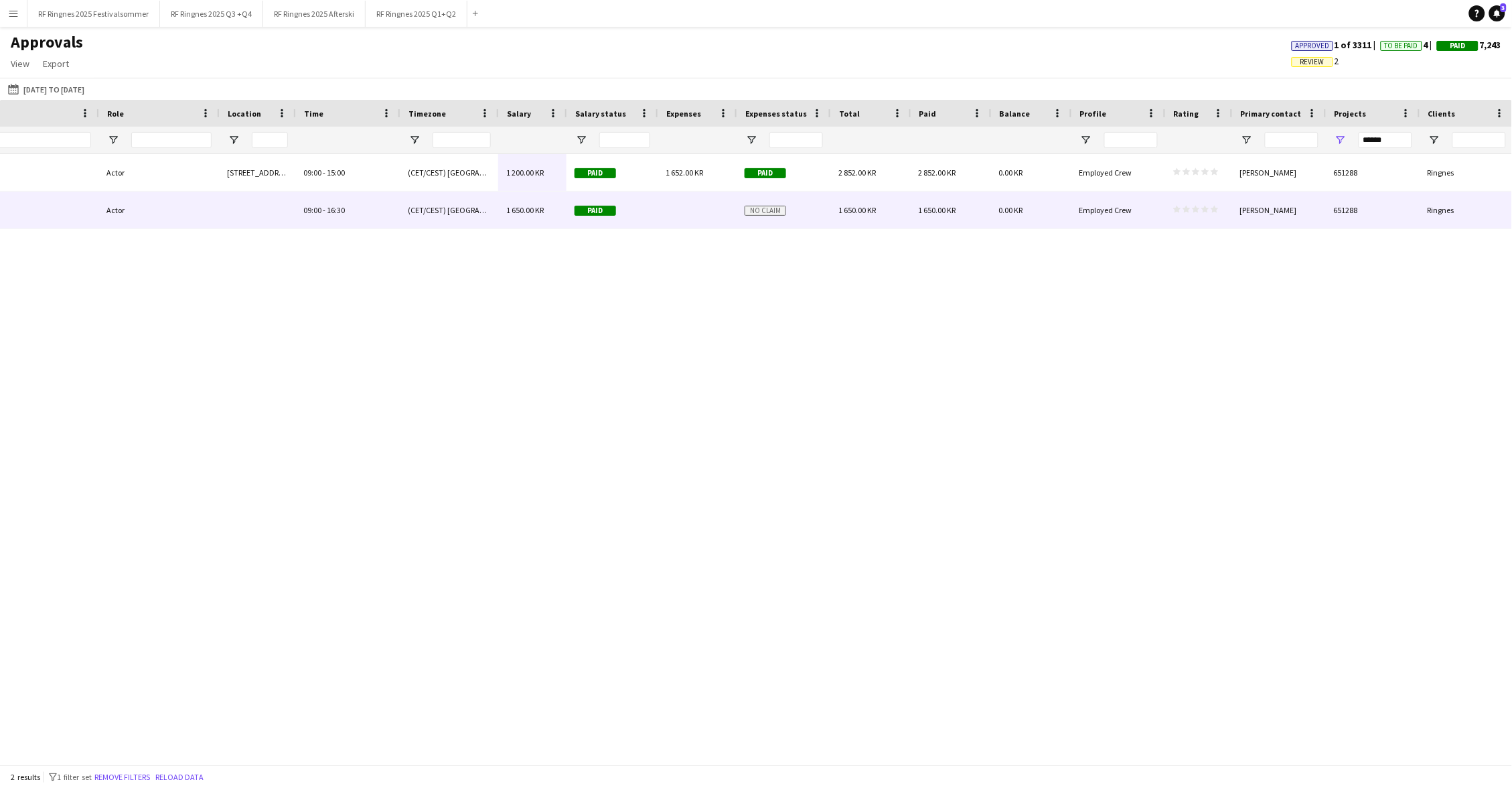
scroll to position [0, 0]
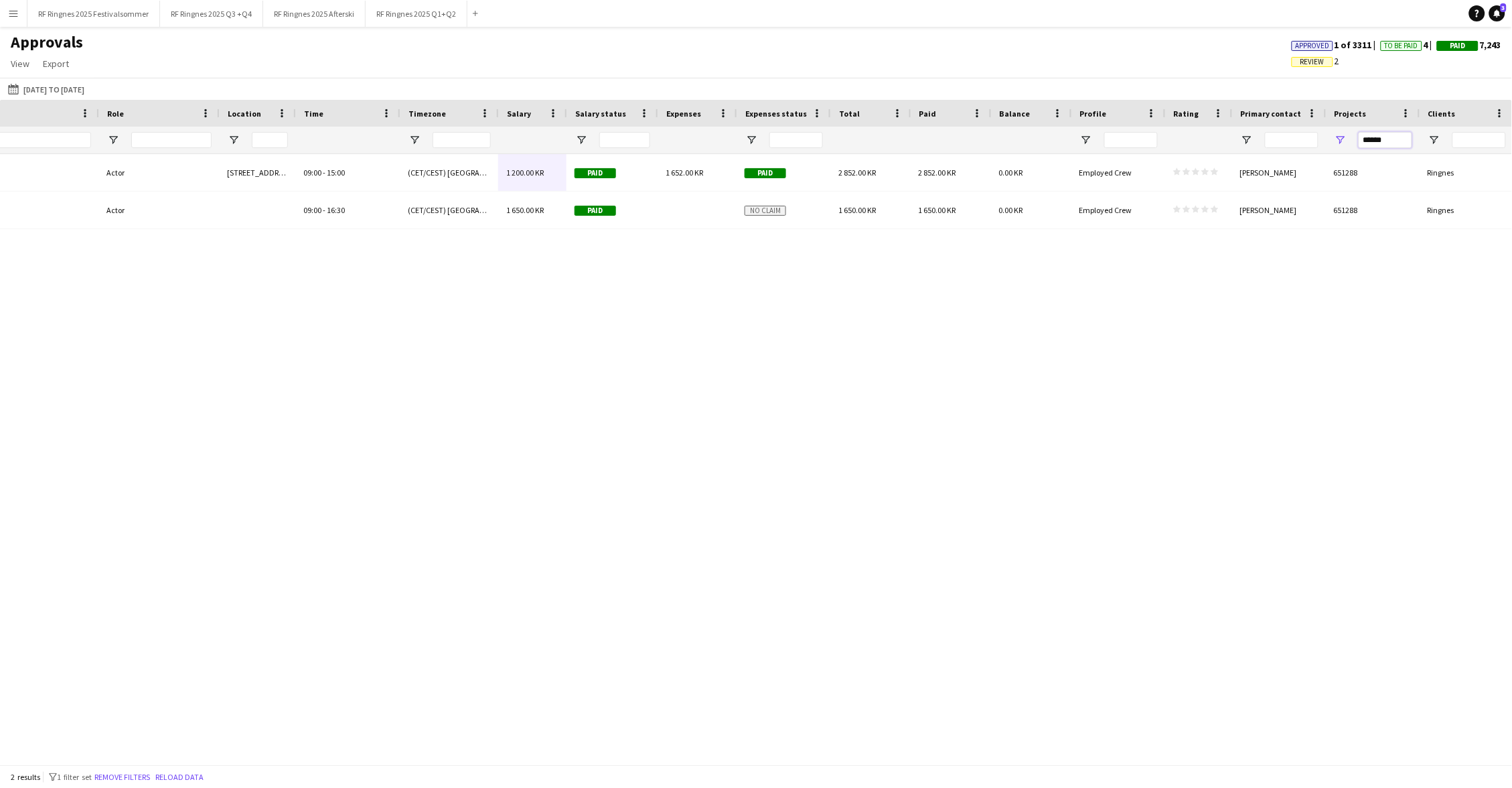
drag, startPoint x: 1389, startPoint y: 139, endPoint x: 1330, endPoint y: 139, distance: 59.0
click at [823, 139] on div "******" at bounding box center [1373, 140] width 94 height 27
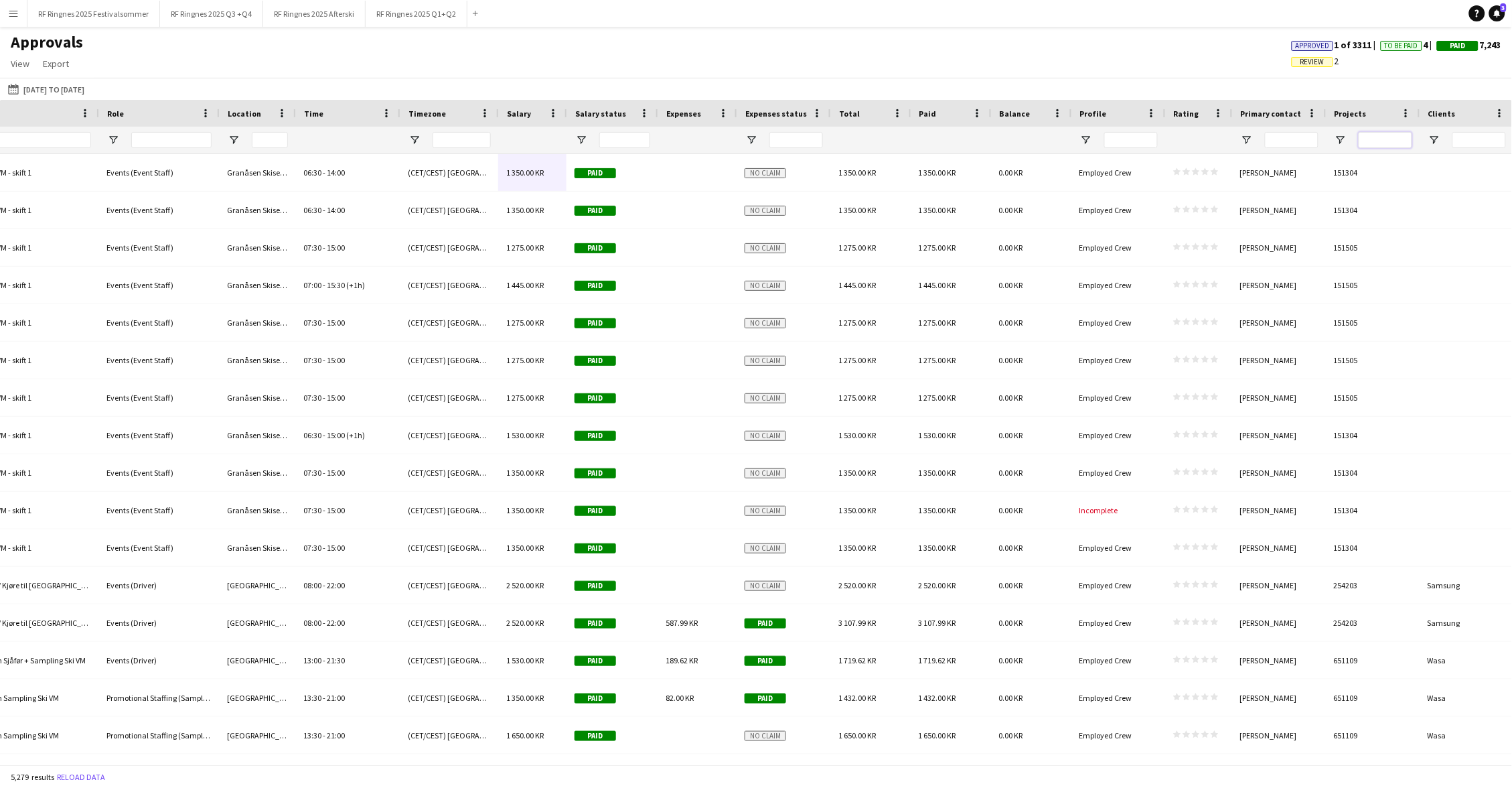
paste input "******"
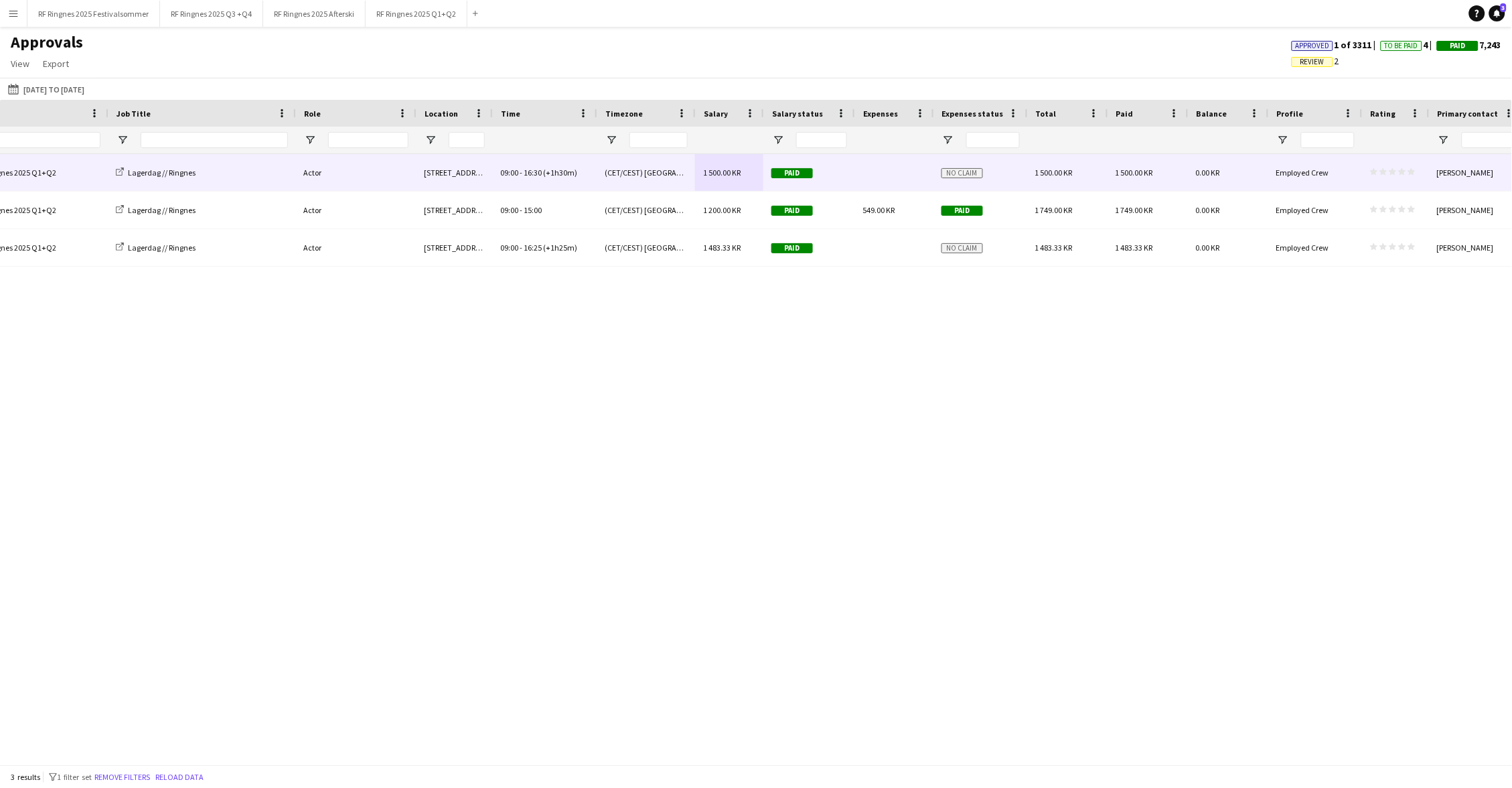
scroll to position [0, 425]
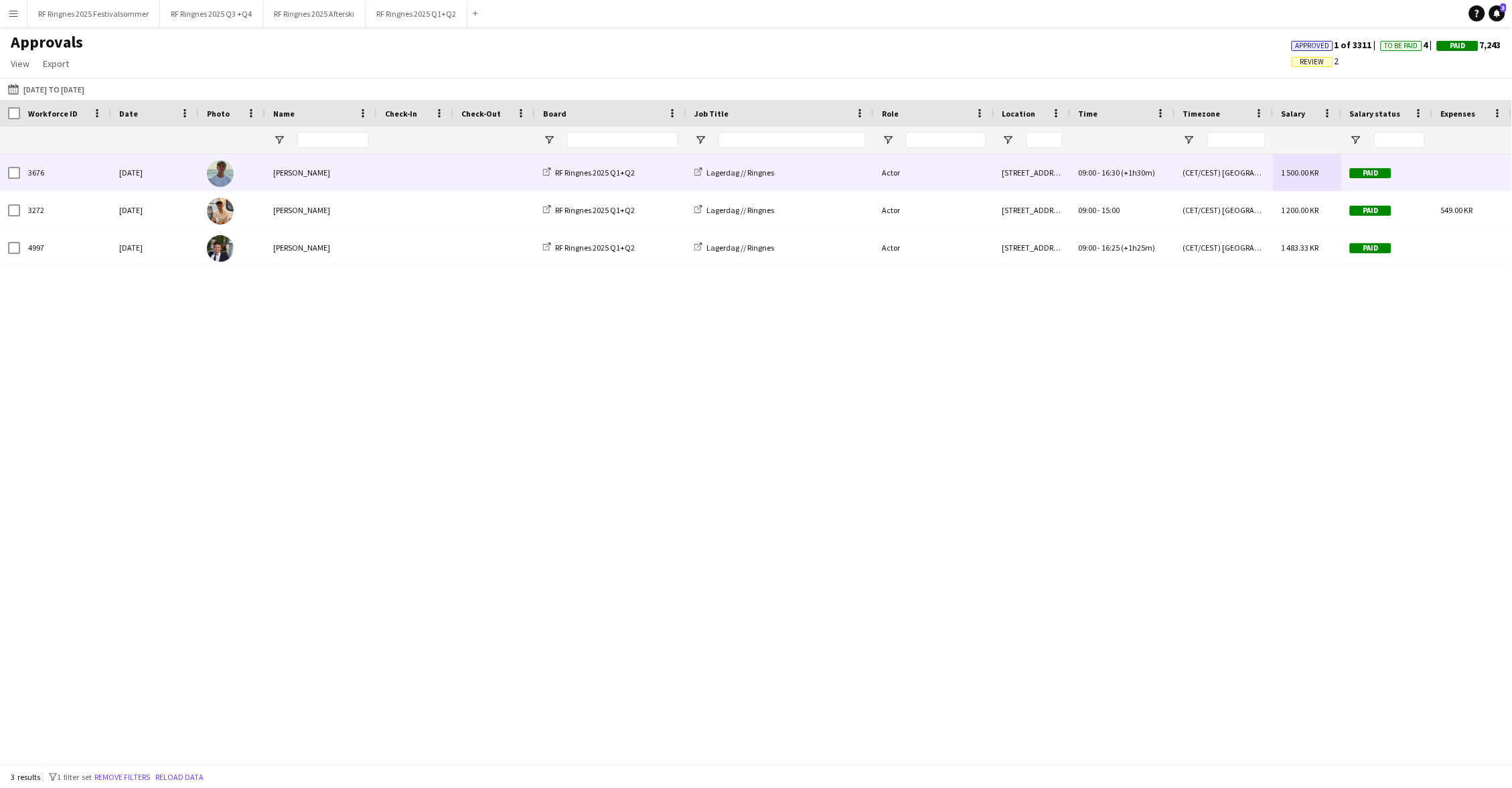
type input "******"
click at [426, 179] on span at bounding box center [415, 173] width 60 height 37
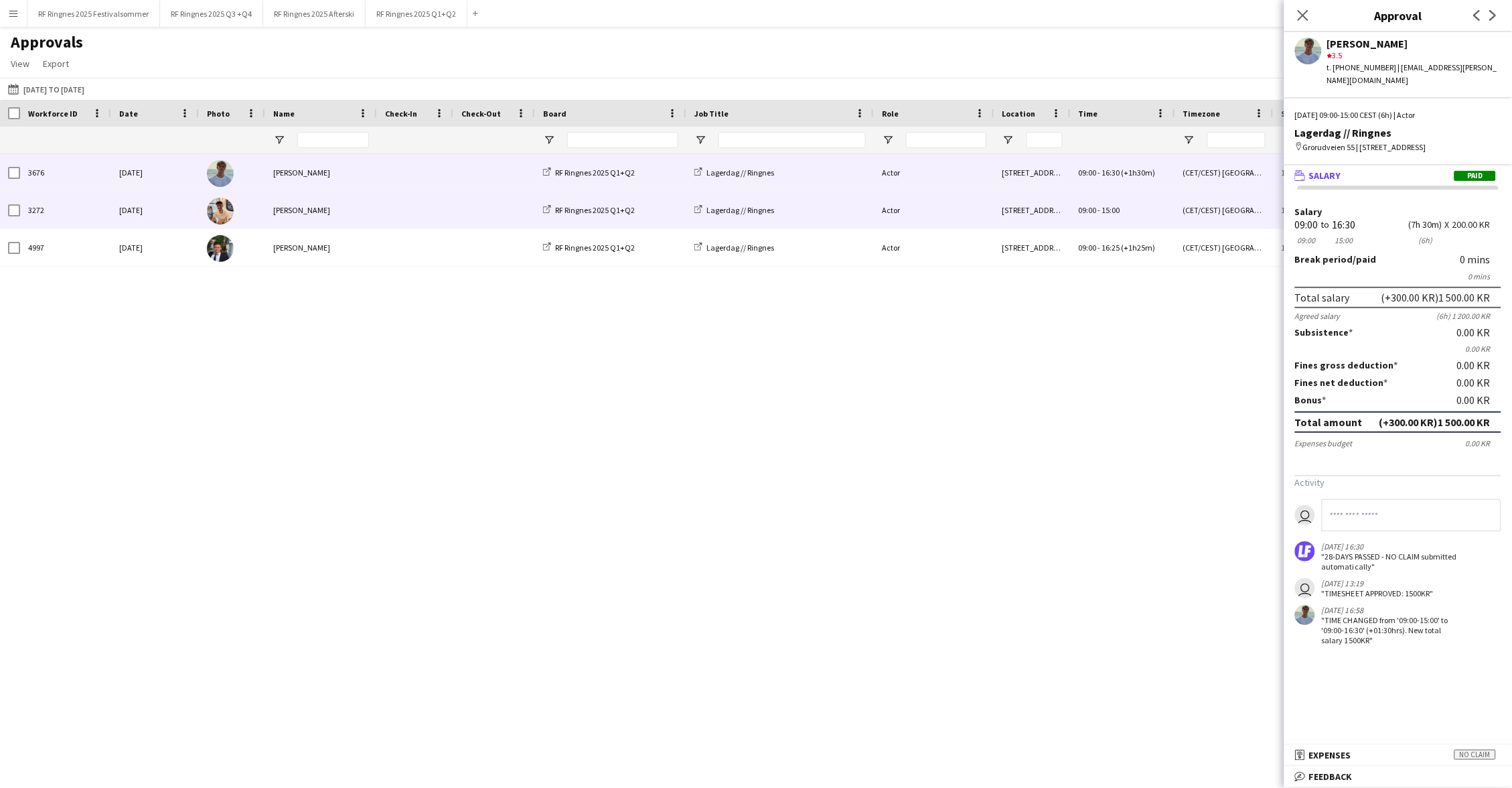
click at [422, 194] on span at bounding box center [415, 210] width 60 height 37
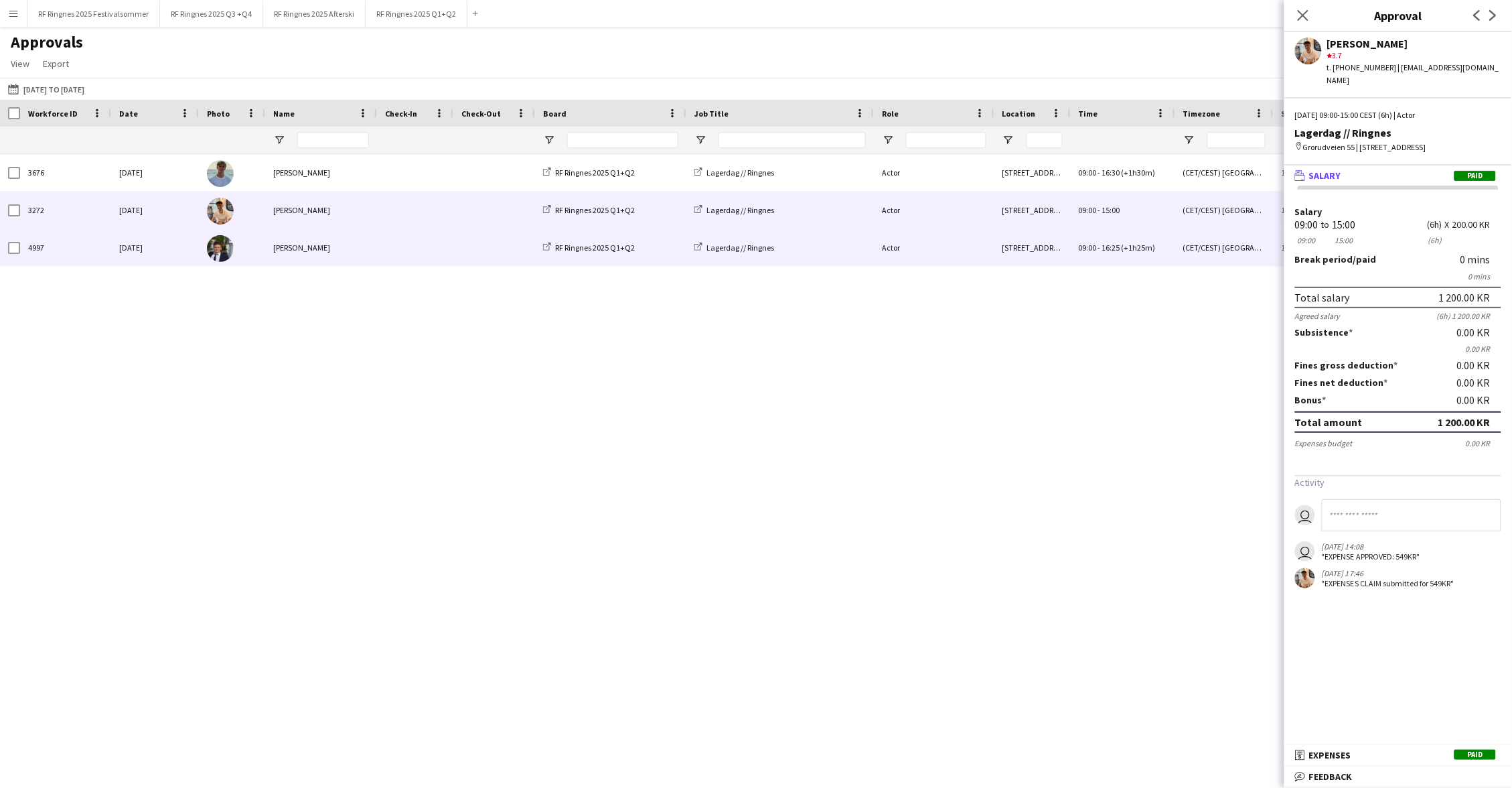
click at [428, 242] on span at bounding box center [415, 248] width 60 height 37
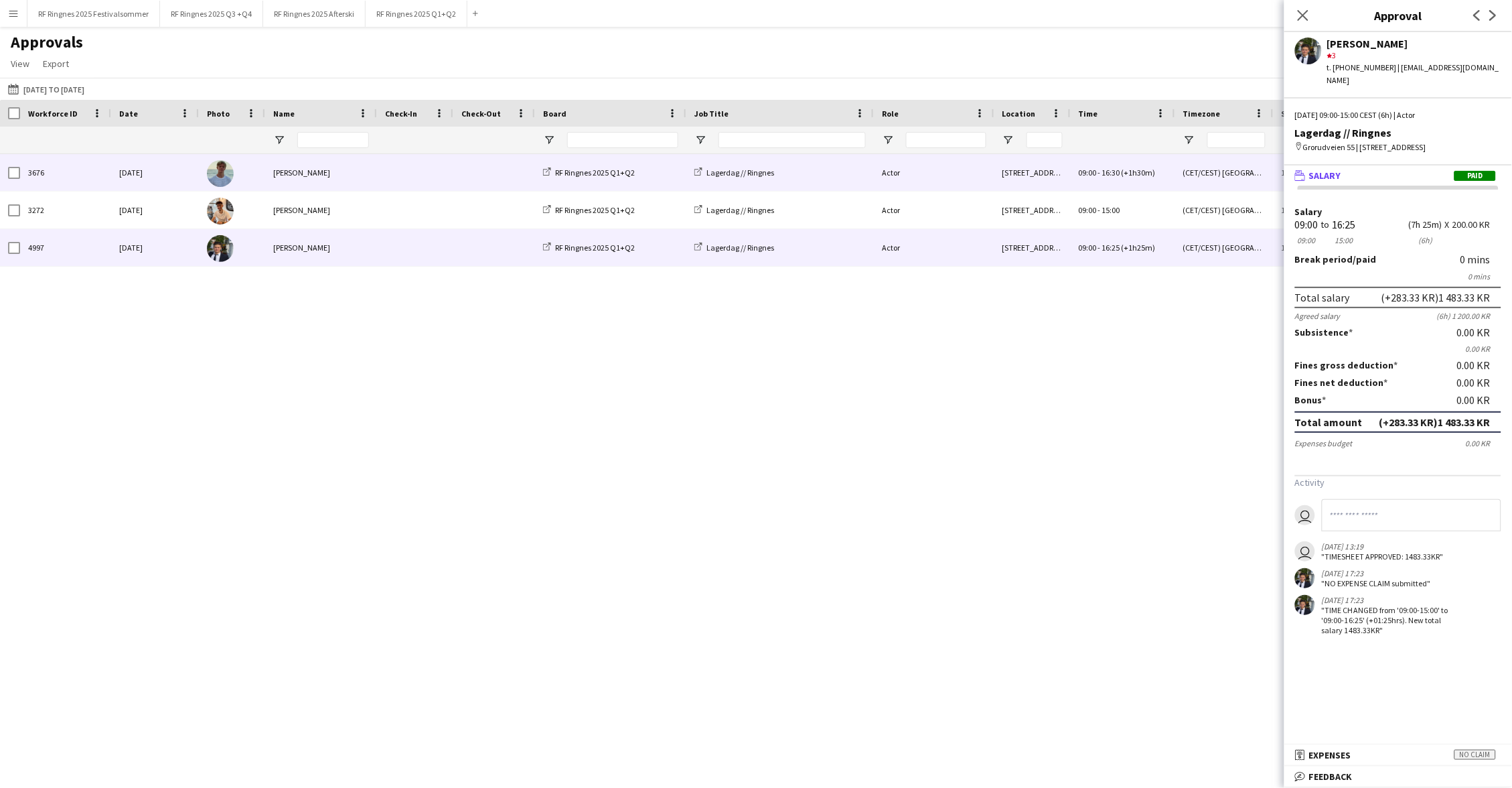
click at [436, 185] on span at bounding box center [415, 173] width 60 height 37
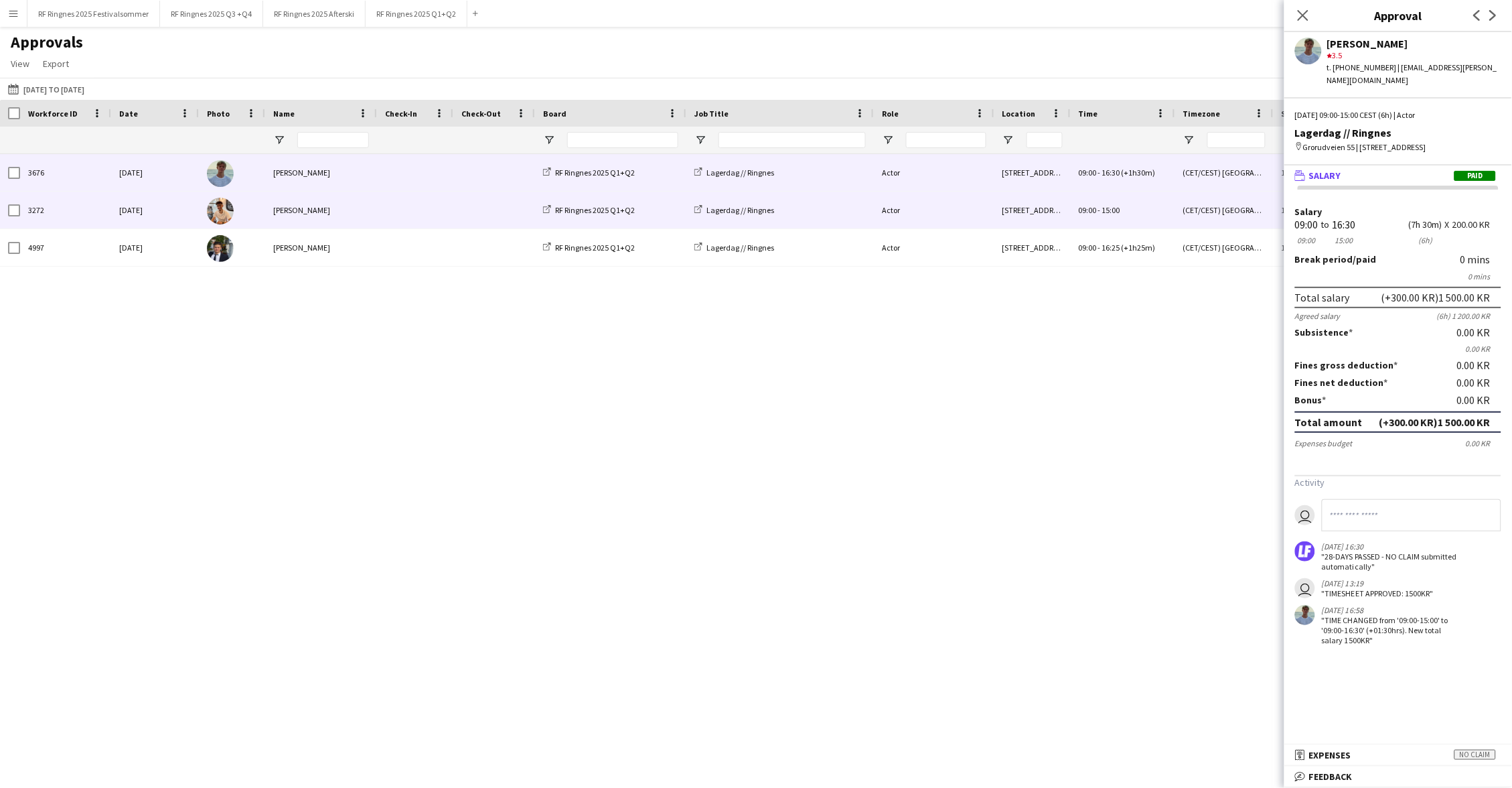
click at [436, 211] on span at bounding box center [415, 210] width 60 height 37
click at [823, 166] on div "Lagerdag // Ringnes" at bounding box center [779, 173] width 187 height 37
click at [823, 182] on div "Actor" at bounding box center [934, 173] width 121 height 37
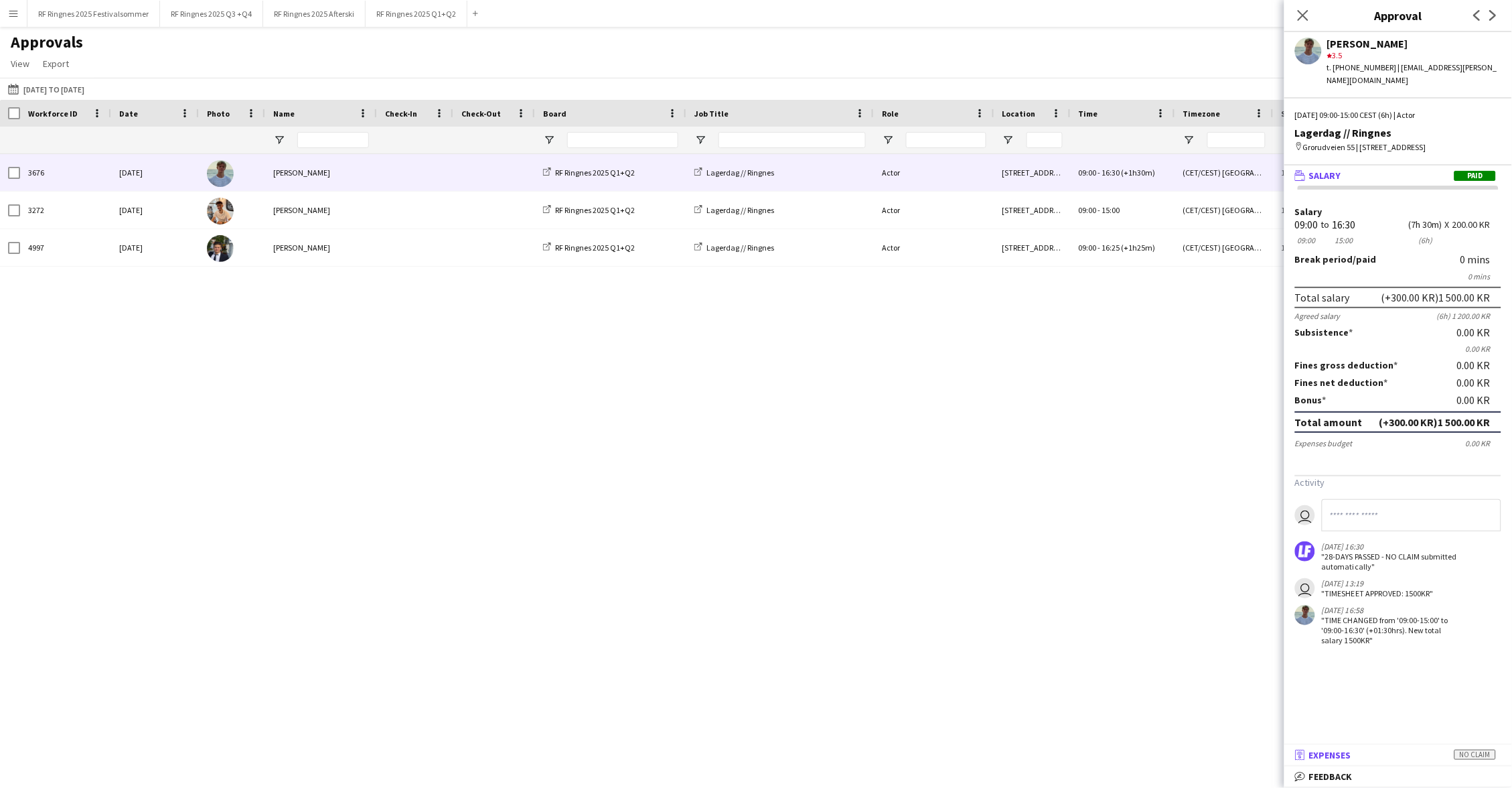
click at [823, 607] on mat-panel-title "receipt Expenses No claim" at bounding box center [1395, 755] width 222 height 12
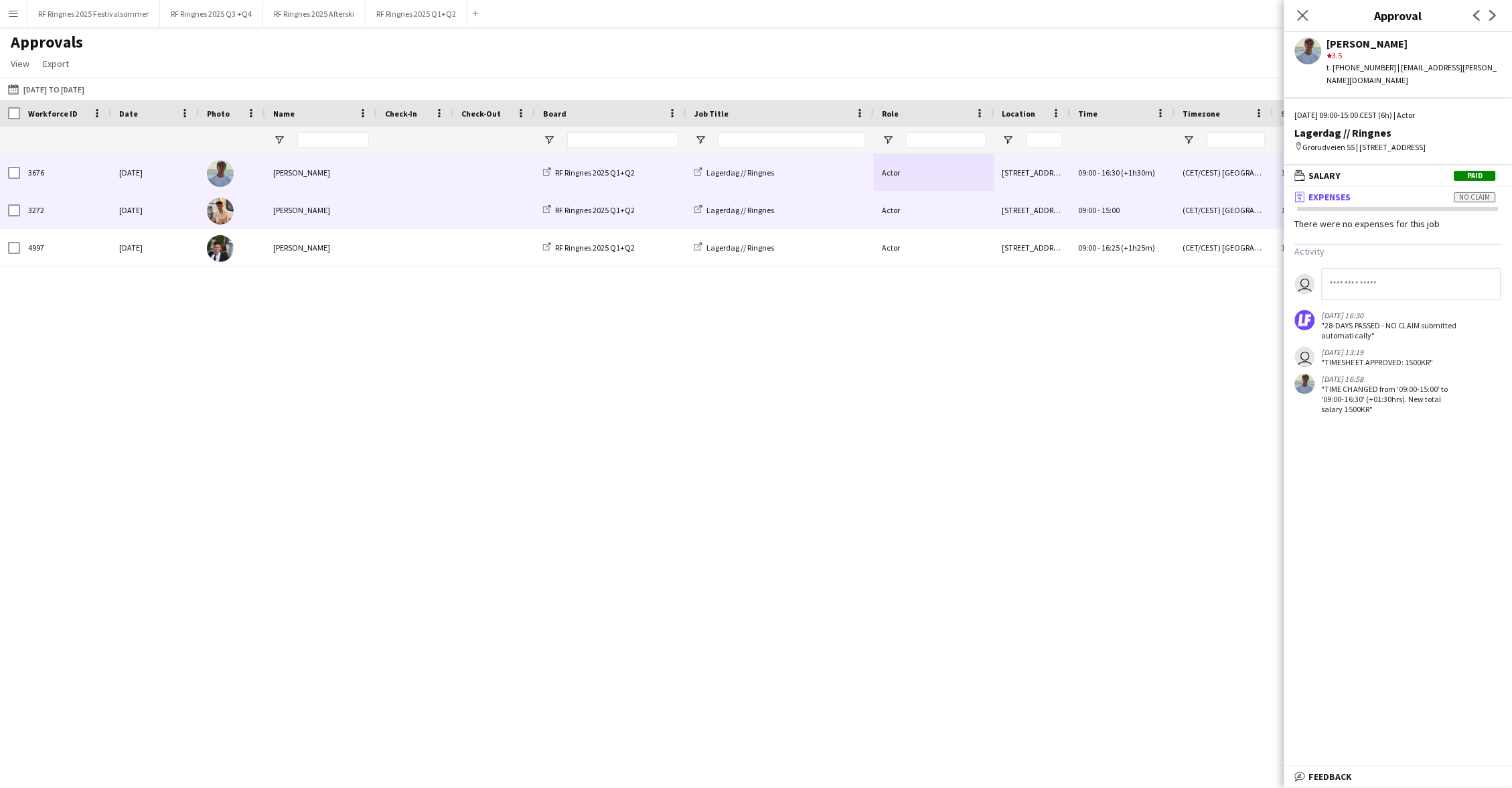
click at [656, 209] on div "RF Ringnes 2025 Q1+Q2" at bounding box center [610, 210] width 151 height 37
click at [641, 207] on div "RF Ringnes 2025 Q1+Q2" at bounding box center [610, 210] width 151 height 37
click at [300, 216] on div "Alban Idrizi" at bounding box center [321, 210] width 112 height 37
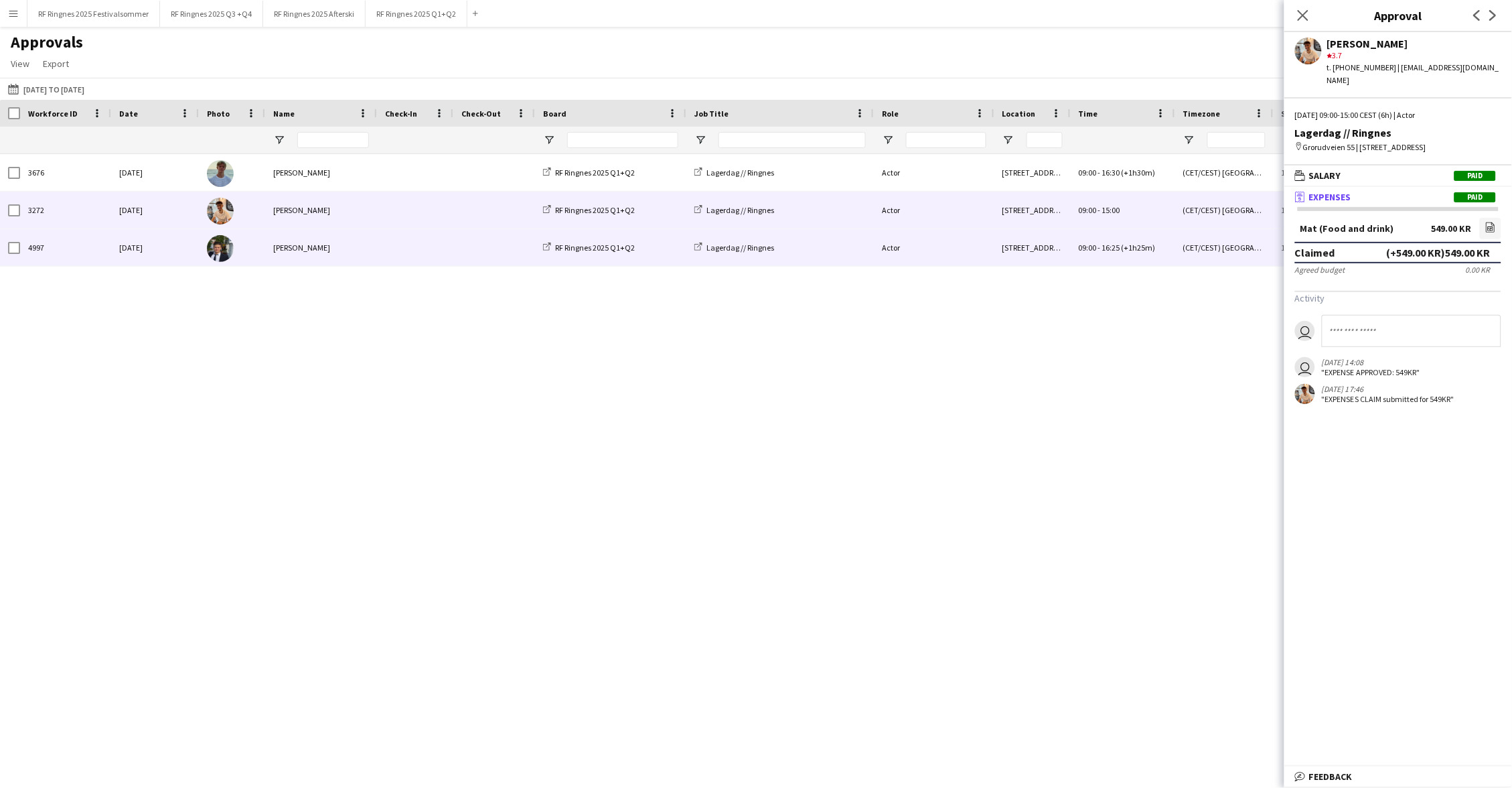
click at [454, 253] on div at bounding box center [494, 248] width 82 height 37
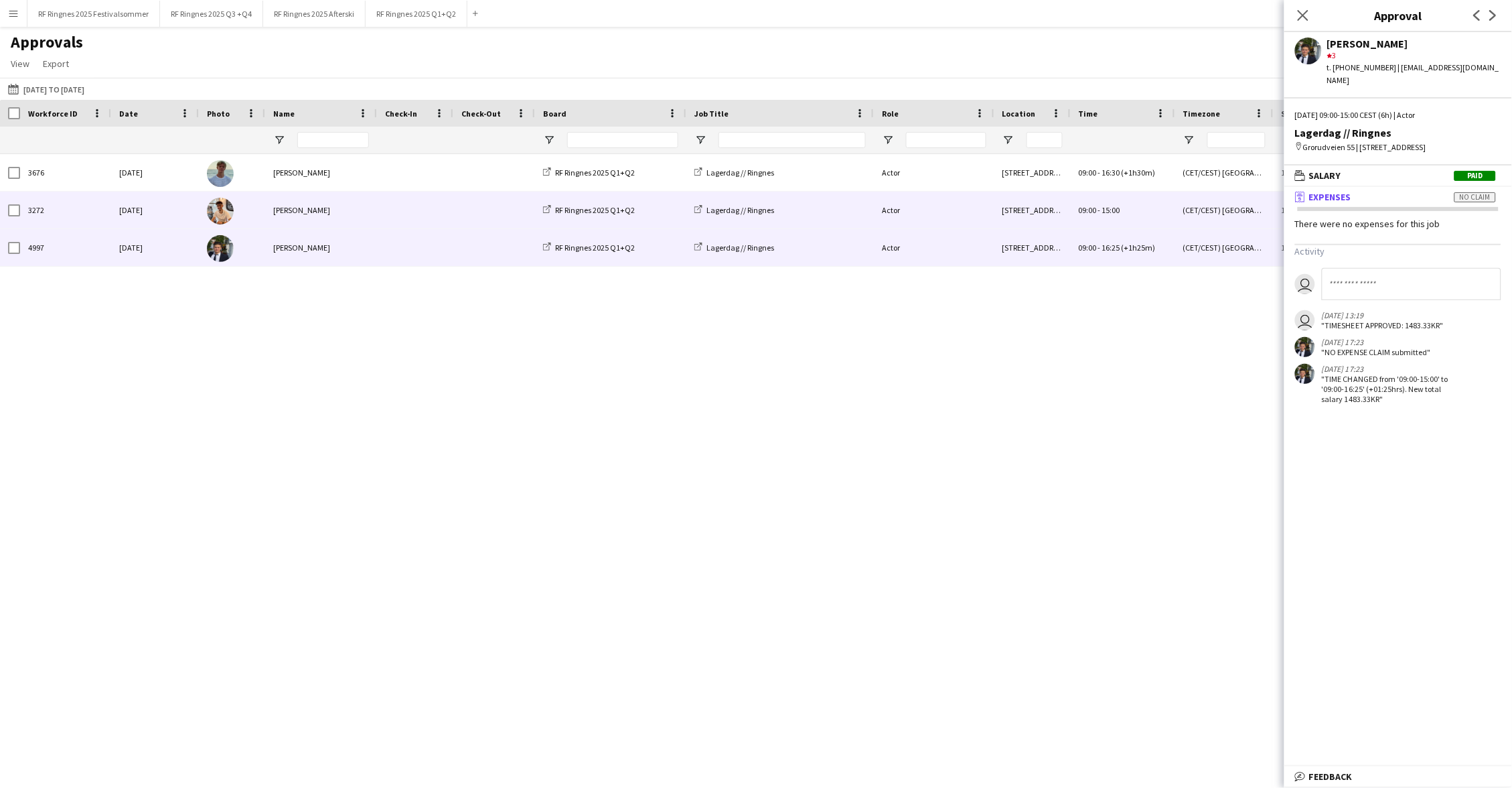
click at [439, 213] on span at bounding box center [415, 210] width 60 height 37
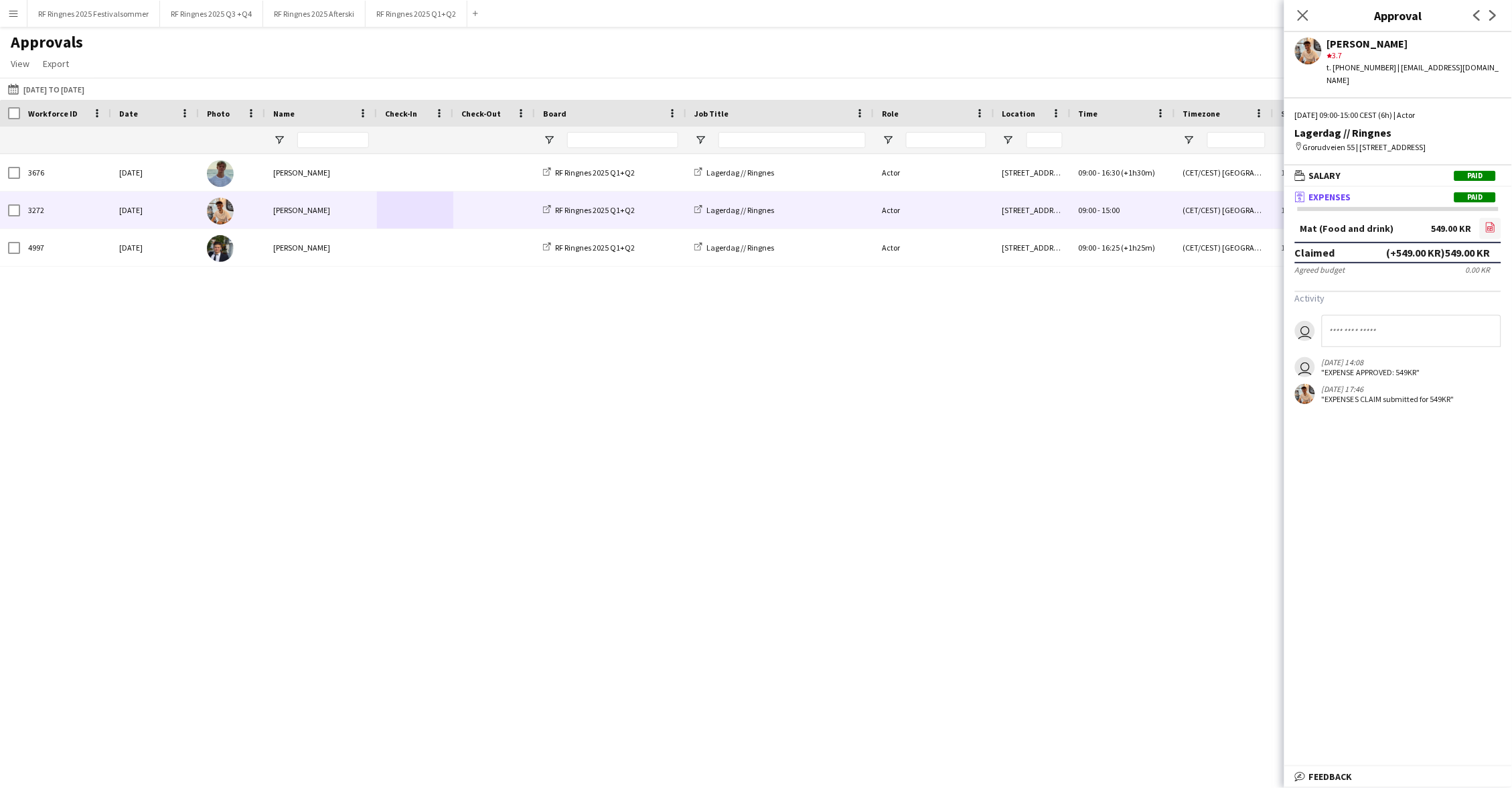
click at [823, 218] on link "file-image" at bounding box center [1491, 229] width 21 height 21
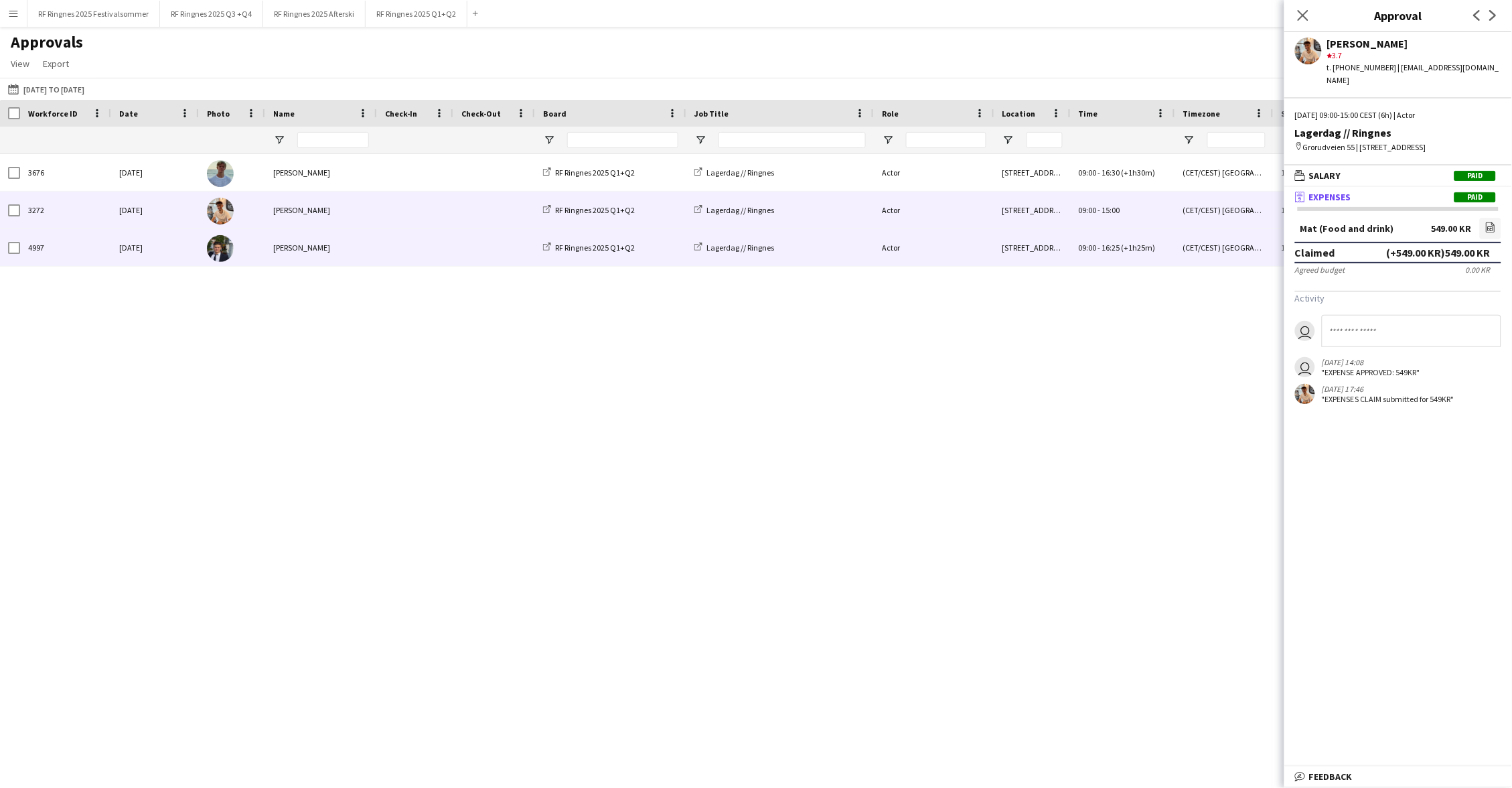
click at [408, 237] on span at bounding box center [415, 248] width 60 height 37
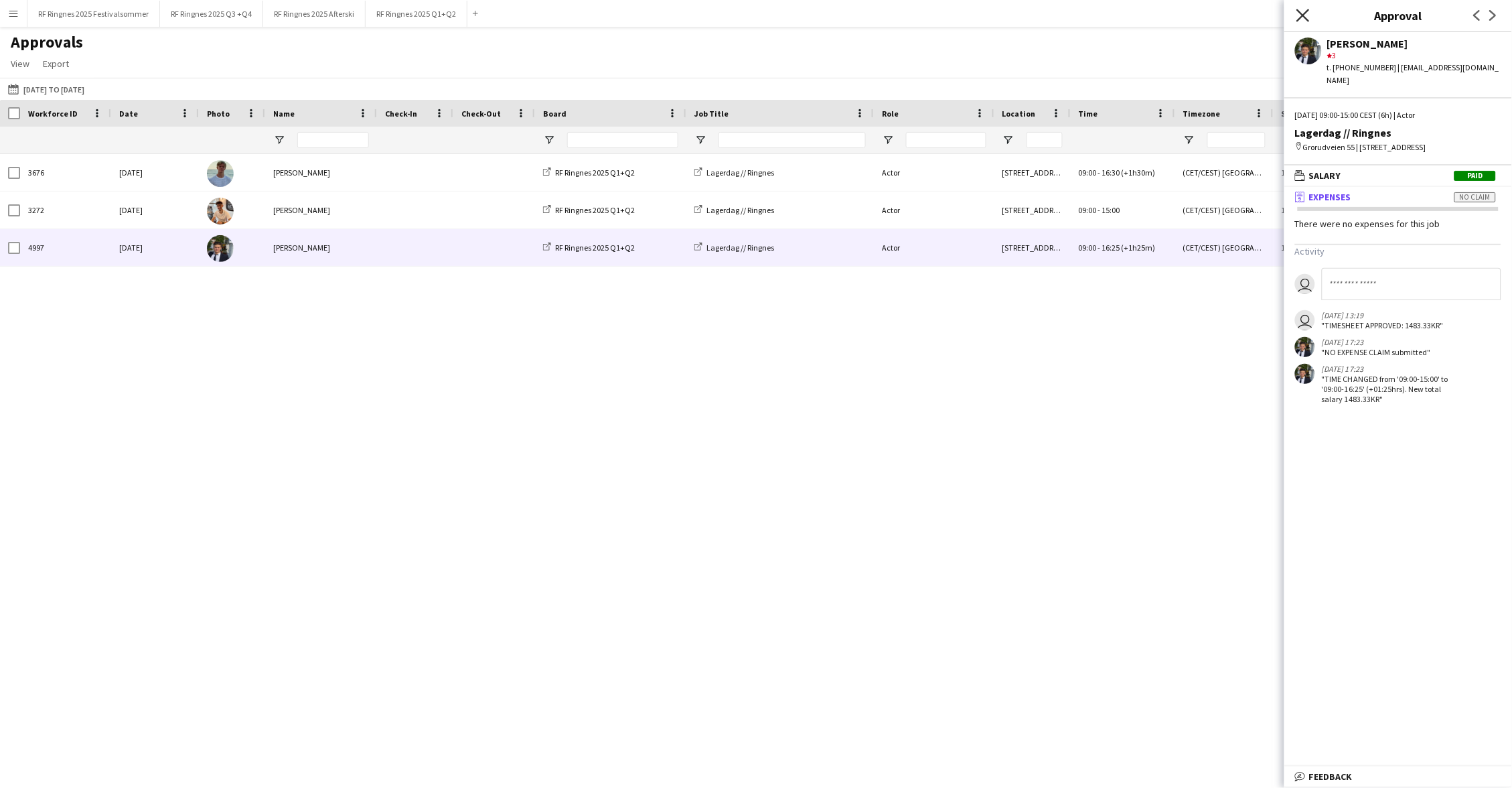
click at [823, 21] on icon "Close pop-in" at bounding box center [1302, 15] width 13 height 13
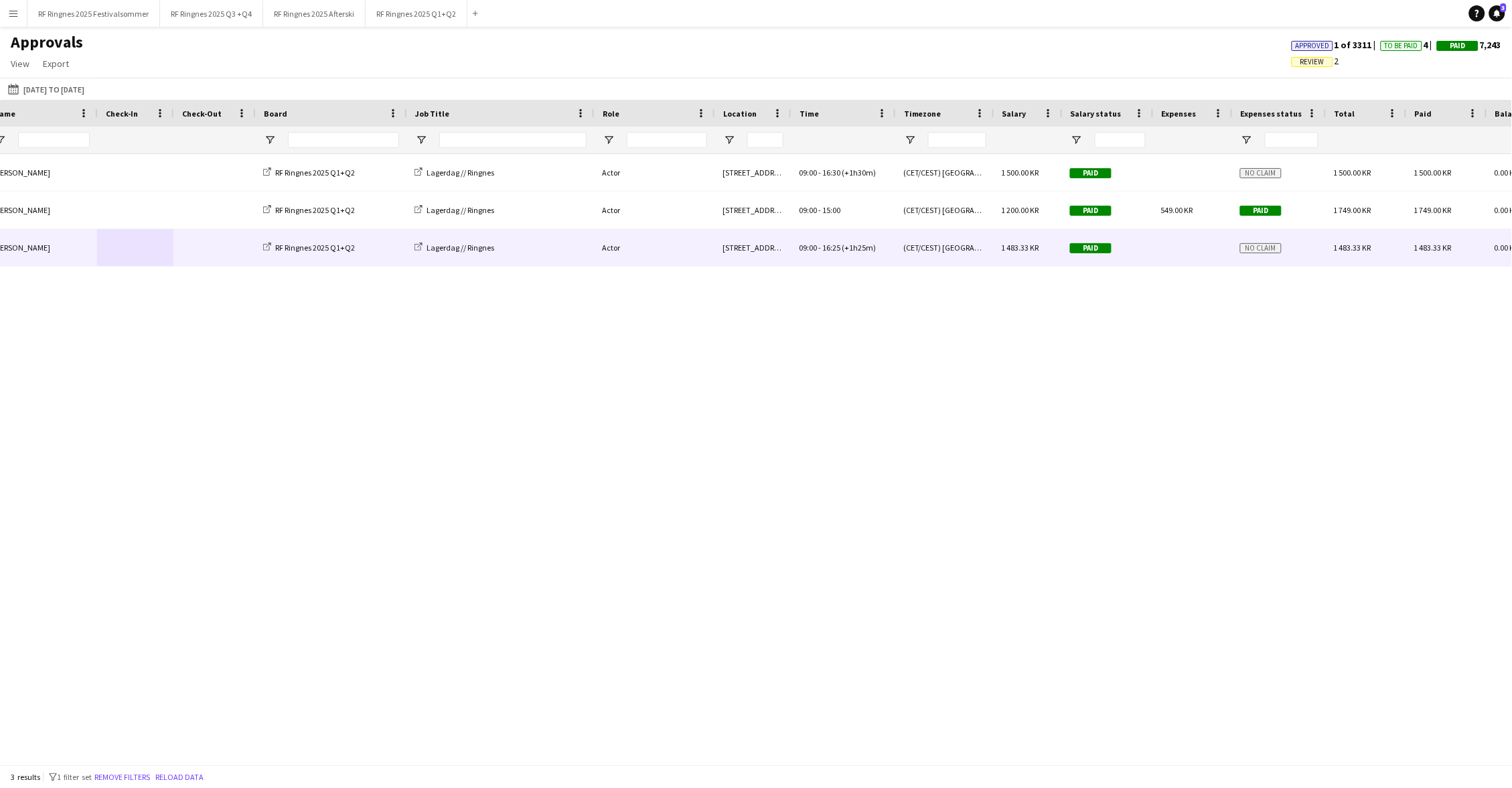
scroll to position [0, 518]
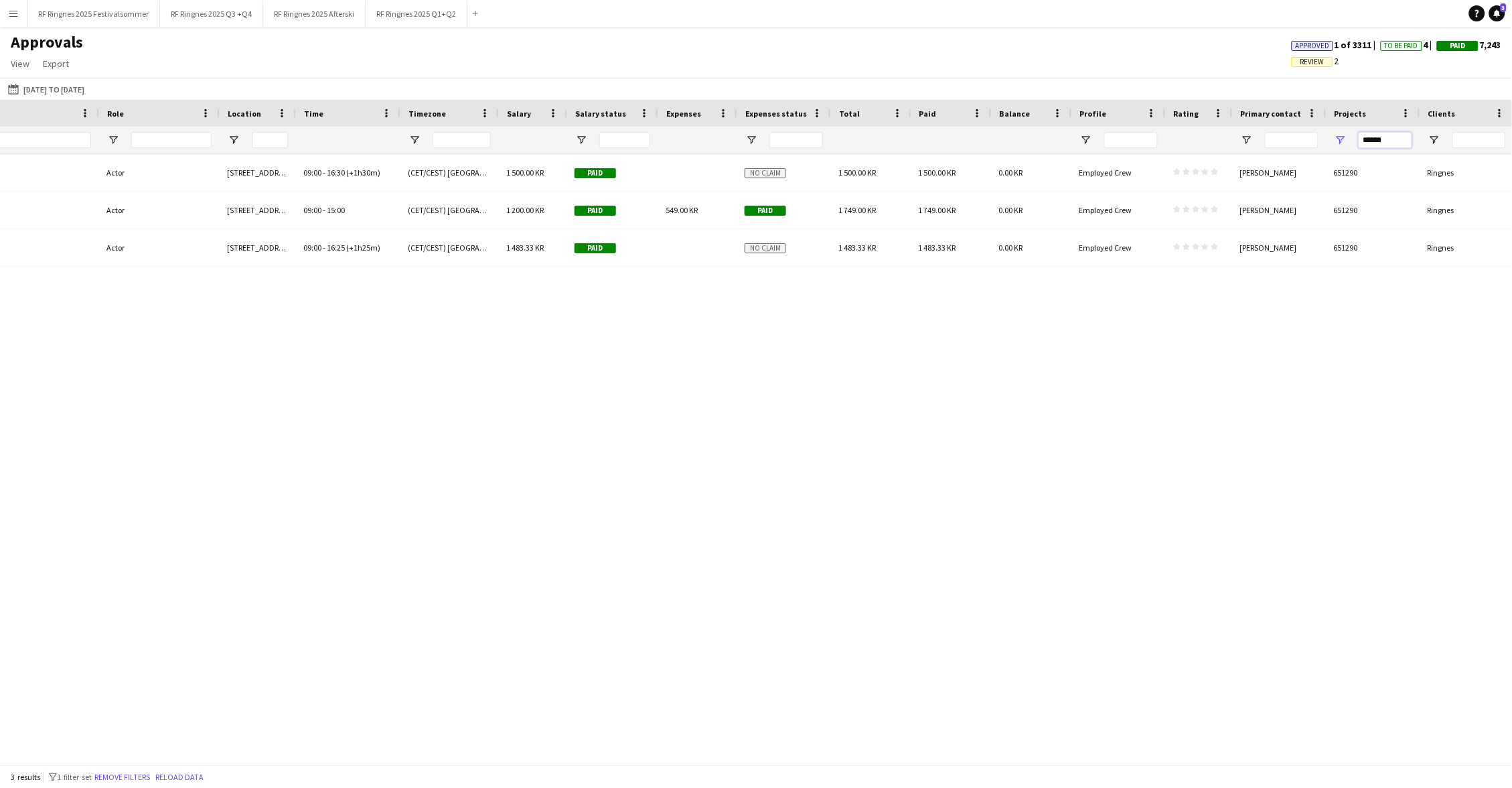
drag, startPoint x: 1400, startPoint y: 135, endPoint x: 1314, endPoint y: 135, distance: 86.0
click at [823, 135] on div at bounding box center [369, 140] width 2288 height 27
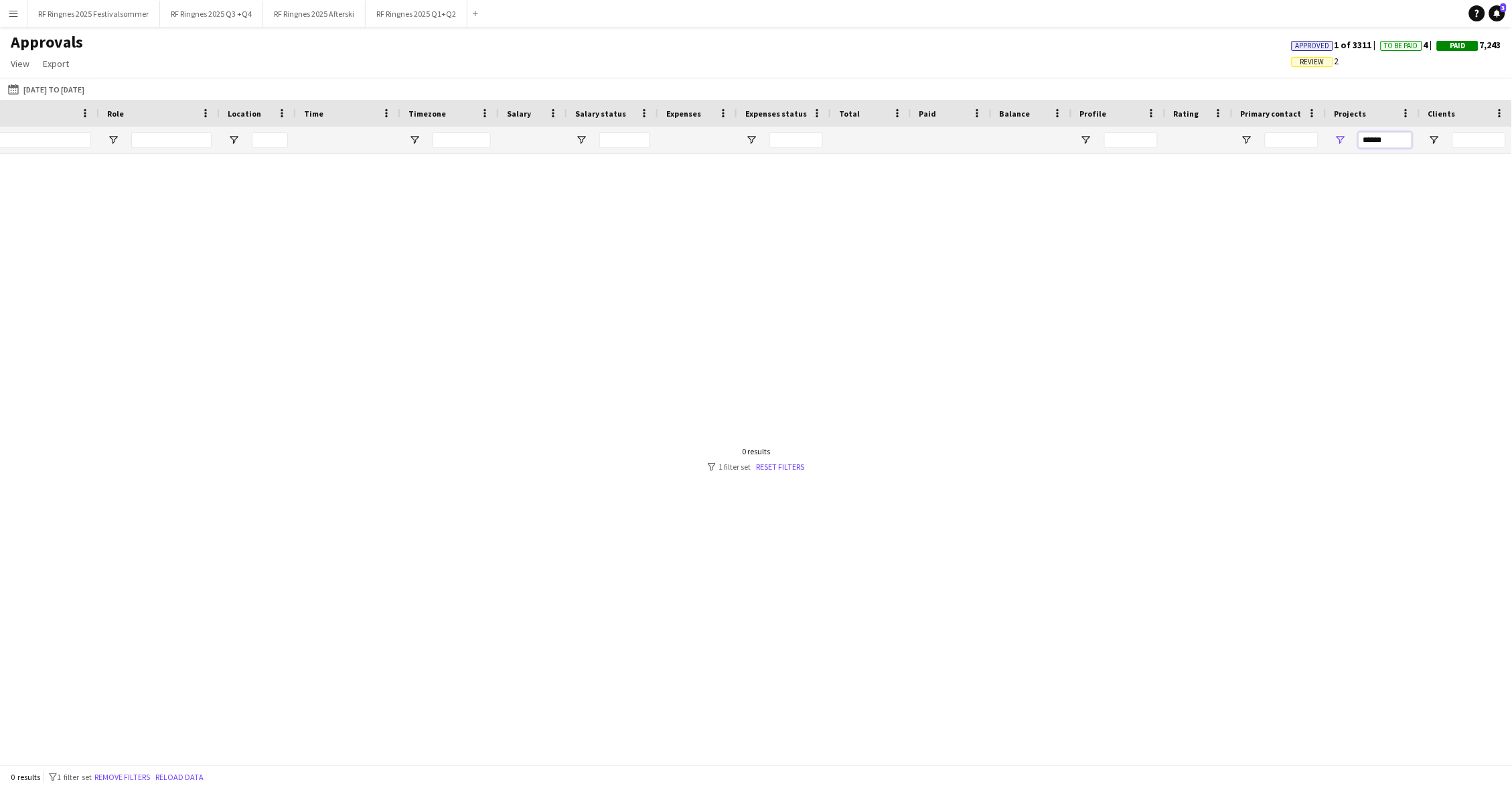
scroll to position [0, 239]
type input "******"
click at [211, 8] on button "RF Ringnes 2025 Q3 +Q4 Close" at bounding box center [211, 14] width 103 height 26
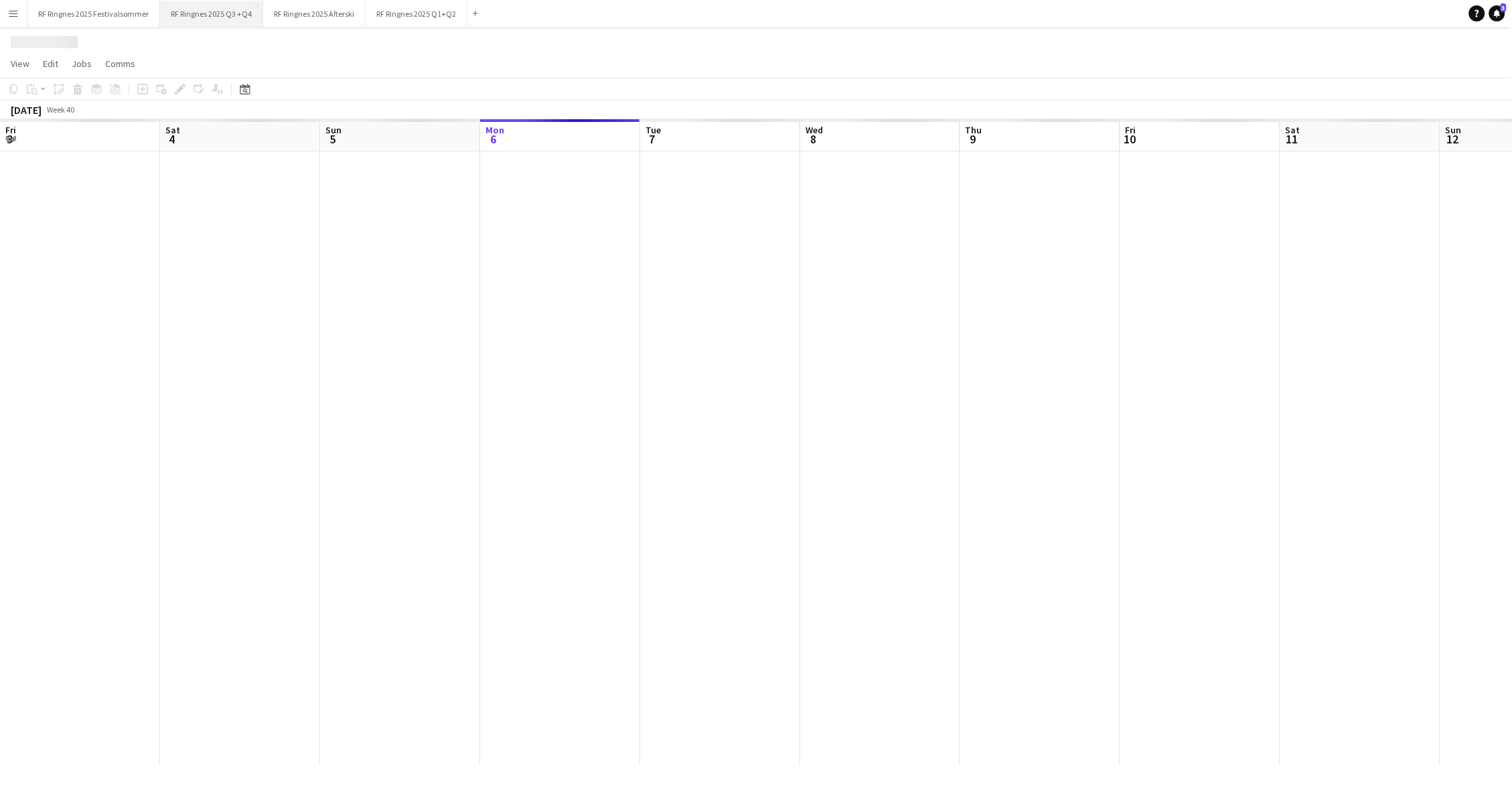
scroll to position [0, 319]
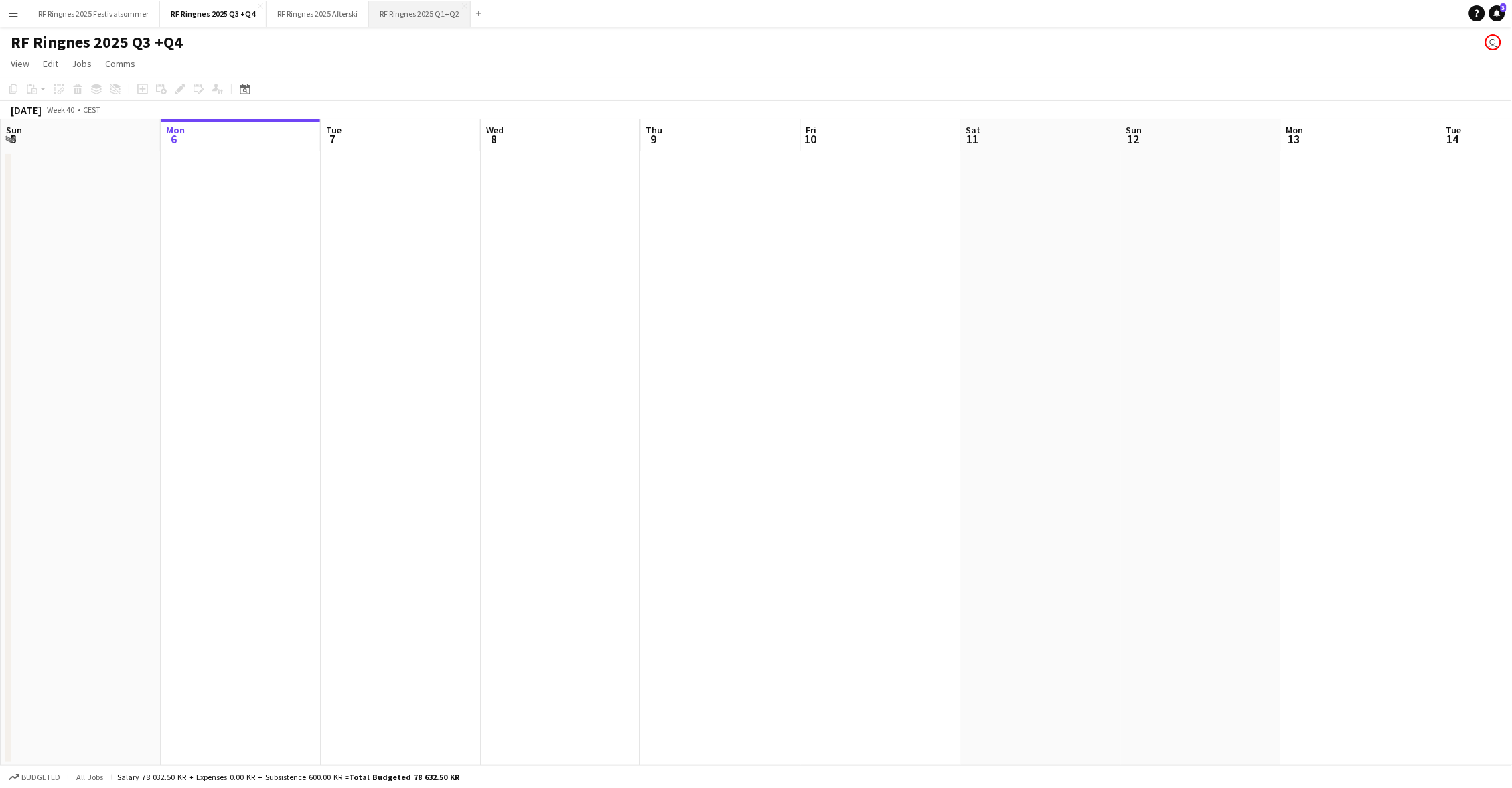
click at [435, 25] on button "RF Ringnes 2025 Q1+Q2 Close" at bounding box center [419, 14] width 102 height 26
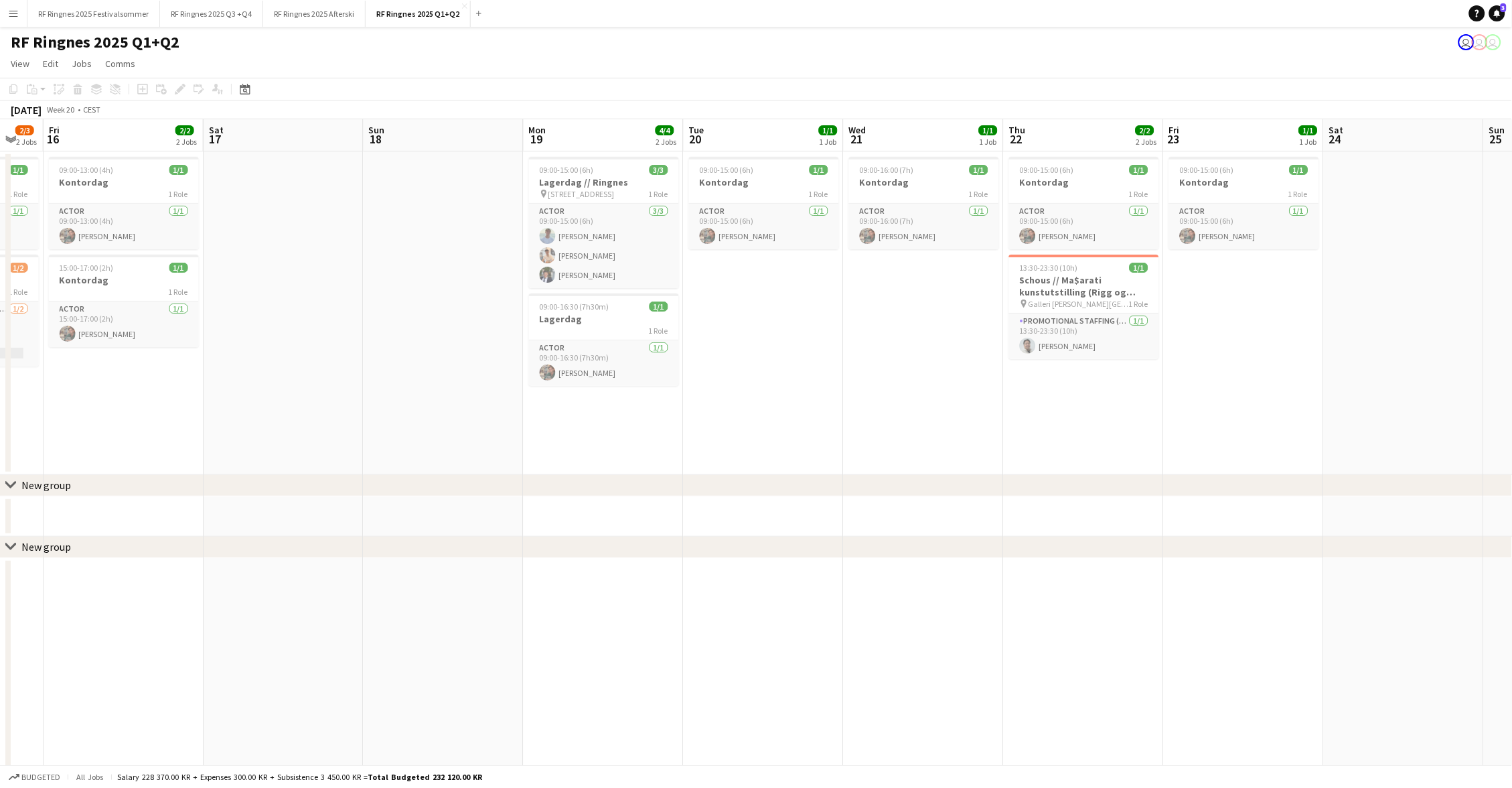
scroll to position [0, 468]
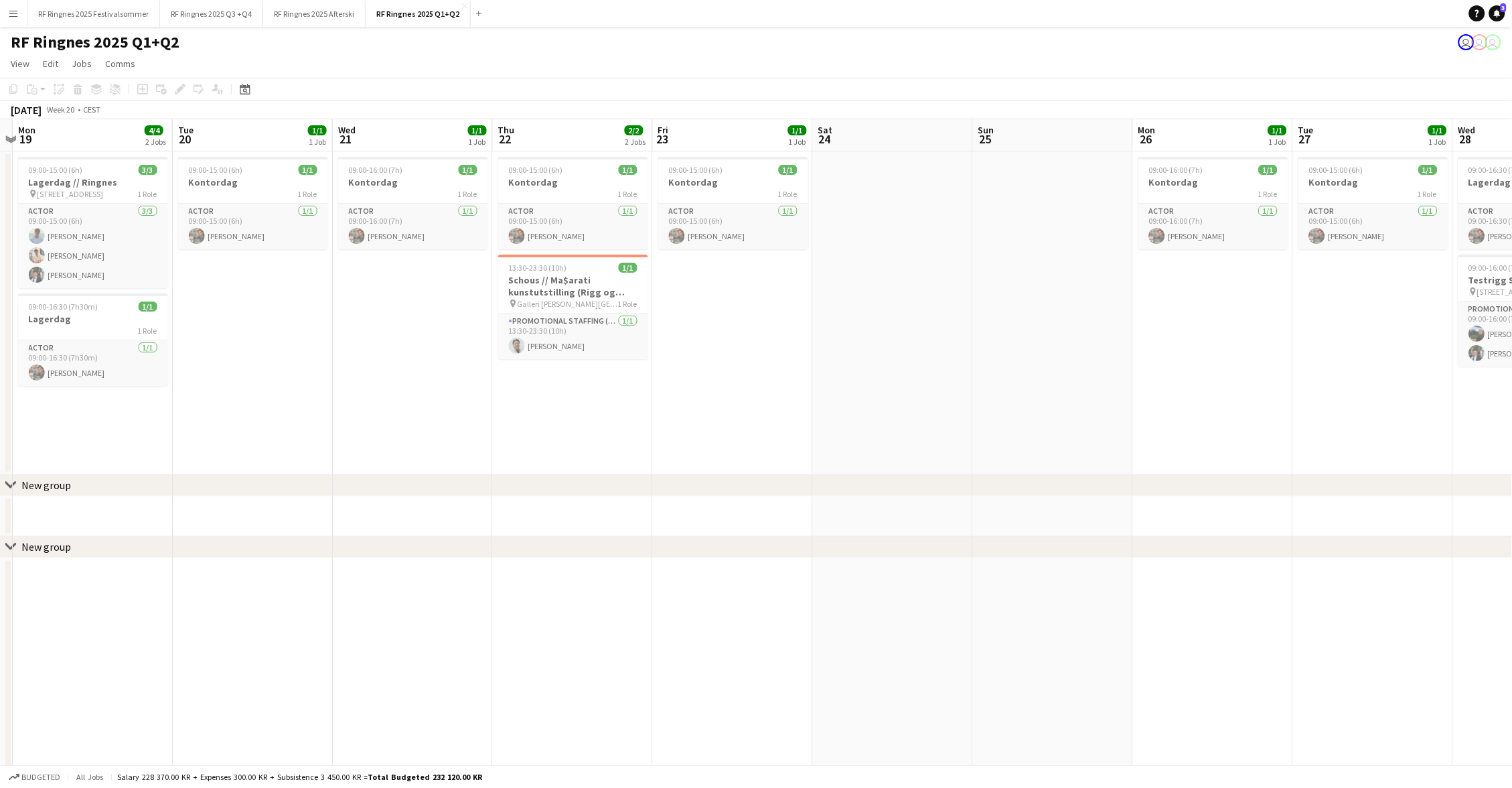
click at [10, 10] on app-icon "Menu" at bounding box center [14, 14] width 11 height 11
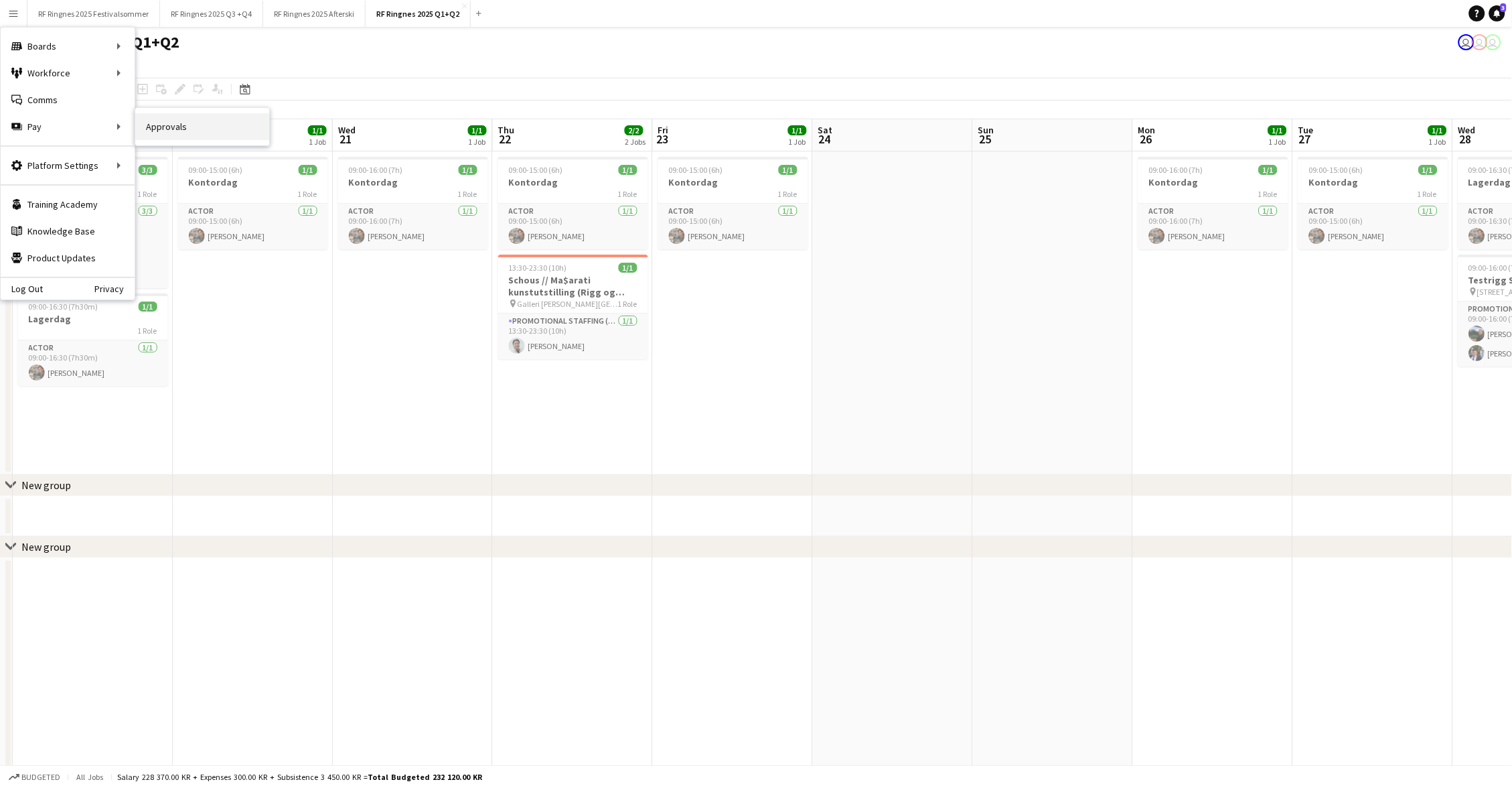
click at [195, 133] on link "Approvals" at bounding box center [202, 126] width 134 height 27
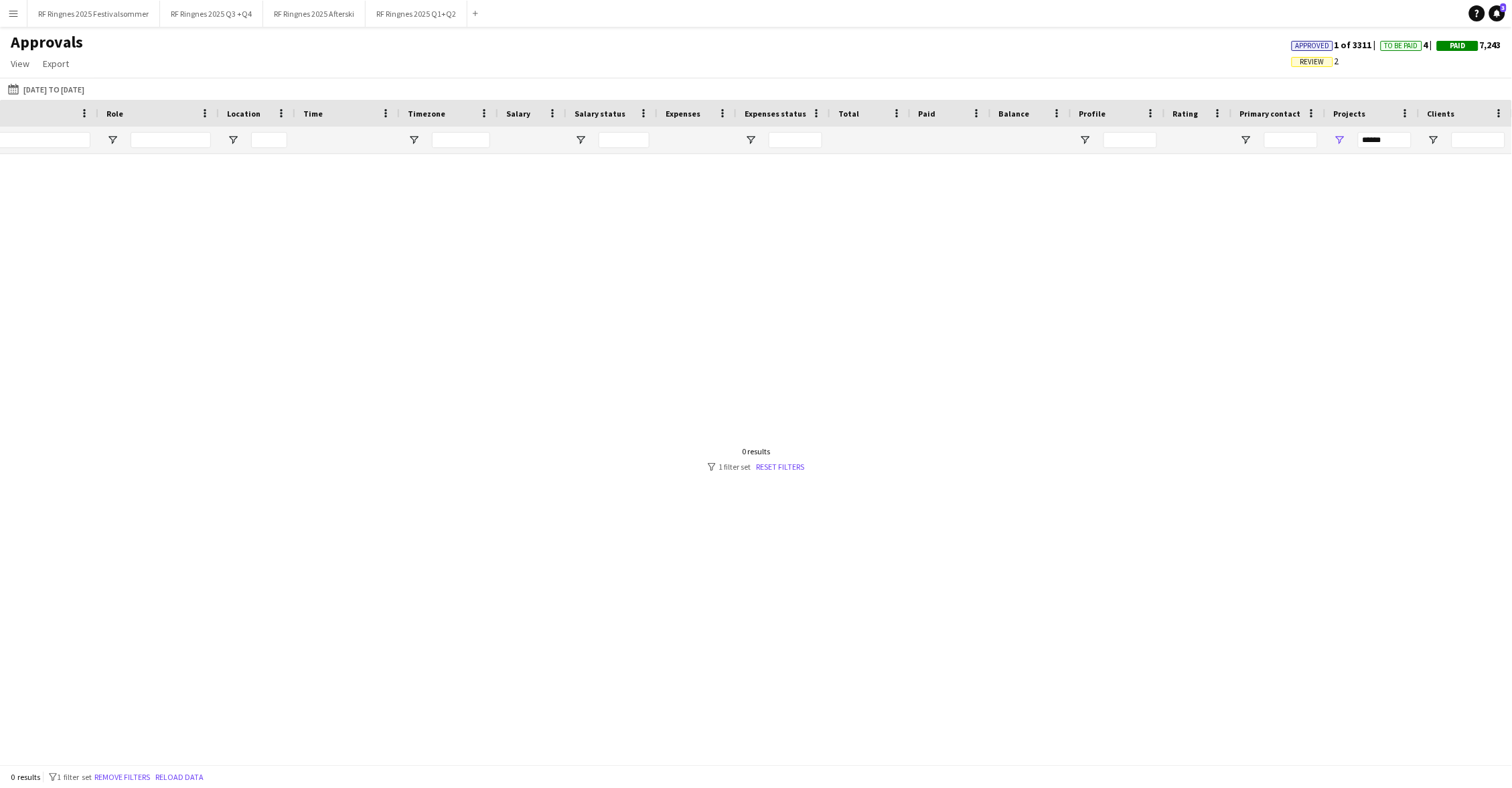
scroll to position [0, 775]
drag, startPoint x: 1392, startPoint y: 133, endPoint x: 1310, endPoint y: 133, distance: 82.0
click at [823, 133] on div at bounding box center [369, 140] width 2288 height 27
drag, startPoint x: 1398, startPoint y: 144, endPoint x: 1365, endPoint y: 141, distance: 33.1
click at [823, 144] on input "******" at bounding box center [1385, 140] width 53 height 16
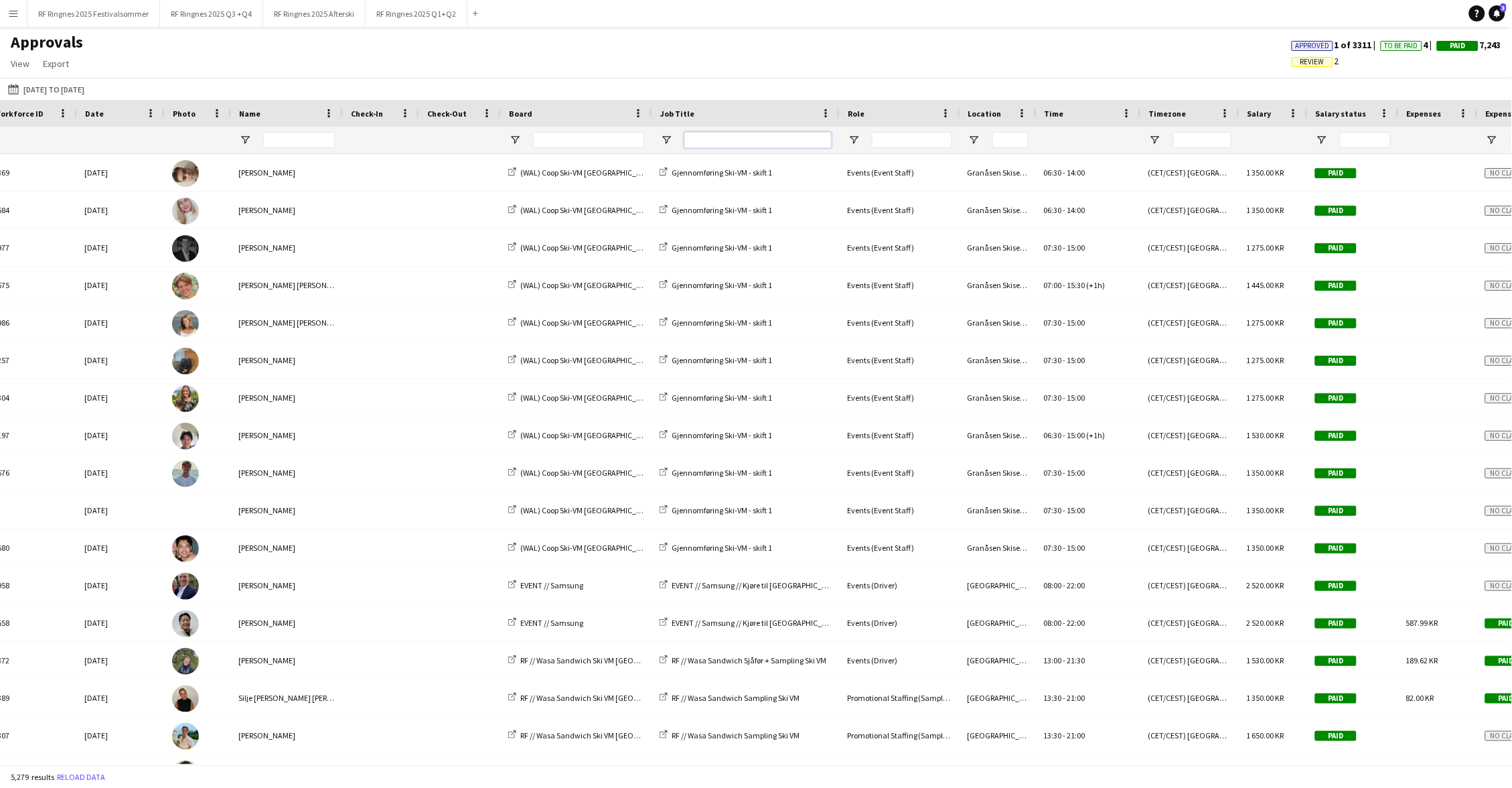
click at [733, 141] on input "Job Title Filter Input" at bounding box center [758, 140] width 147 height 16
click at [581, 145] on input "Board Filter Input" at bounding box center [588, 140] width 111 height 16
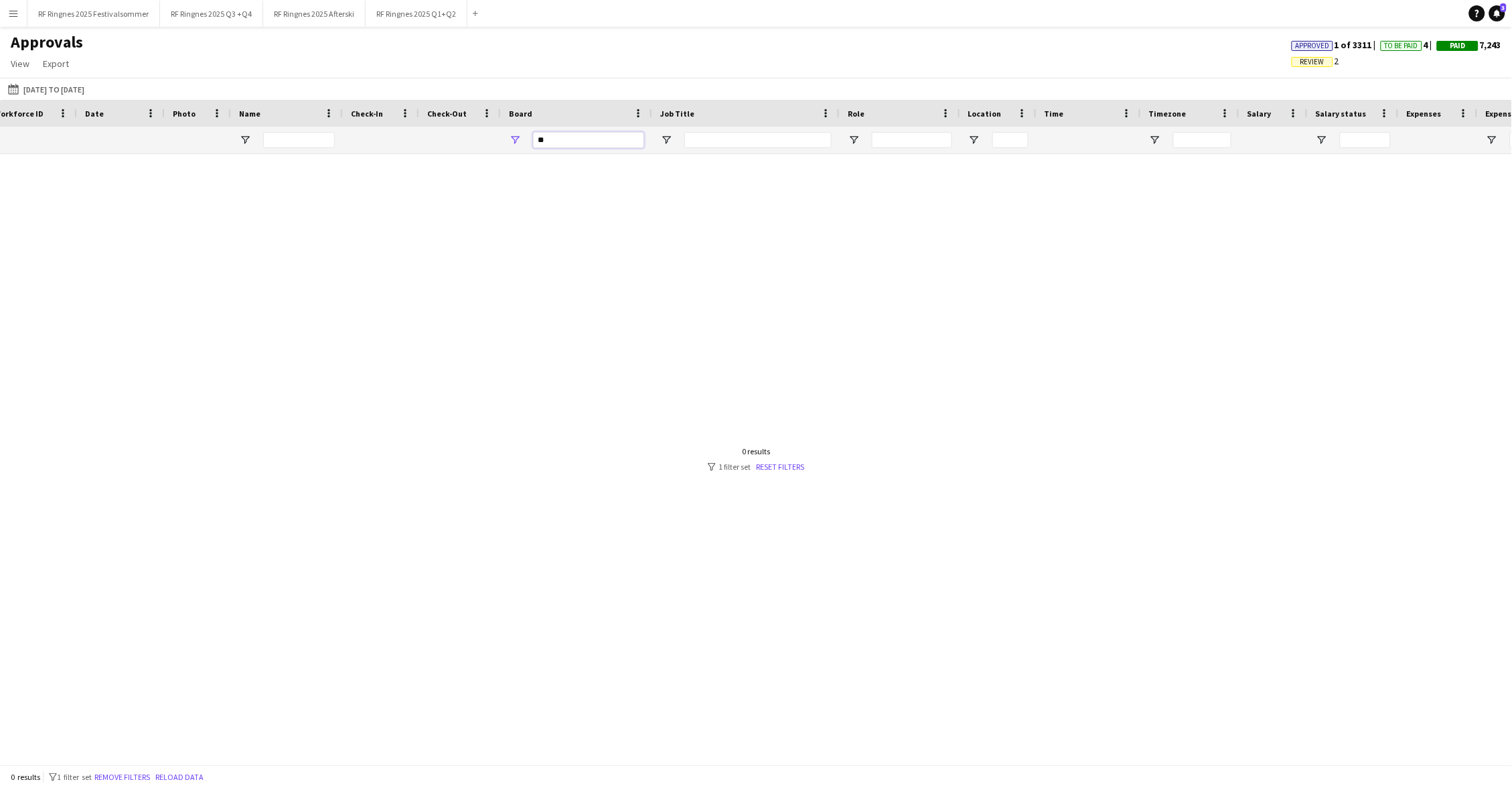
type input "*"
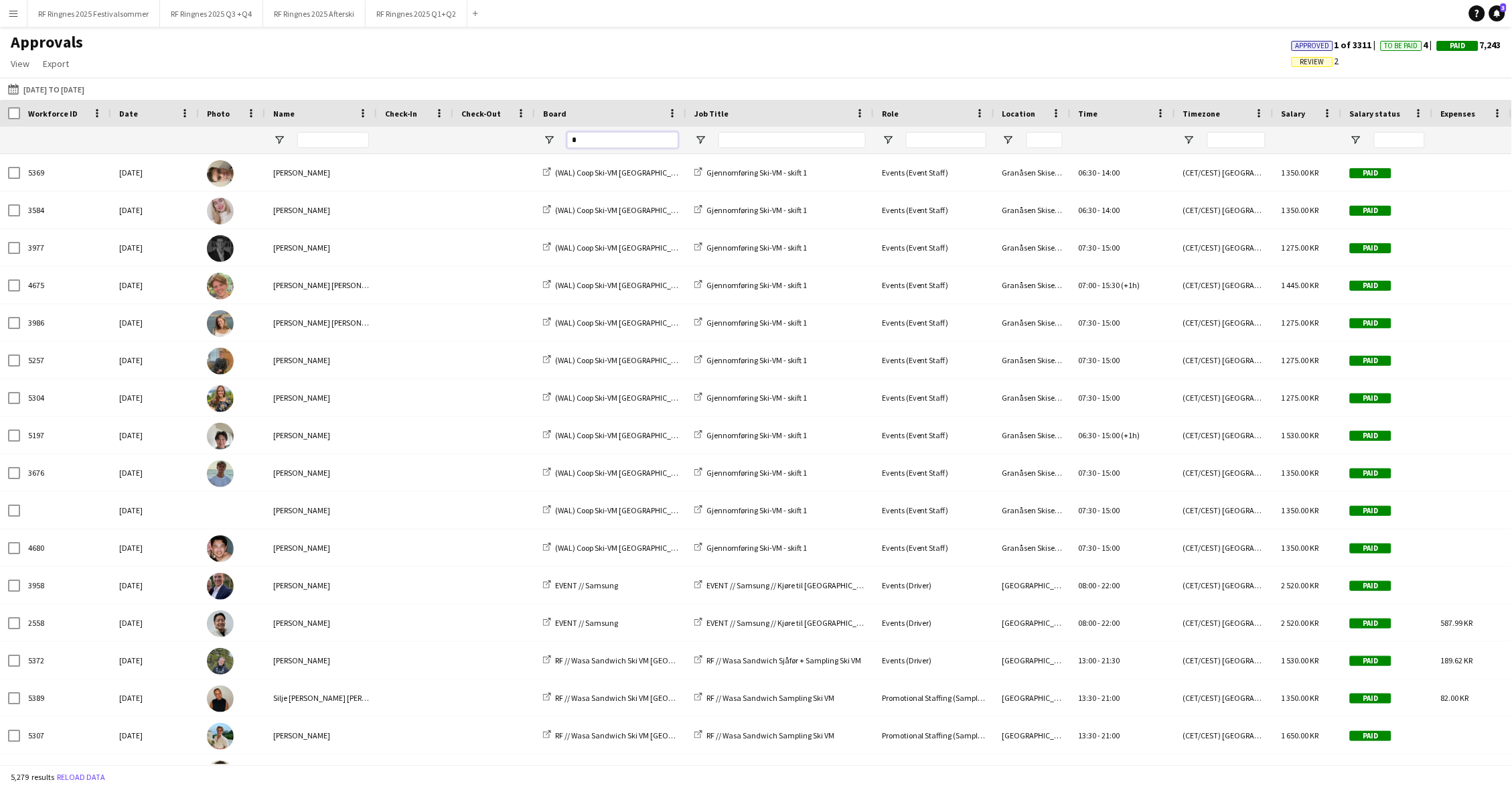
type input "**"
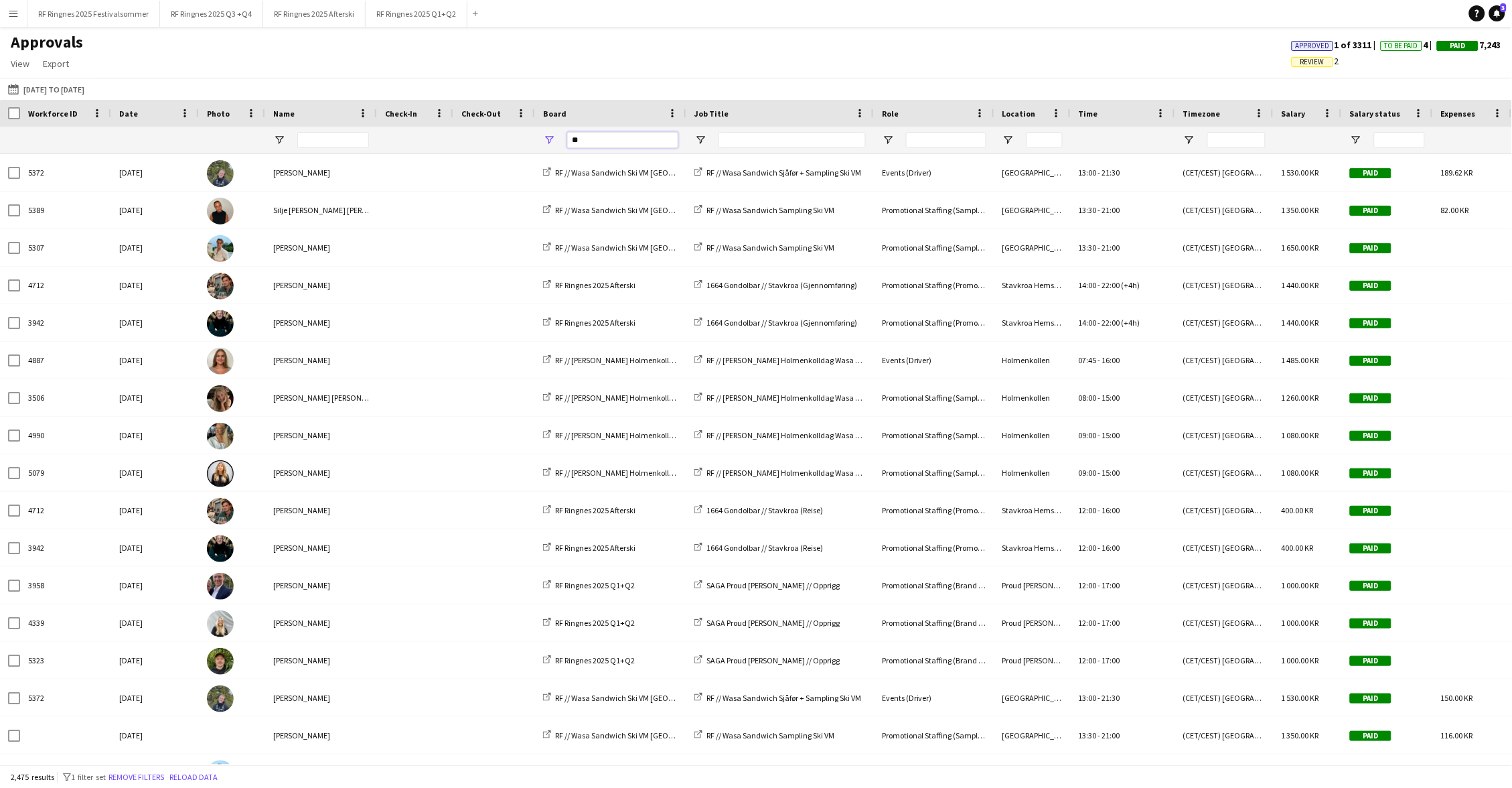
drag, startPoint x: 596, startPoint y: 144, endPoint x: 559, endPoint y: 144, distance: 37.0
click at [559, 144] on div "**" at bounding box center [610, 140] width 151 height 27
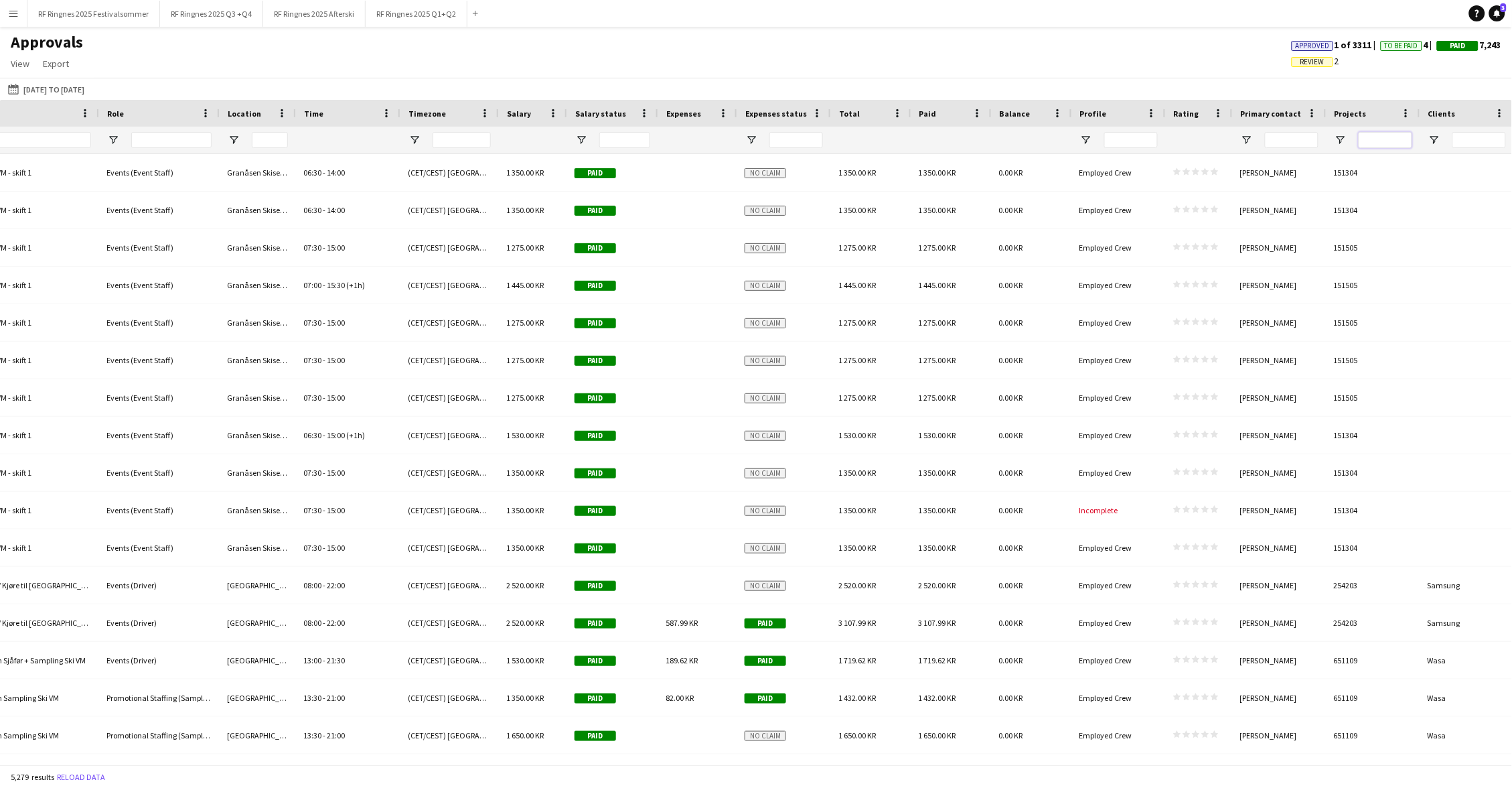
click at [823, 133] on input "Projects Filter Input" at bounding box center [1385, 140] width 53 height 16
paste input "******"
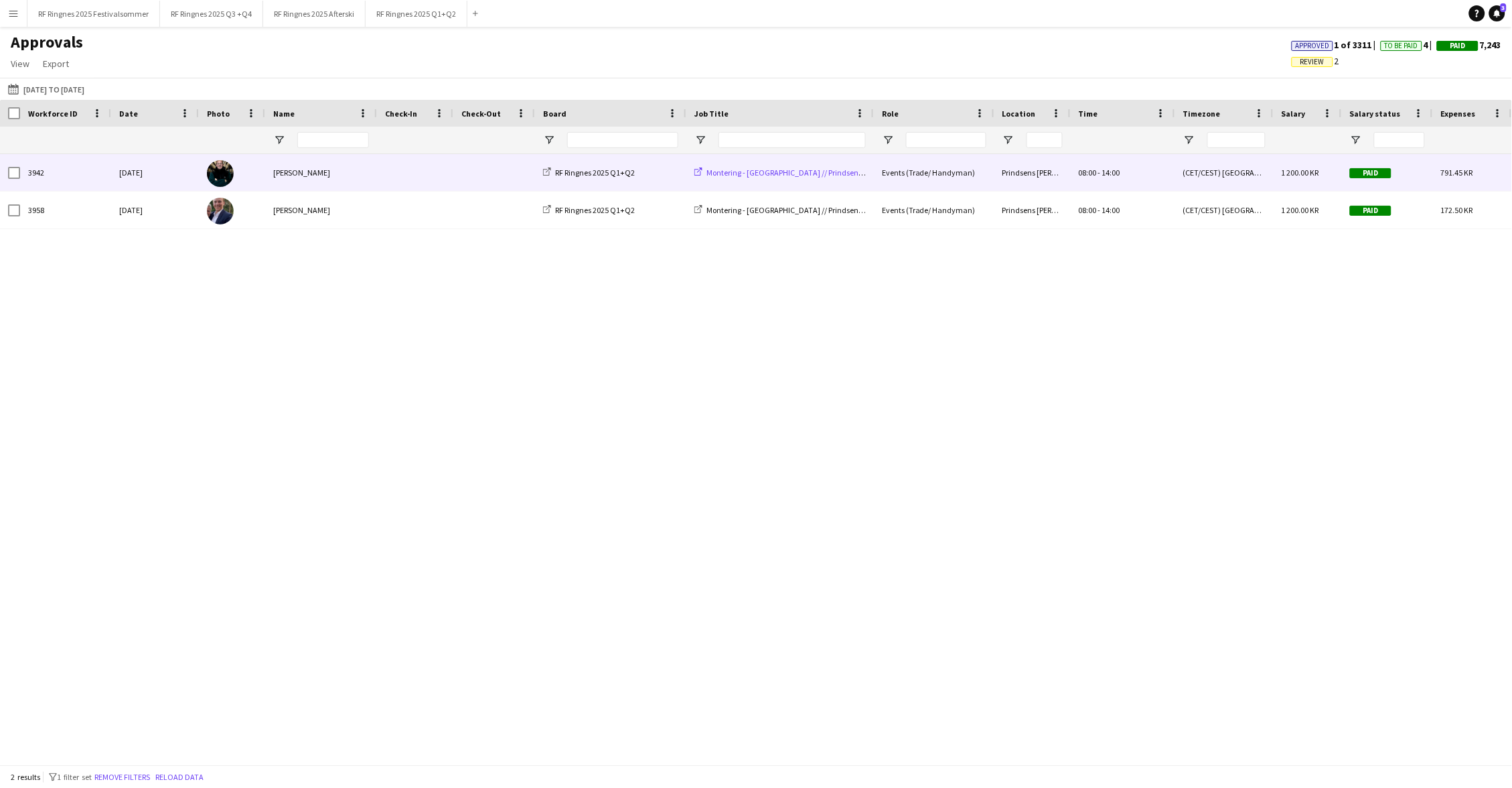
type input "******"
click at [801, 172] on span "Montering - [GEOGRAPHIC_DATA] // Prindsens Hage" at bounding box center [813, 172] width 214 height 10
click at [414, 177] on span at bounding box center [415, 173] width 60 height 37
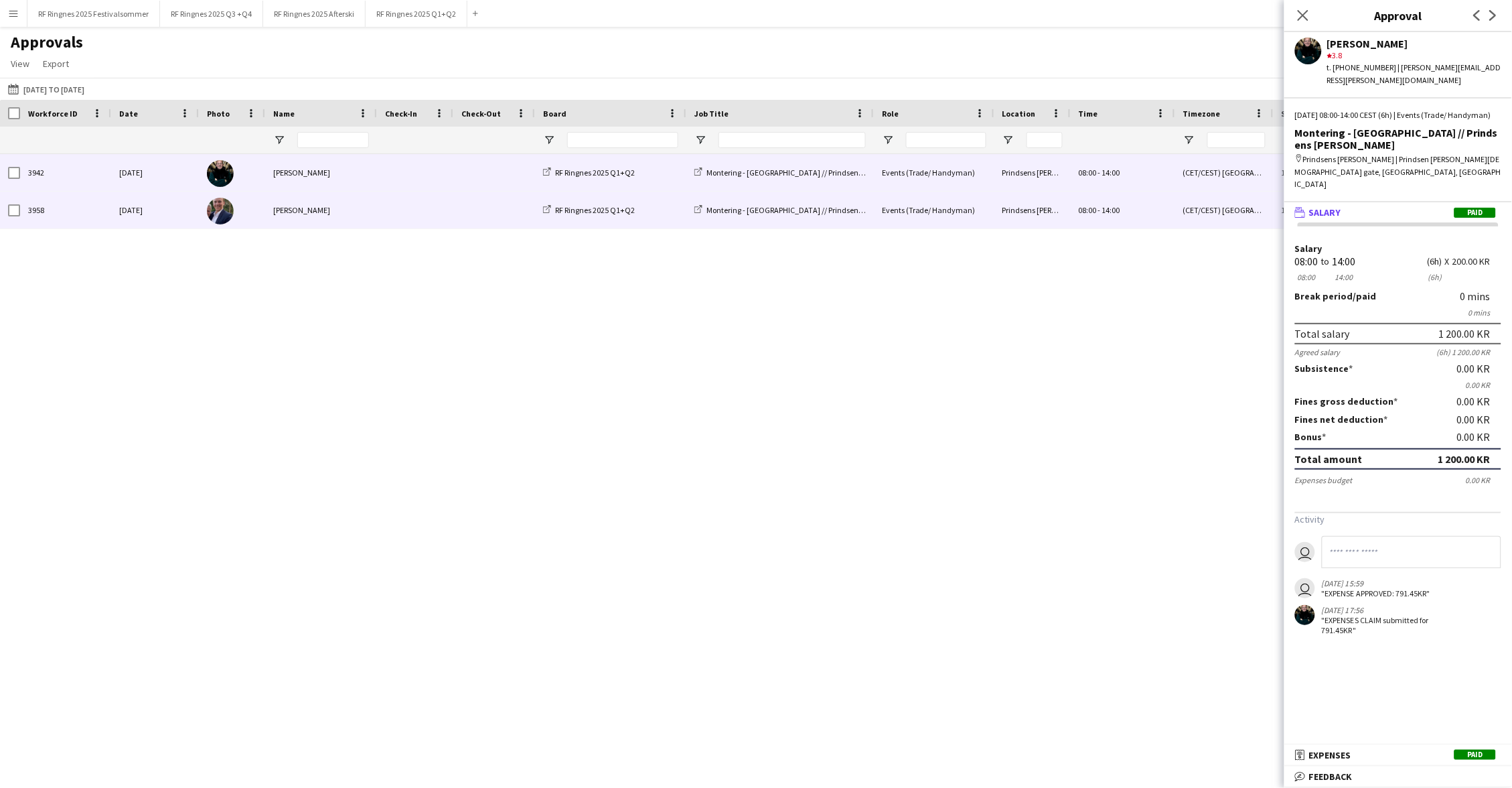
click at [408, 207] on span at bounding box center [415, 210] width 60 height 37
click at [417, 170] on span at bounding box center [415, 173] width 60 height 37
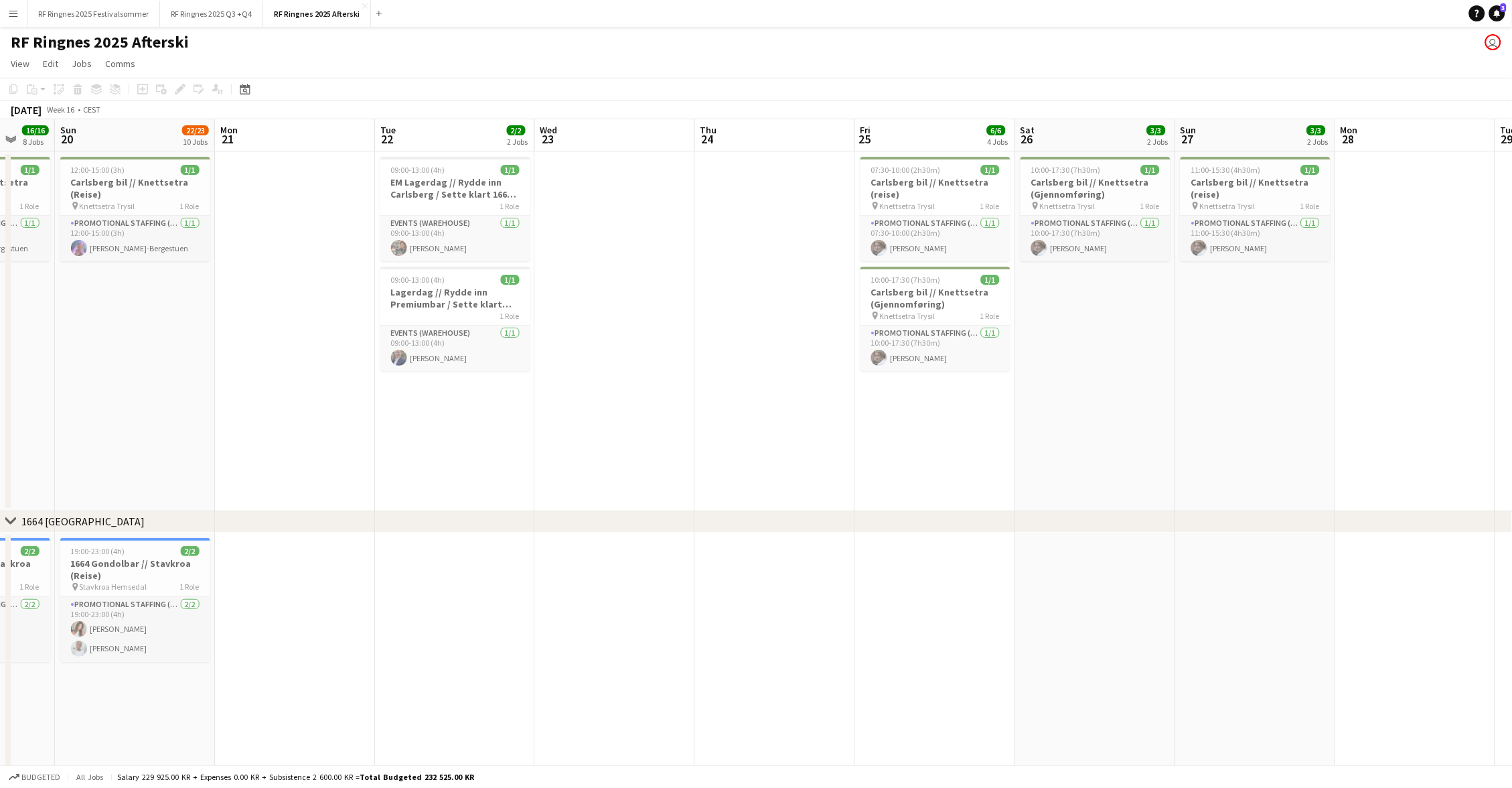
scroll to position [0, 425]
click at [913, 63] on app-page-menu "View Day view expanded Day view collapsed Month view Date picker Jump to today …" at bounding box center [756, 64] width 1512 height 25
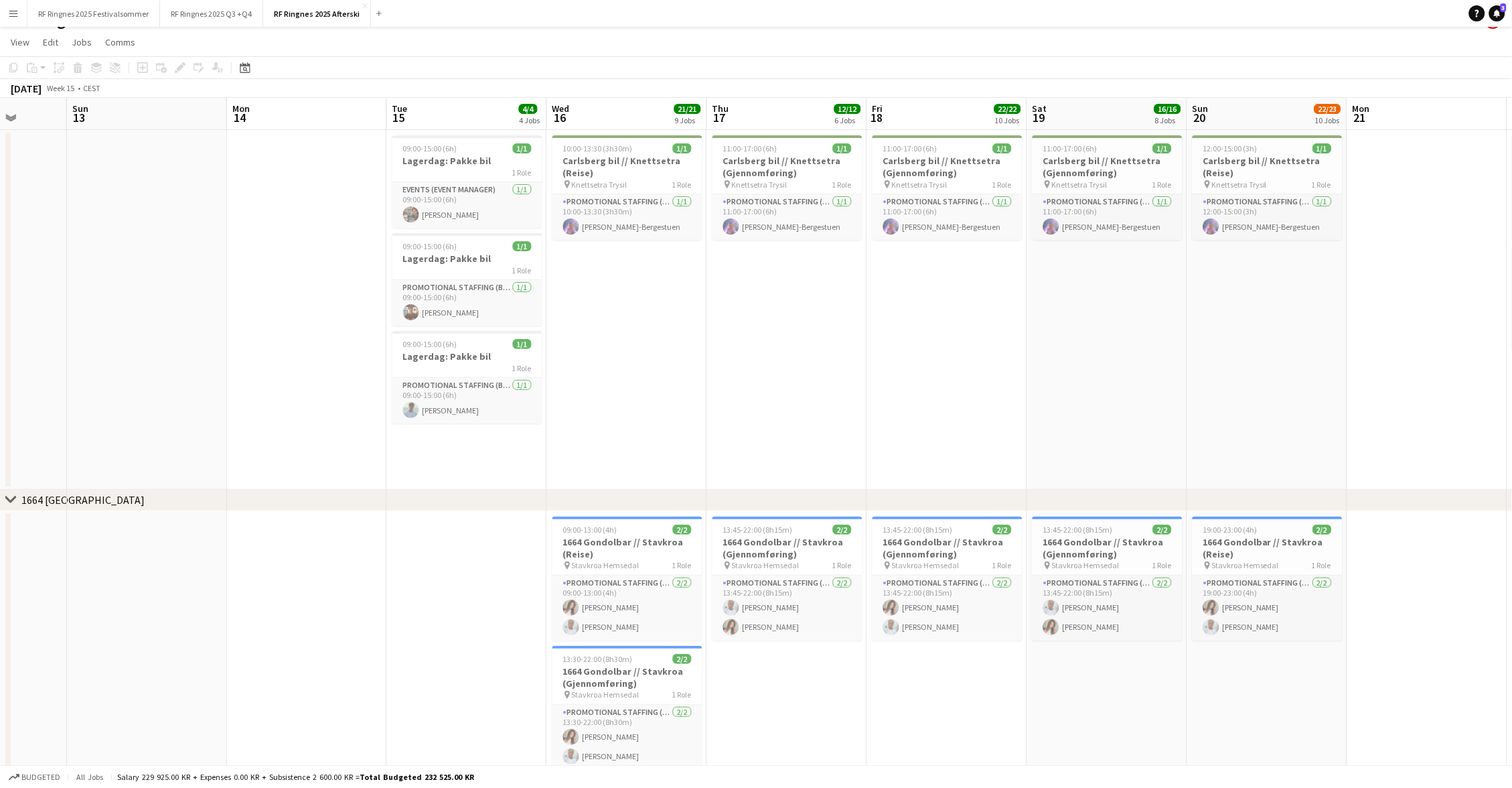
scroll to position [0, 578]
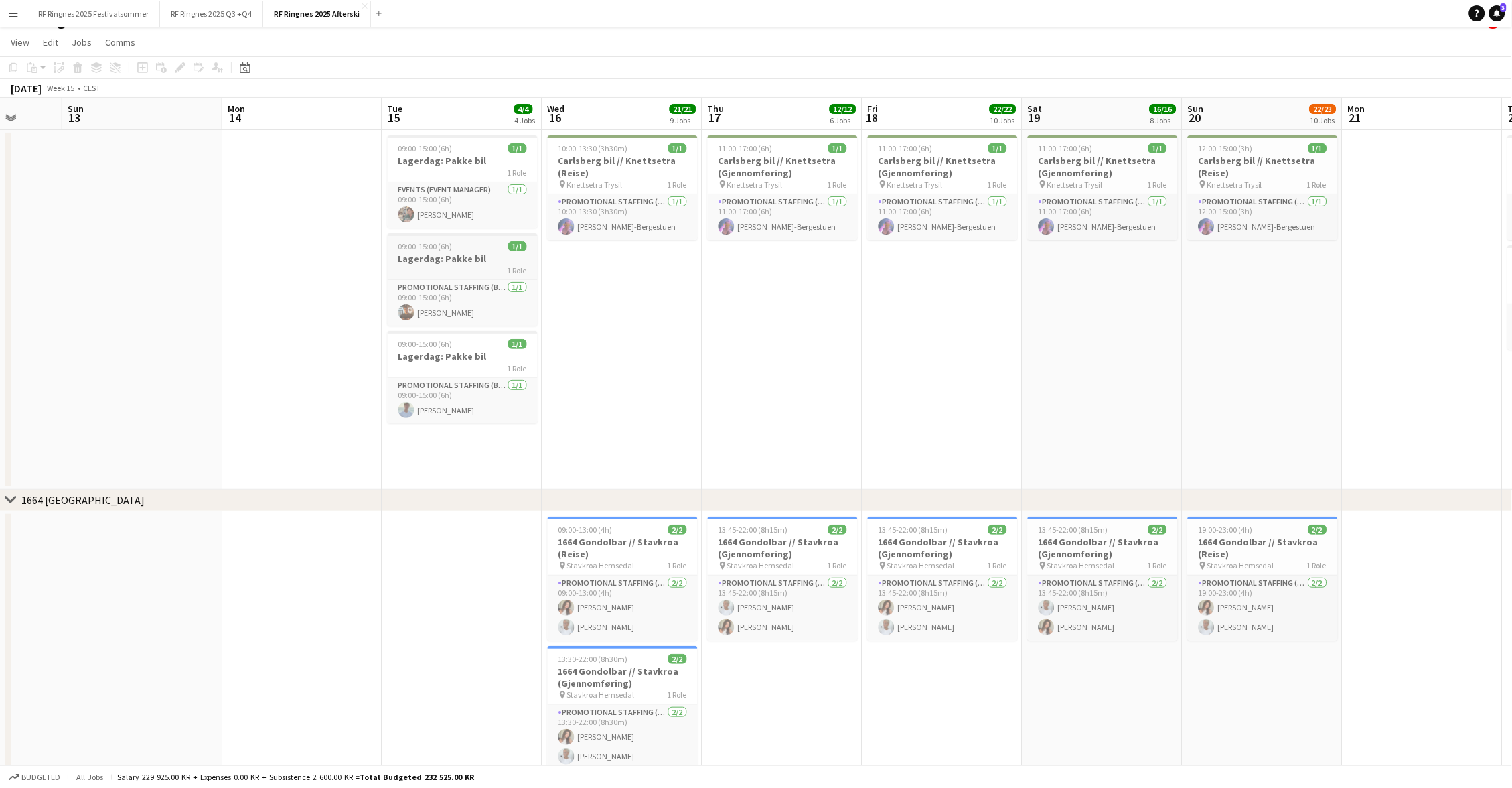
click at [498, 255] on h3 "Lagerdag: Pakke bil" at bounding box center [462, 258] width 150 height 12
click at [671, 355] on app-date-cell "10:00-13:30 (3h30m) 1/1 Carlsberg bil // Knettsetra (Reise) pin Knettsetra Trys…" at bounding box center [622, 310] width 160 height 360
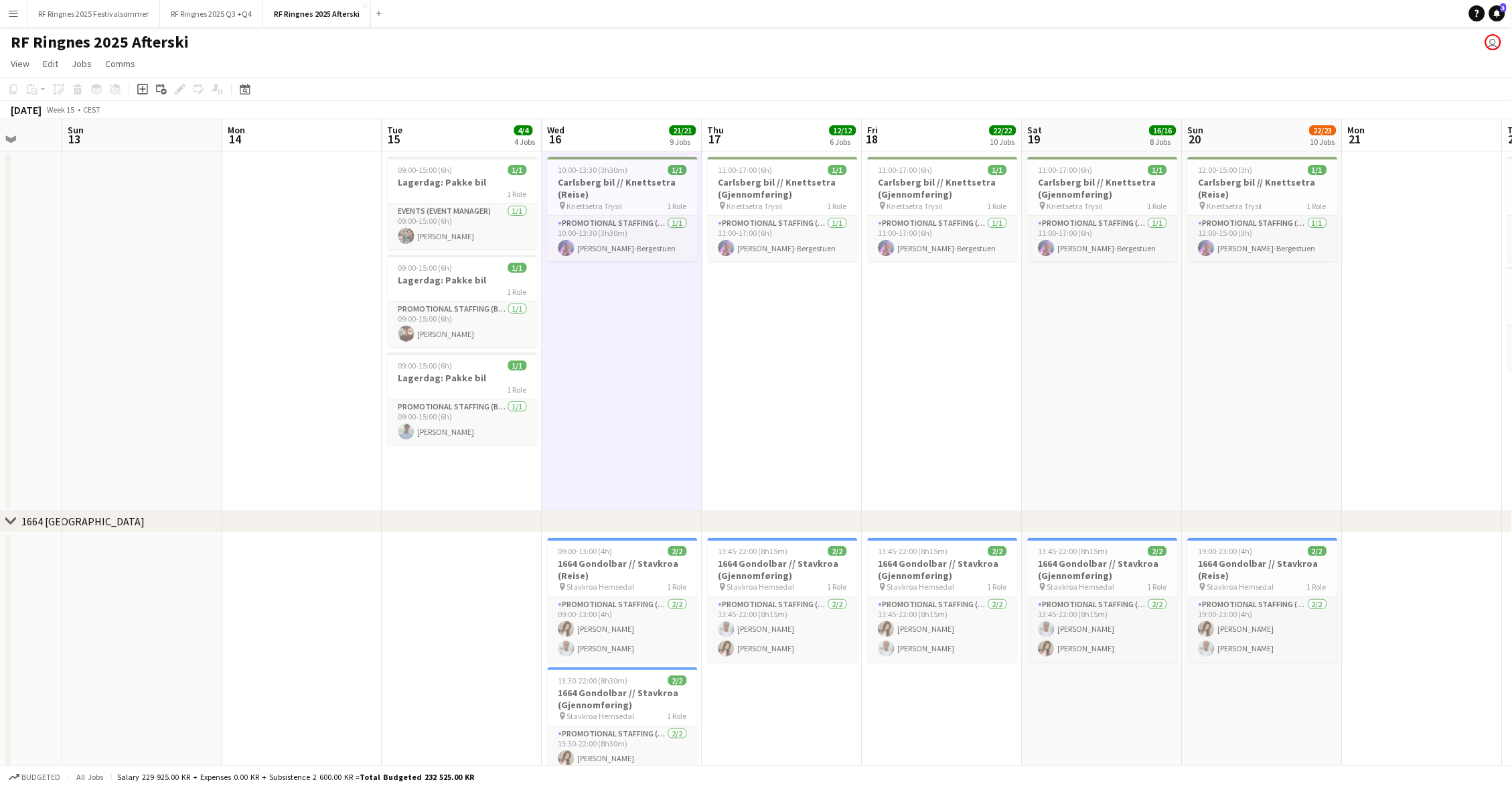
scroll to position [0, 0]
click at [764, 418] on app-date-cell "11:00-17:00 (6h) 1/1 Carlsberg bil // Knettsetra (Gjennomføring) pin Knettsetra…" at bounding box center [782, 331] width 160 height 360
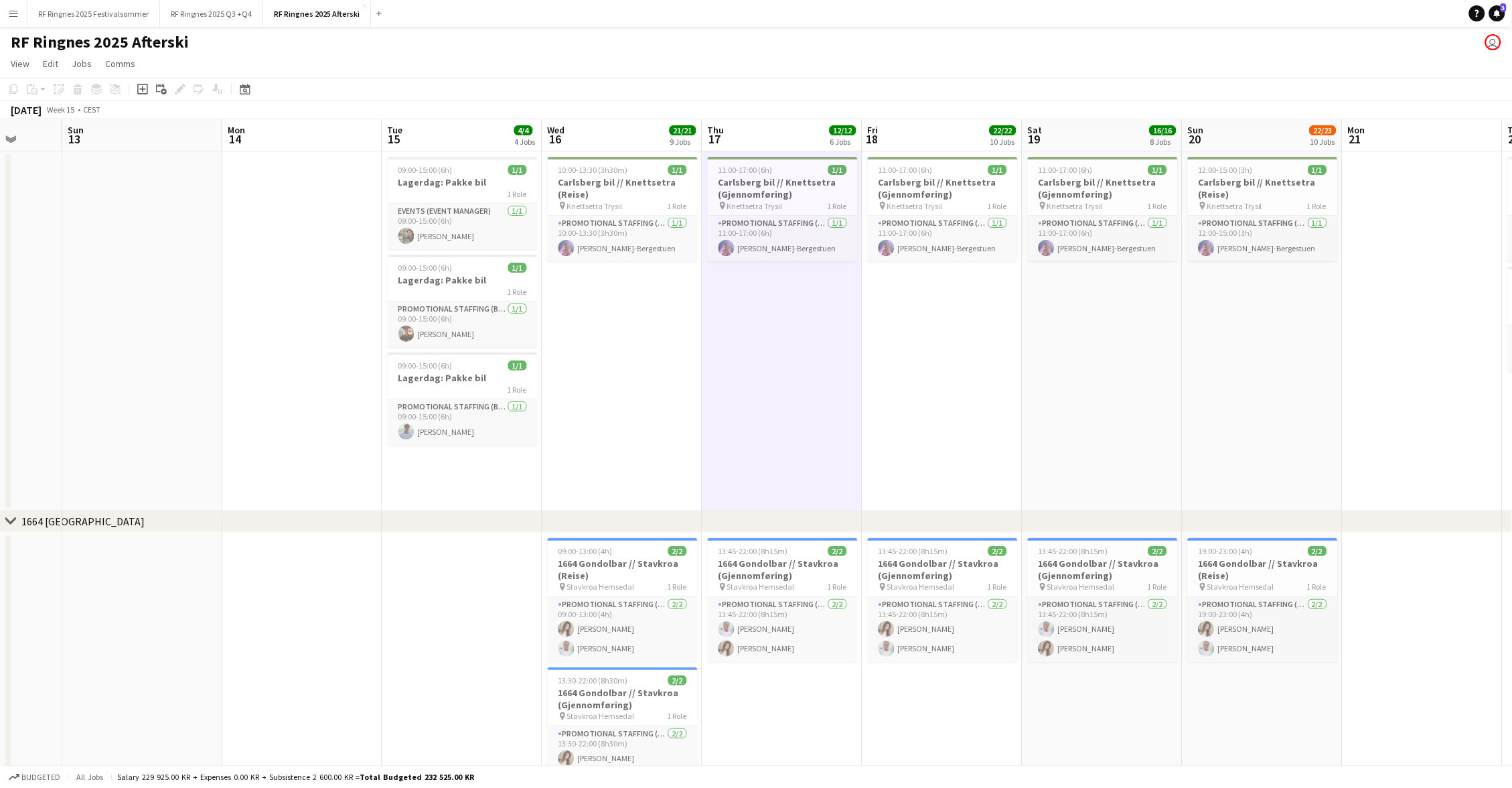
click at [958, 441] on app-date-cell "11:00-17:00 (6h) 1/1 Carlsberg bil // Knettsetra (Gjennomføring) pin Knettsetra…" at bounding box center [942, 331] width 160 height 360
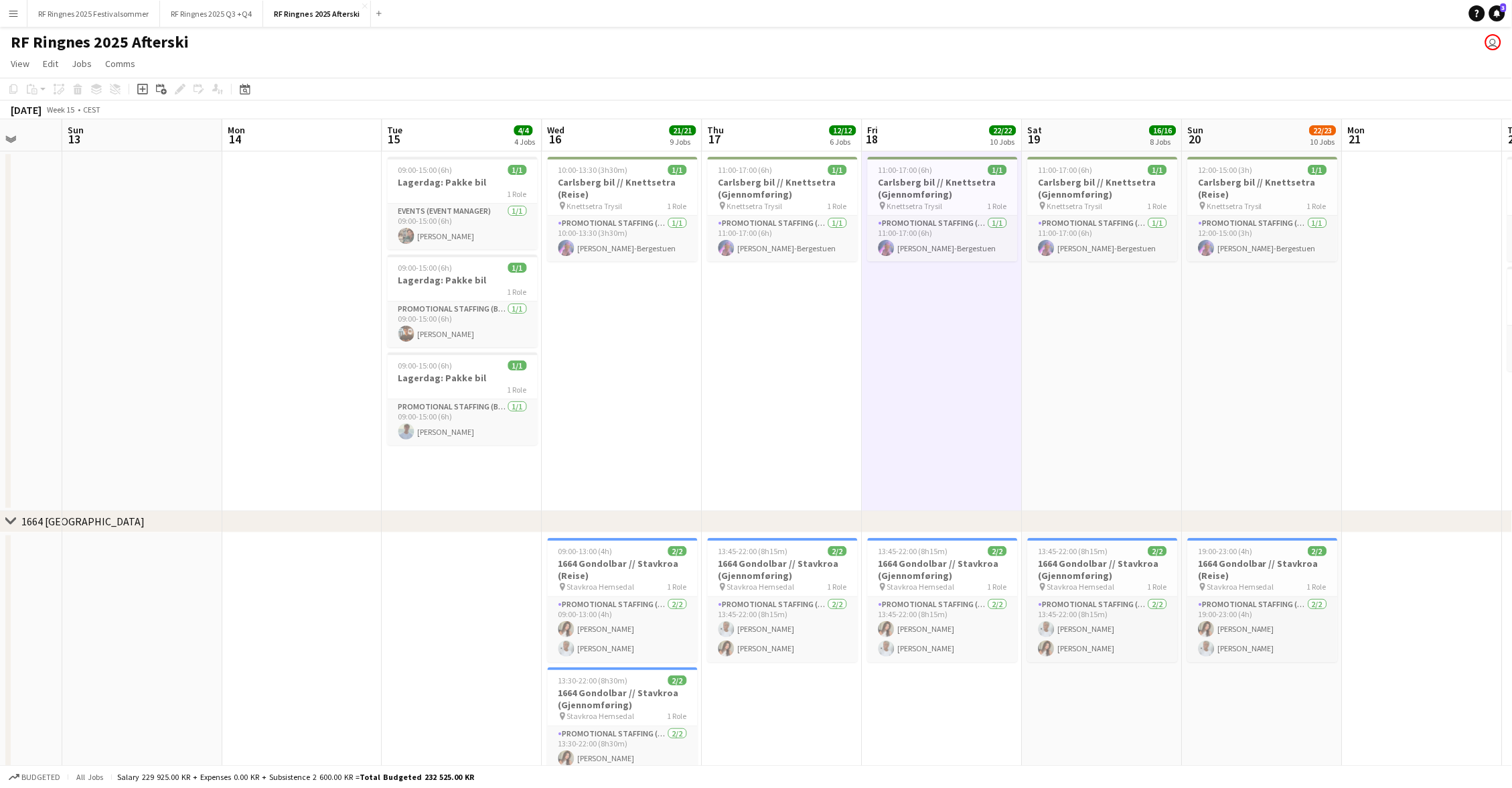
click at [1132, 453] on app-date-cell "11:00-17:00 (6h) 1/1 Carlsberg bil // Knettsetra (Gjennomføring) pin Knettsetra…" at bounding box center [1102, 331] width 160 height 360
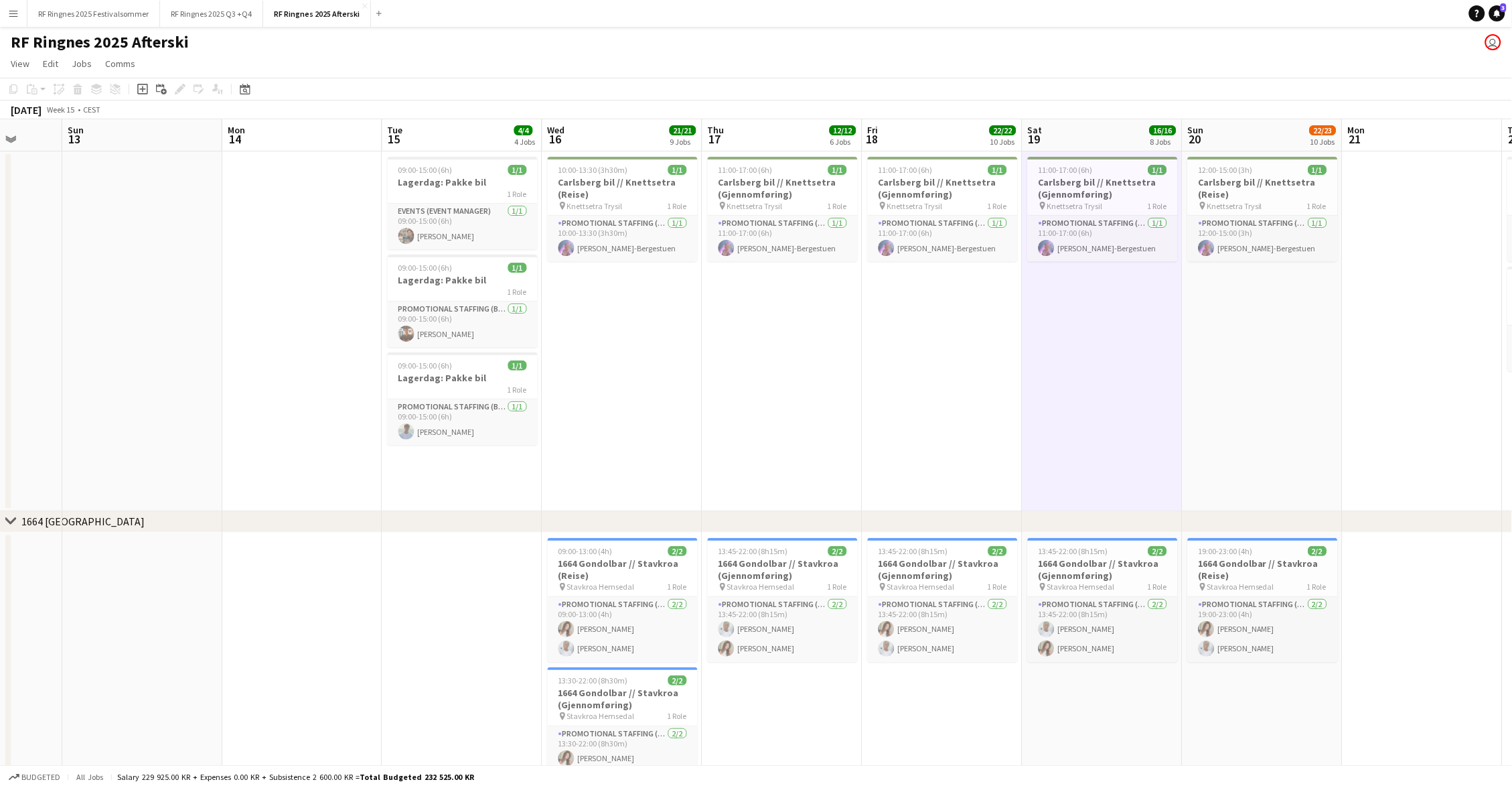
click at [1274, 460] on app-date-cell "12:00-15:00 (3h) 1/1 Carlsberg bil // Knettsetra (Reise) pin Knettsetra Trysil …" at bounding box center [1262, 331] width 160 height 360
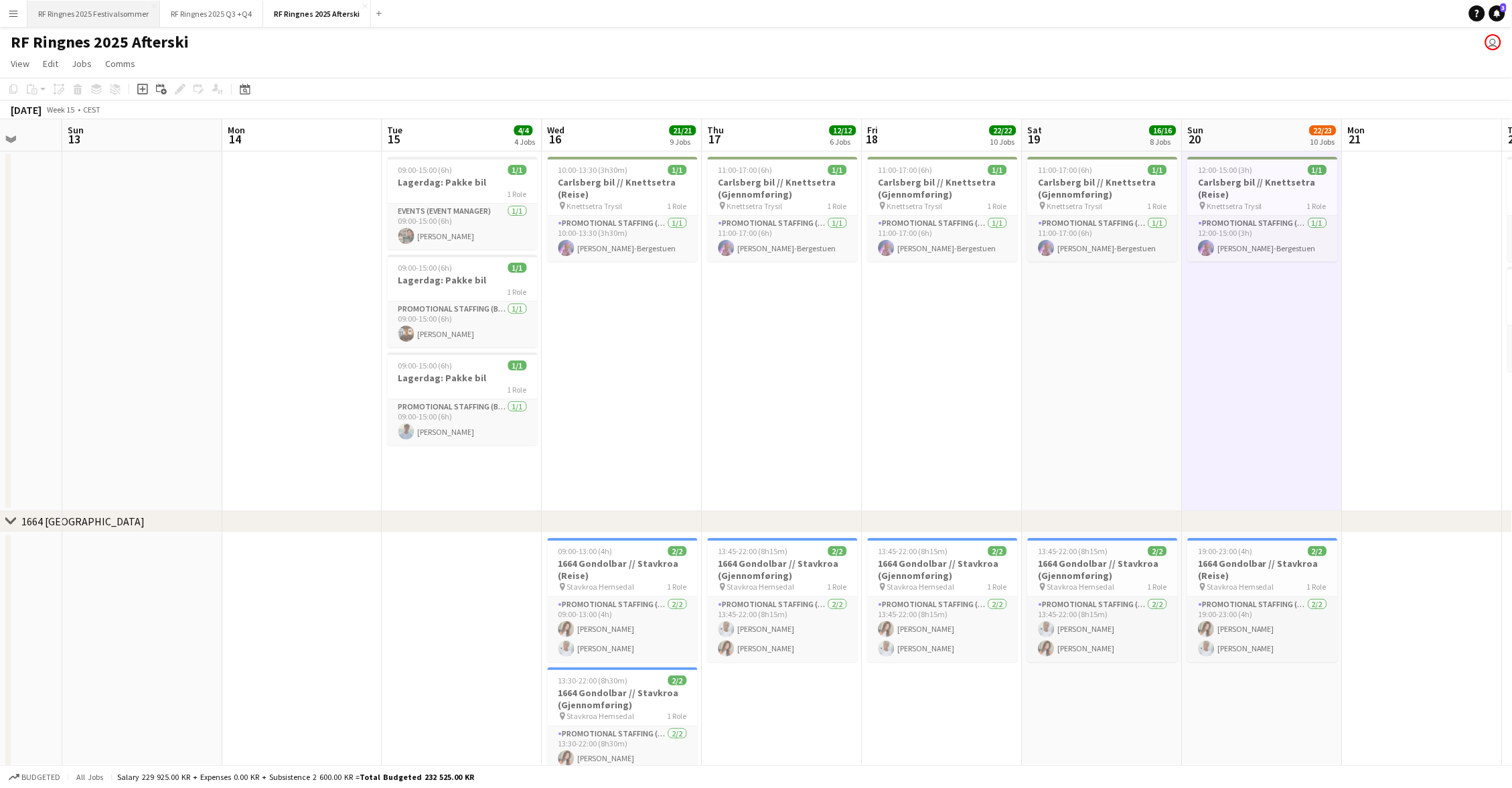
click at [73, 16] on button "RF Ringnes 2025 Festivalsommer Close" at bounding box center [94, 14] width 133 height 26
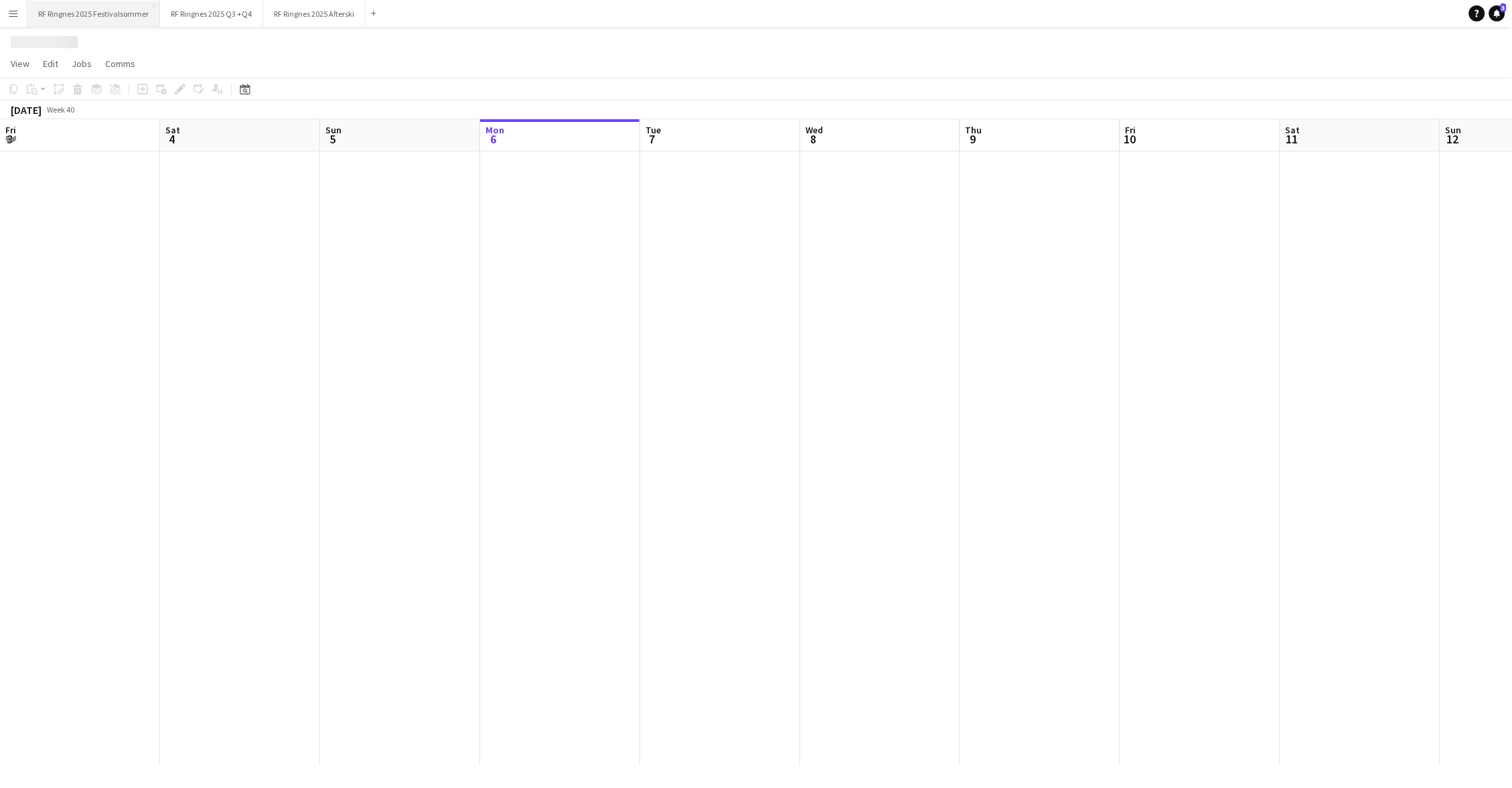
scroll to position [0, 319]
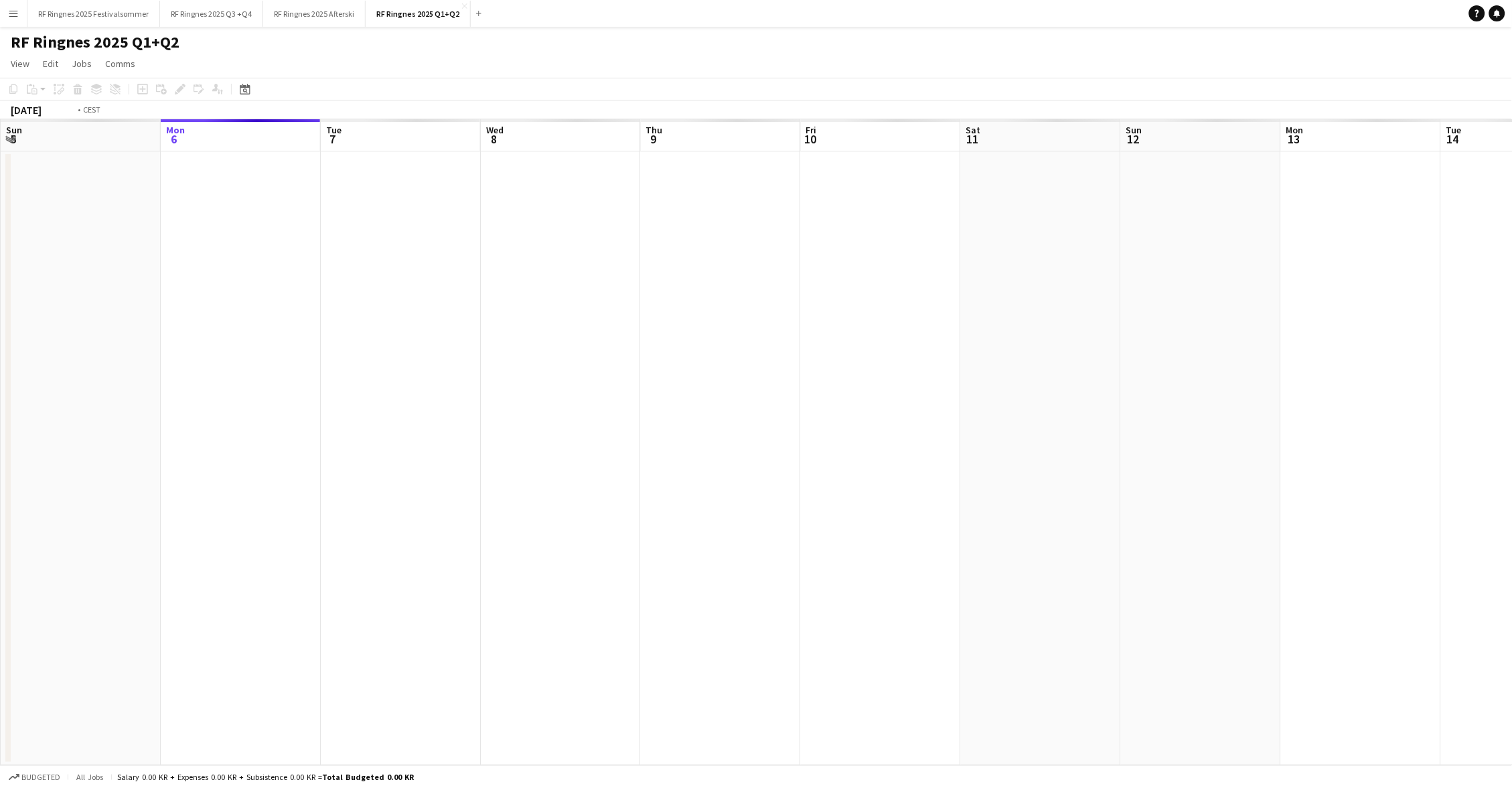
scroll to position [0, 458]
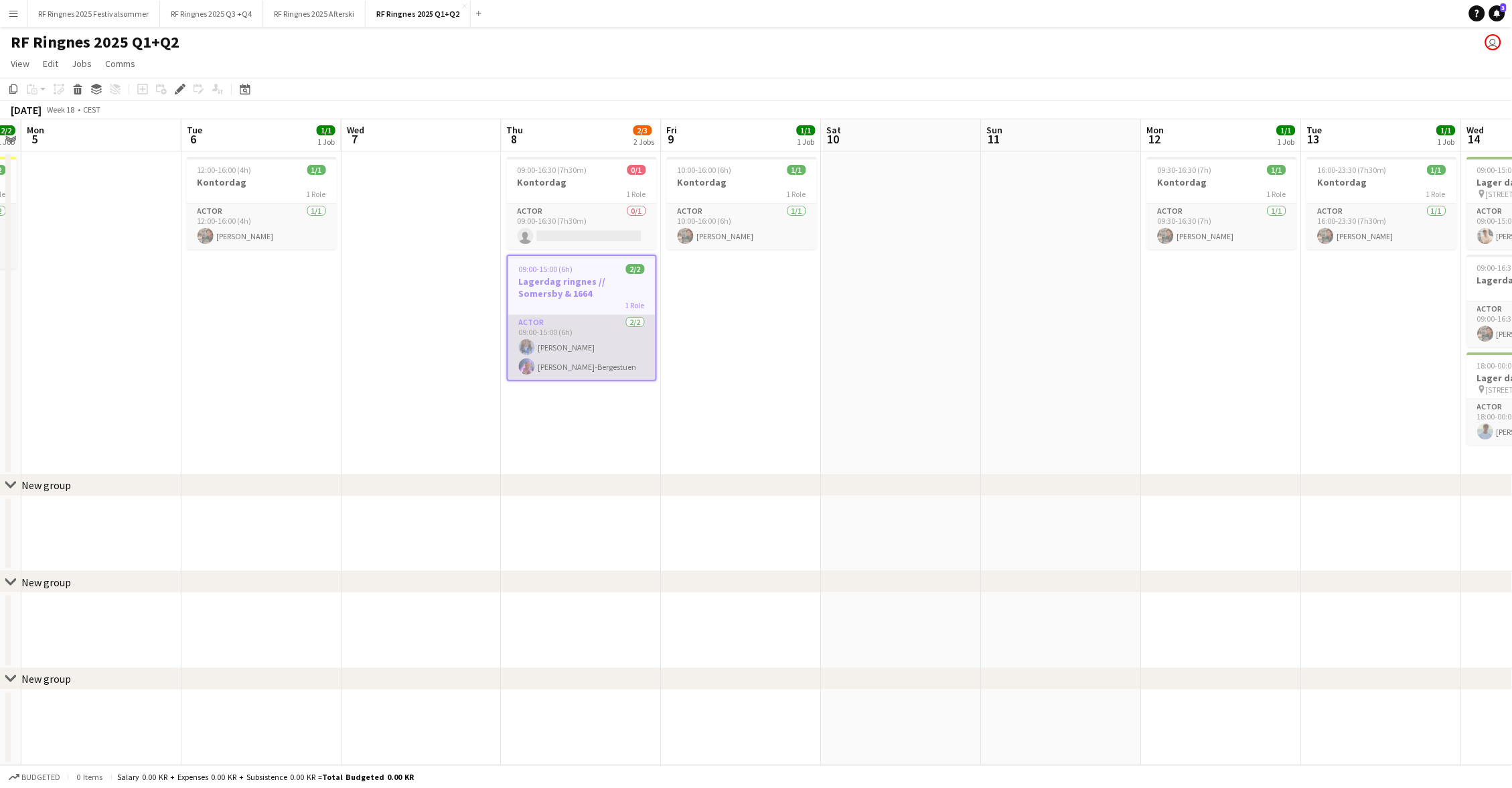
click at [570, 331] on app-card-role "Actor 2/2 09:00-15:00 (6h) Frida Steinsvik Fredrikke Tynning-Bergestuen" at bounding box center [581, 347] width 147 height 65
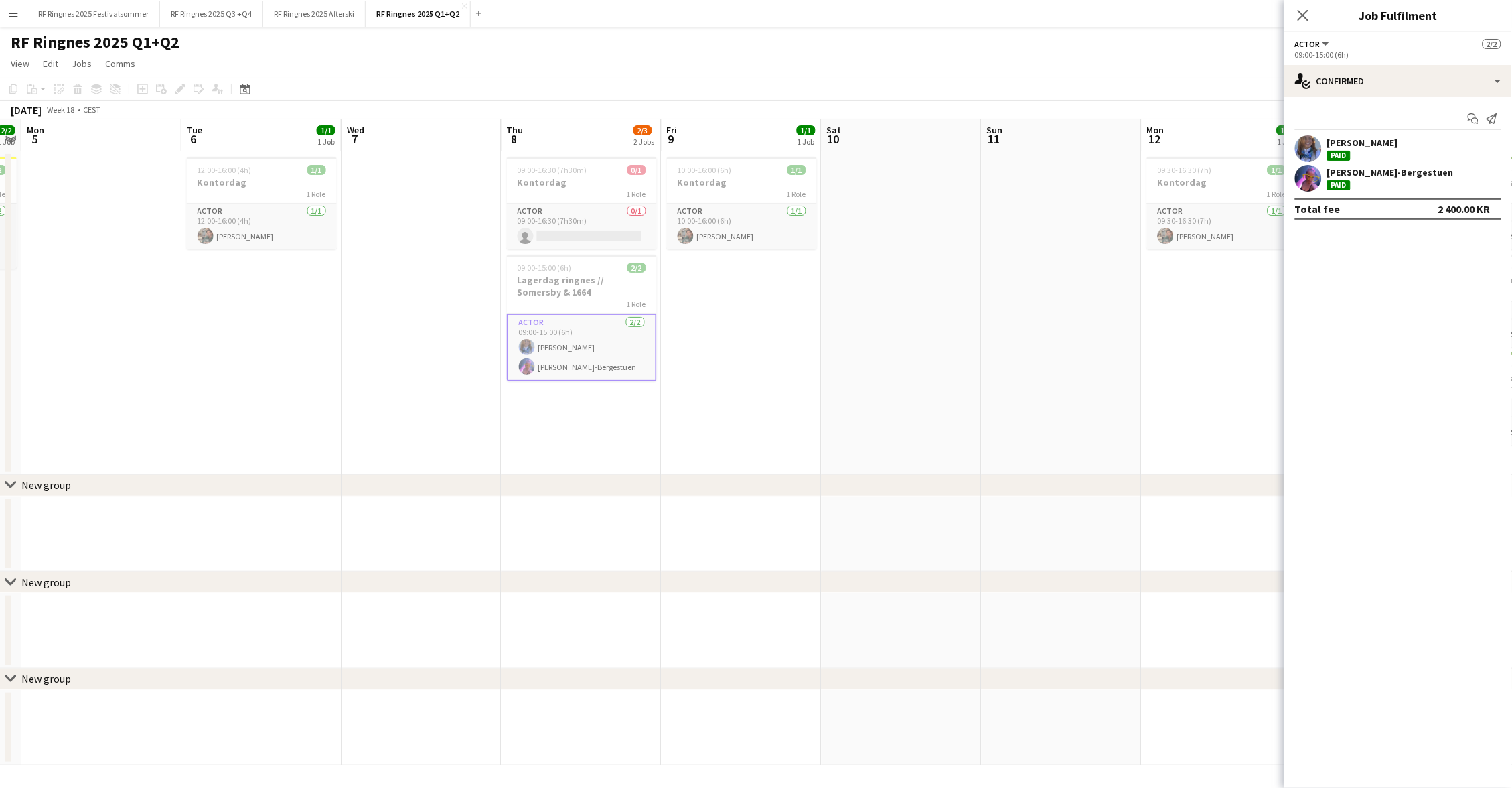
click at [1351, 100] on div "Start chat Send notification Frida Steinsvik Paid Fredrikke Tynning-Bergestuen …" at bounding box center [1398, 164] width 228 height 133
click at [1351, 86] on div "single-neutral-actions-check-2 Confirmed" at bounding box center [1398, 81] width 228 height 32
click at [1410, 234] on div "pen-write Job Details" at bounding box center [1442, 246] width 133 height 27
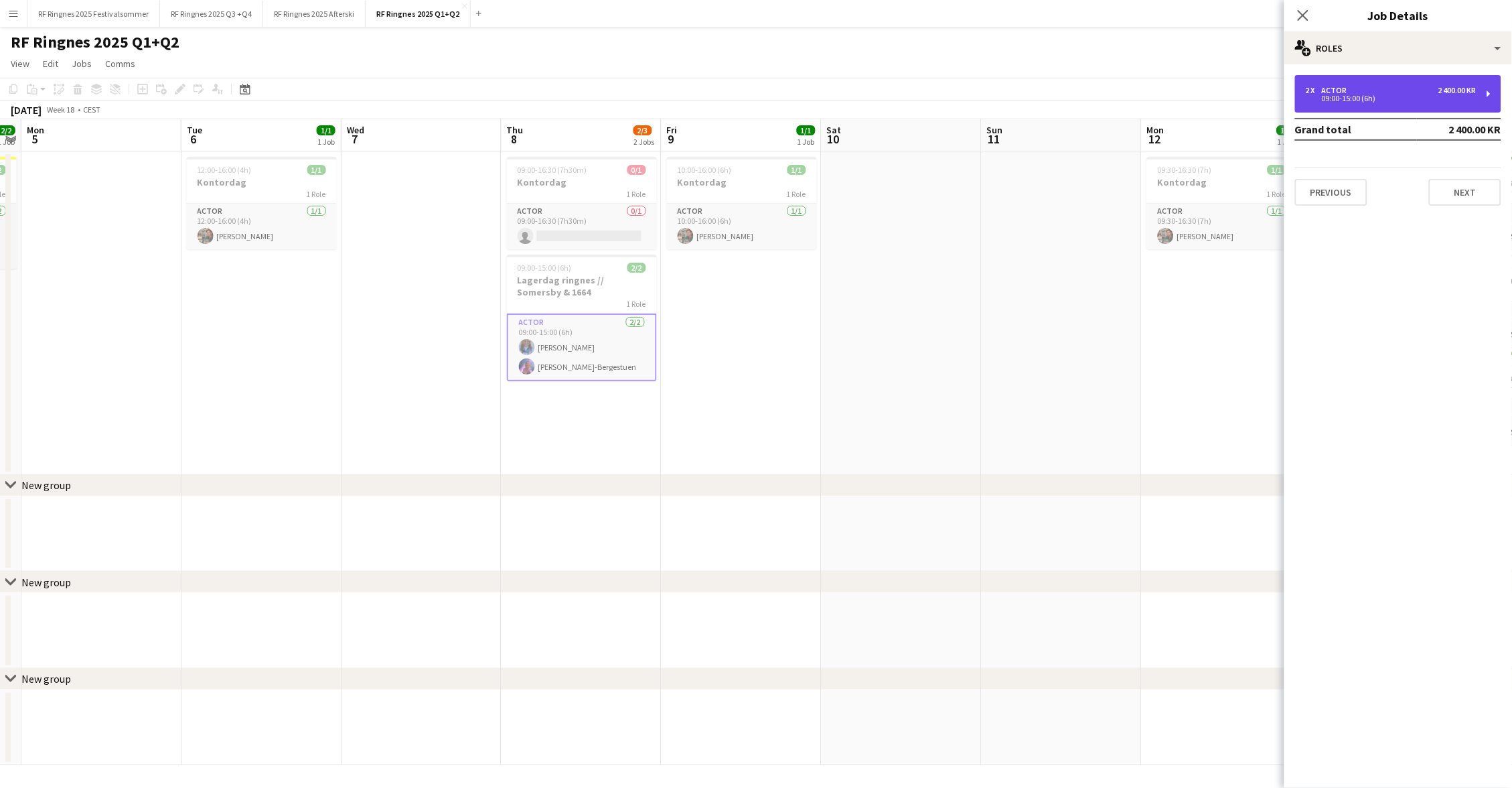
click at [1386, 99] on div "09:00-15:00 (6h)" at bounding box center [1391, 98] width 170 height 7
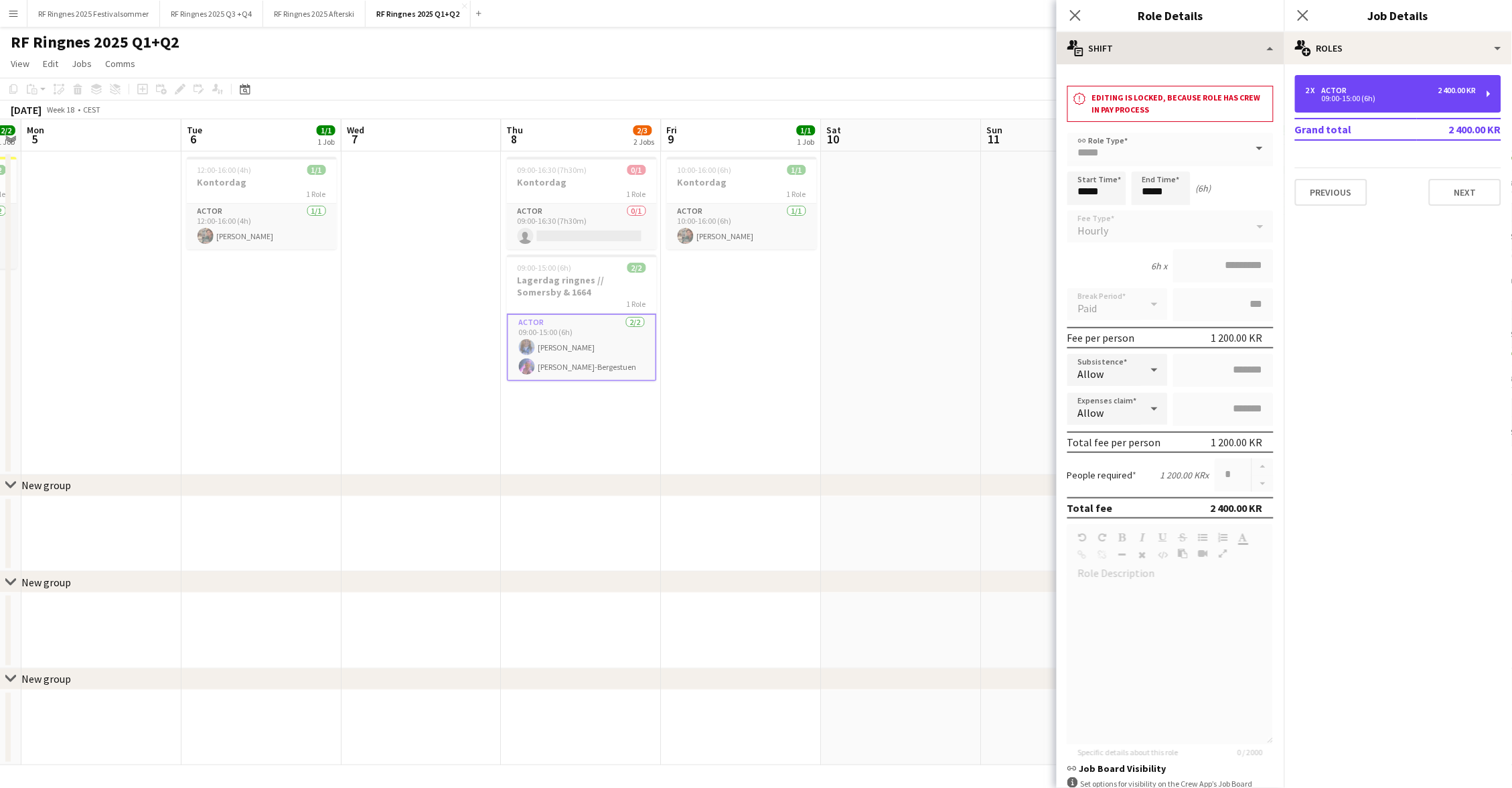
scroll to position [0, 0]
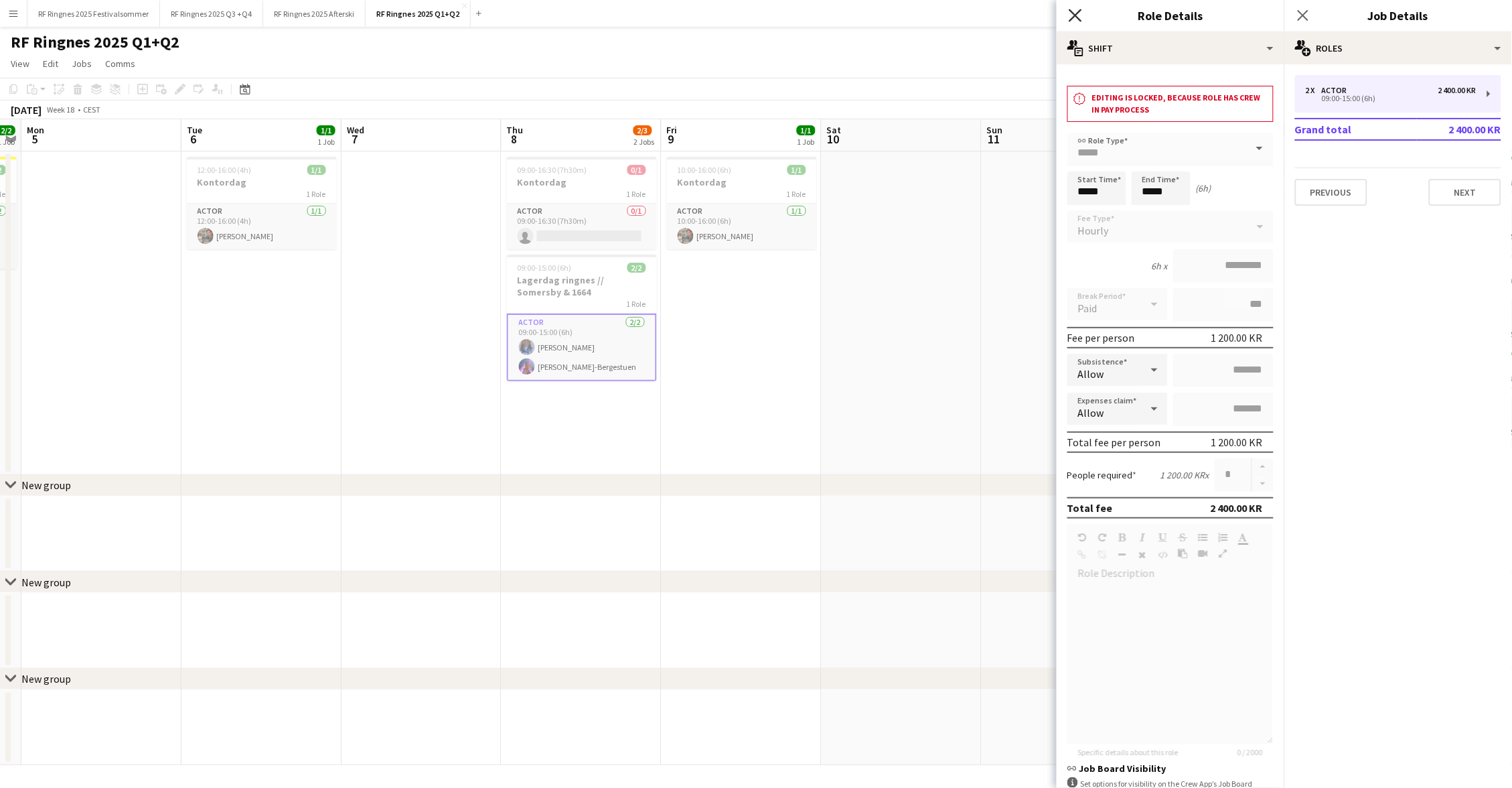
click at [1076, 20] on icon "Close pop-in" at bounding box center [1075, 15] width 13 height 13
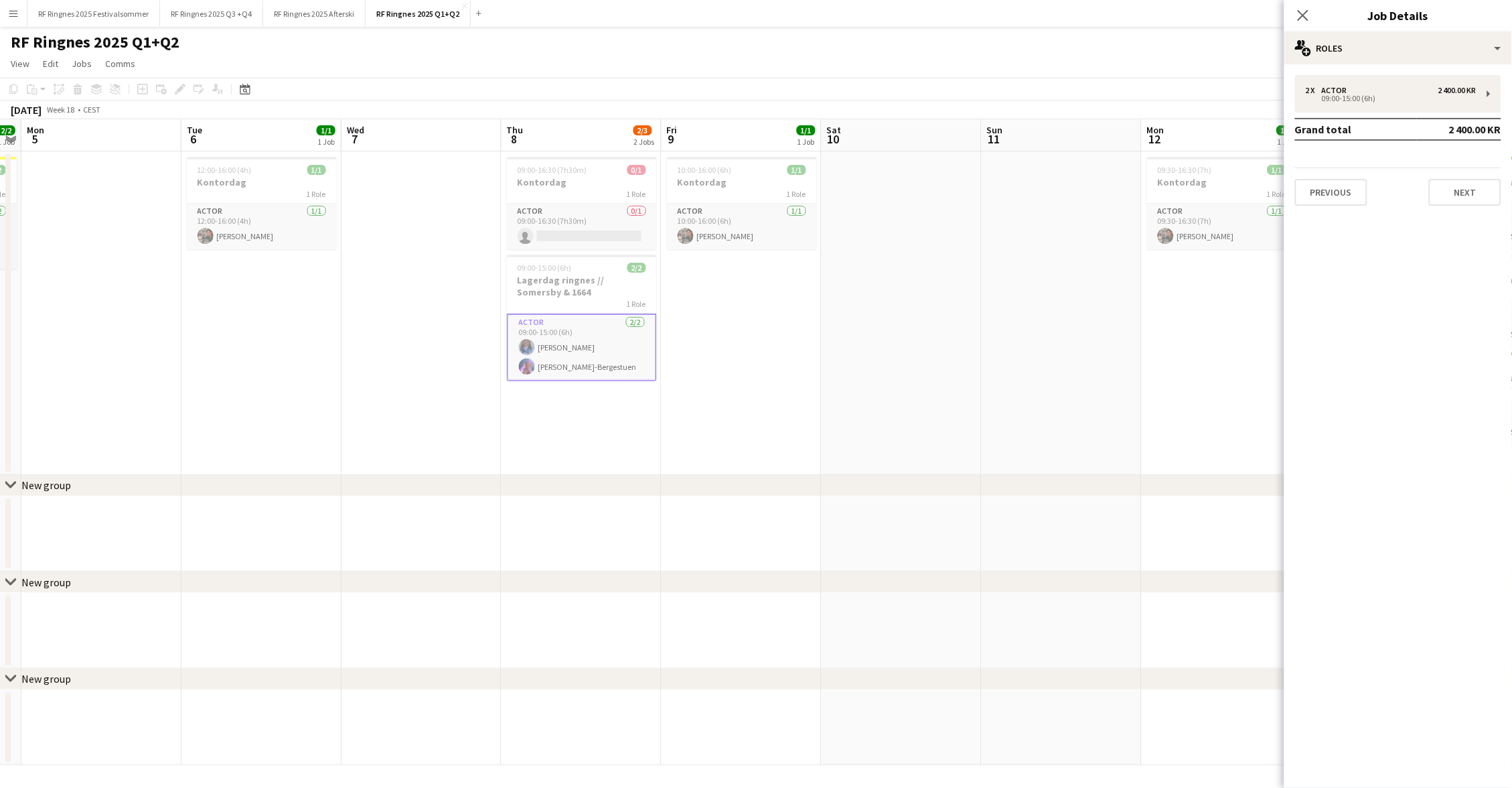
click at [1037, 41] on div "RF Ringnes 2025 Q1+Q2 user" at bounding box center [756, 39] width 1512 height 25
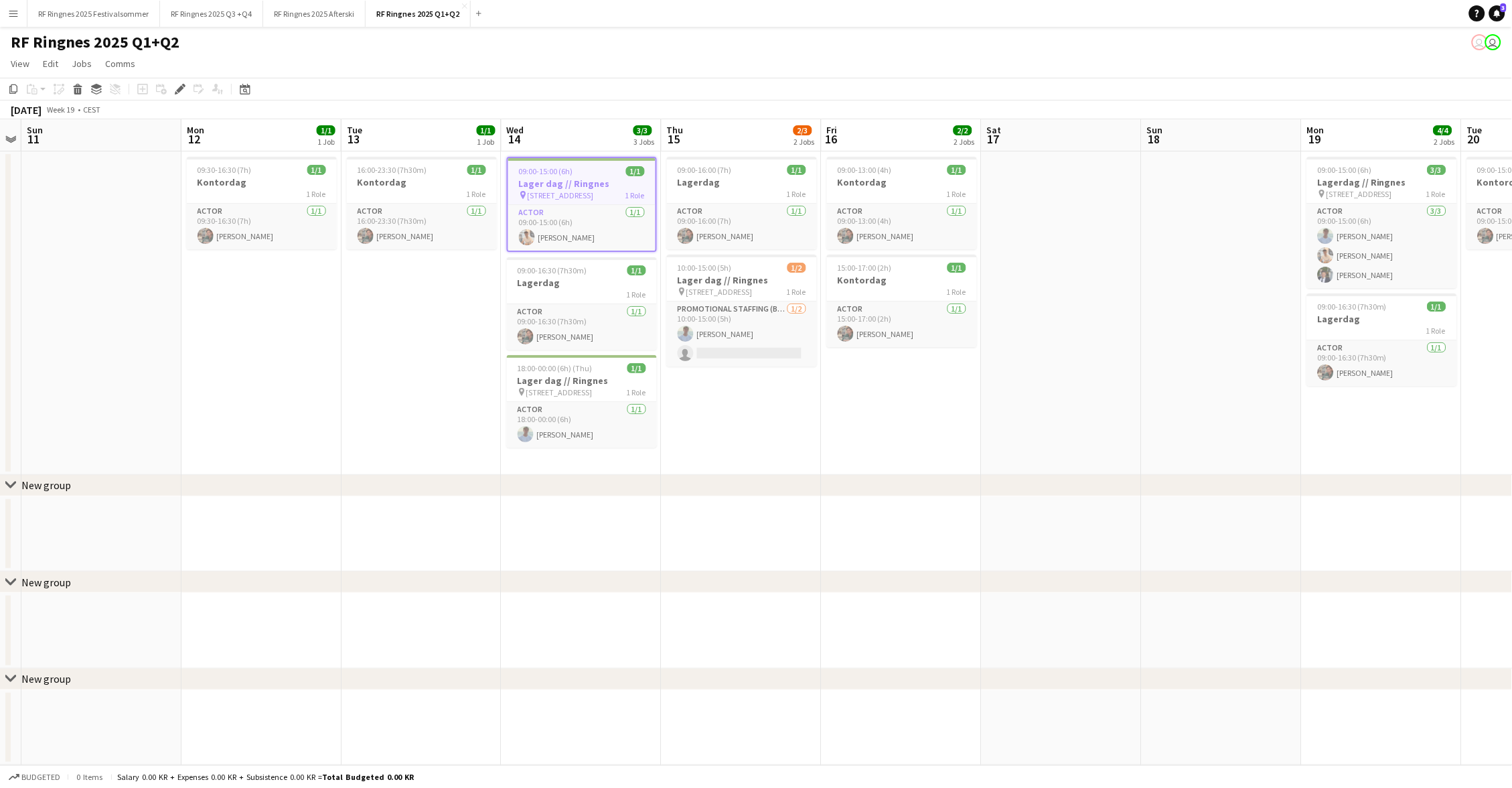
click at [572, 375] on h3 "Lager dag // Ringnes" at bounding box center [581, 381] width 150 height 12
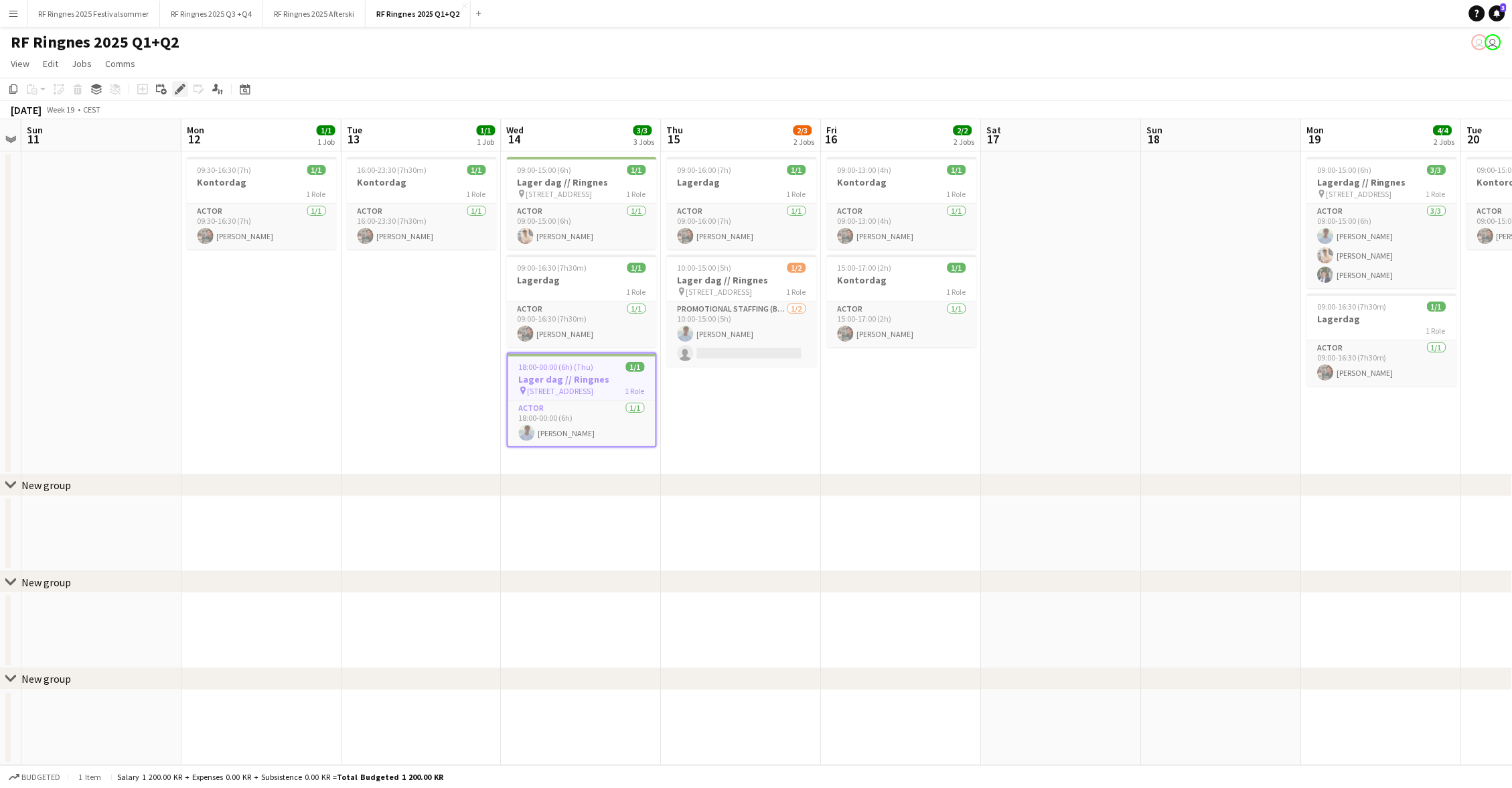
click at [175, 84] on icon "Edit" at bounding box center [180, 89] width 11 height 11
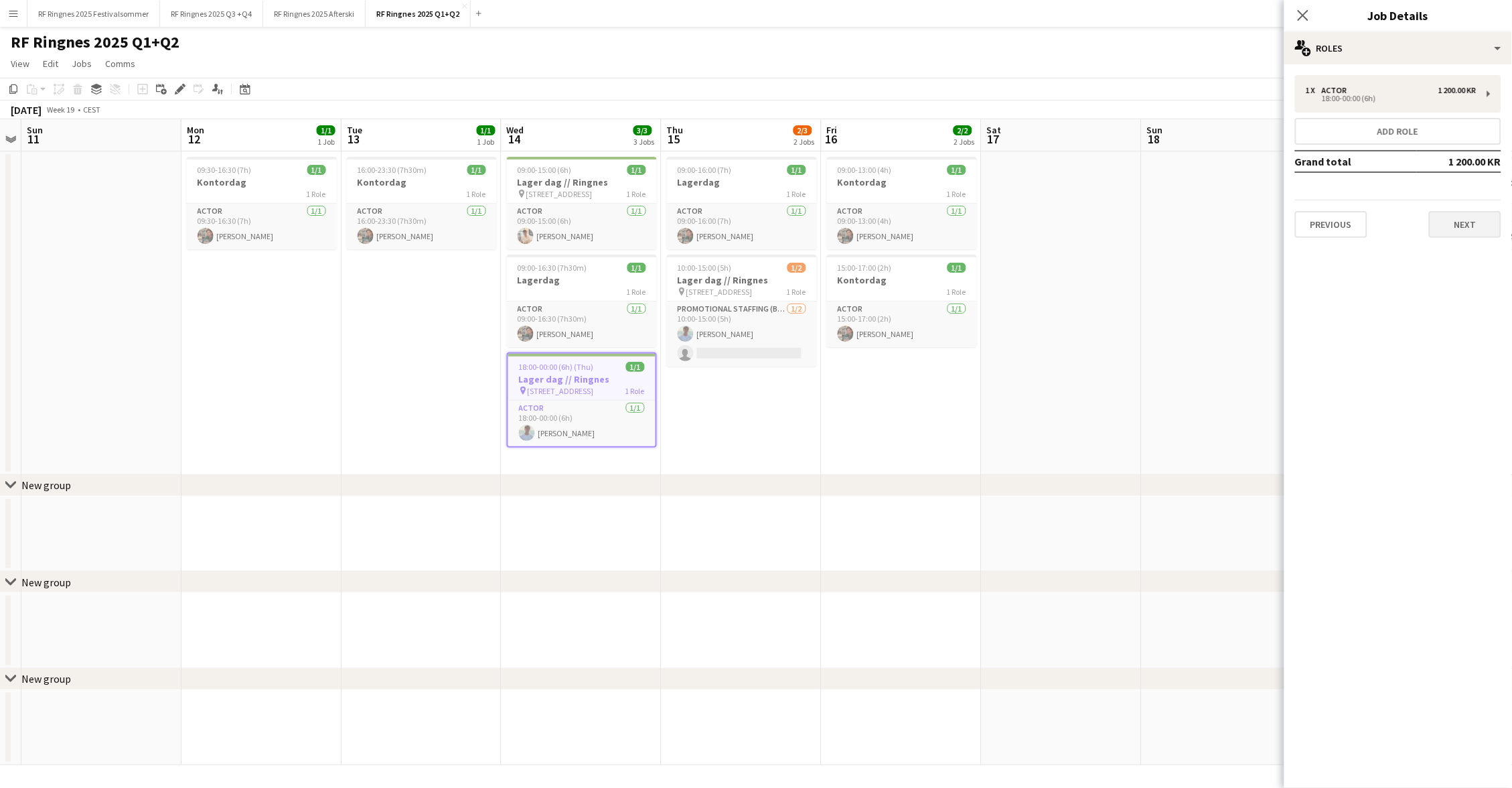
click at [1461, 212] on button "Next" at bounding box center [1465, 224] width 73 height 27
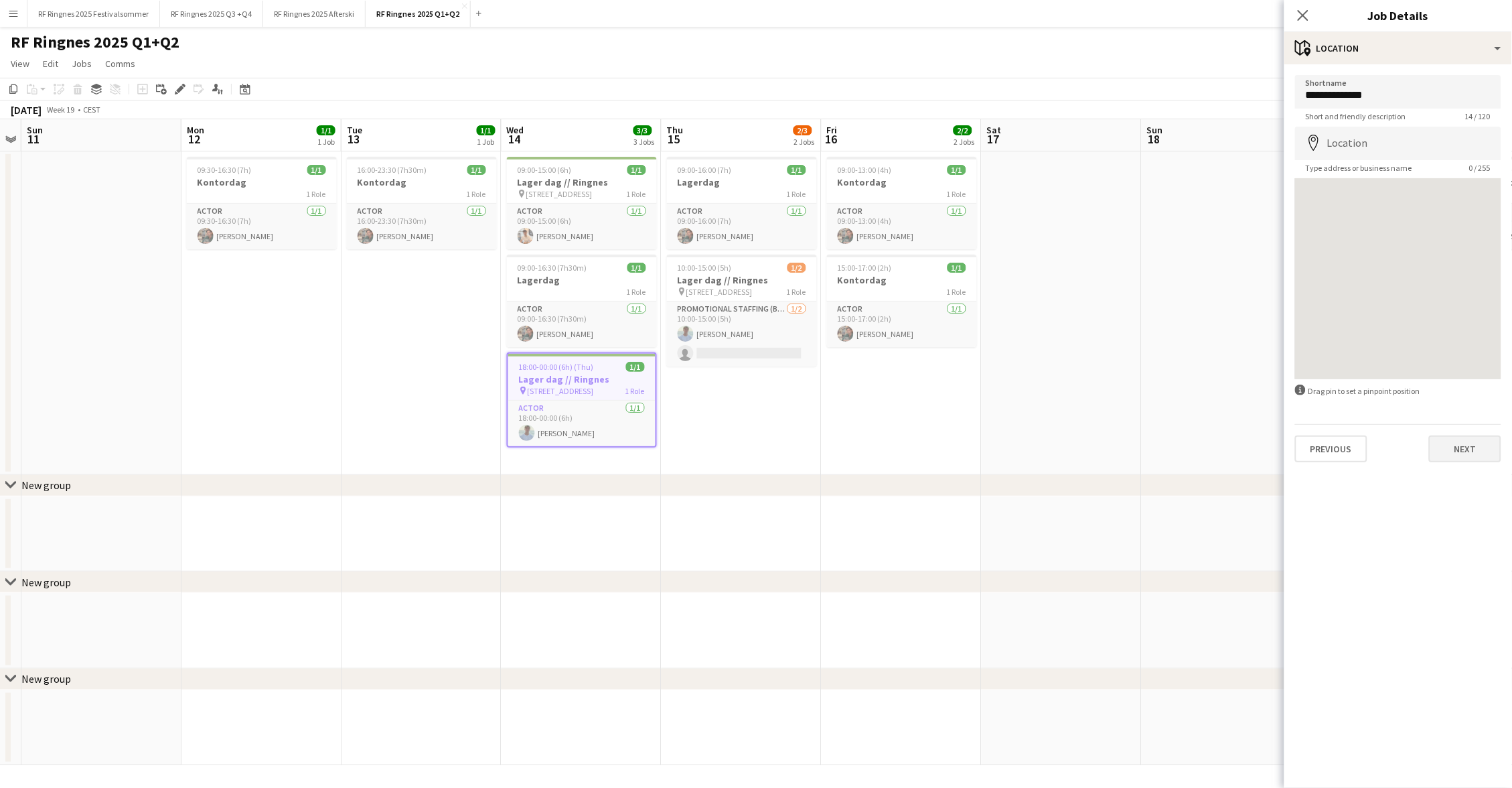
click at [1475, 455] on button "Next" at bounding box center [1465, 449] width 73 height 27
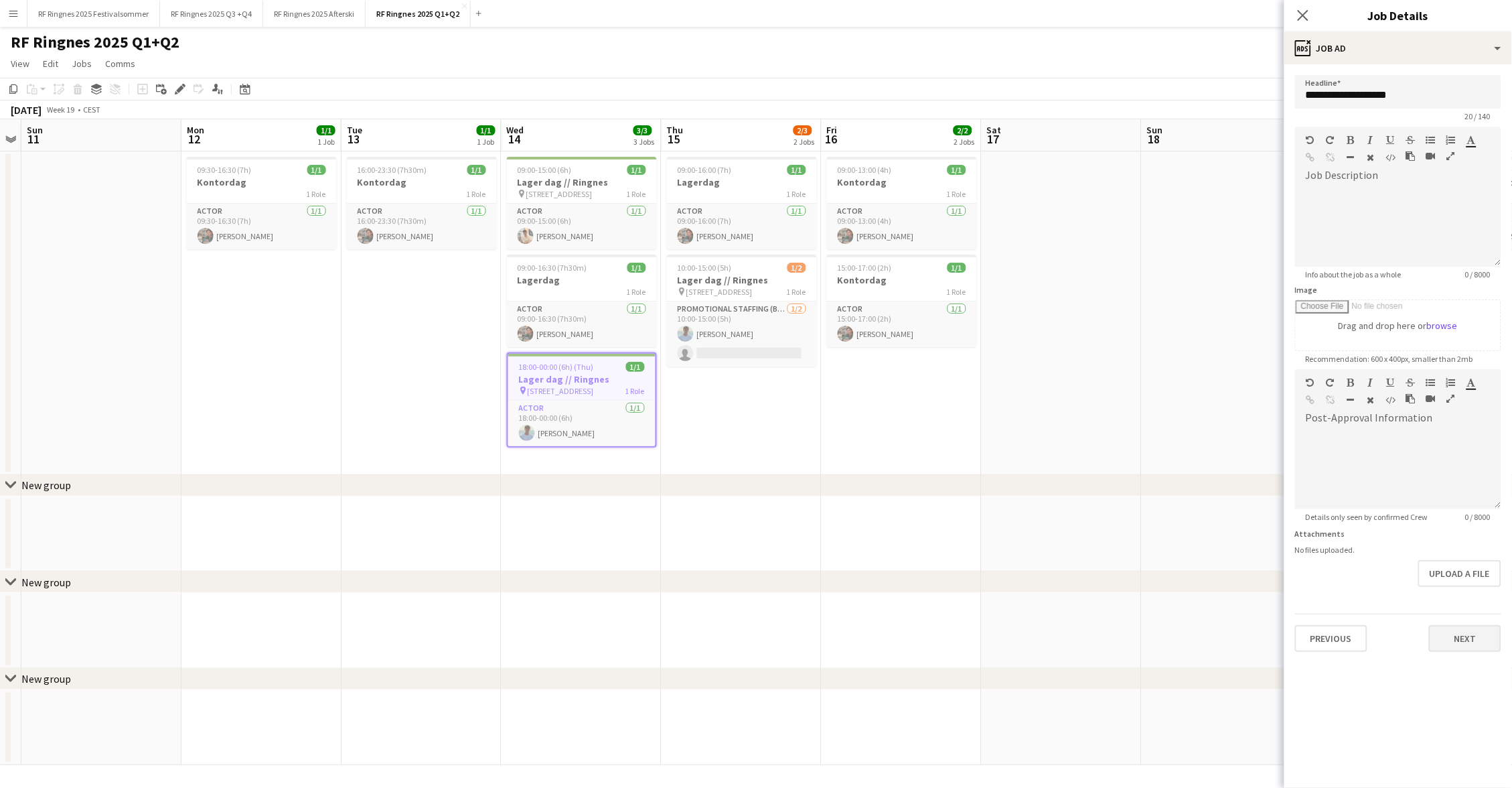
click at [1462, 625] on button "Next" at bounding box center [1465, 638] width 73 height 27
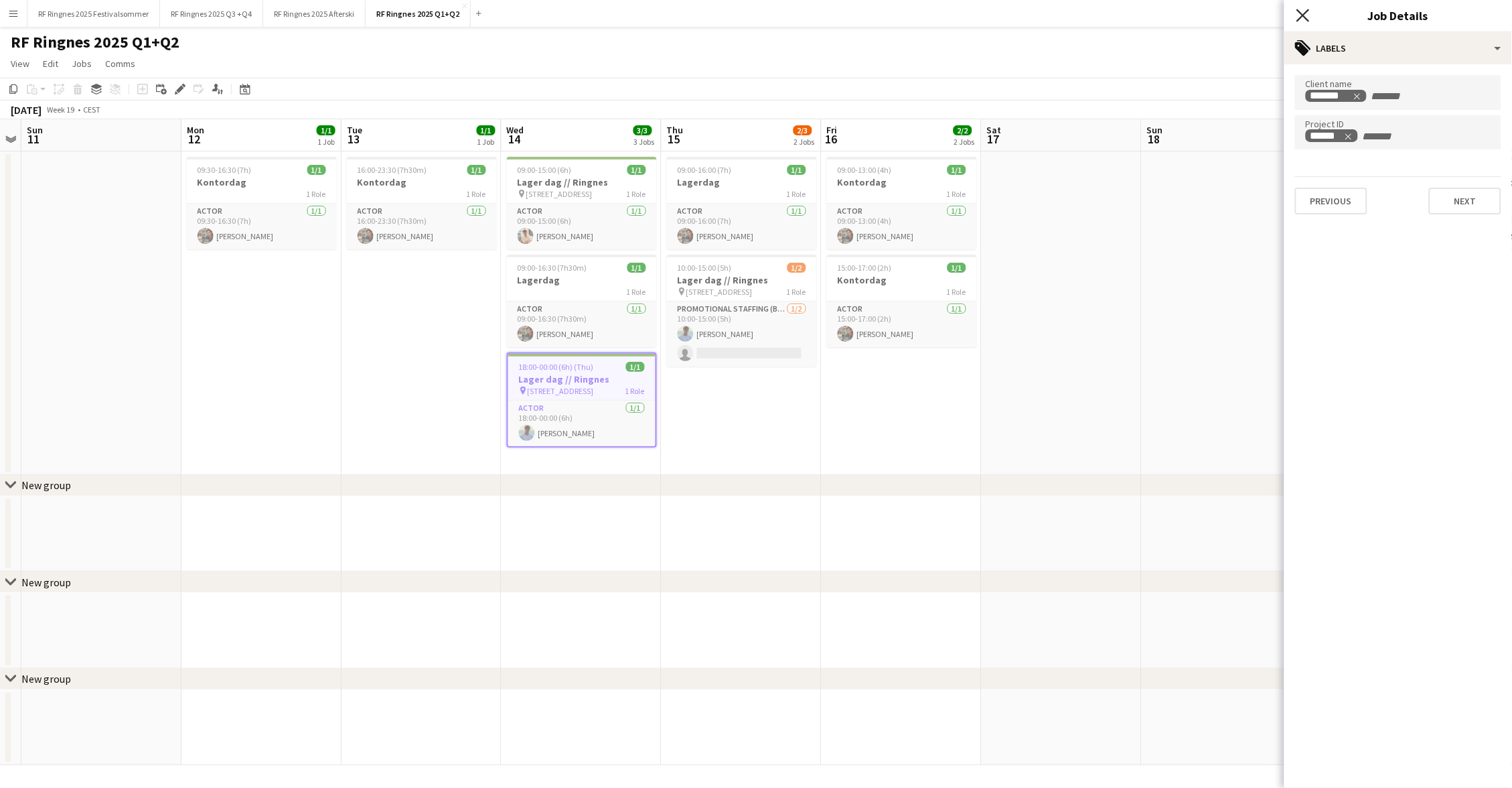
click at [1303, 15] on icon at bounding box center [1302, 15] width 13 height 13
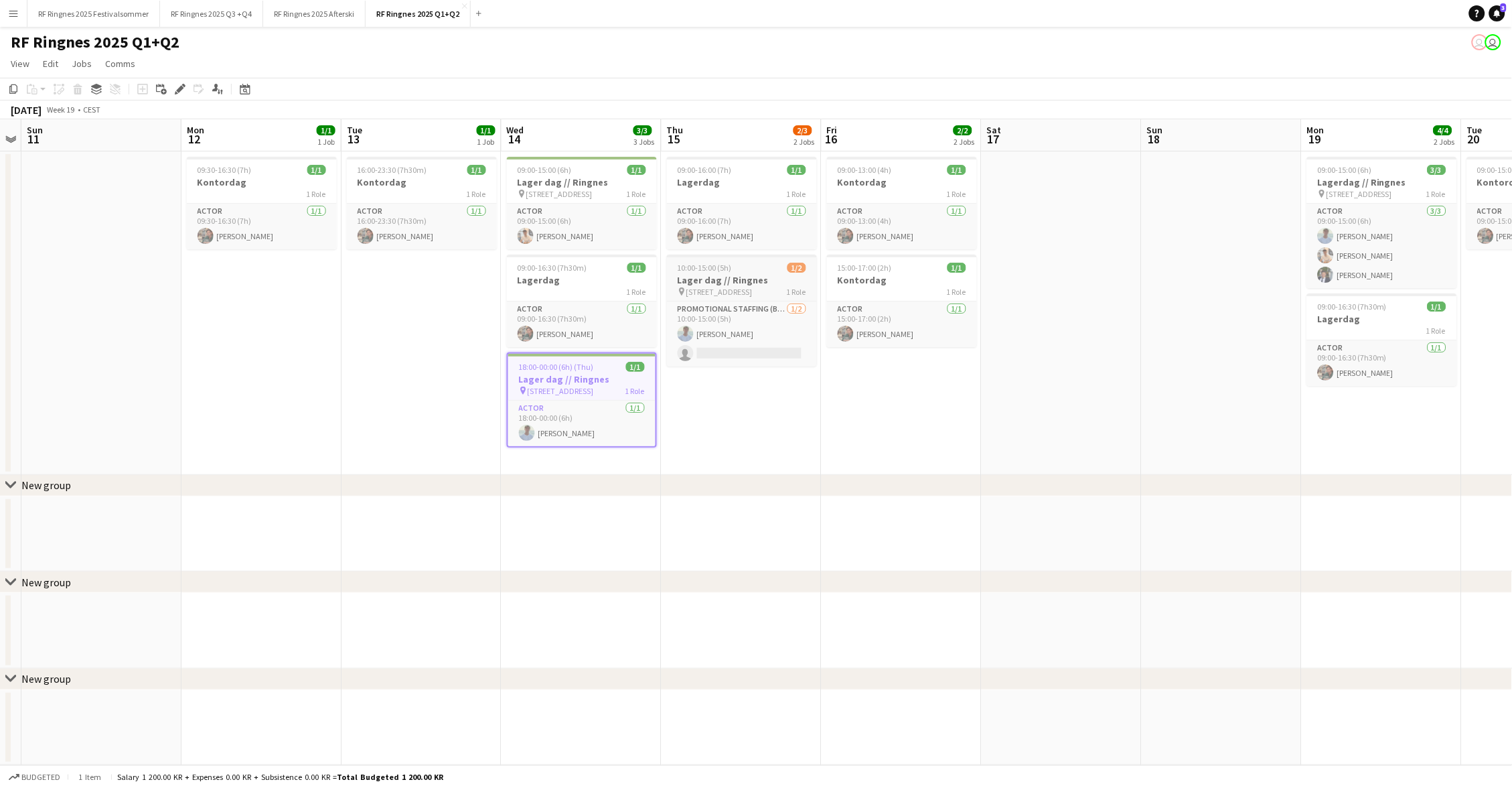
click at [730, 289] on span "Grorudveien 55" at bounding box center [719, 291] width 66 height 10
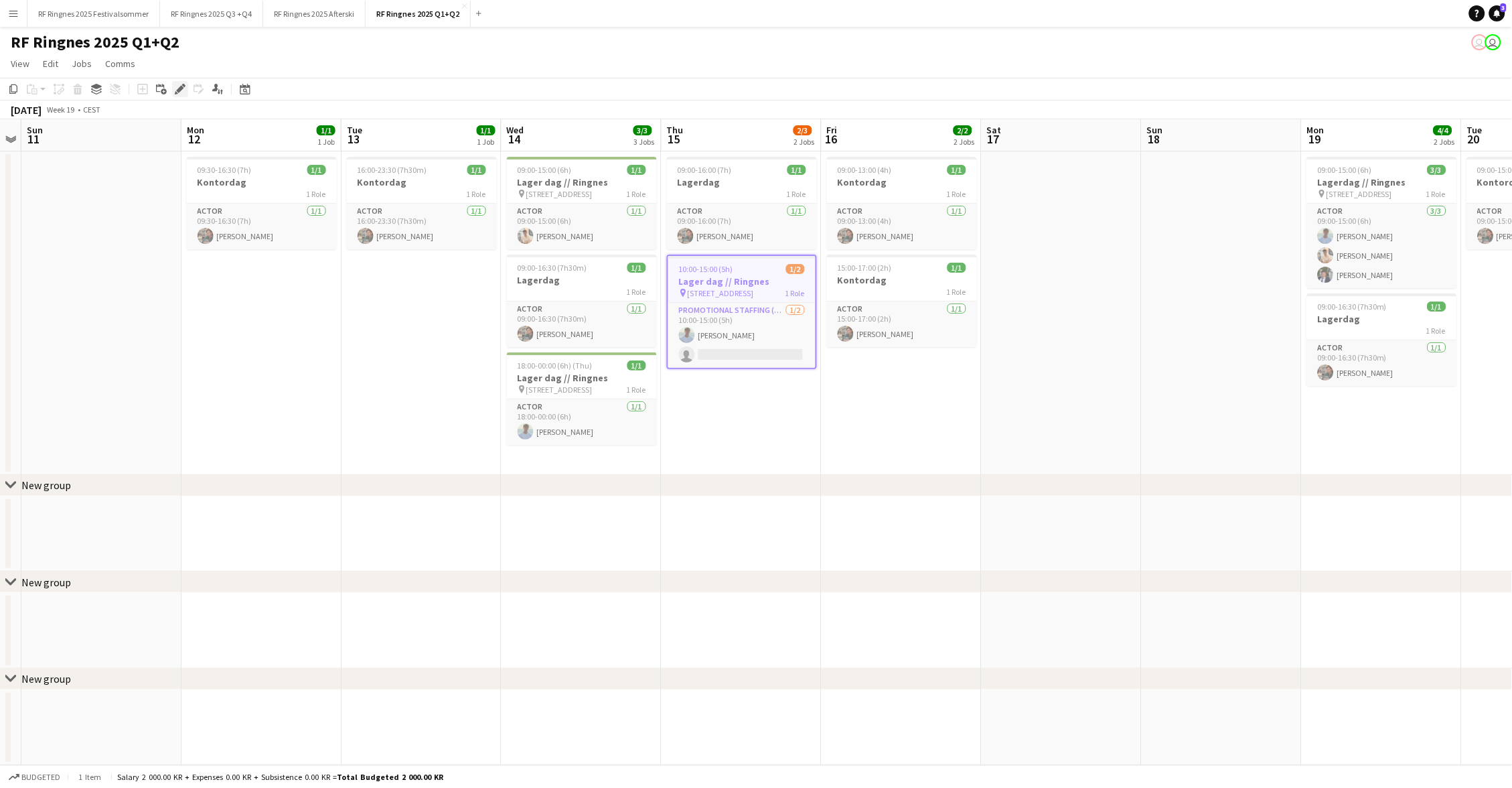
click at [180, 88] on icon at bounding box center [180, 89] width 8 height 8
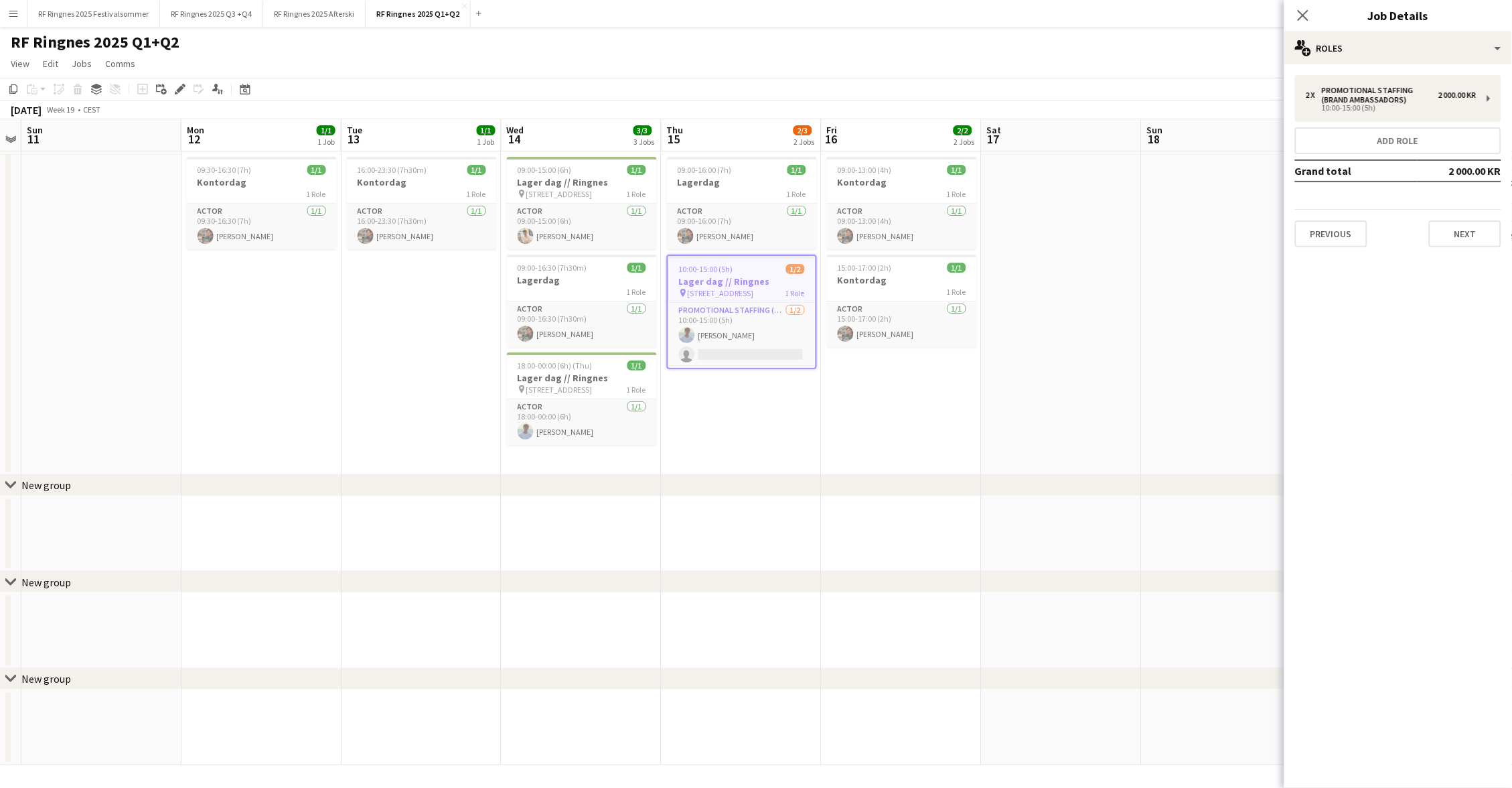
click at [1467, 248] on div "2 x Promotional Staffing (Brand Ambassadors) 2 000.00 KR 10:00-15:00 (5h) Add r…" at bounding box center [1398, 161] width 228 height 193
click at [1467, 238] on button "Next" at bounding box center [1465, 233] width 73 height 27
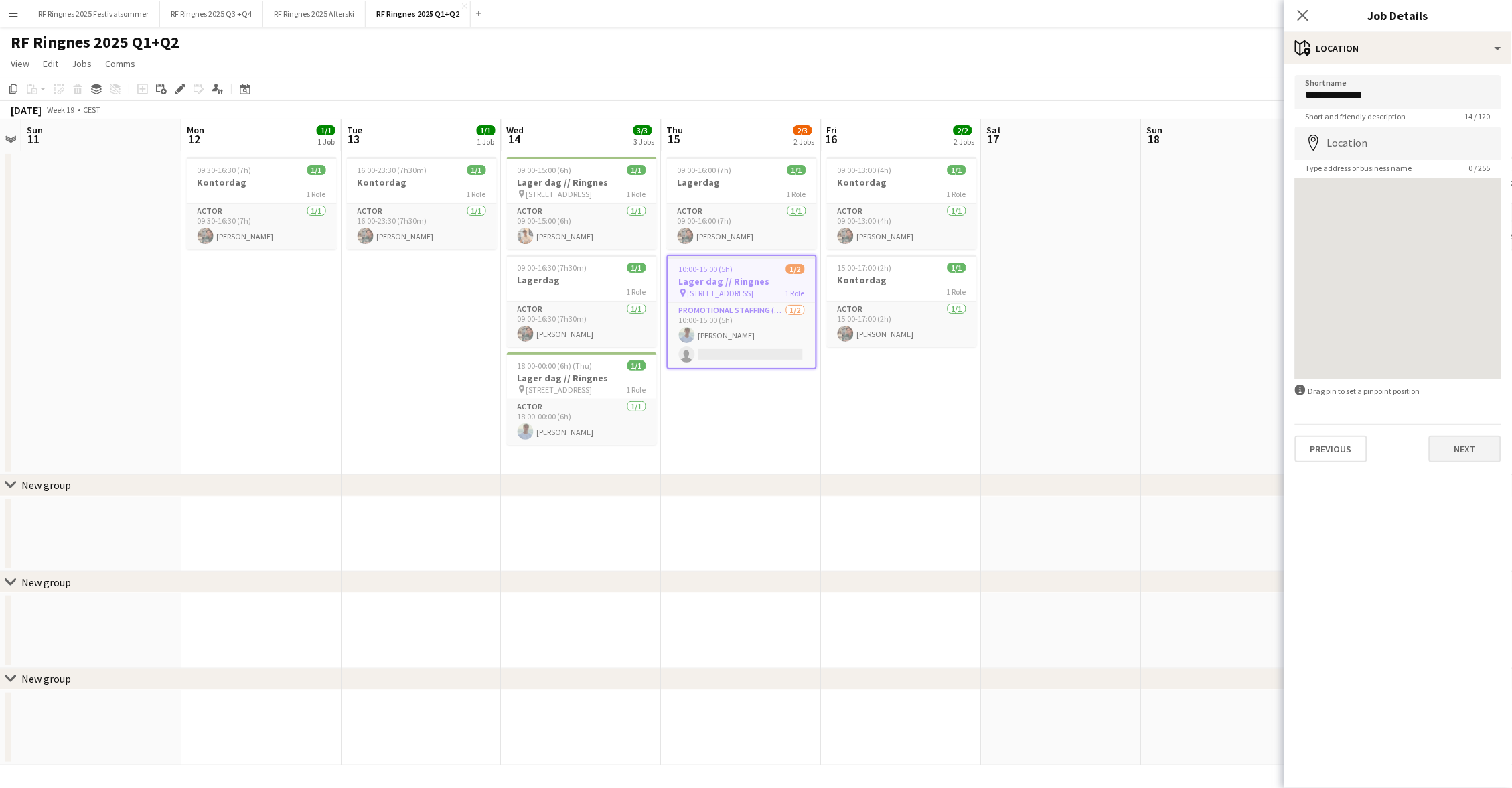
click at [1442, 447] on button "Next" at bounding box center [1465, 449] width 73 height 27
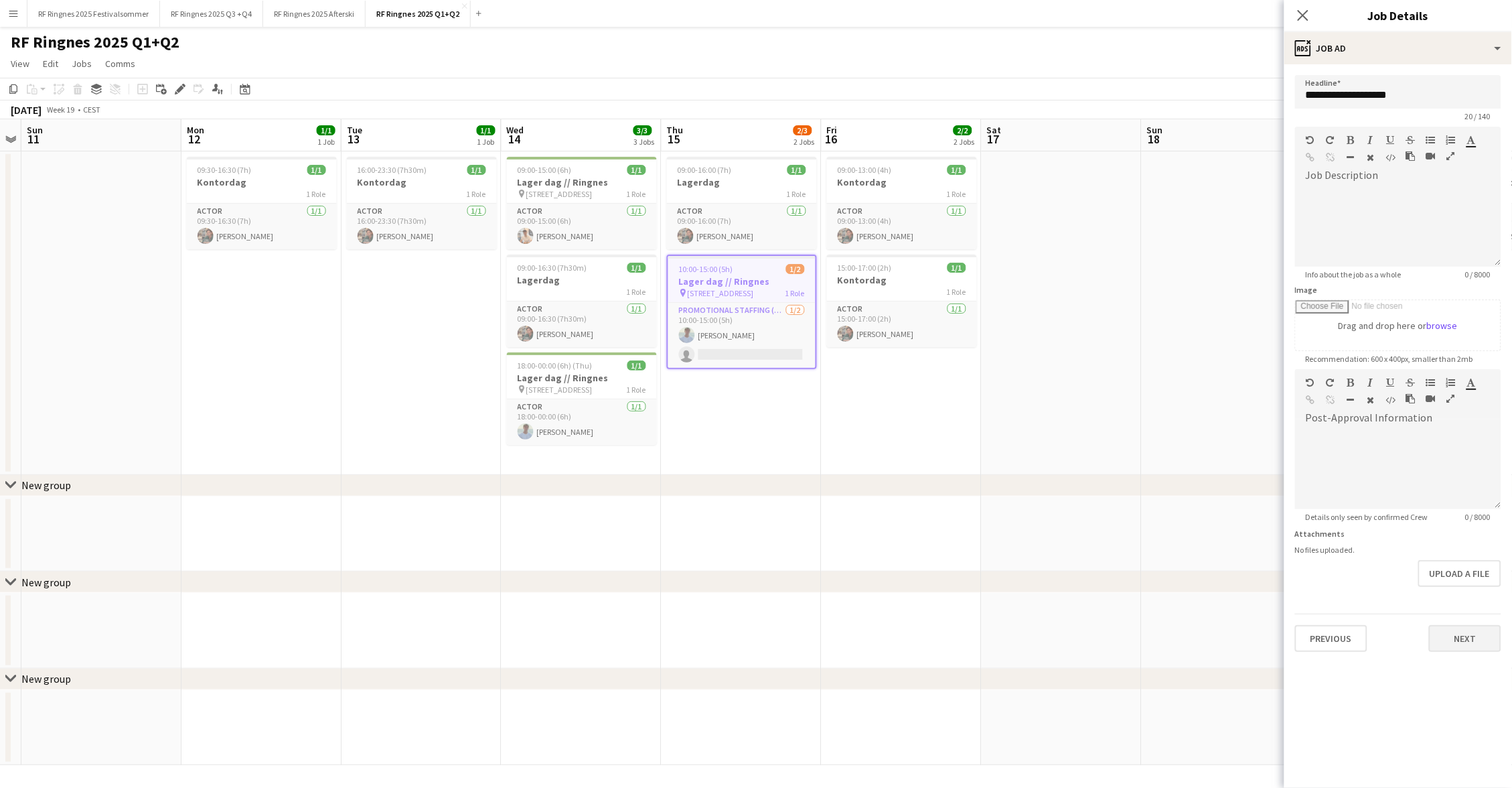
click at [1478, 631] on button "Next" at bounding box center [1465, 638] width 73 height 27
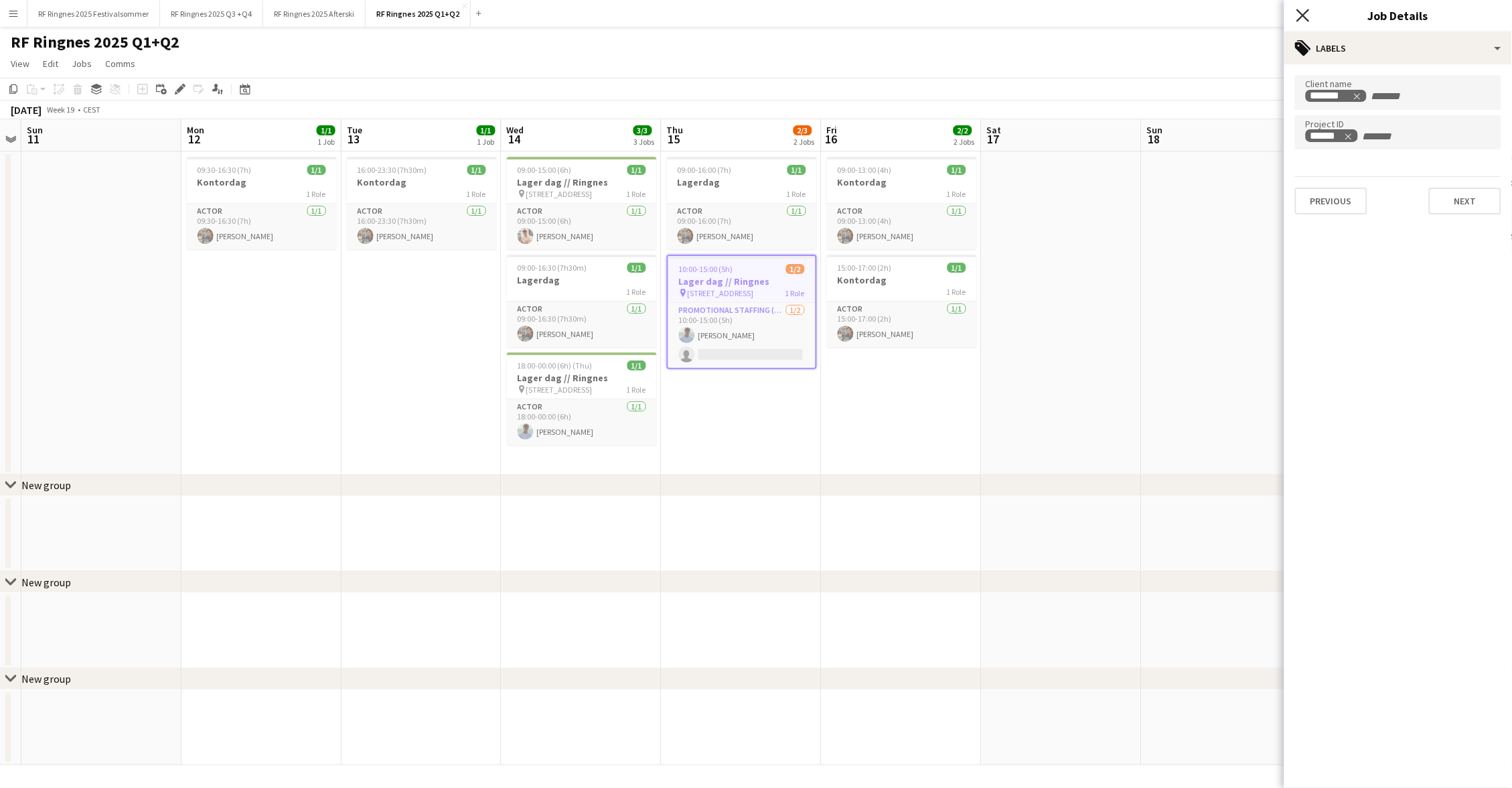
click at [1303, 18] on icon "Close pop-in" at bounding box center [1302, 15] width 13 height 13
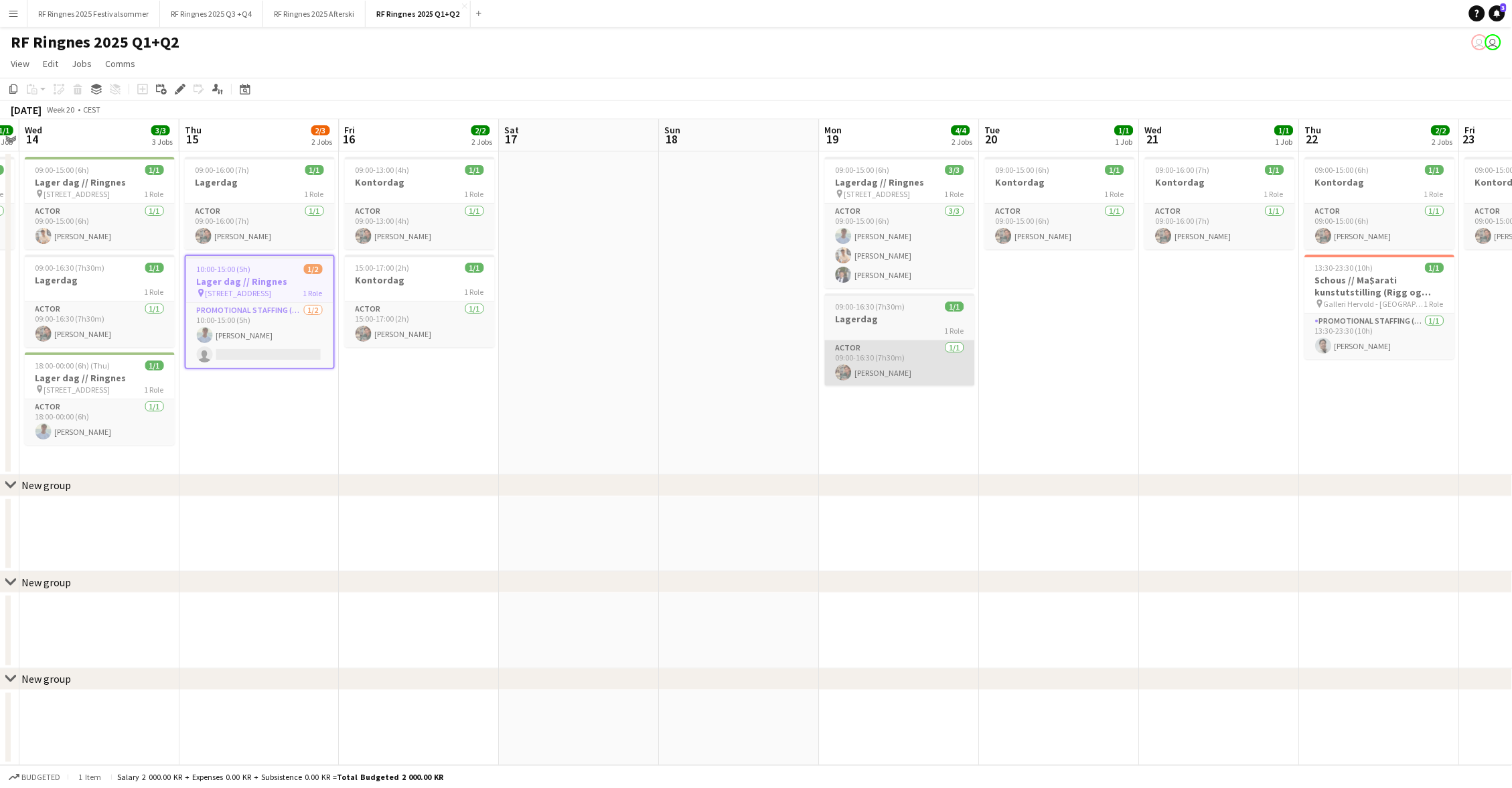
scroll to position [0, 461]
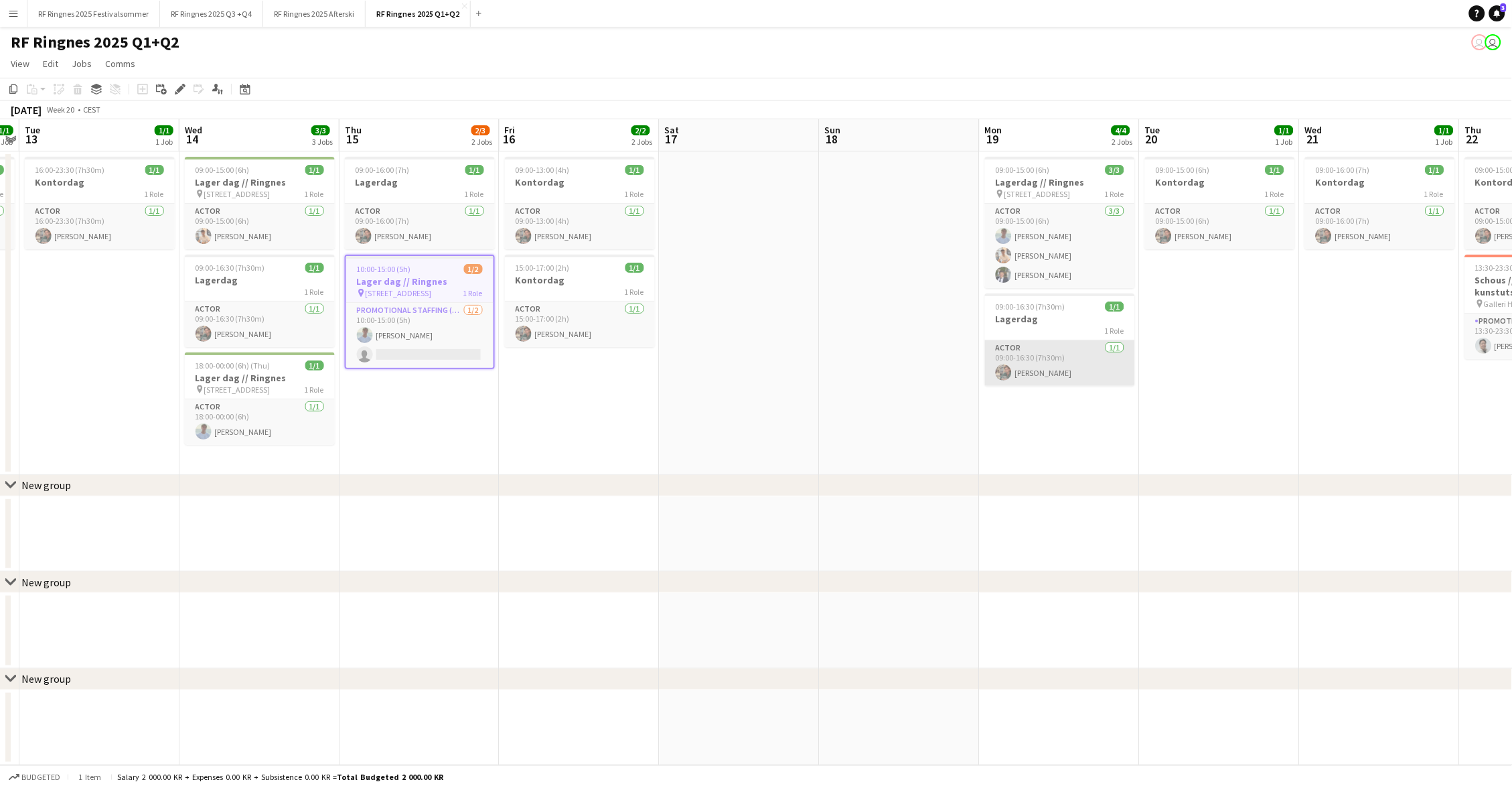
click at [1056, 360] on app-card-role "Actor 1/1 09:00-16:30 (7h30m) Wilmer Borgnes" at bounding box center [1060, 363] width 150 height 46
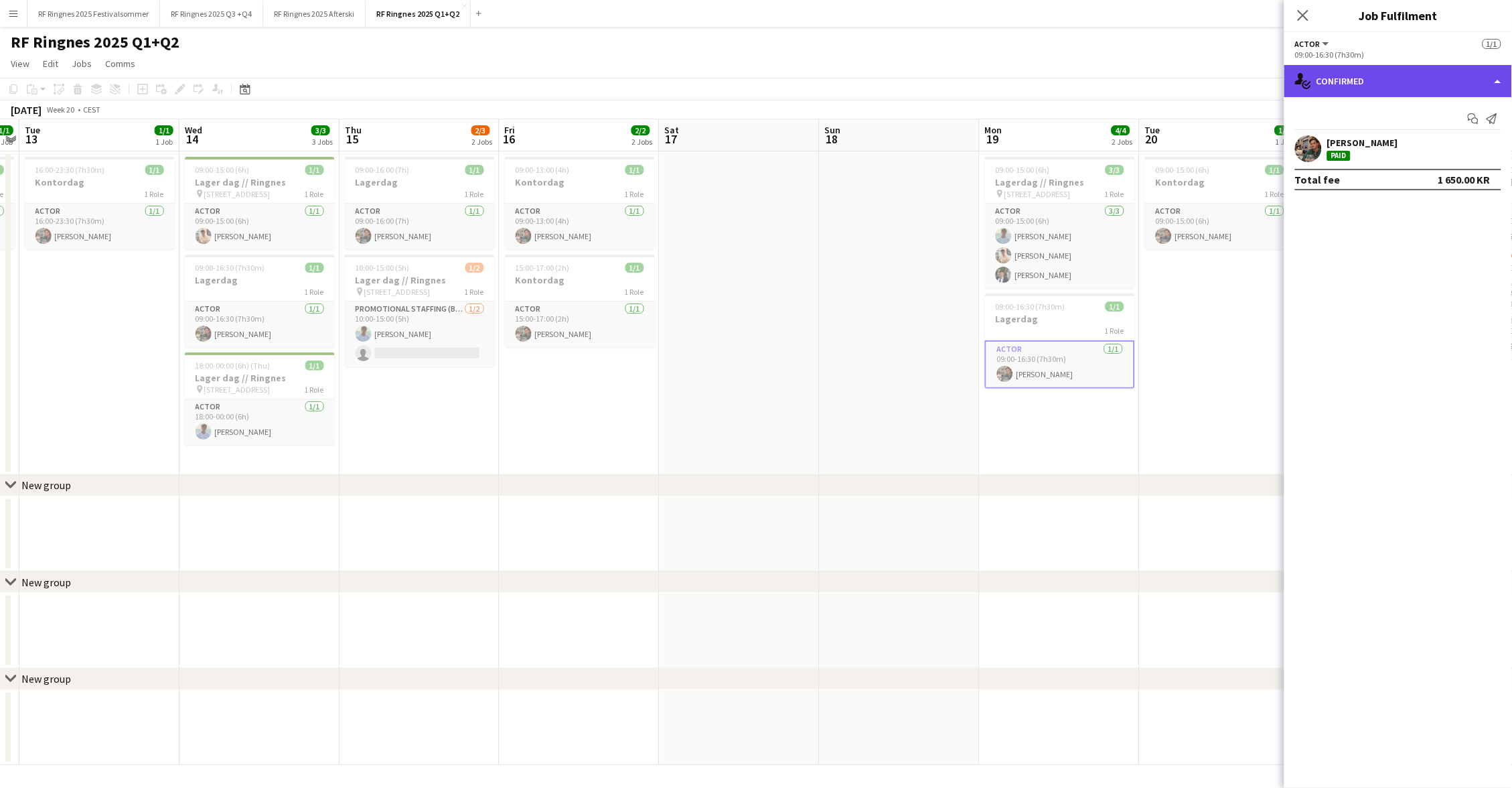
click at [1404, 70] on div "single-neutral-actions-check-2 Confirmed" at bounding box center [1398, 81] width 228 height 32
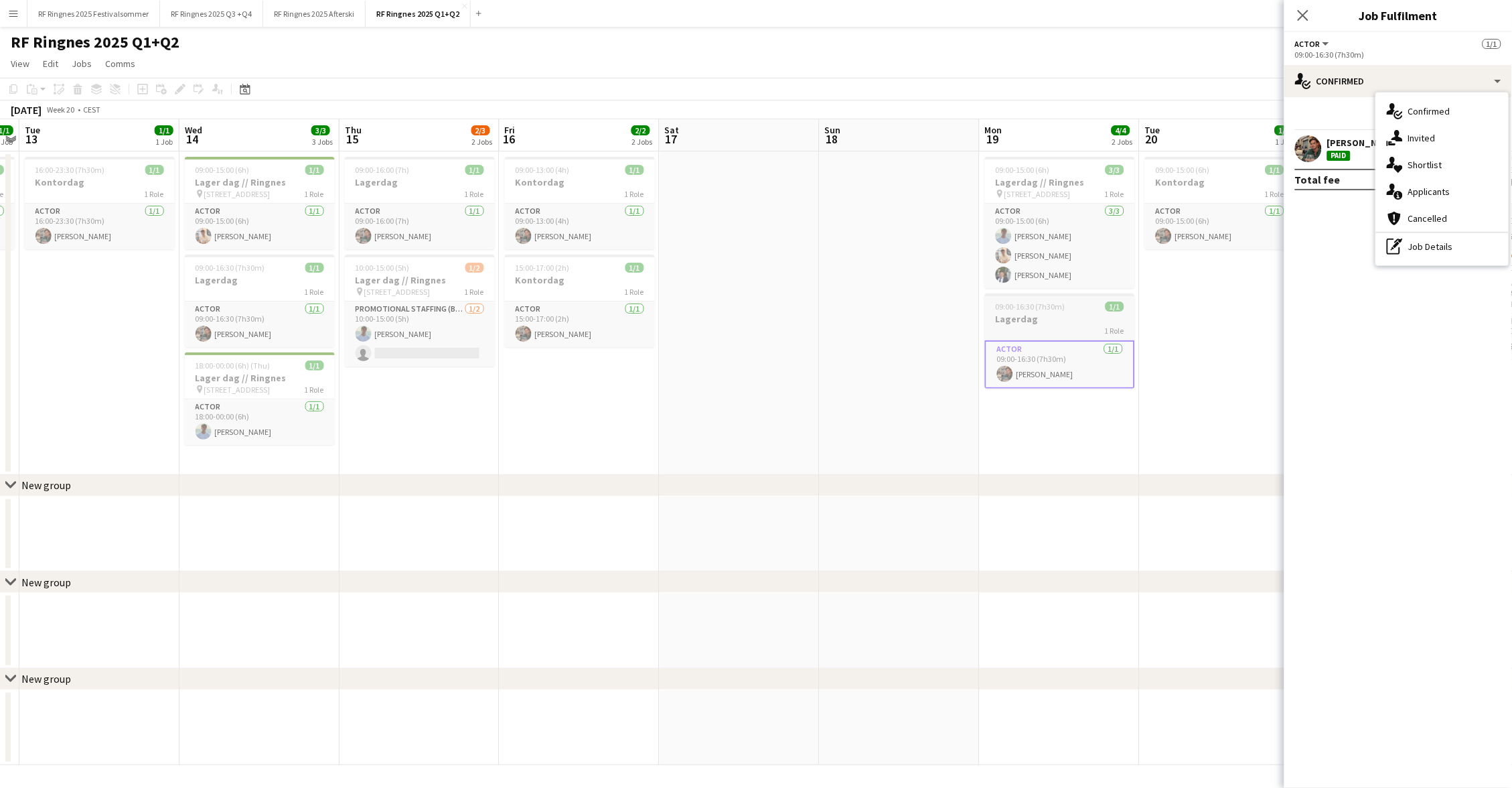
click at [1096, 317] on h3 "Lagerdag" at bounding box center [1060, 319] width 150 height 12
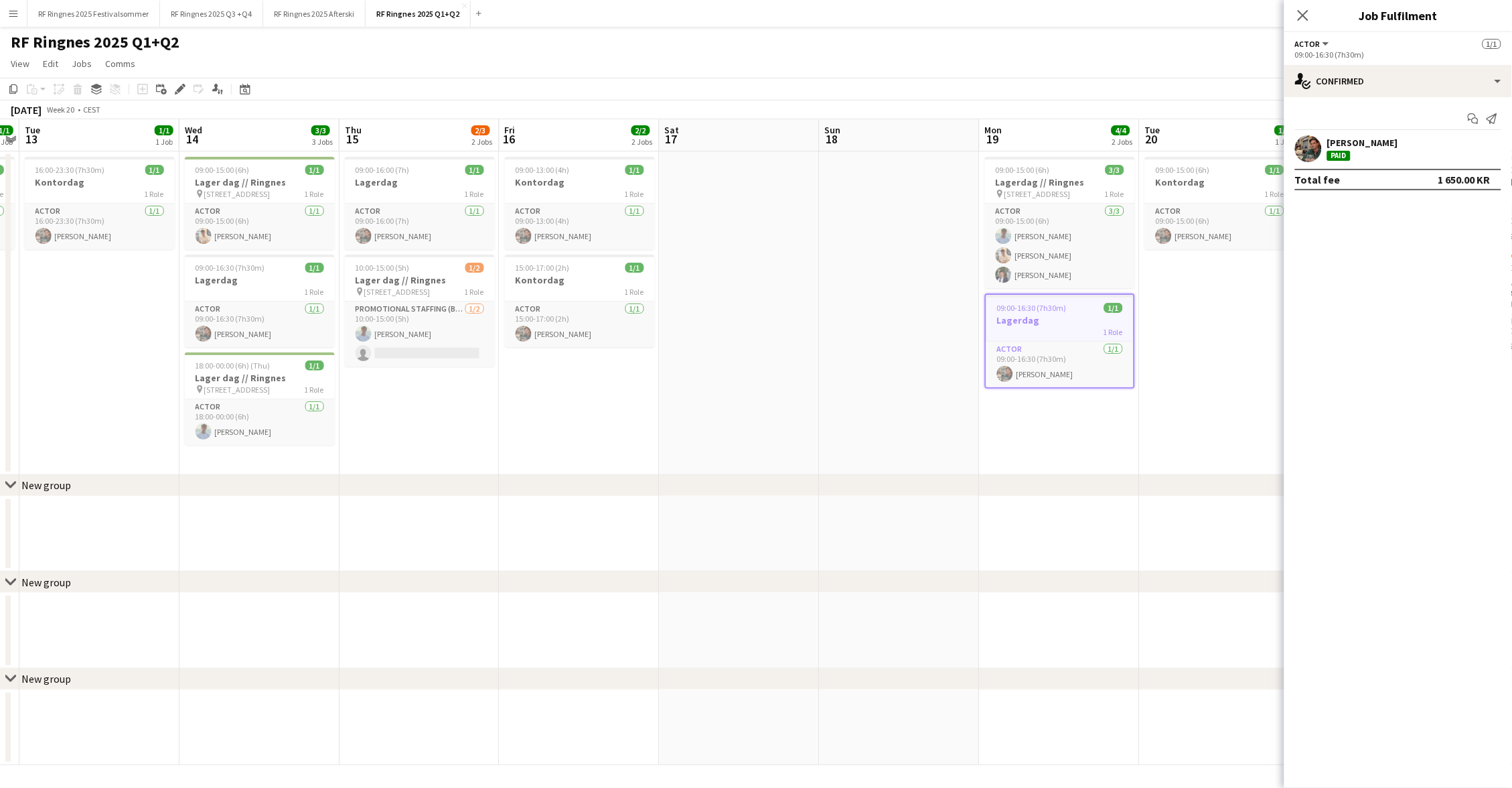
scroll to position [0, 460]
click at [992, 51] on div "RF Ringnes 2025 Q1+Q2 user user" at bounding box center [756, 39] width 1512 height 25
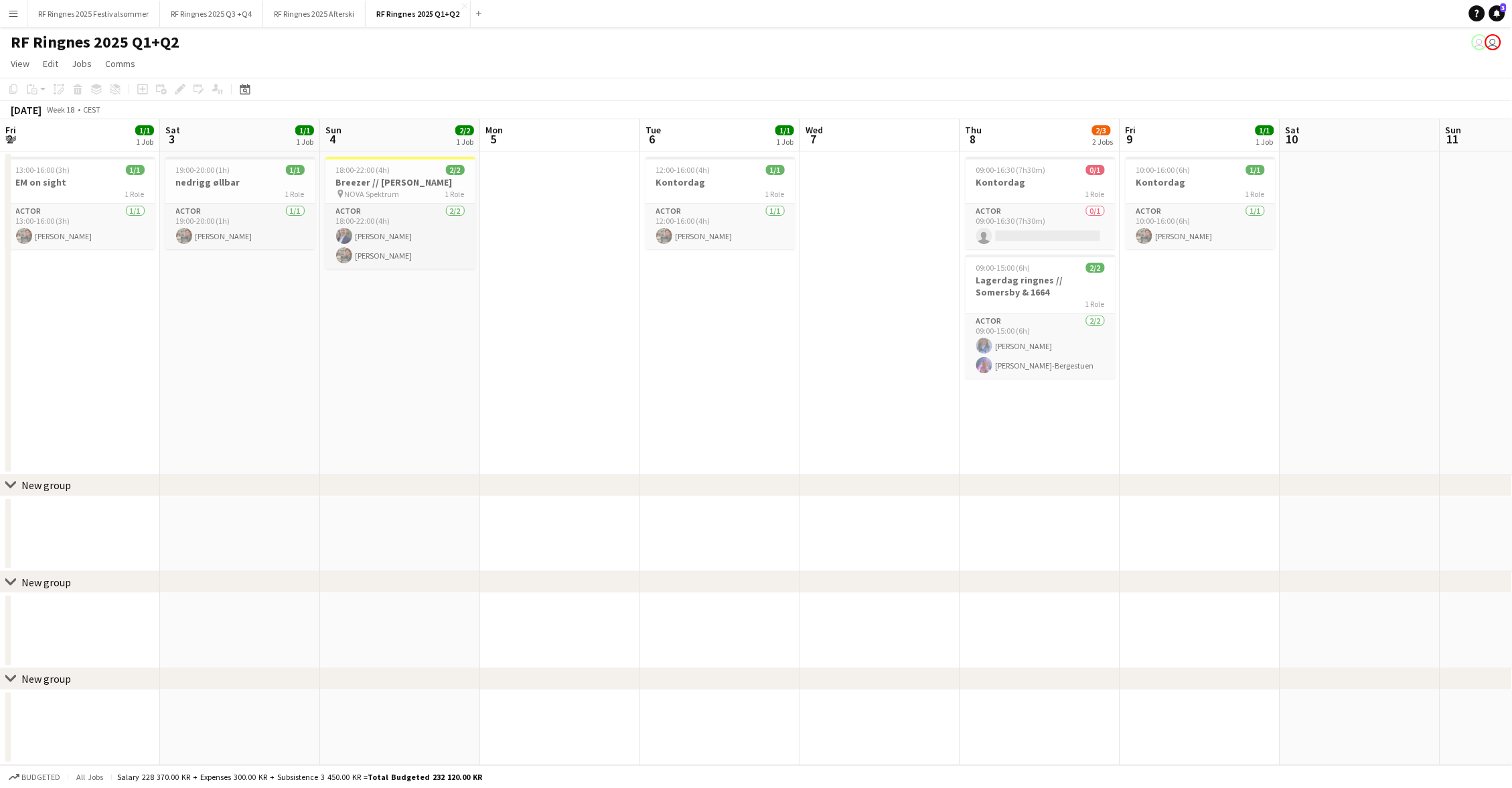
scroll to position [0, 458]
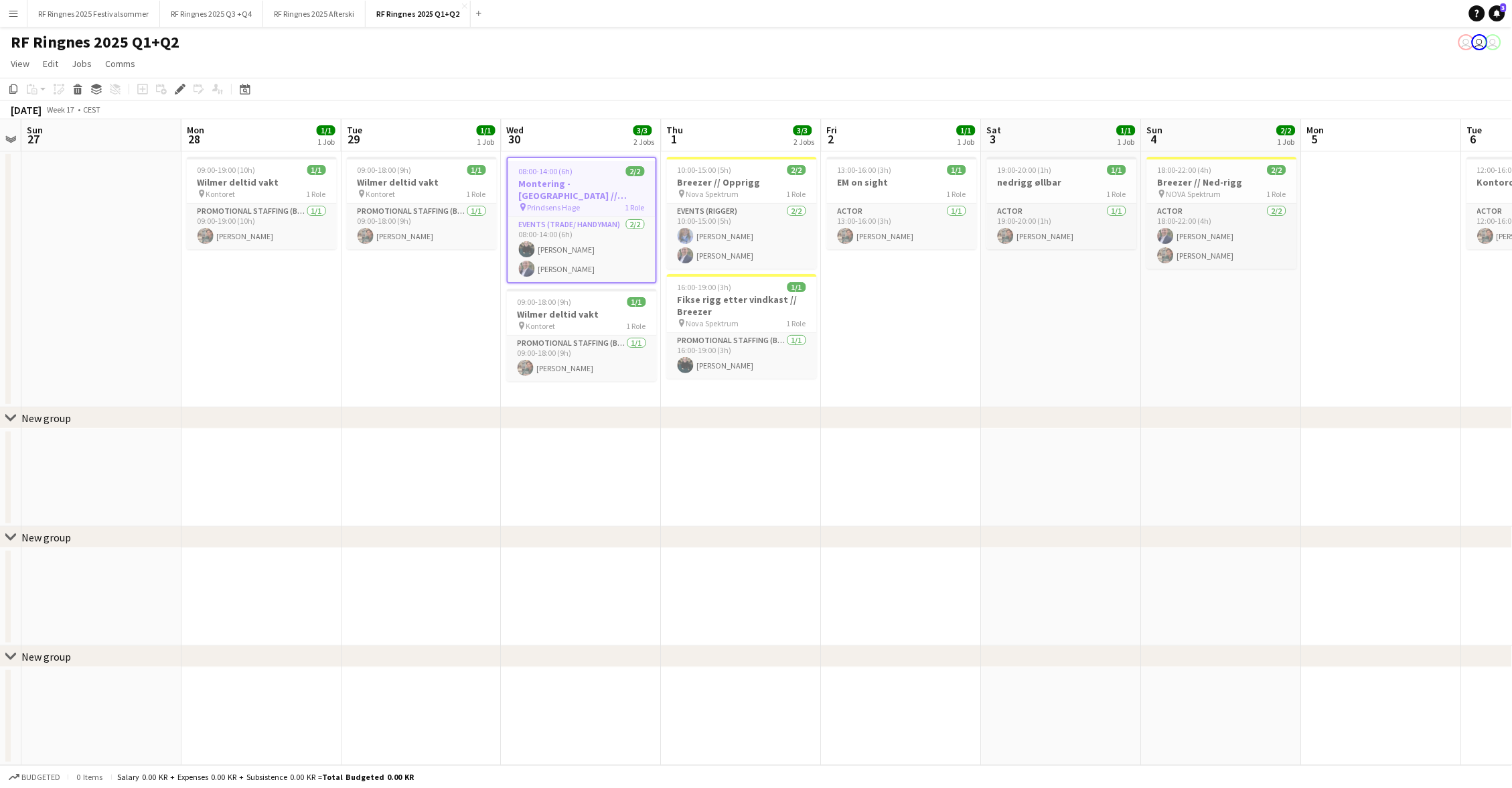
click at [643, 89] on app-toolbar "Copy Paste Paste Command V Paste with crew Command Shift V Paste linked Job [GE…" at bounding box center [756, 89] width 1512 height 23
click at [602, 181] on h3 "Montering - [GEOGRAPHIC_DATA] // Prindsens Hage" at bounding box center [581, 188] width 150 height 24
click at [1010, 41] on div "RF Ringnes 2025 Q1+Q2 user user user" at bounding box center [756, 39] width 1512 height 25
